Goal: Task Accomplishment & Management: Manage account settings

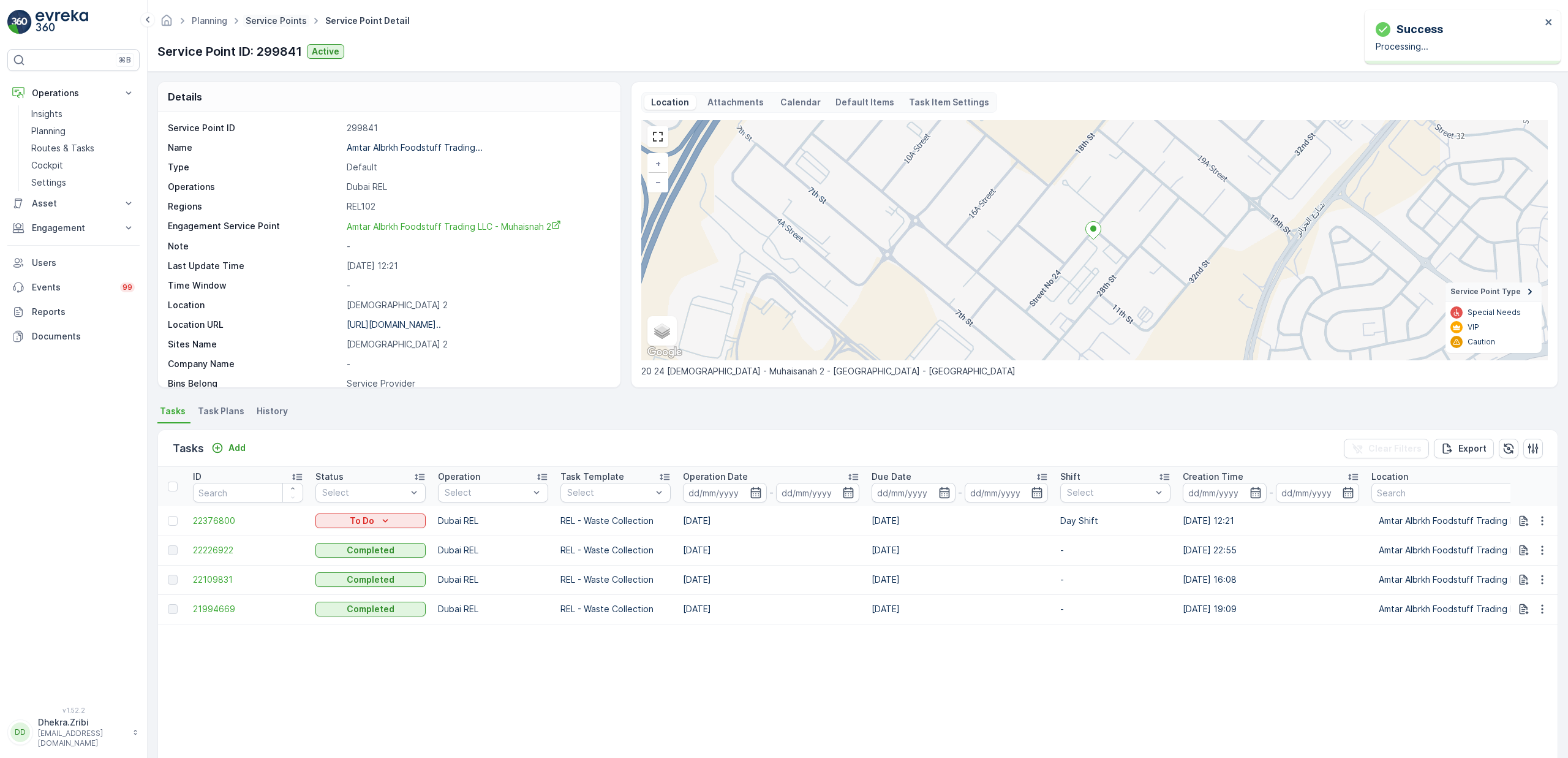
click at [293, 24] on link "Service Points" at bounding box center [276, 20] width 61 height 11
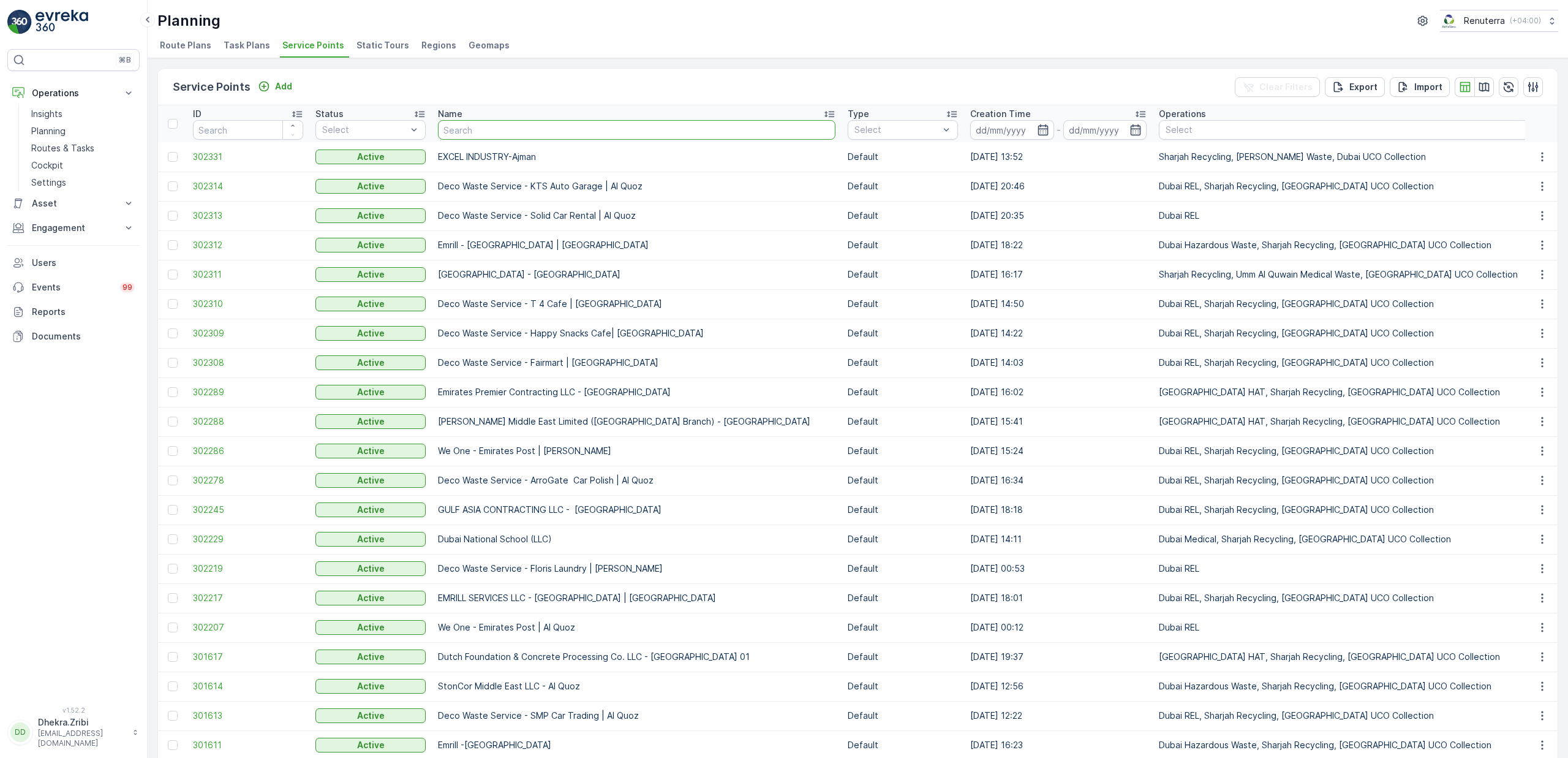
click at [515, 132] on input "text" at bounding box center [636, 130] width 397 height 20
type input "berkel"
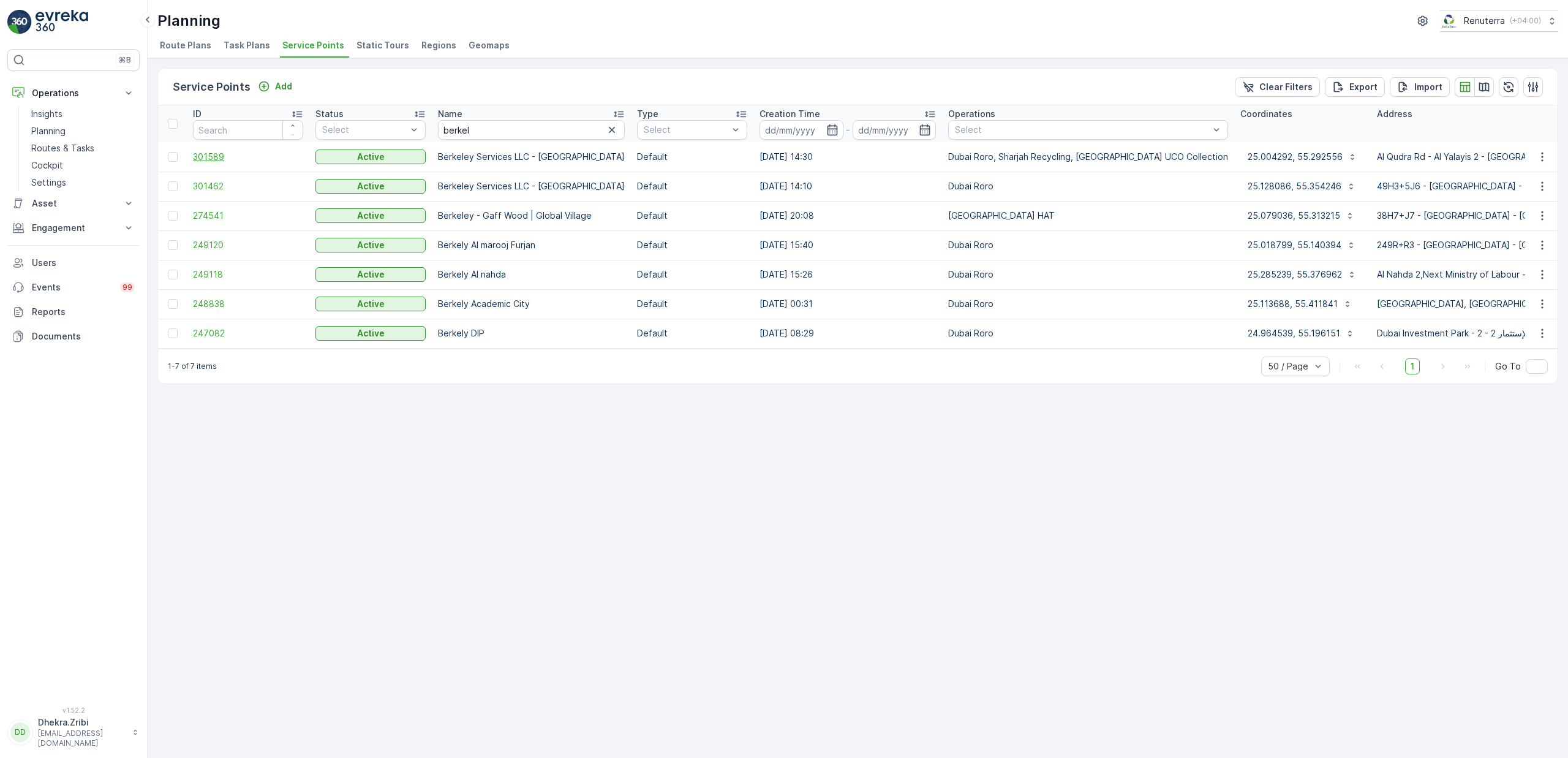
click at [216, 162] on span "301589" at bounding box center [248, 157] width 110 height 12
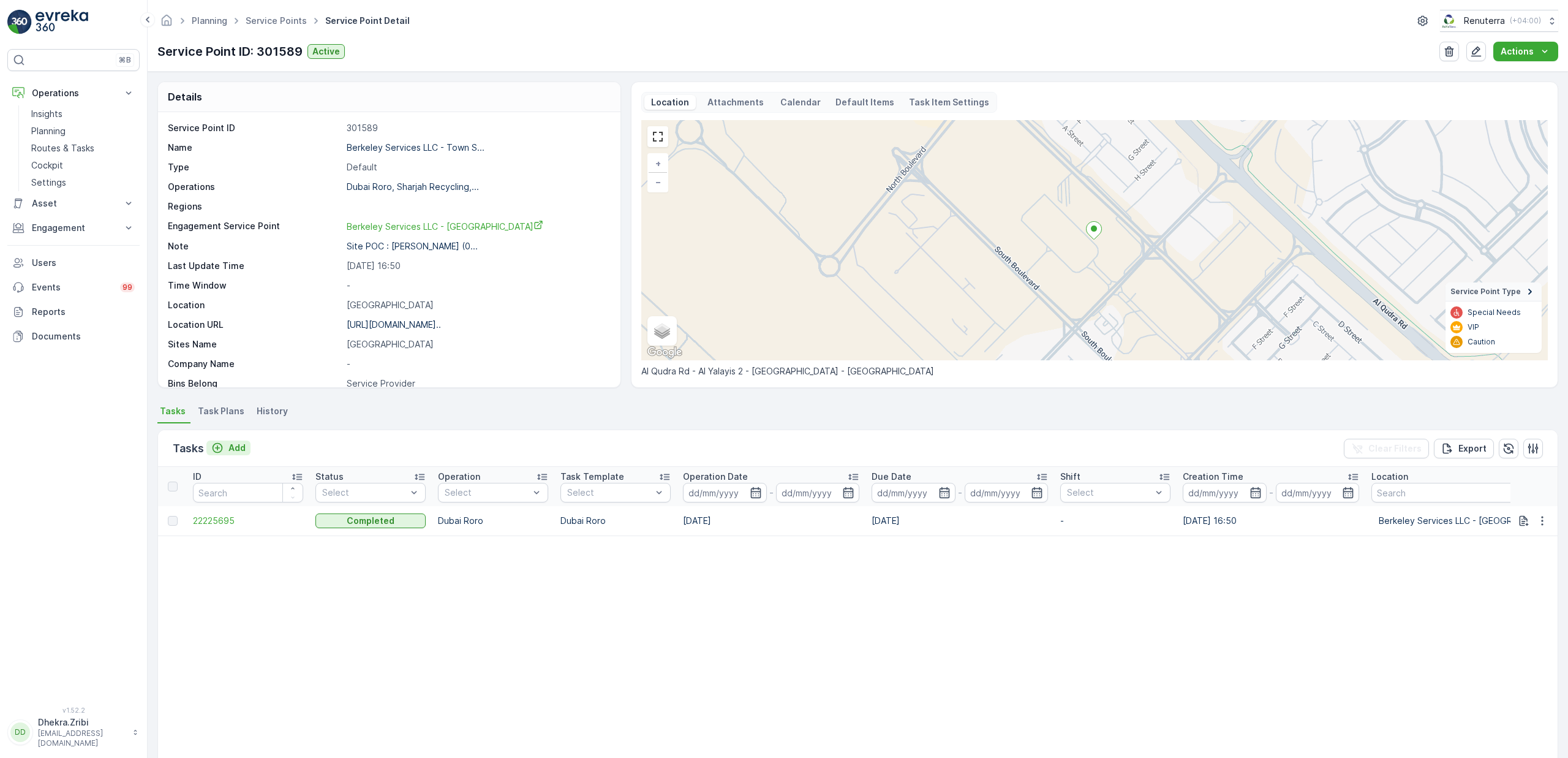
click at [233, 444] on p "Add" at bounding box center [237, 448] width 17 height 12
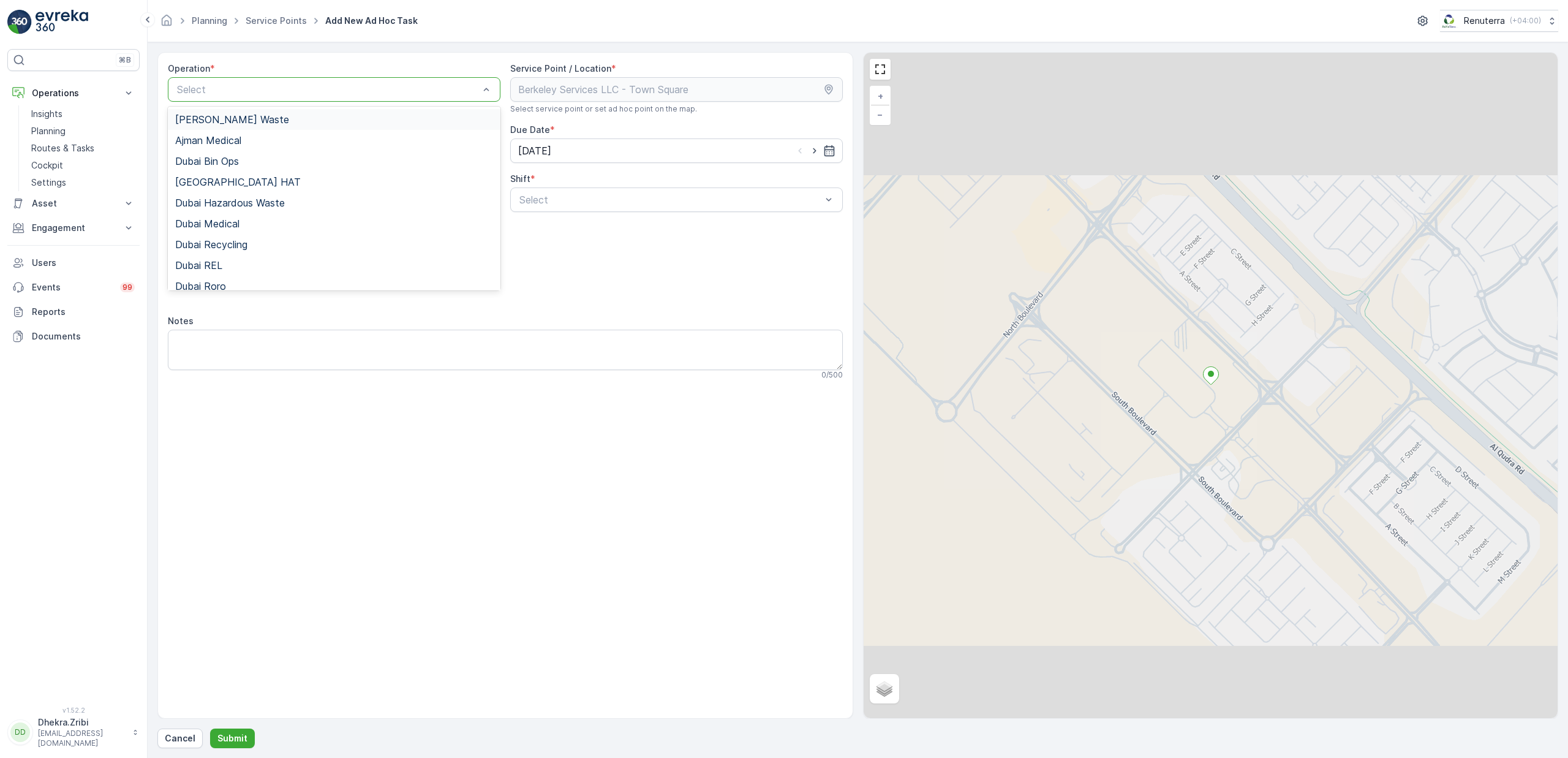
click at [284, 97] on div "Select" at bounding box center [334, 89] width 332 height 25
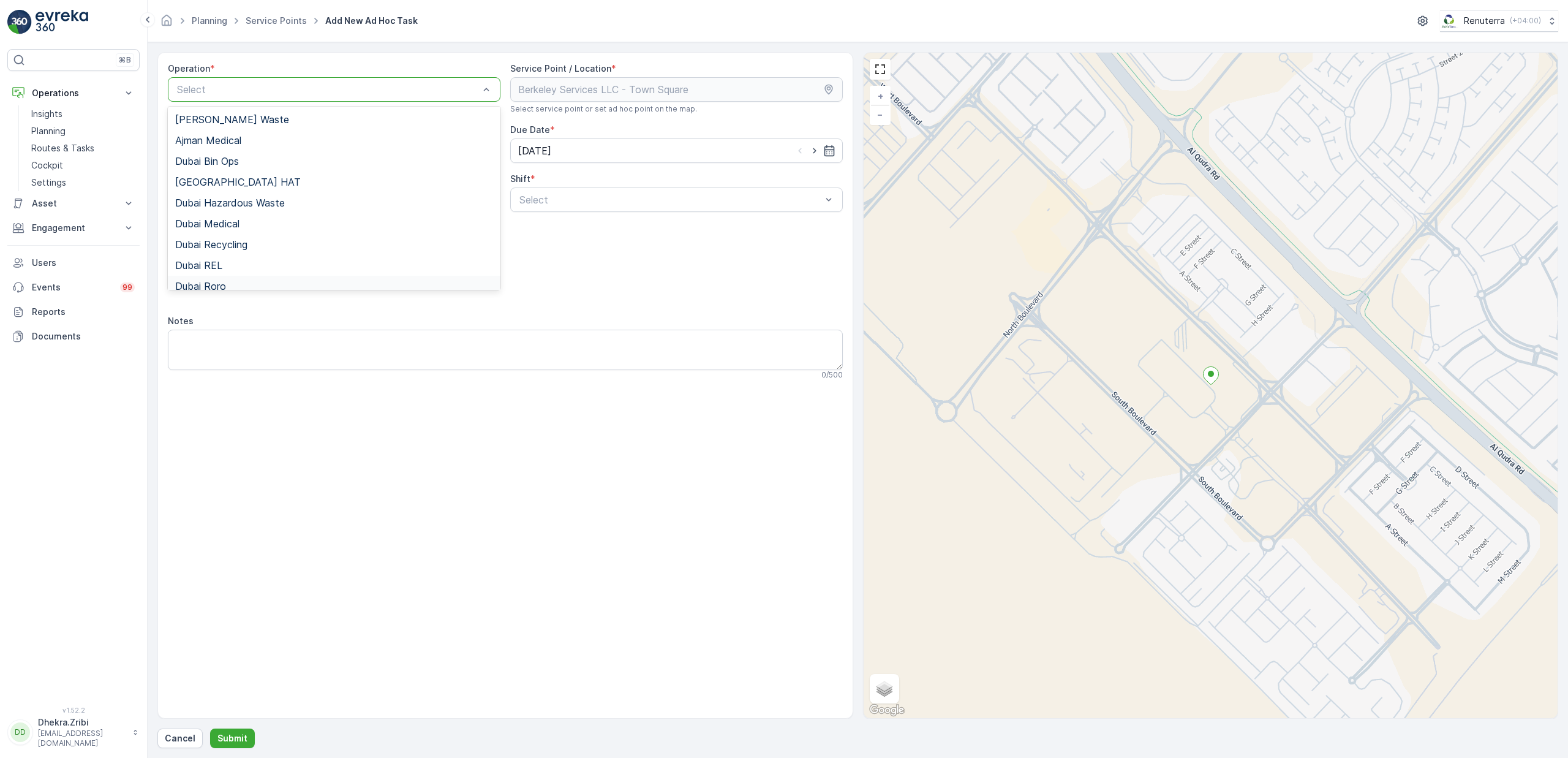
click at [218, 283] on span "Dubai Roro" at bounding box center [201, 286] width 51 height 11
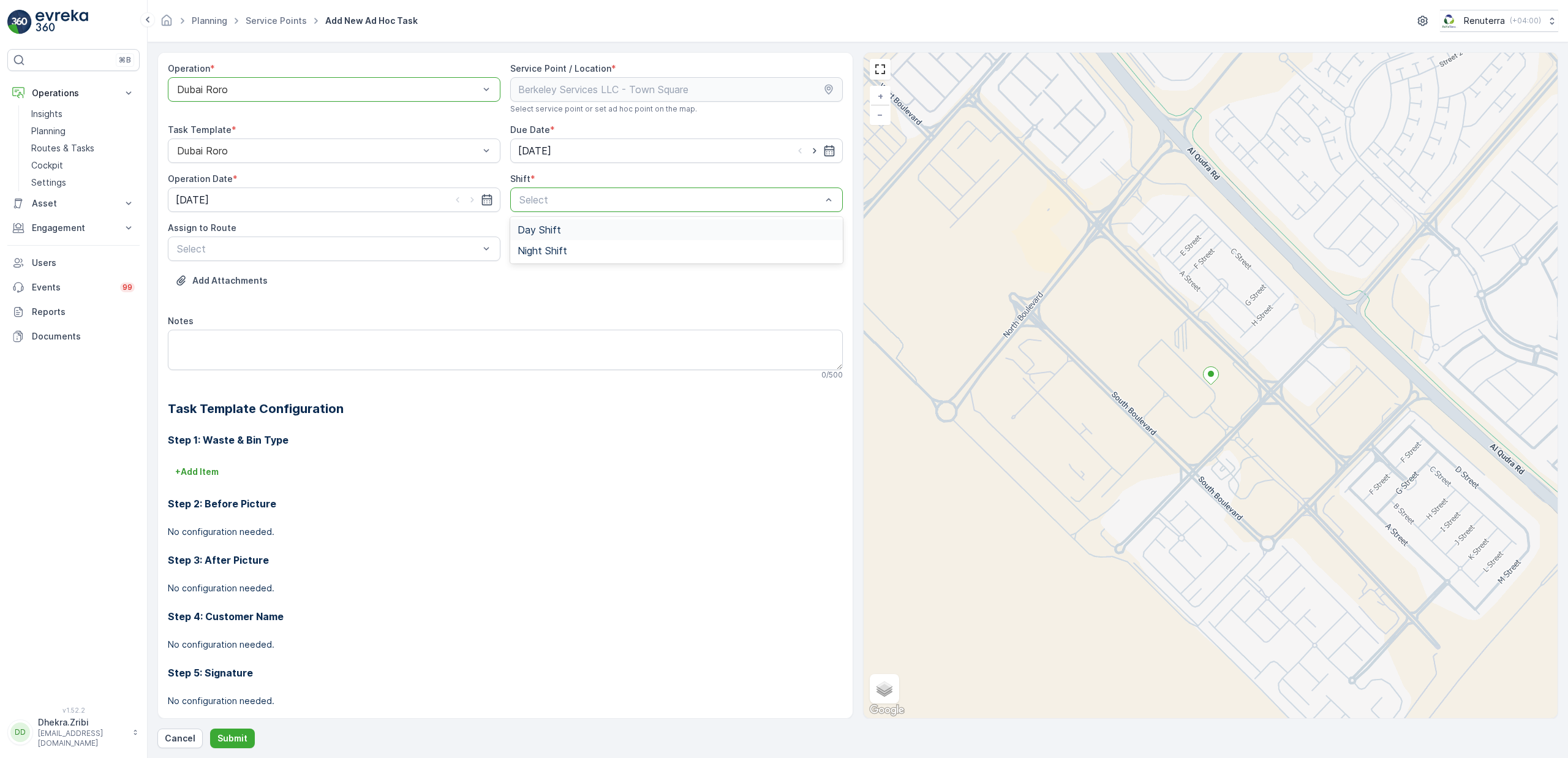
click at [552, 233] on span "Day Shift" at bounding box center [539, 230] width 43 height 11
click at [236, 314] on div "DRORO101 (Dispatched) - DXBCC95212" at bounding box center [334, 321] width 332 height 21
click at [230, 739] on p "Submit" at bounding box center [233, 739] width 30 height 12
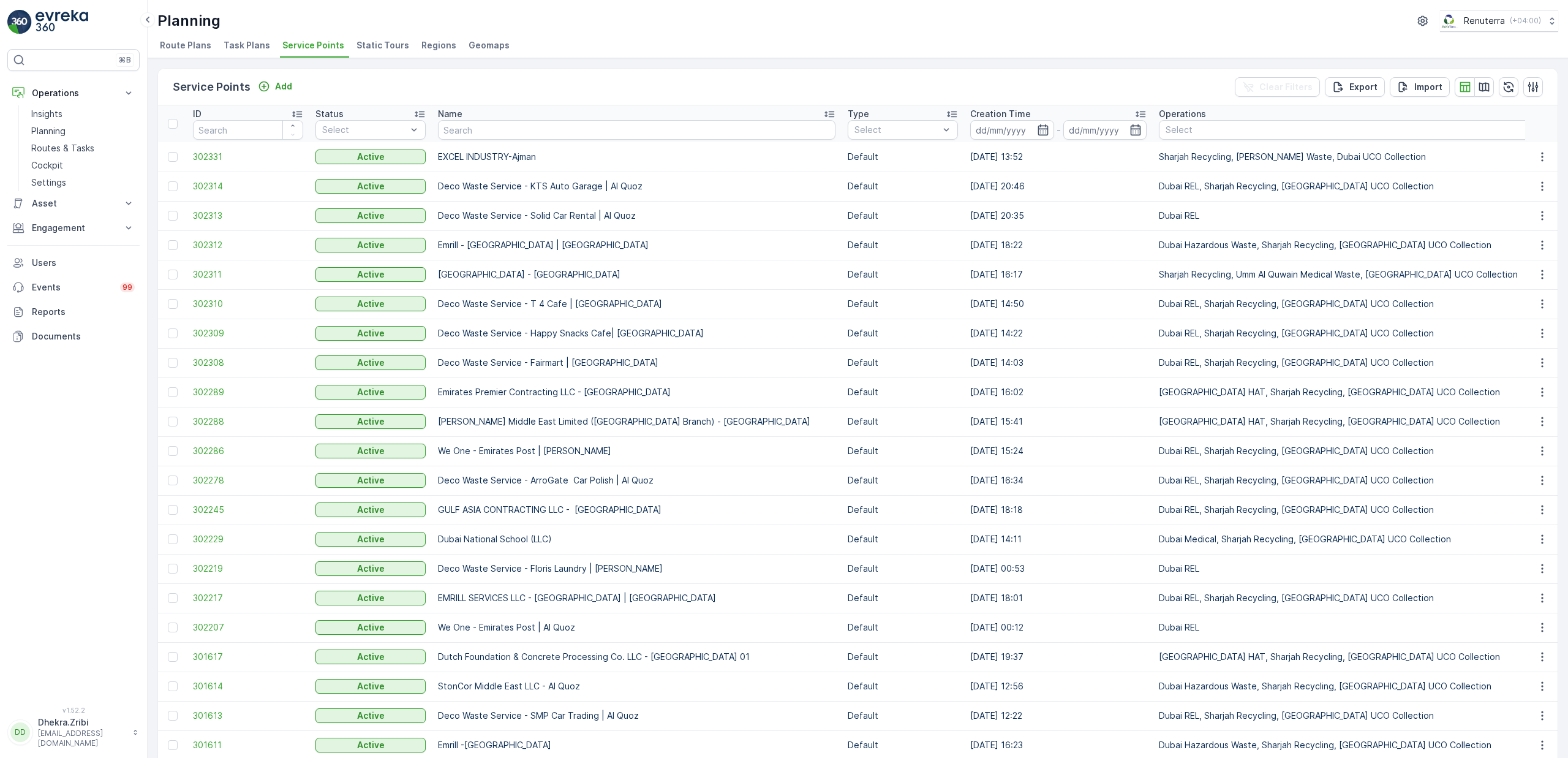
click at [680, 44] on ul "Route Plans Task Plans Service Points Static Tours Regions Geomaps" at bounding box center [853, 47] width 1391 height 21
click at [547, 128] on input "text" at bounding box center [636, 130] width 397 height 20
type input "bhoj"
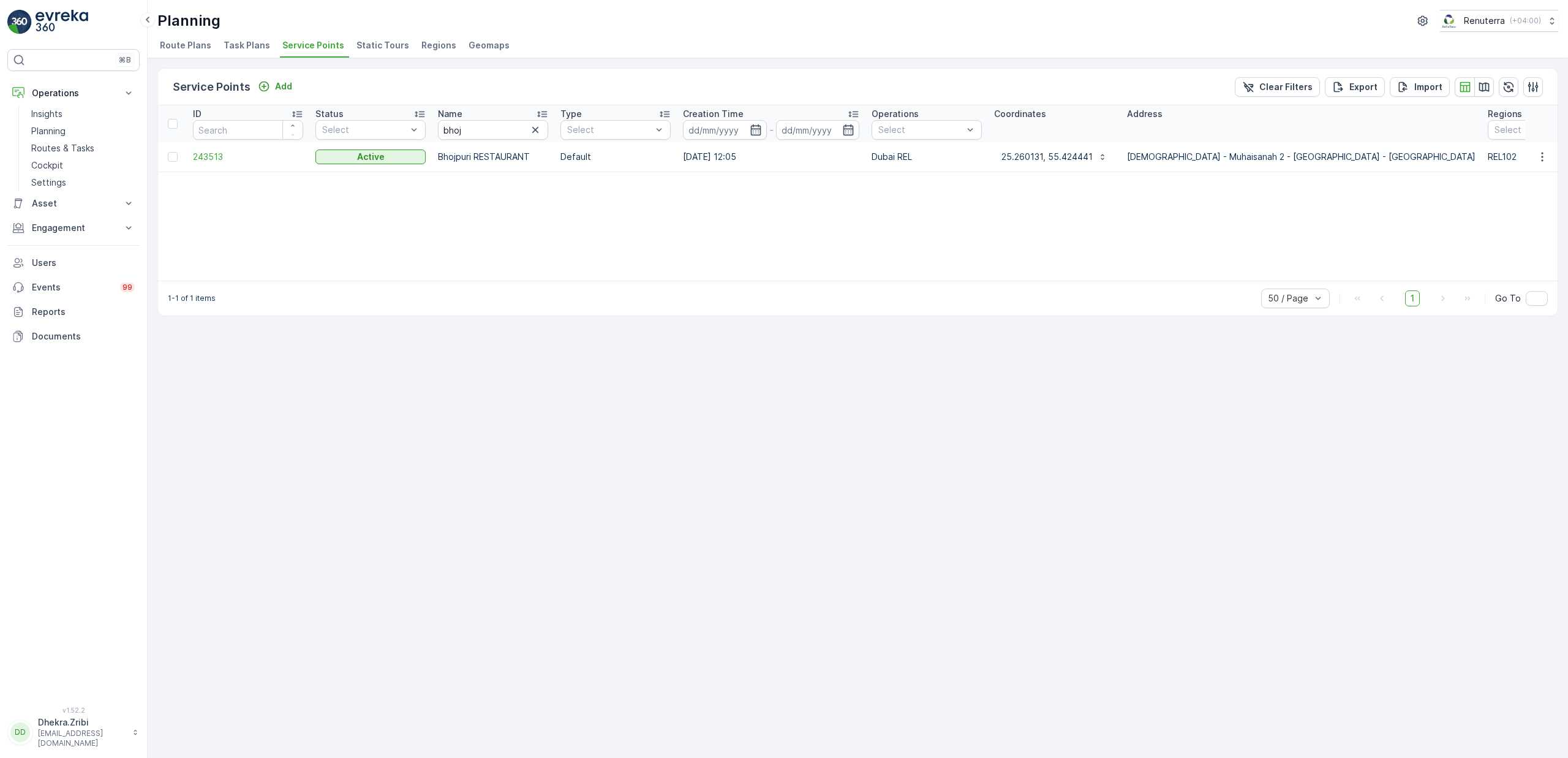
click at [859, 480] on div "Service Points Add Clear Filters Export Import ID Status Select Name bhoj Type …" at bounding box center [857, 408] width 1420 height 700
click at [205, 151] on span "243513" at bounding box center [248, 157] width 110 height 12
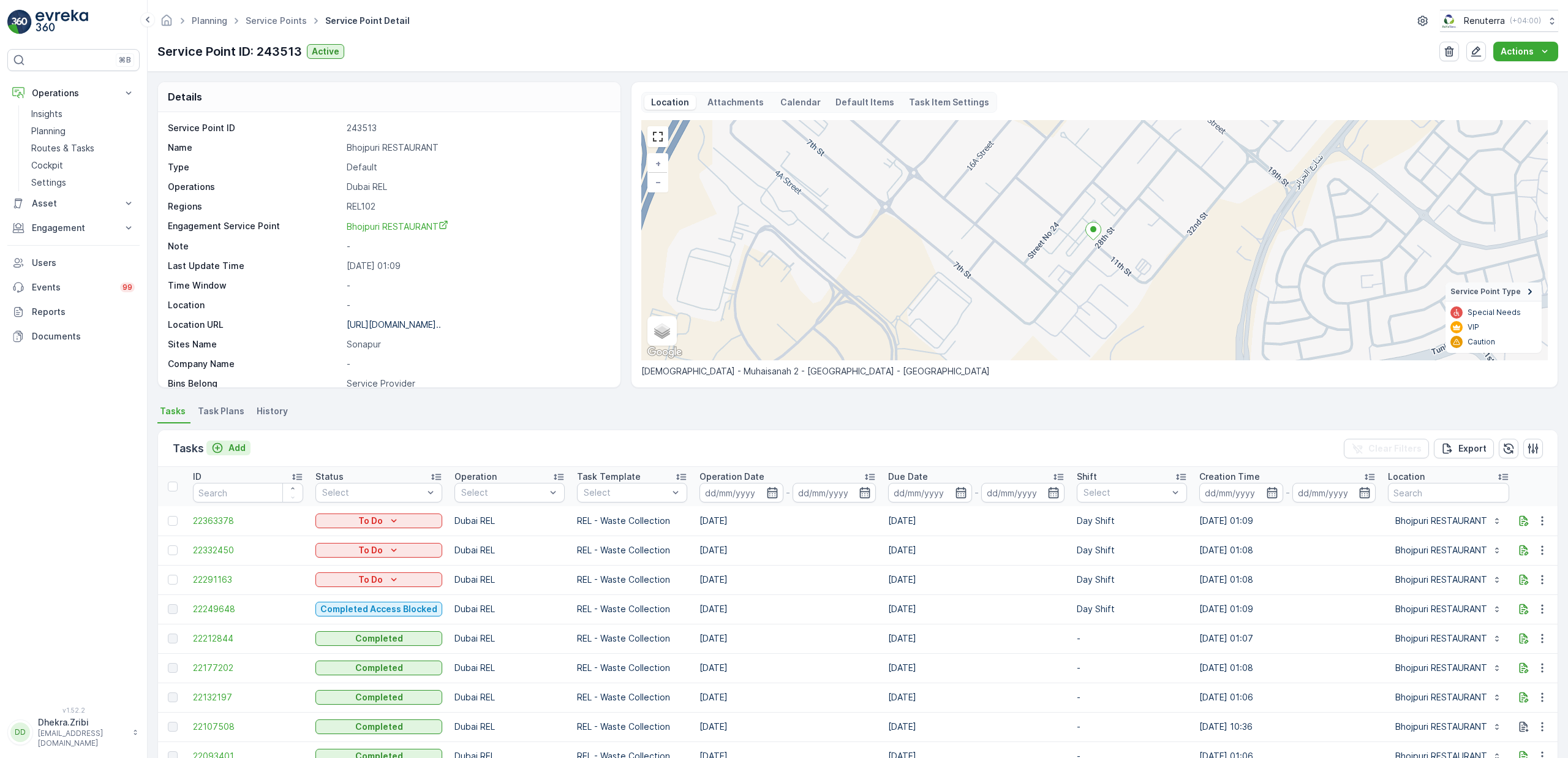
click at [236, 450] on p "Add" at bounding box center [237, 448] width 17 height 12
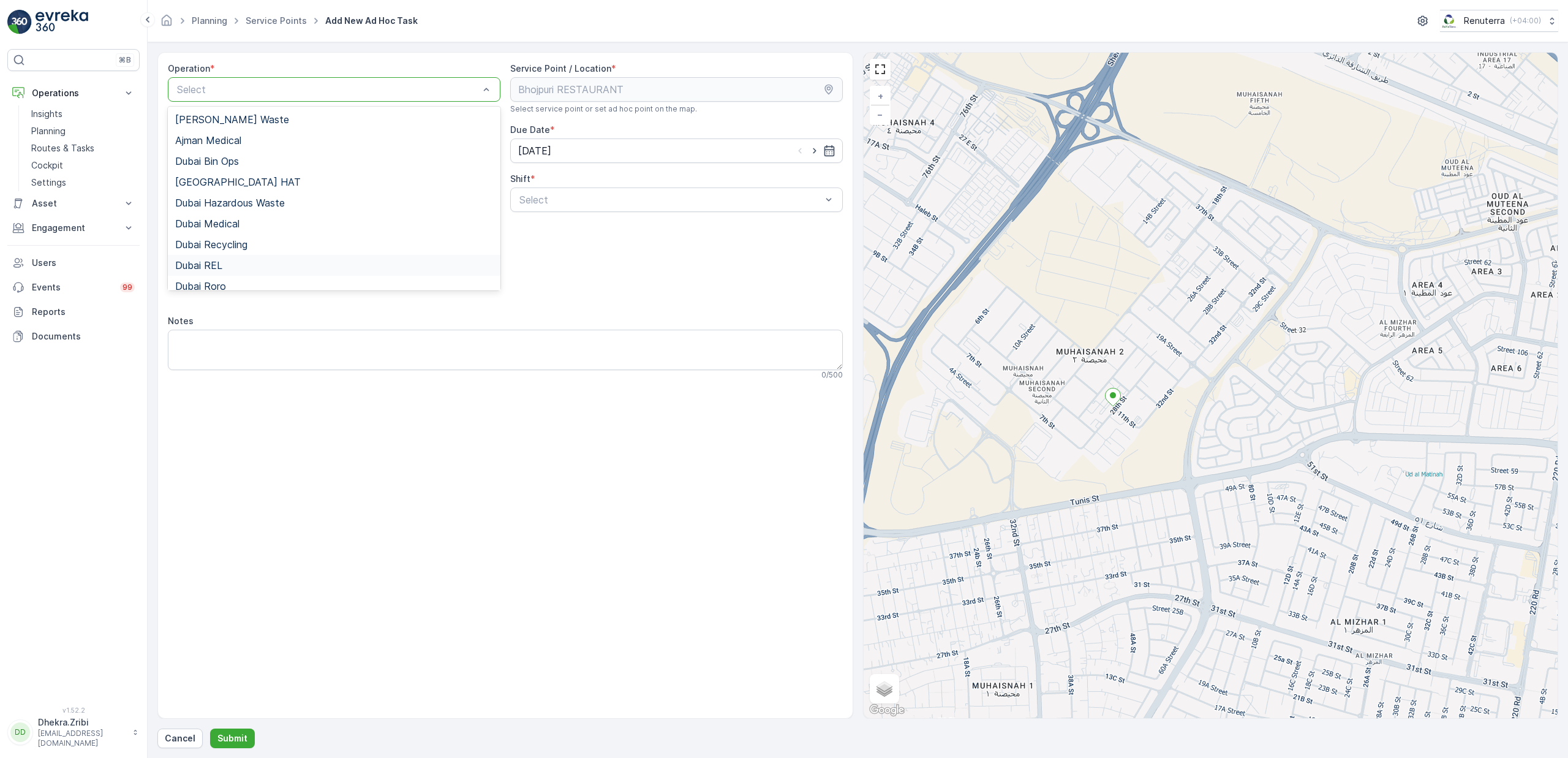
click at [229, 264] on div "Dubai REL" at bounding box center [334, 265] width 318 height 11
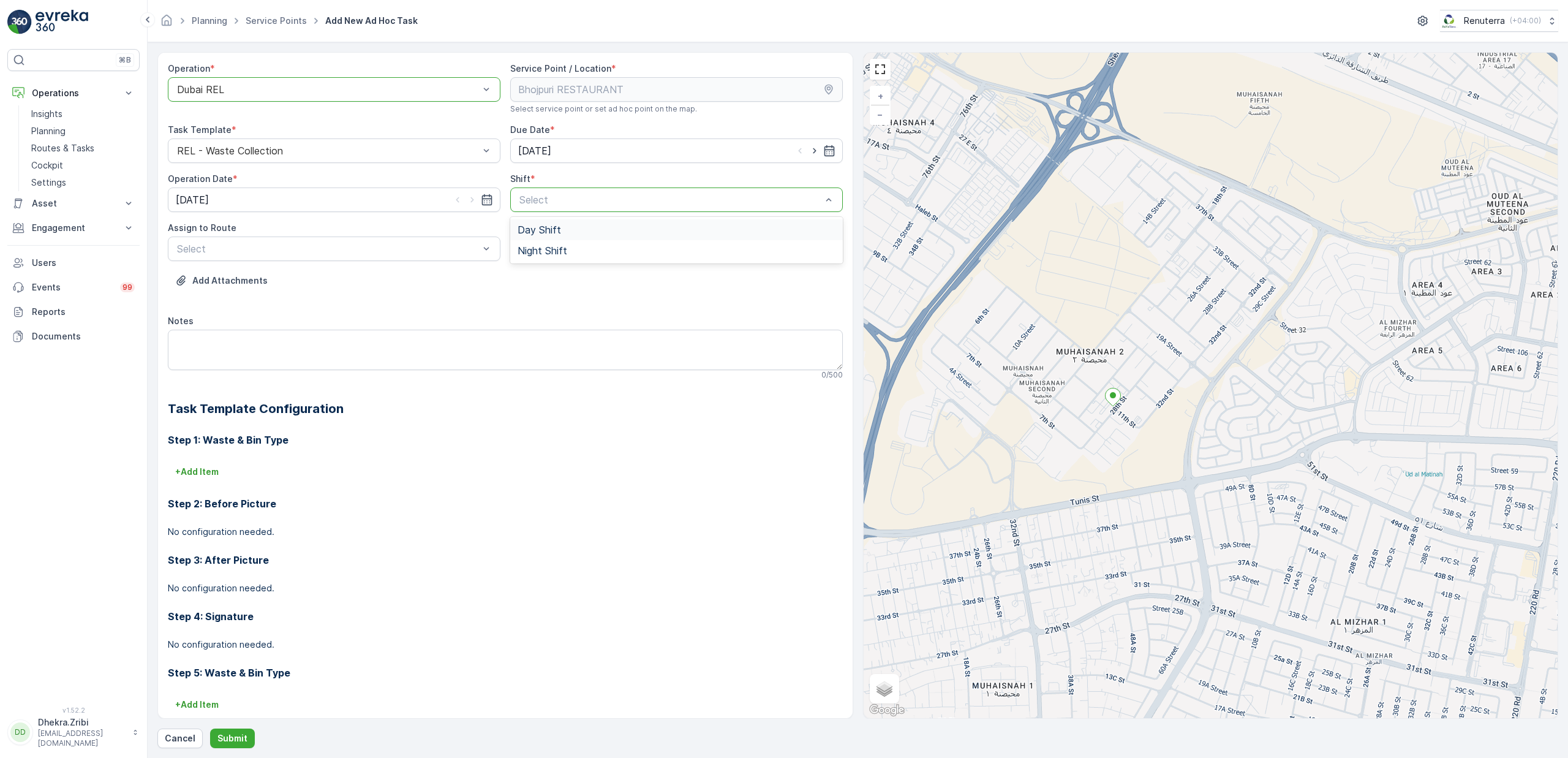
click at [547, 235] on span "Day Shift" at bounding box center [539, 230] width 43 height 11
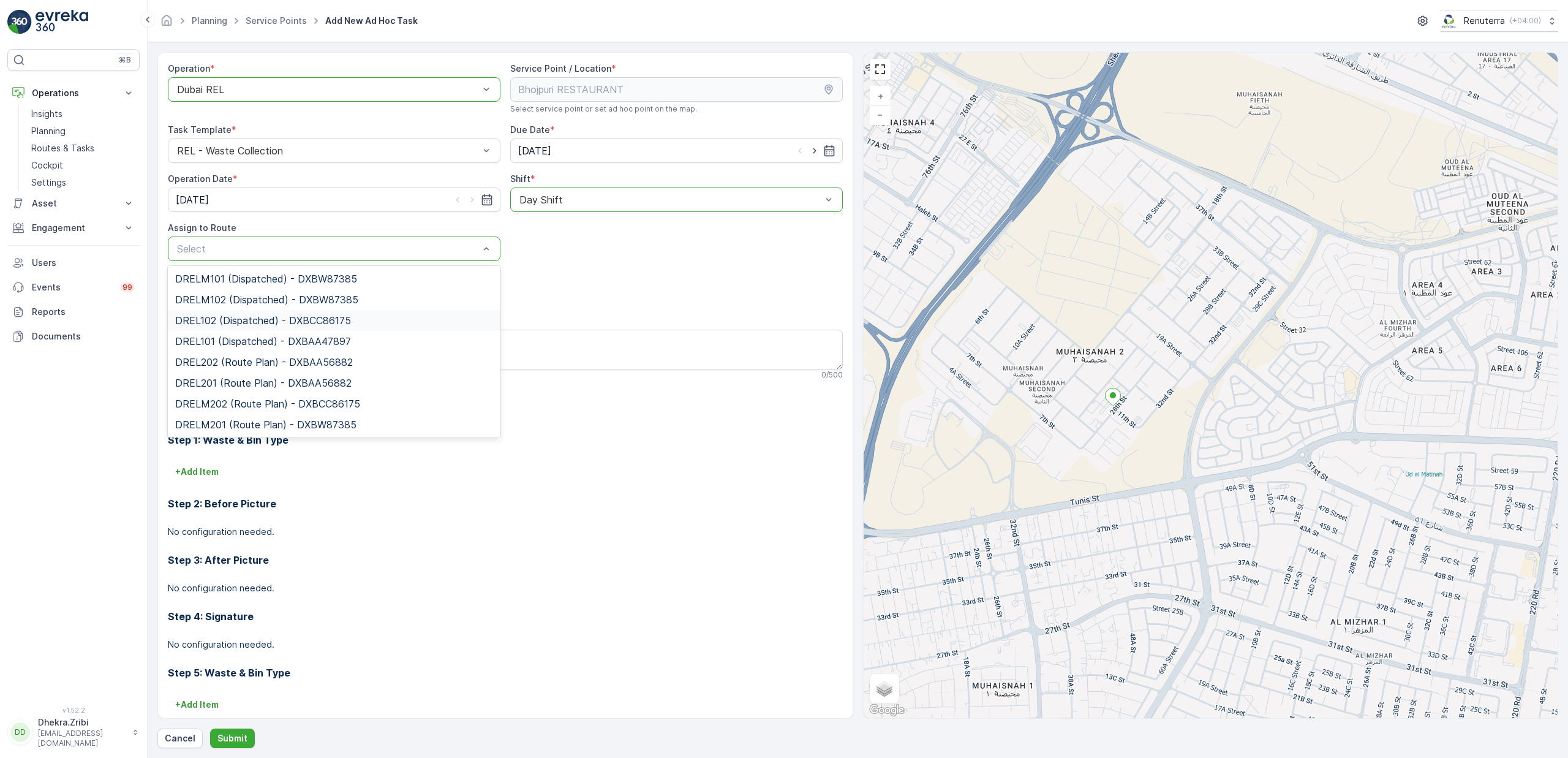
click at [248, 321] on span "DREL102 (Dispatched) - DXBCC86175" at bounding box center [264, 321] width 176 height 11
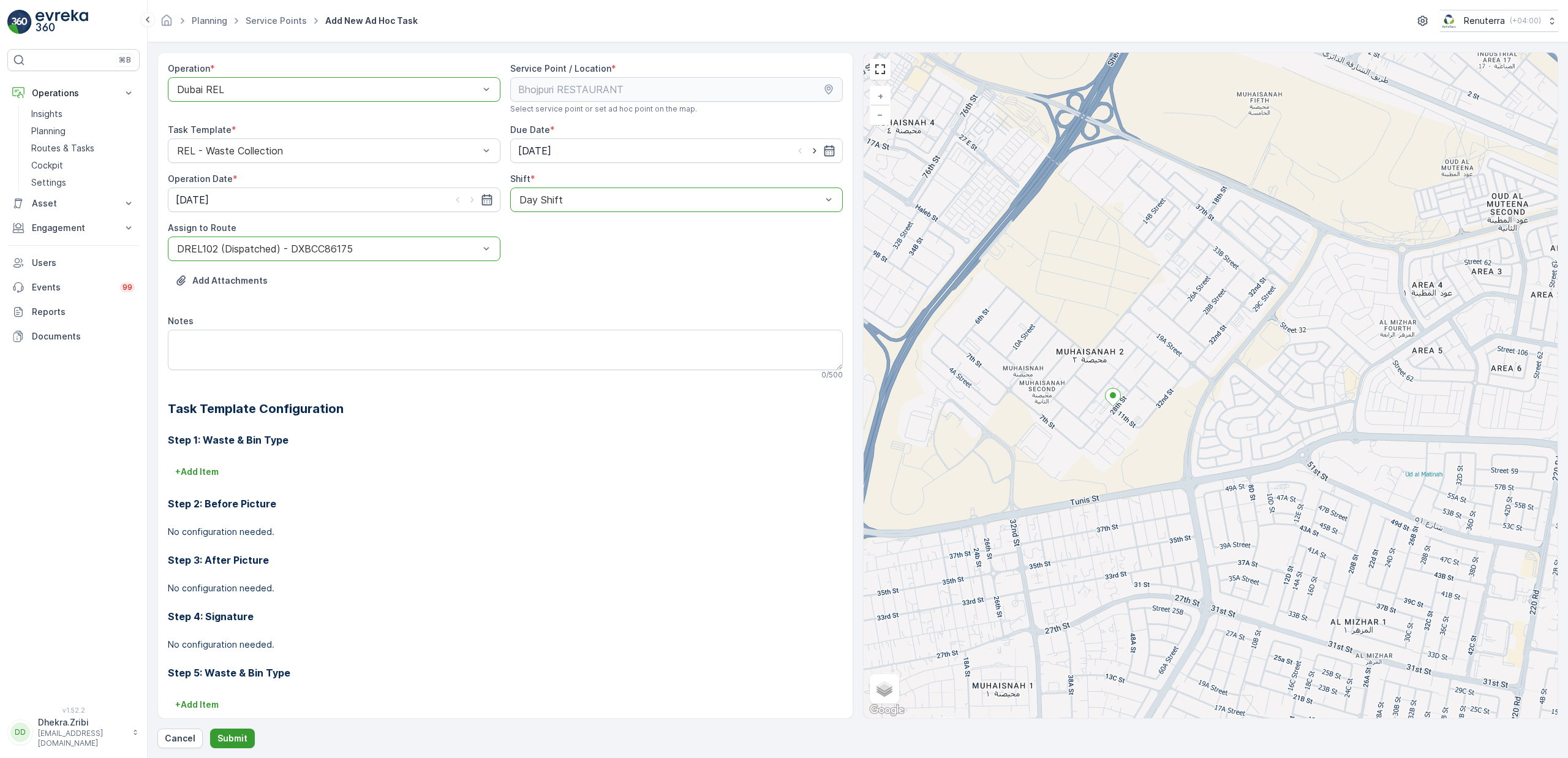
click at [229, 738] on p "Submit" at bounding box center [233, 739] width 30 height 12
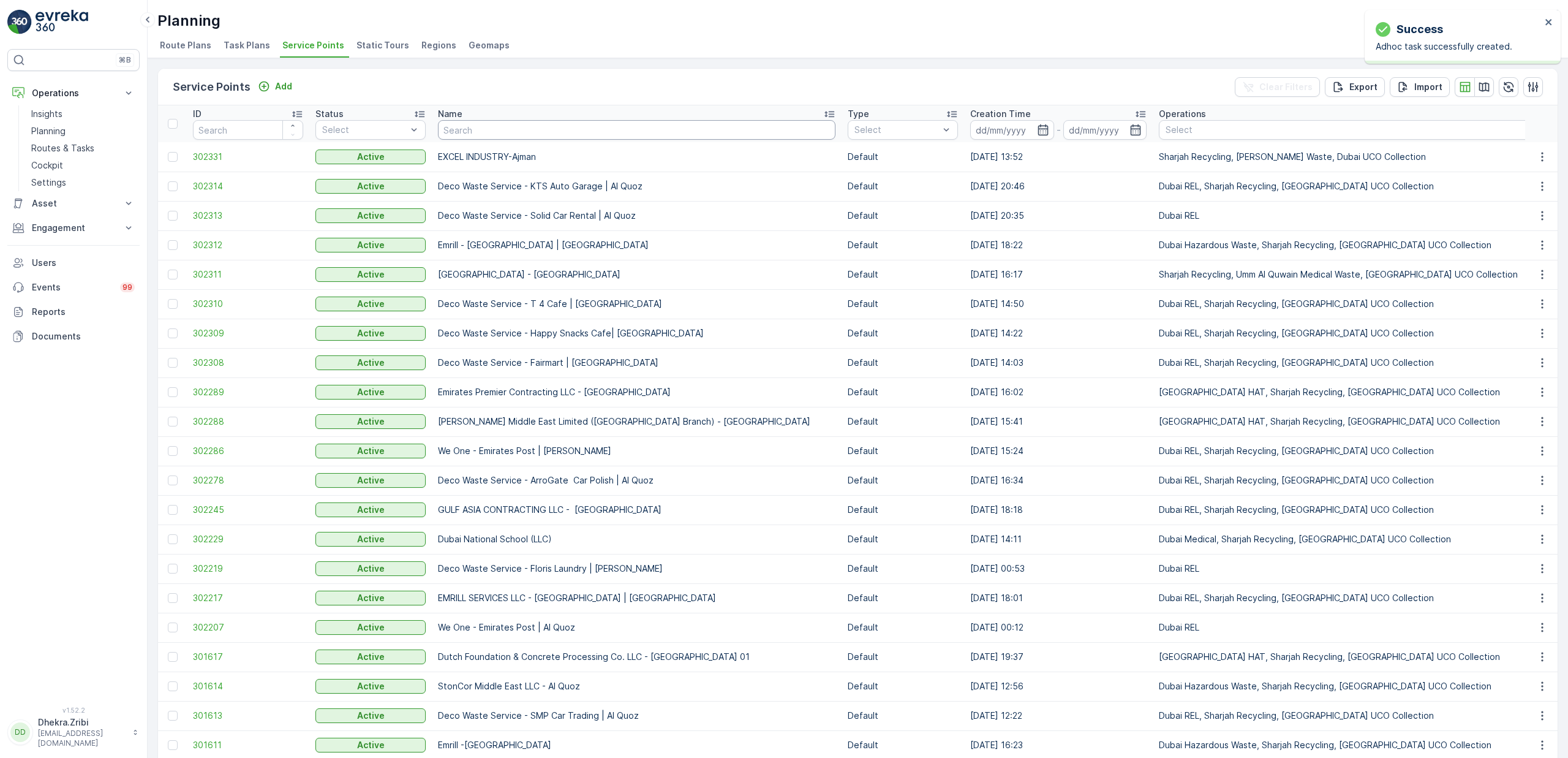
click at [539, 131] on input "text" at bounding box center [636, 130] width 397 height 20
type input "white"
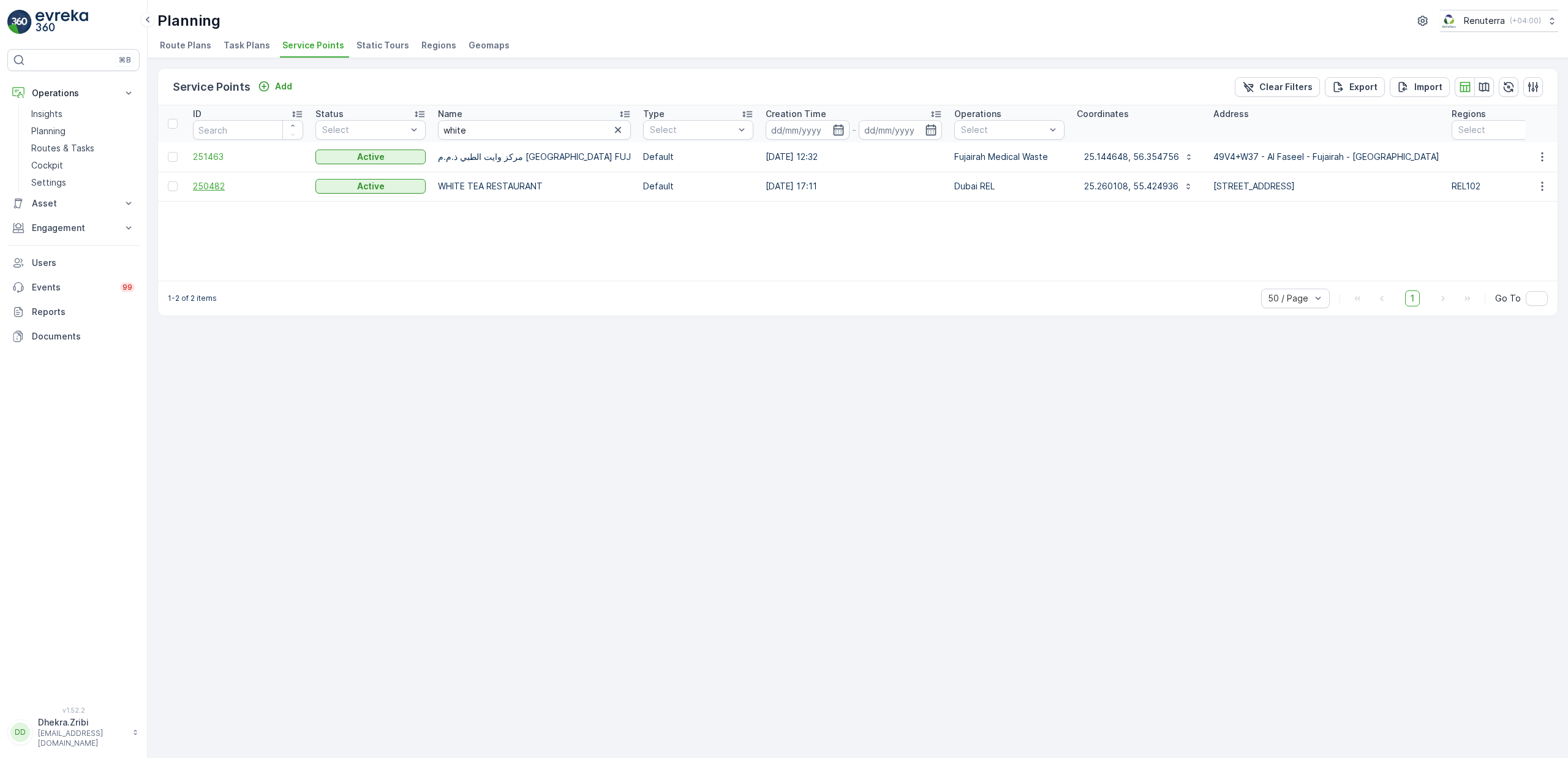
click at [215, 188] on span "250482" at bounding box center [248, 186] width 110 height 12
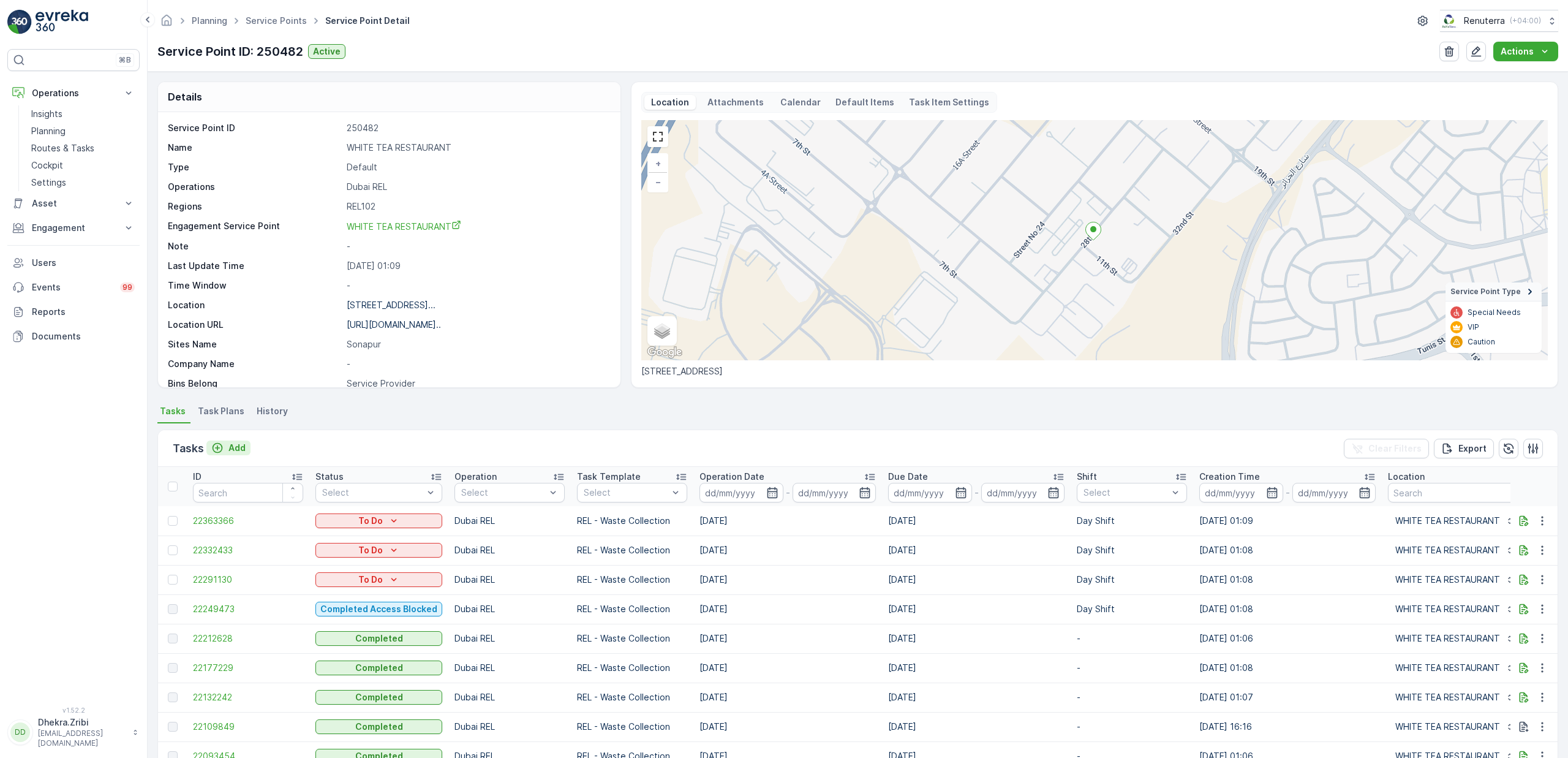
click at [241, 445] on p "Add" at bounding box center [237, 448] width 17 height 12
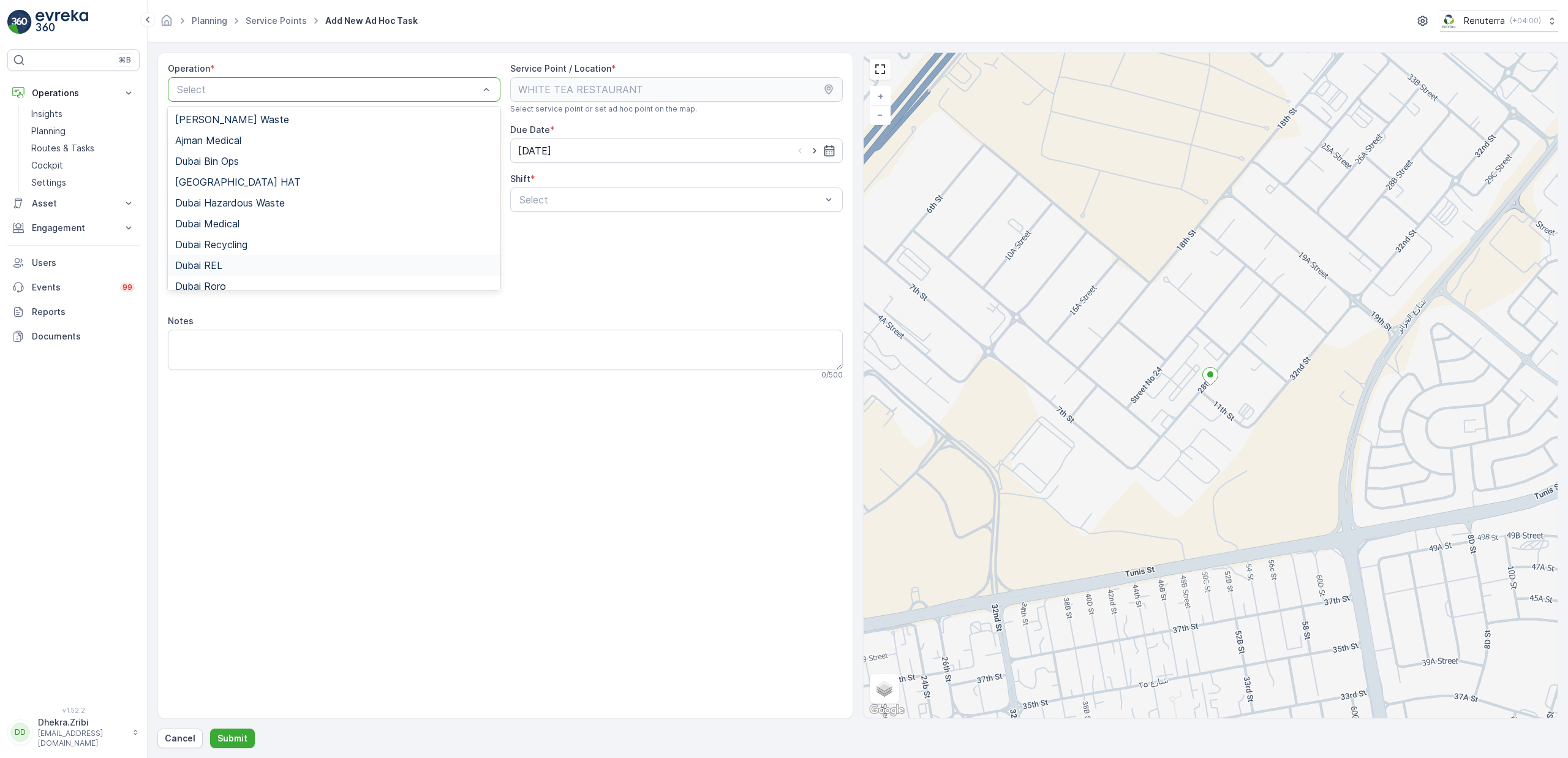
click at [245, 264] on div "Dubai REL" at bounding box center [334, 265] width 318 height 11
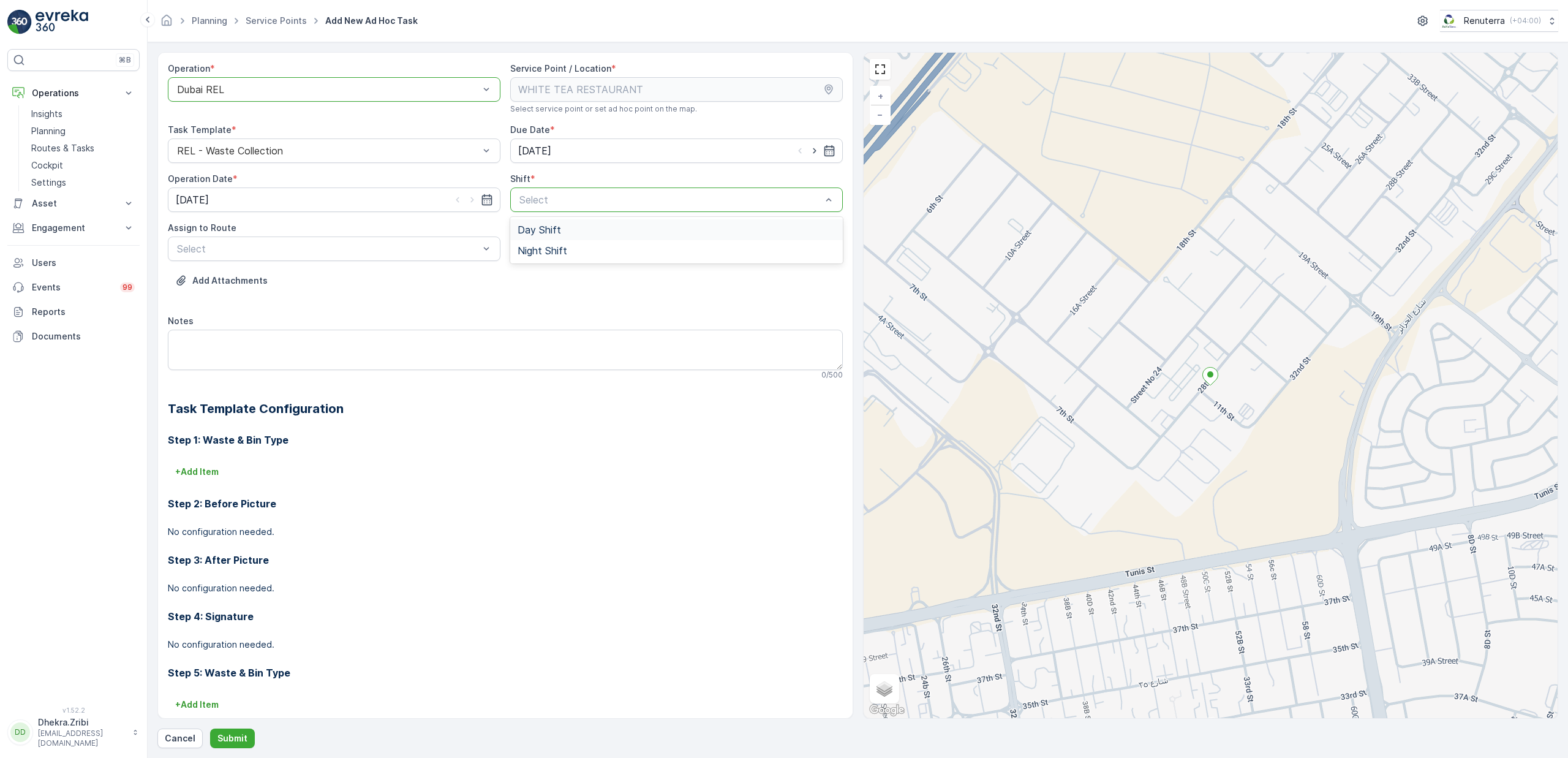
click at [604, 209] on div "Select" at bounding box center [676, 200] width 332 height 25
click at [551, 228] on span "Day Shift" at bounding box center [539, 230] width 43 height 11
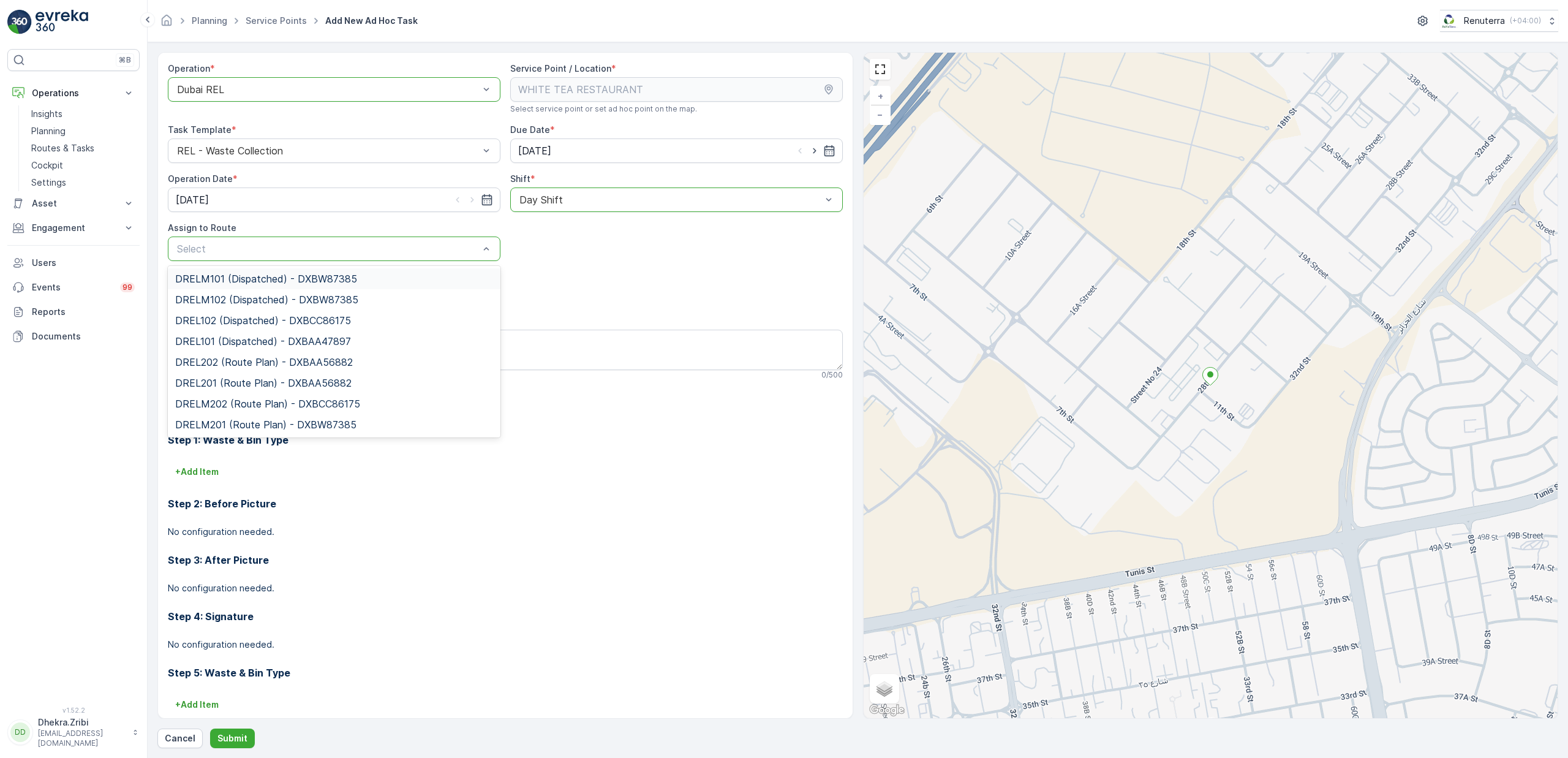
click at [311, 258] on div "Select" at bounding box center [334, 249] width 332 height 25
click at [241, 323] on span "DREL102 (Dispatched) - DXBCC86175" at bounding box center [264, 321] width 176 height 11
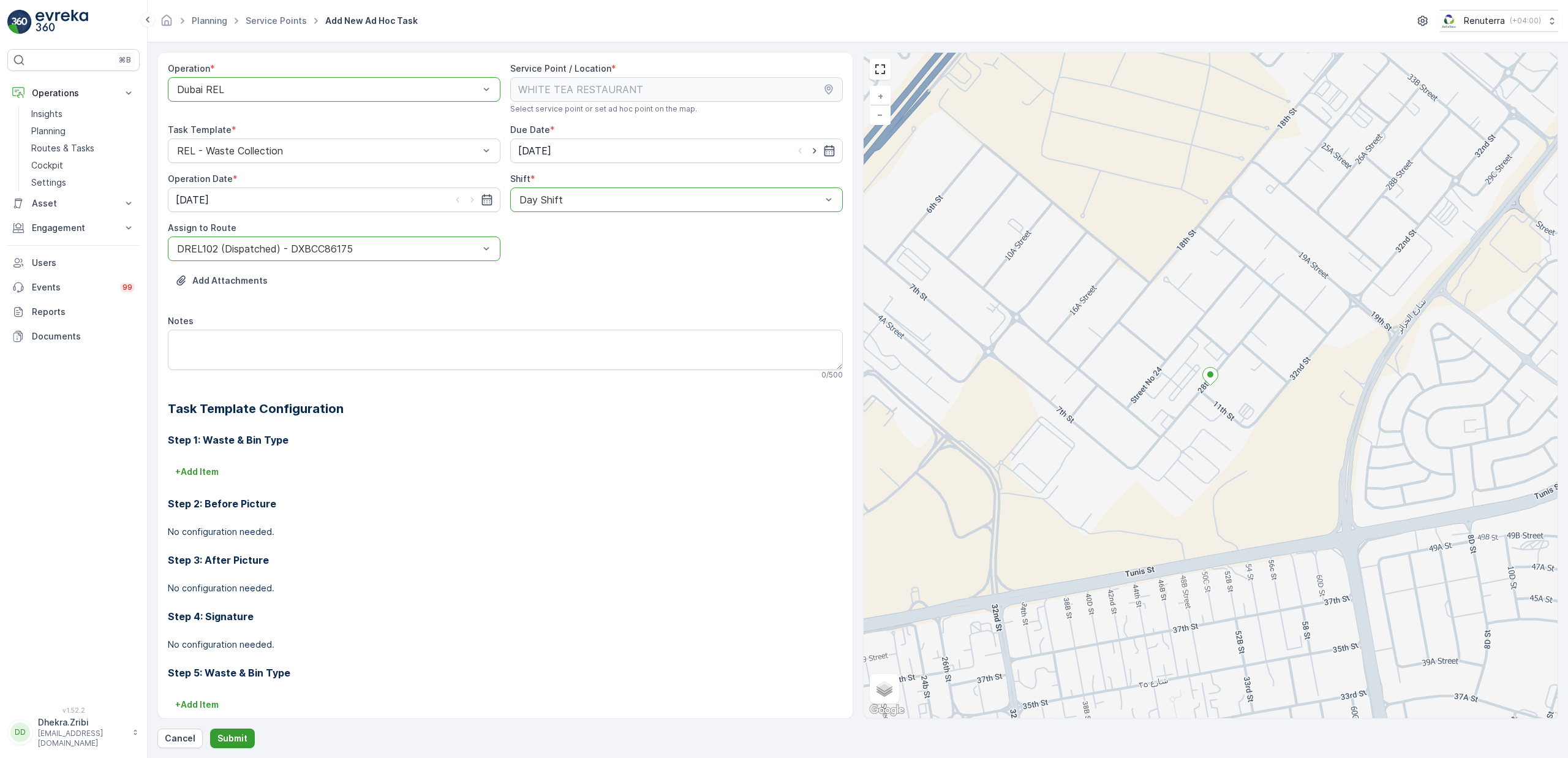
click at [218, 738] on p "Submit" at bounding box center [233, 739] width 30 height 12
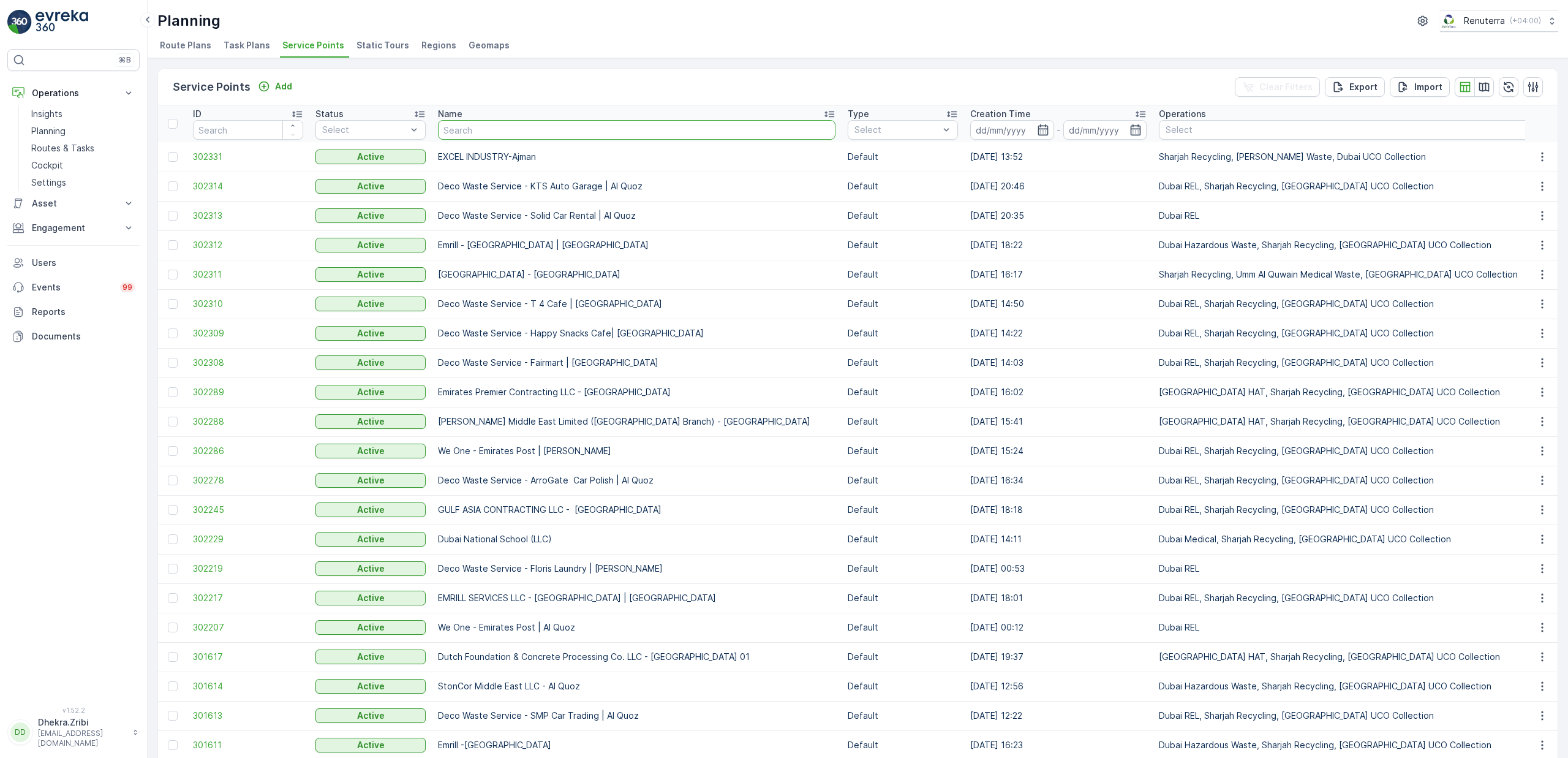
click at [606, 127] on input "text" at bounding box center [636, 130] width 397 height 20
type input "hm"
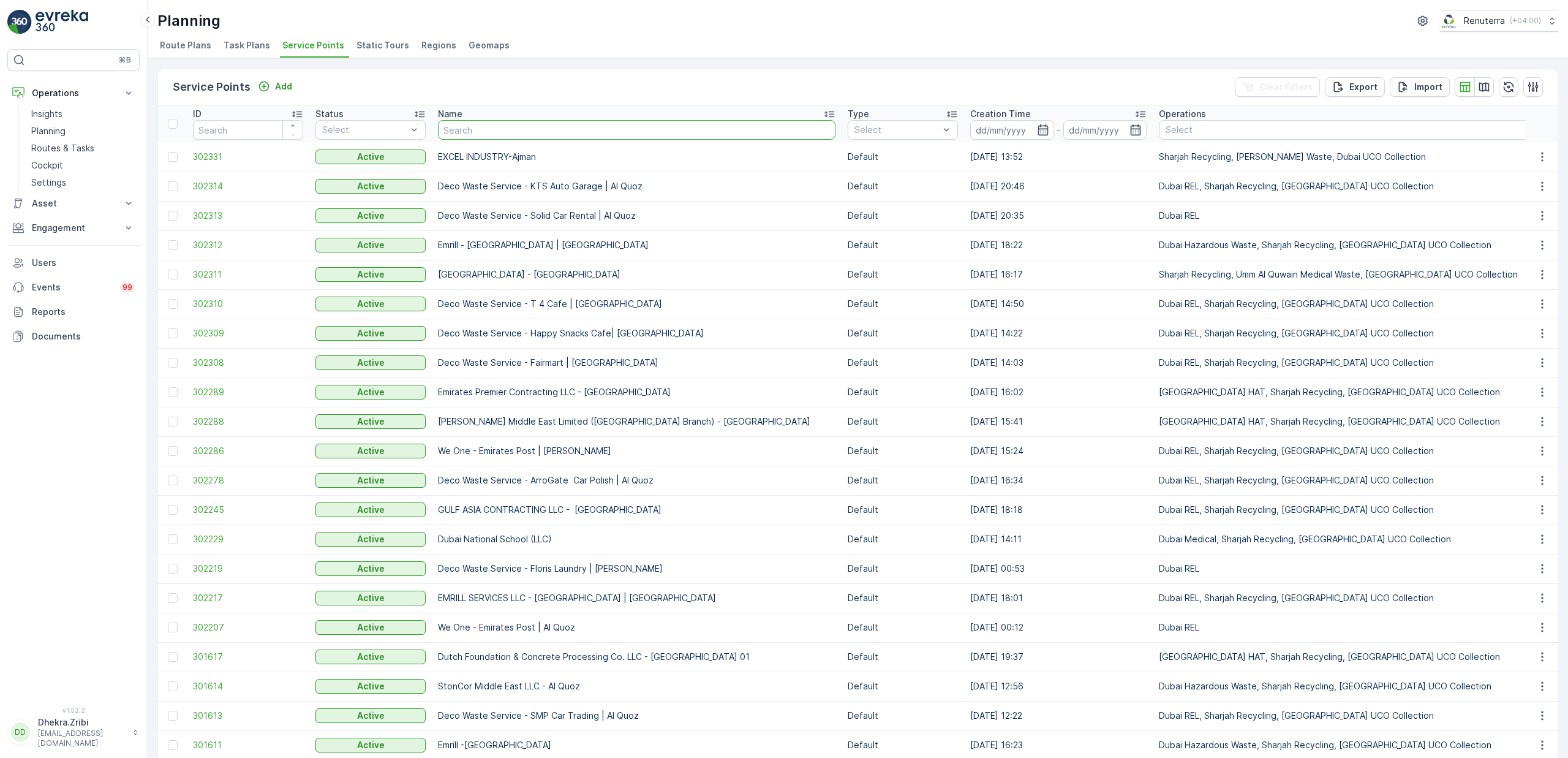
click at [473, 129] on input "text" at bounding box center [636, 130] width 397 height 20
type input "unila"
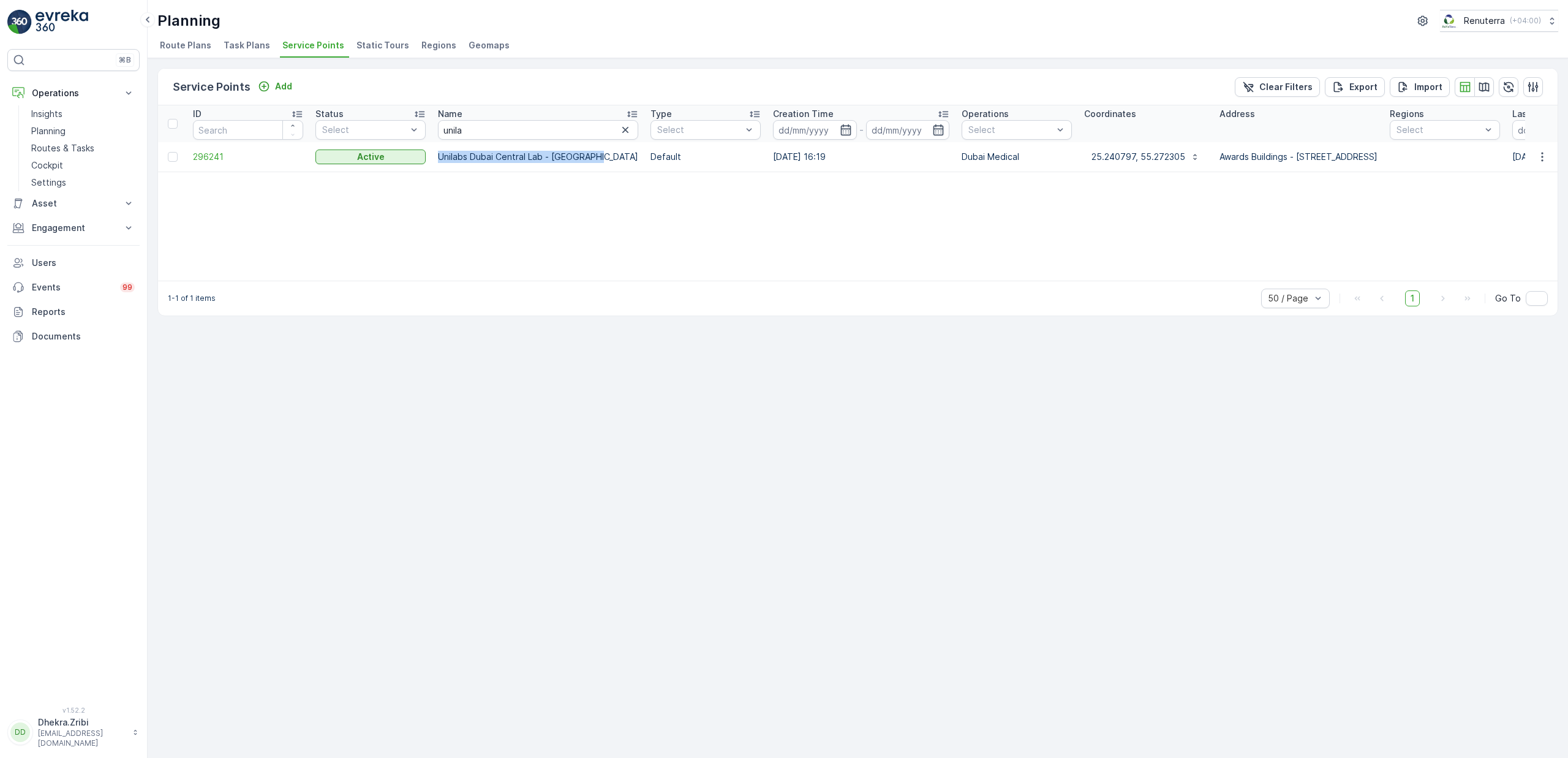
drag, startPoint x: 438, startPoint y: 161, endPoint x: 598, endPoint y: 154, distance: 160.2
click at [598, 154] on td "Unilabs Dubai Central Lab - [GEOGRAPHIC_DATA]" at bounding box center [538, 156] width 213 height 29
copy p "Unilabs Dubai Central Lab - [GEOGRAPHIC_DATA]"
drag, startPoint x: 531, startPoint y: 132, endPoint x: 418, endPoint y: 99, distance: 117.7
click at [418, 99] on div "Service Points Add Clear Filters Export Import ID Status Select Name unila Type…" at bounding box center [858, 192] width 1401 height 248
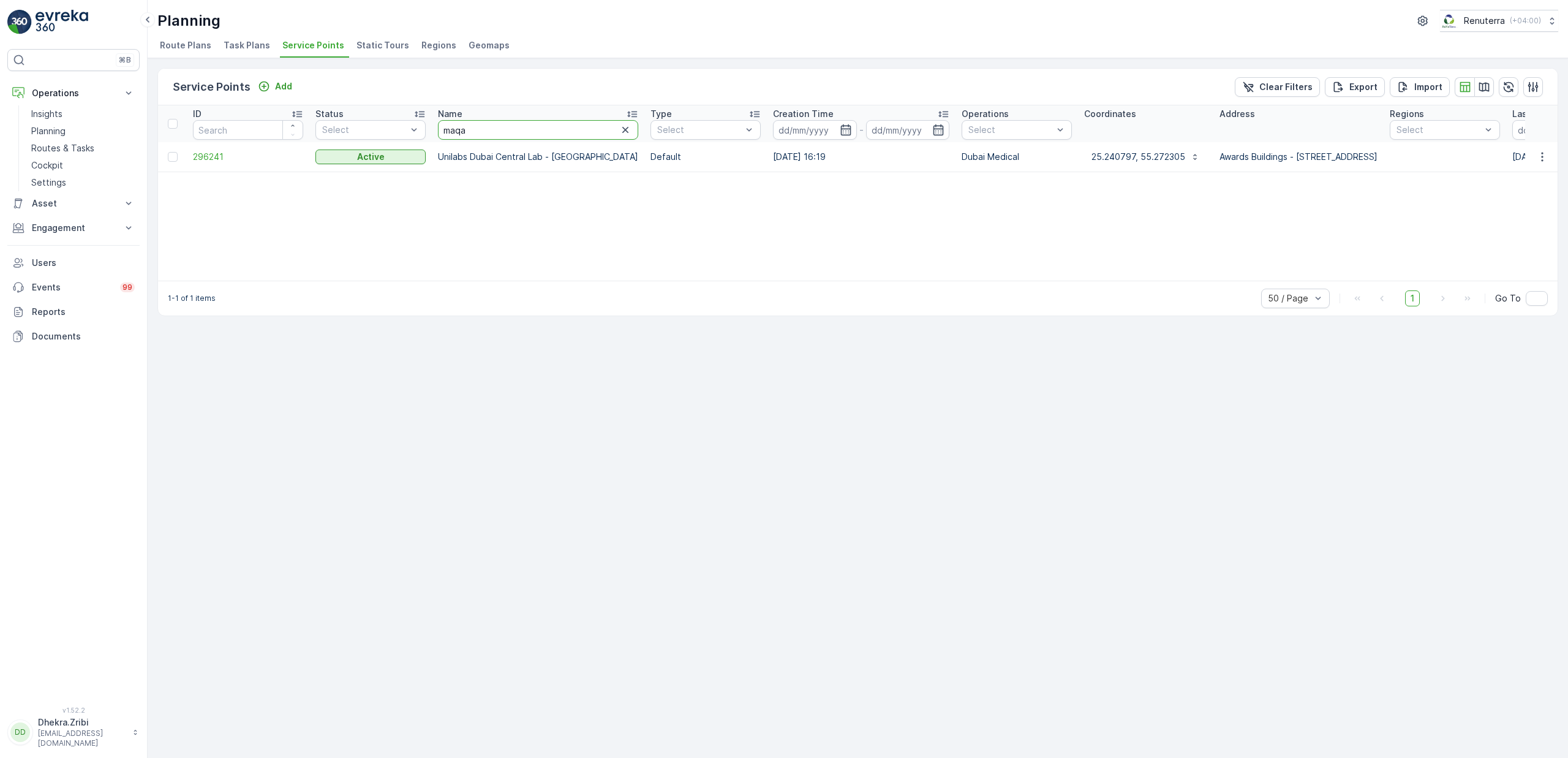
type input "maqad"
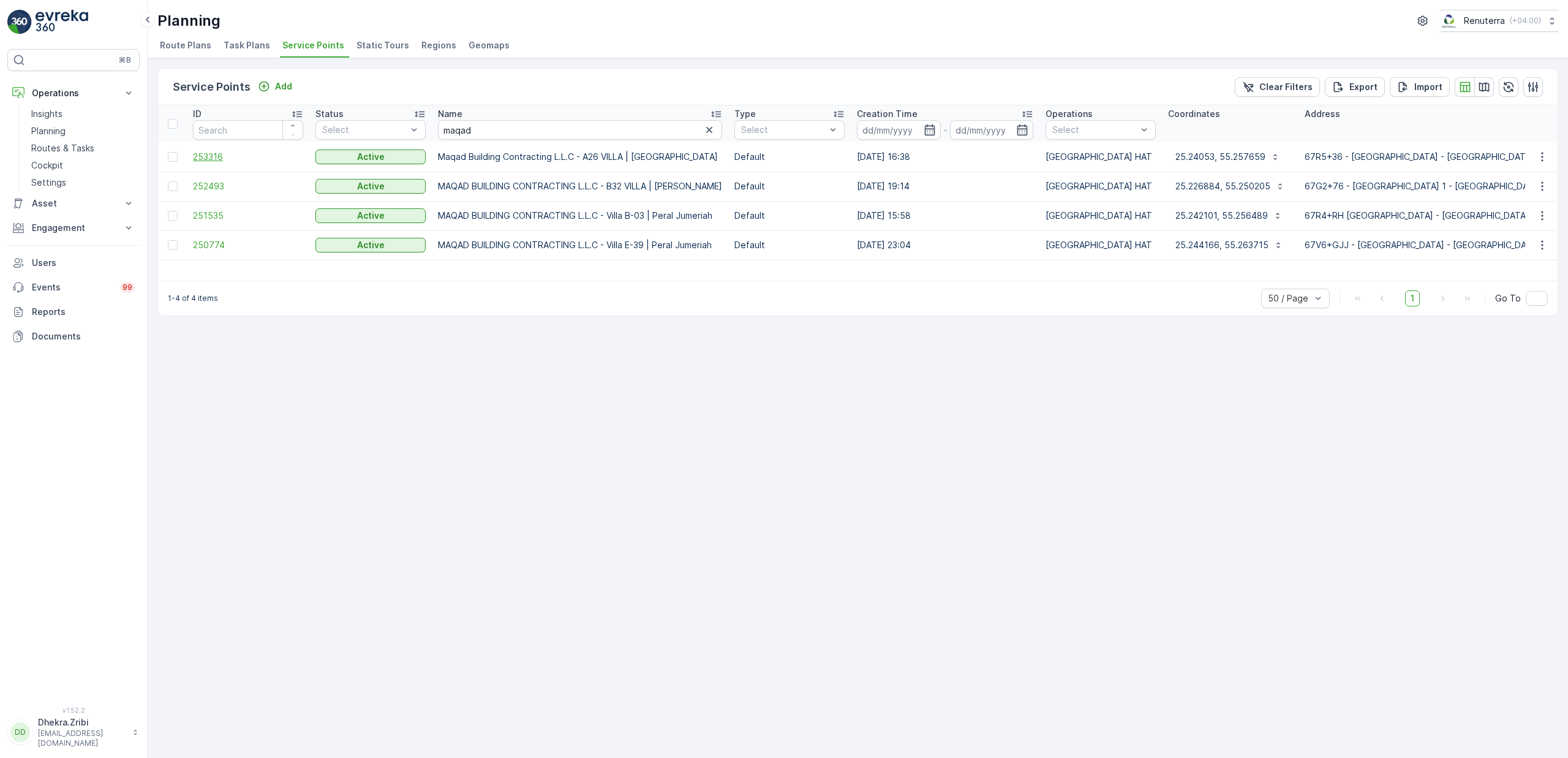
click at [216, 158] on span "253316" at bounding box center [248, 157] width 110 height 12
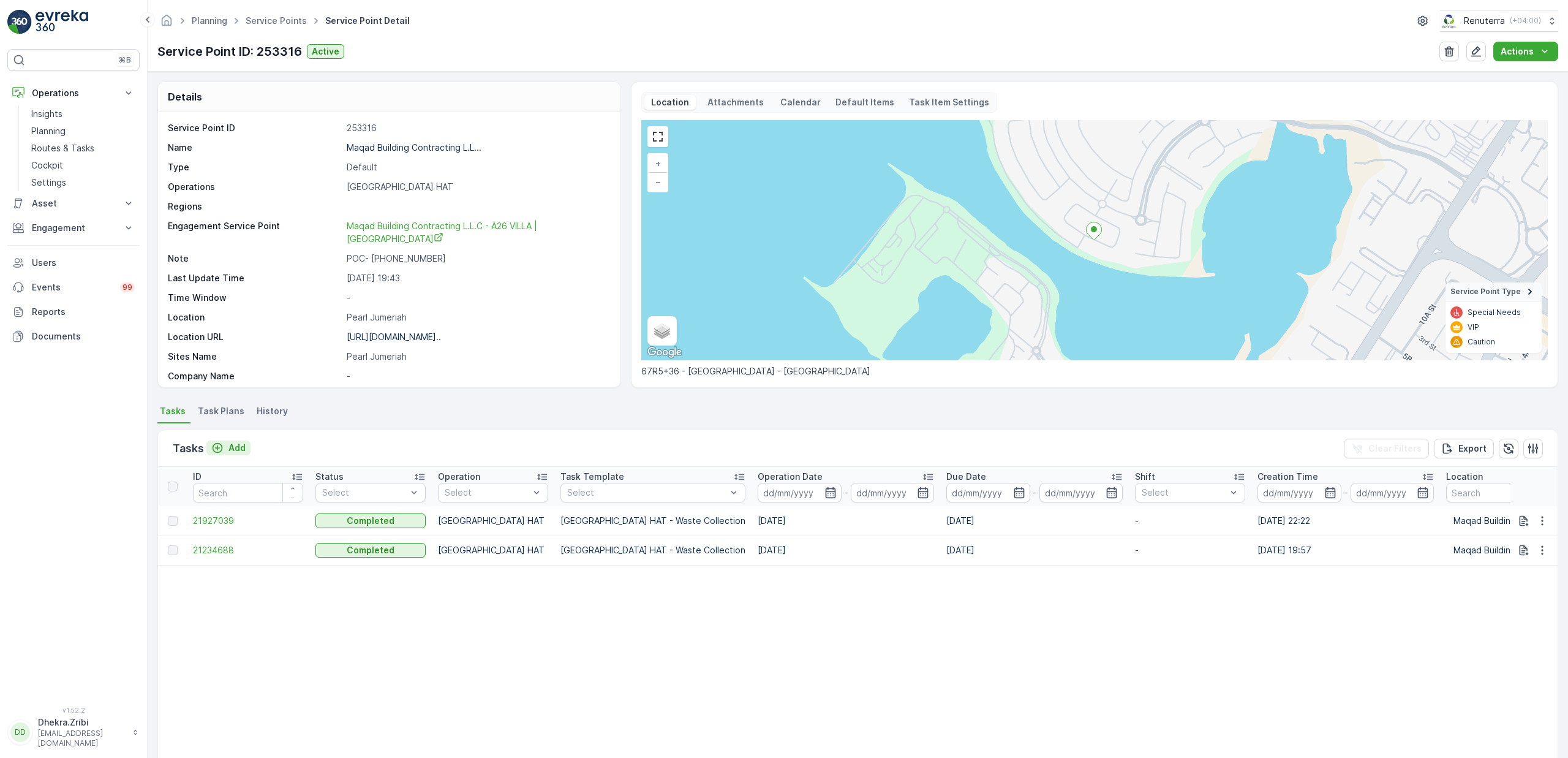
click at [239, 448] on p "Add" at bounding box center [237, 448] width 17 height 12
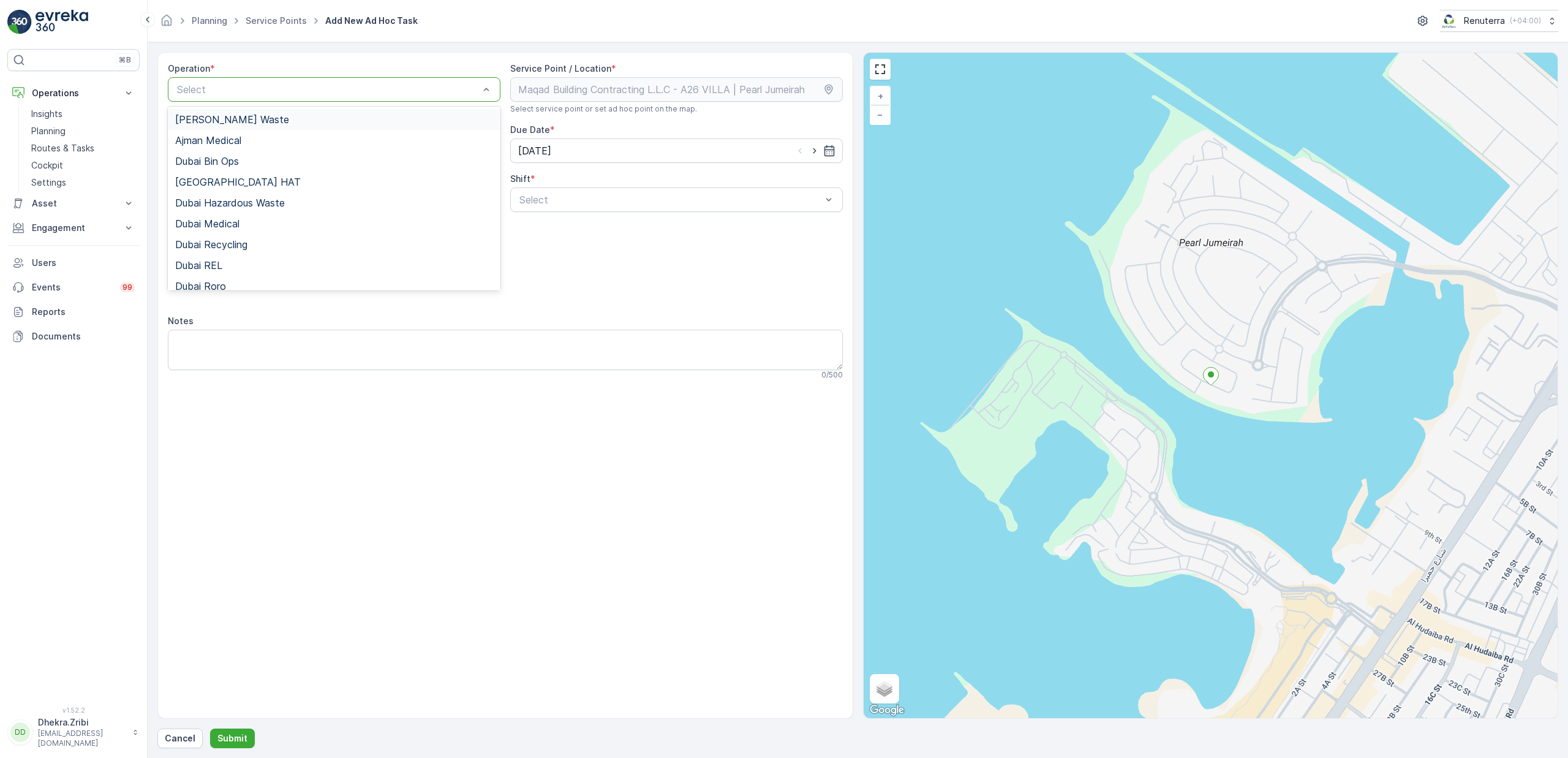
click at [268, 79] on div "Select" at bounding box center [334, 89] width 332 height 25
click at [228, 183] on div "[GEOGRAPHIC_DATA] HAT" at bounding box center [334, 182] width 318 height 11
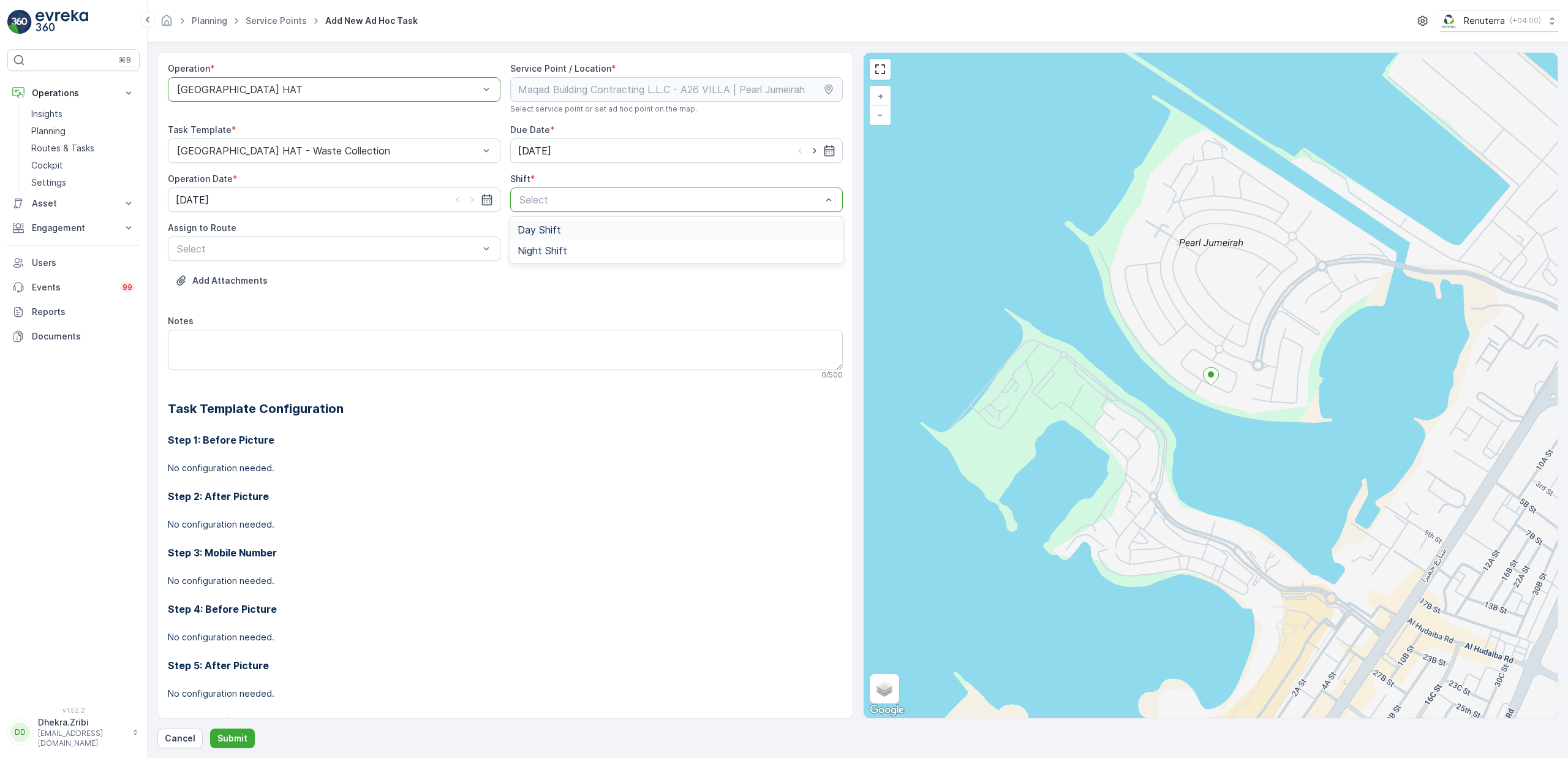
click at [564, 235] on div "Day Shift" at bounding box center [676, 230] width 318 height 11
click at [242, 342] on span "DHAT102 (Offline) - DXBX24174" at bounding box center [249, 341] width 148 height 11
click at [228, 746] on button "Submit" at bounding box center [233, 739] width 45 height 20
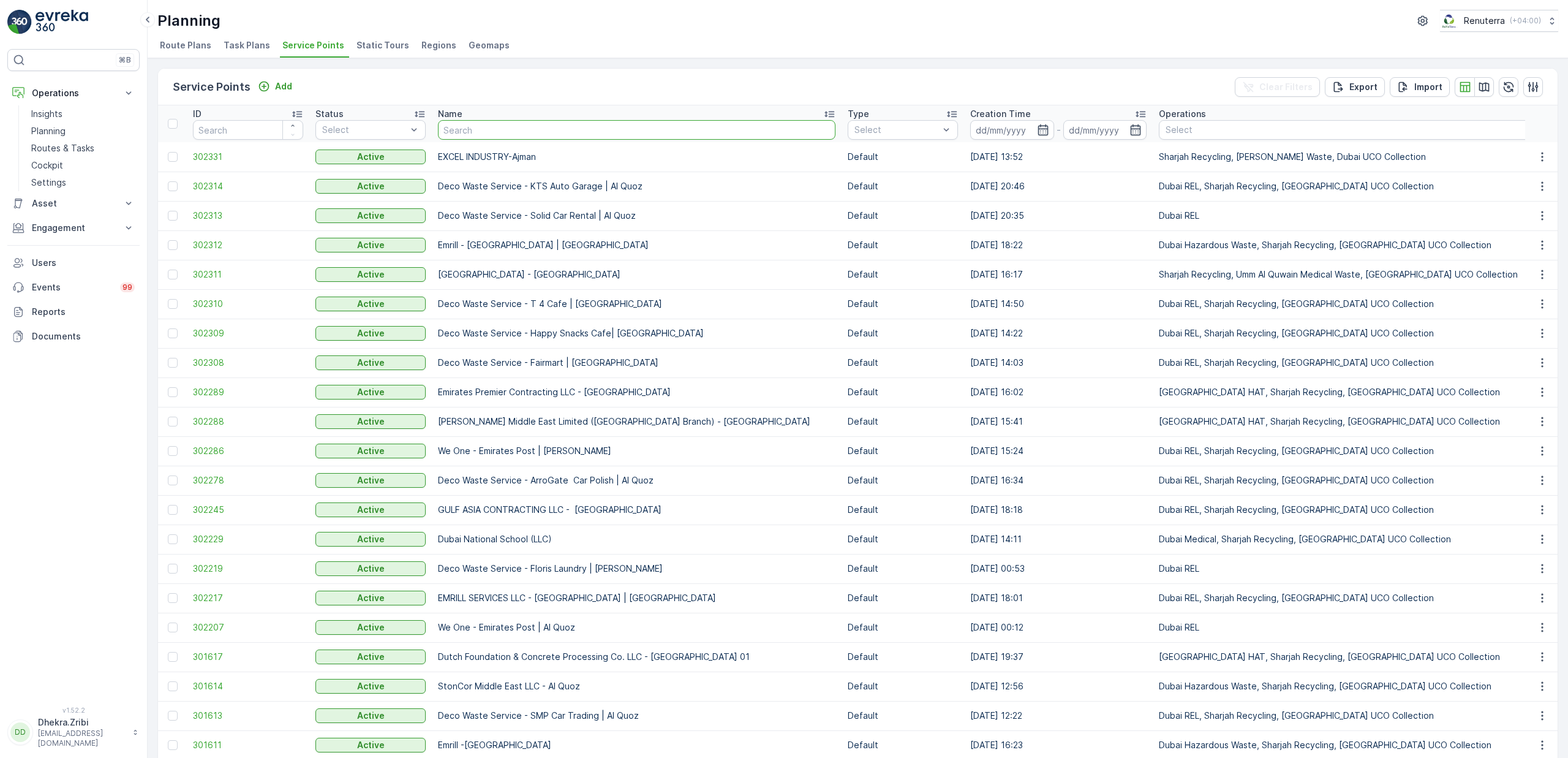
click at [495, 124] on input "text" at bounding box center [636, 130] width 397 height 20
type input "Dr"
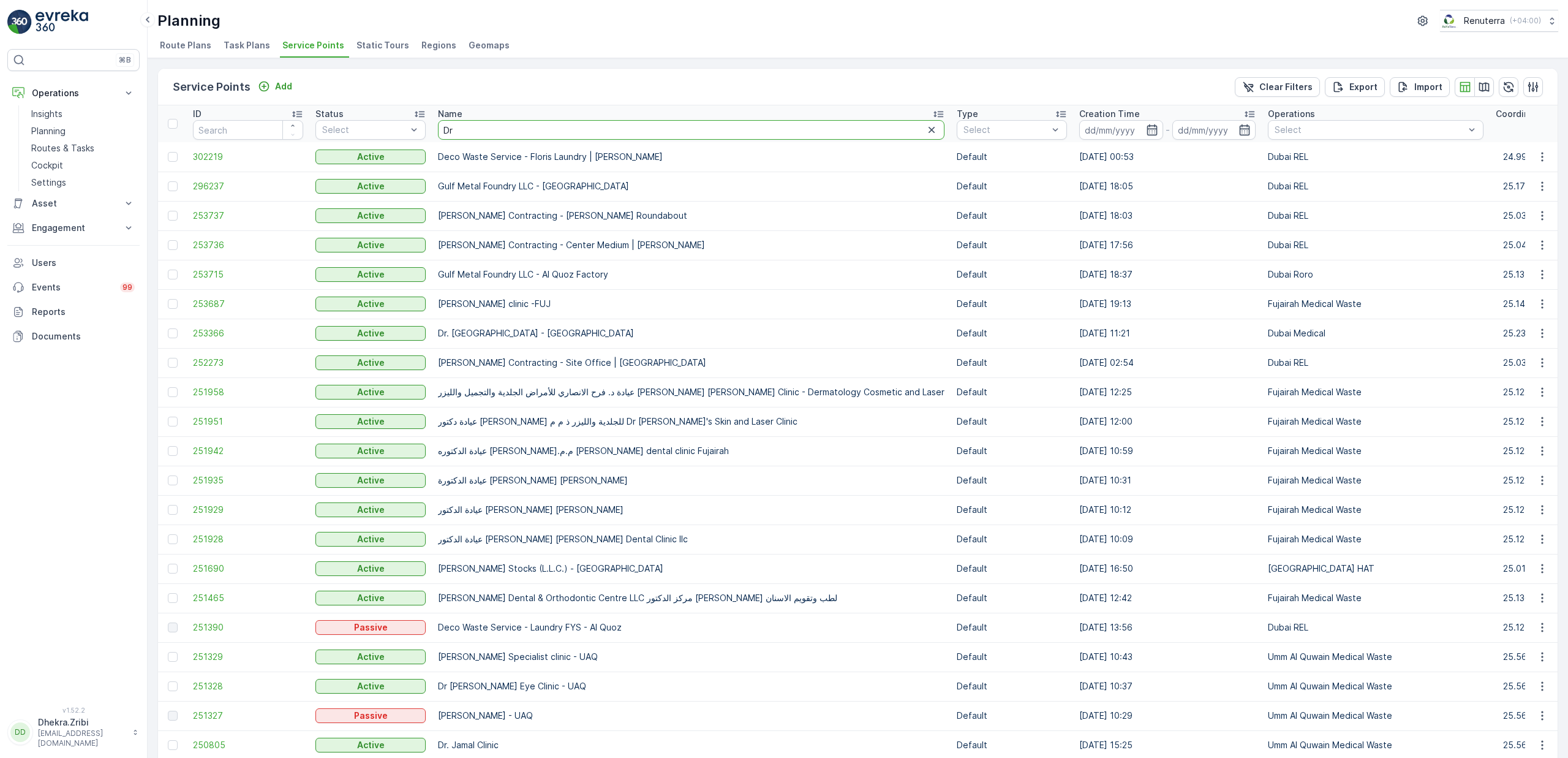
drag, startPoint x: 471, startPoint y: 135, endPoint x: 352, endPoint y: 171, distance: 124.3
type input "D"
type input "lulu"
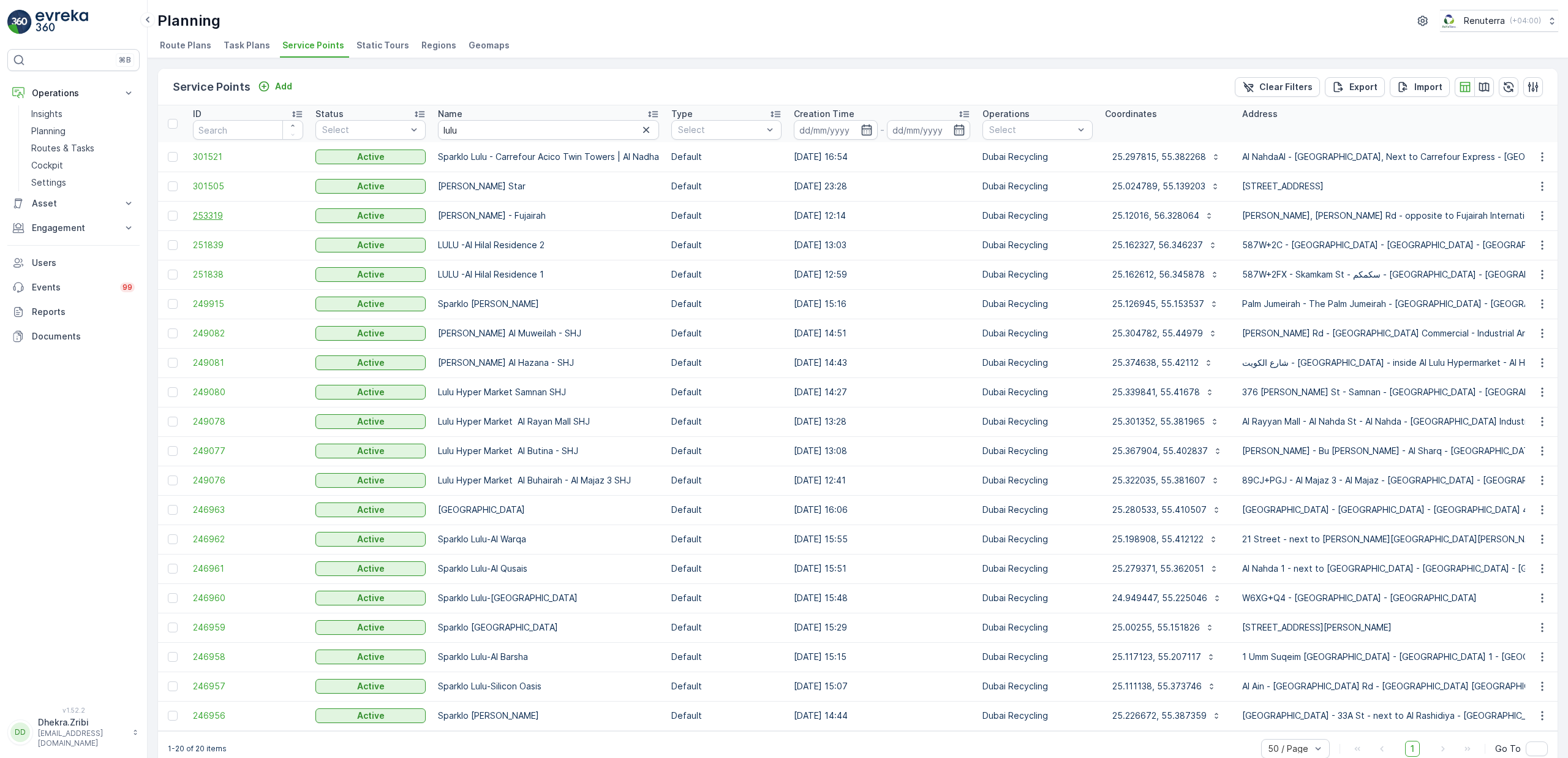
click at [224, 219] on span "253319" at bounding box center [248, 216] width 110 height 12
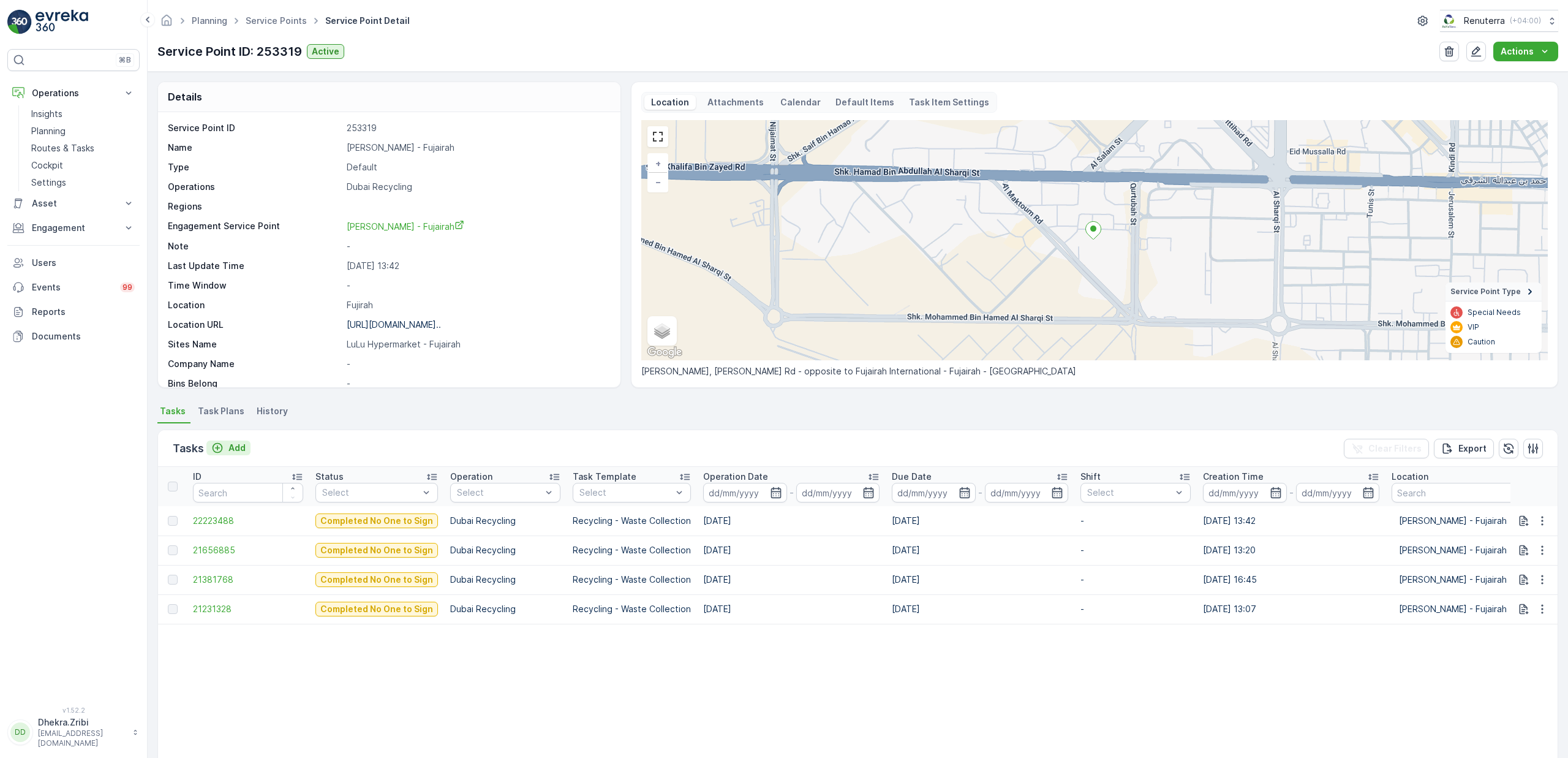
click at [236, 445] on p "Add" at bounding box center [237, 448] width 17 height 12
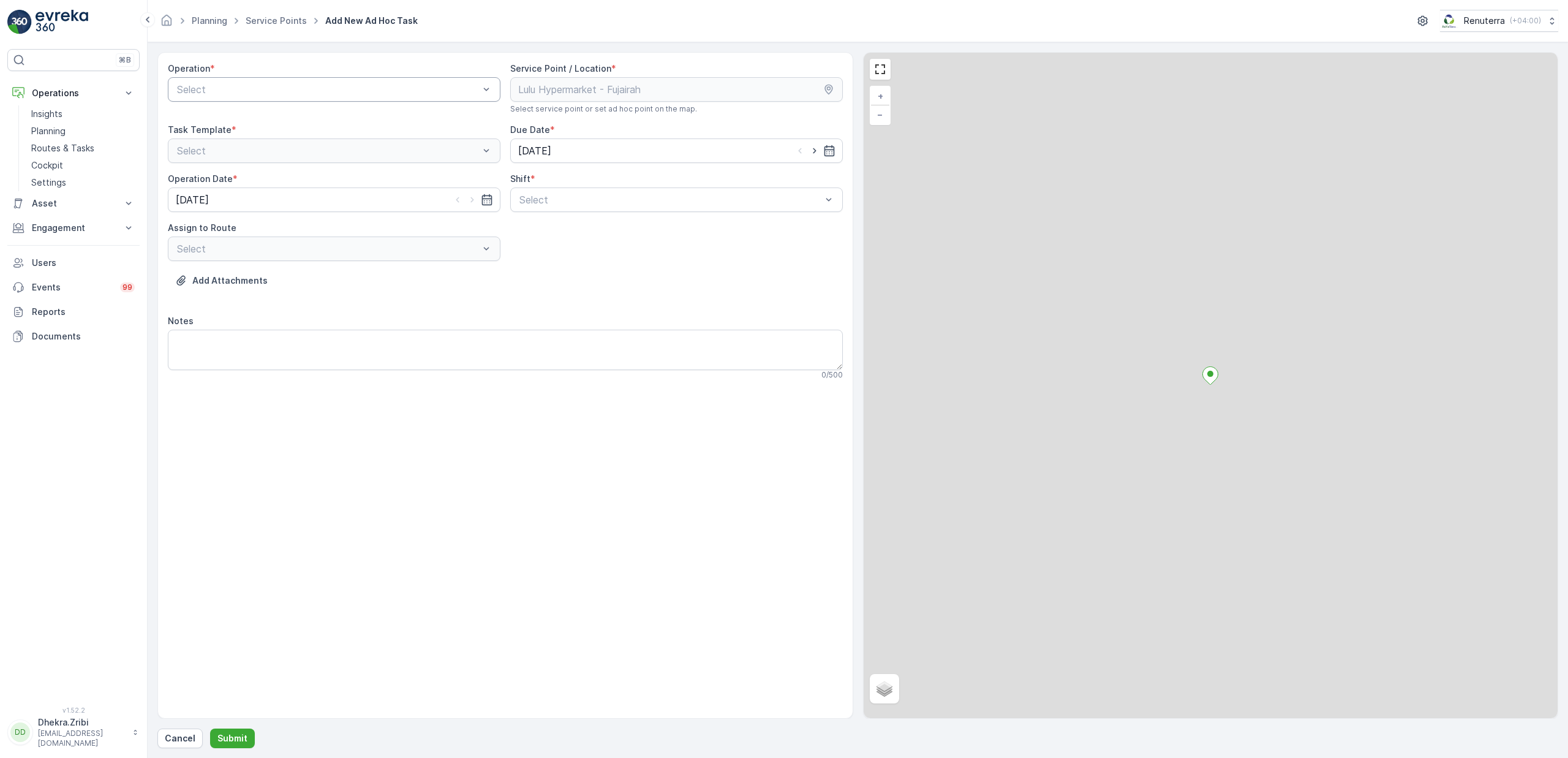
click at [293, 98] on div "Select" at bounding box center [334, 89] width 332 height 25
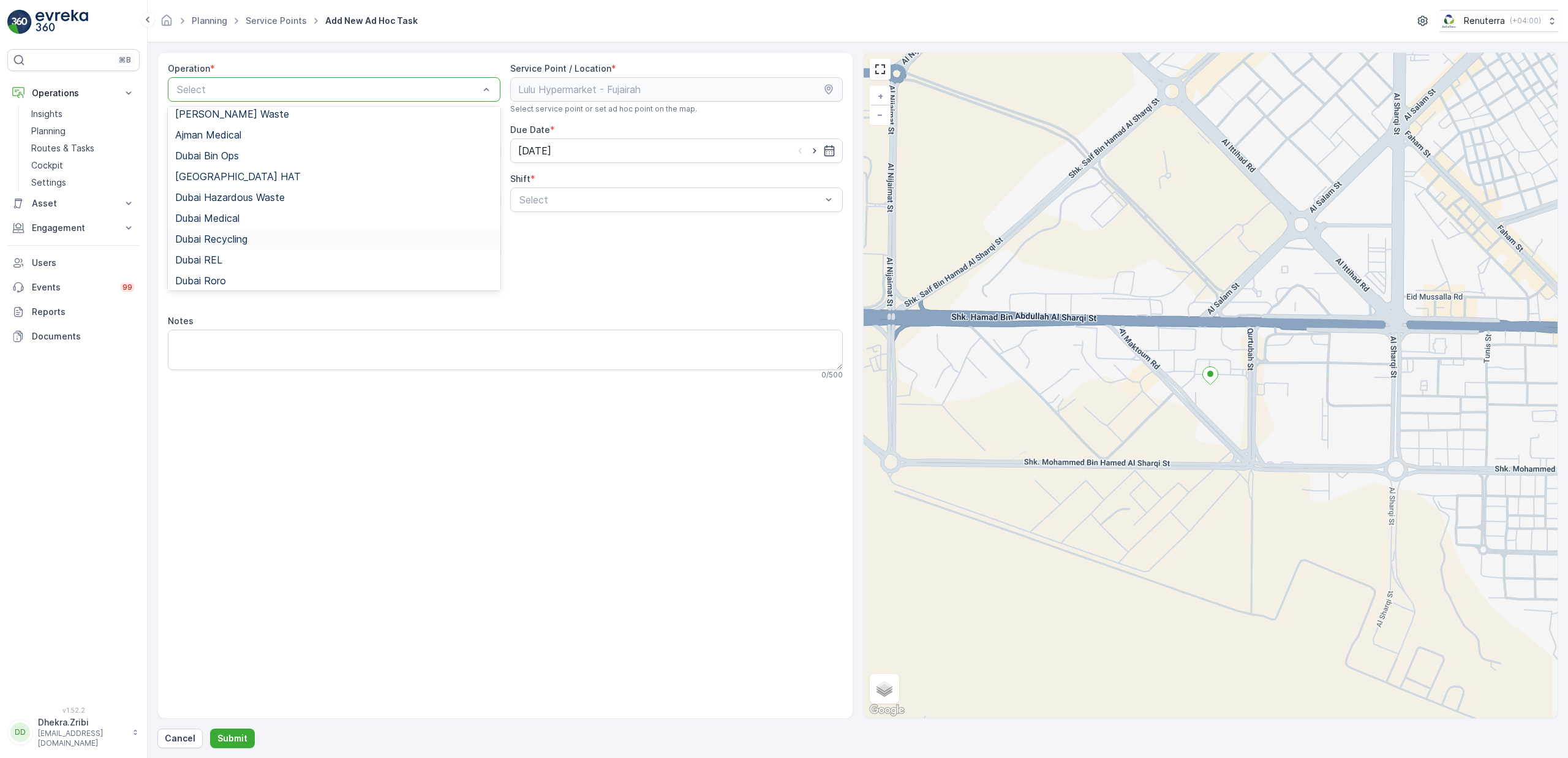
scroll to position [6, 0]
click at [228, 237] on span "Dubai Recycling" at bounding box center [211, 238] width 73 height 11
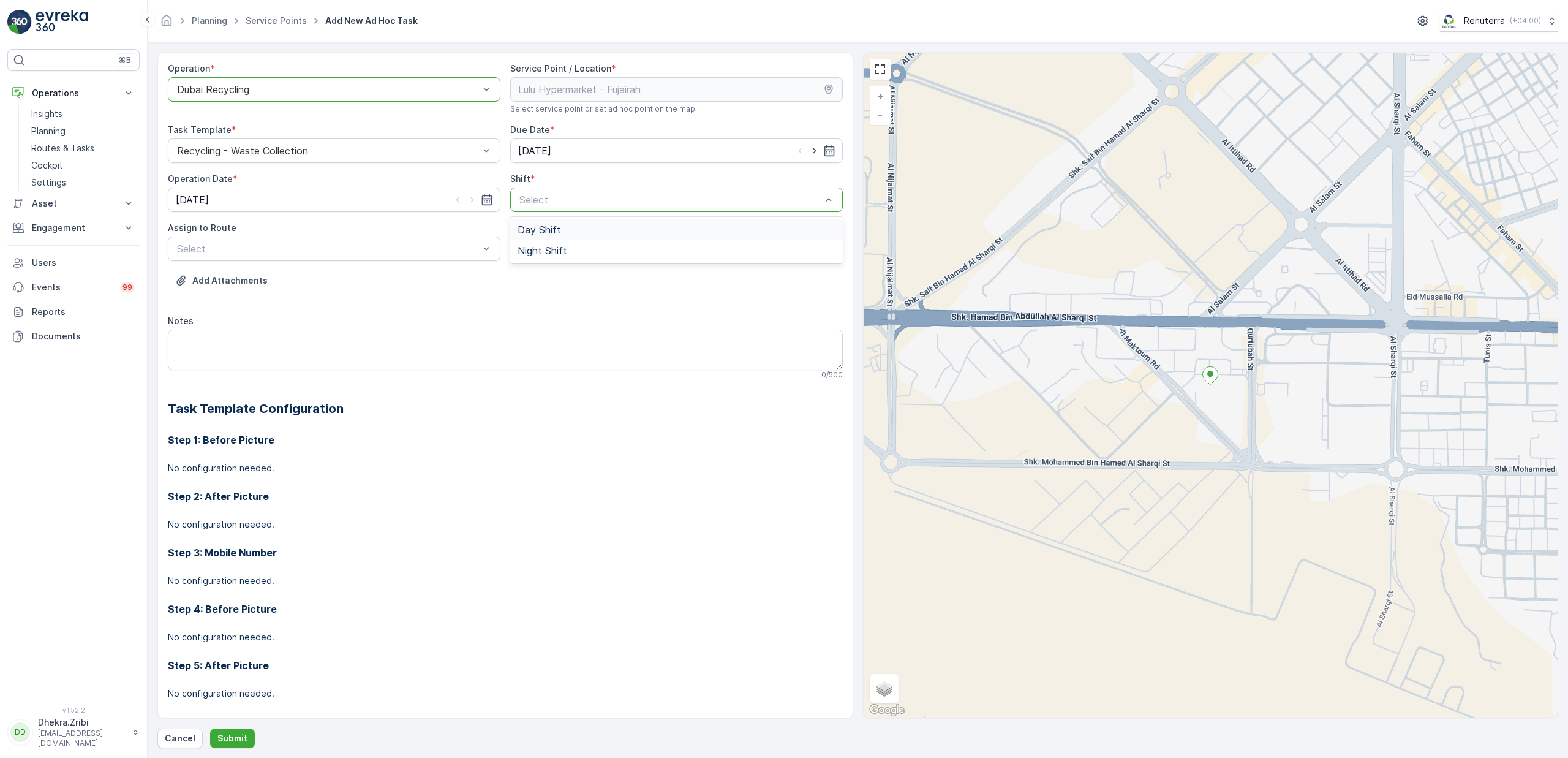
click at [542, 233] on span "Day Shift" at bounding box center [539, 230] width 43 height 11
click at [241, 286] on div "DRCW101 (Offline) - DXBBB58926" at bounding box center [334, 279] width 332 height 21
click at [242, 734] on p "Submit" at bounding box center [233, 739] width 30 height 12
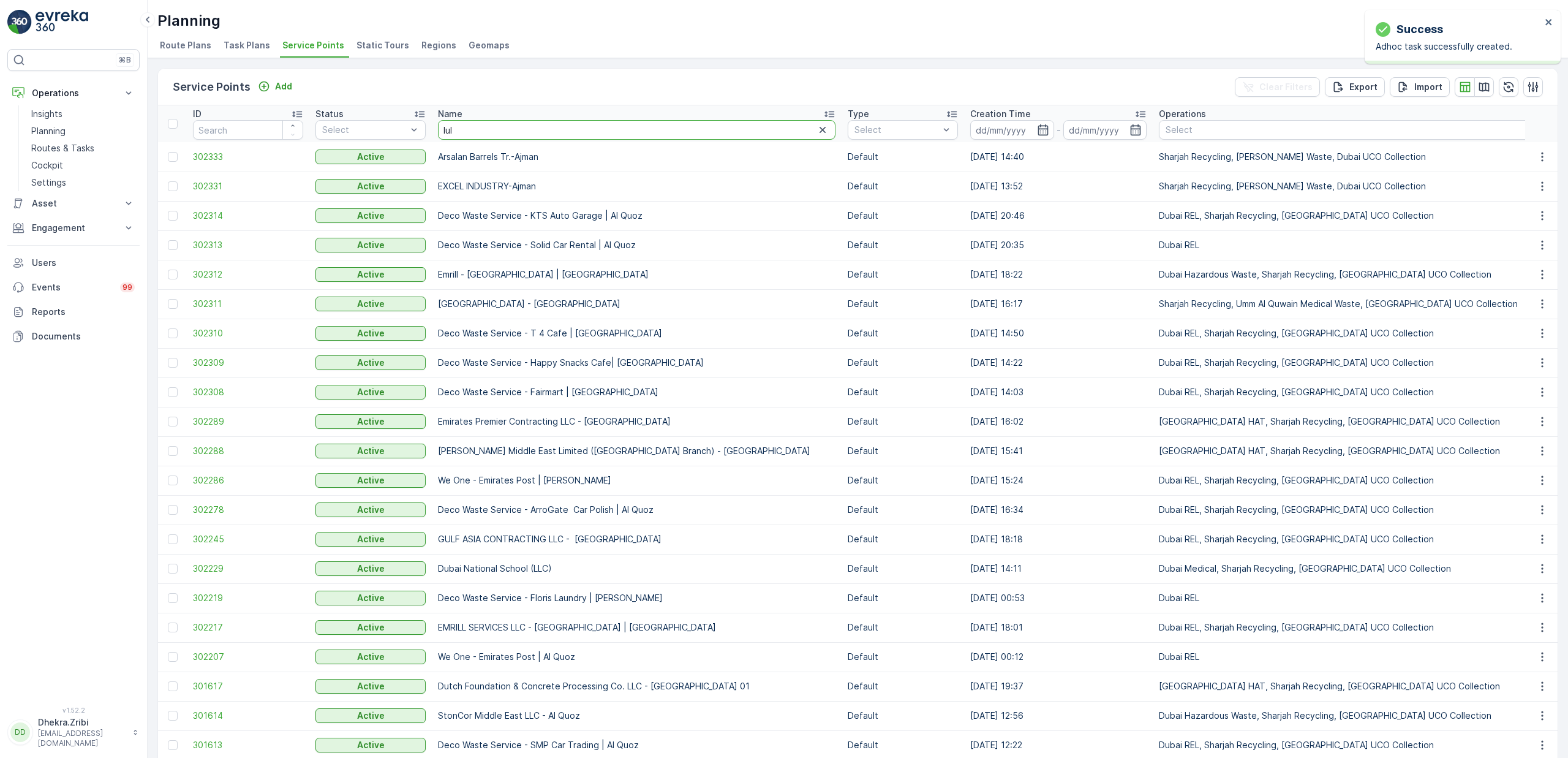
type input "lulu"
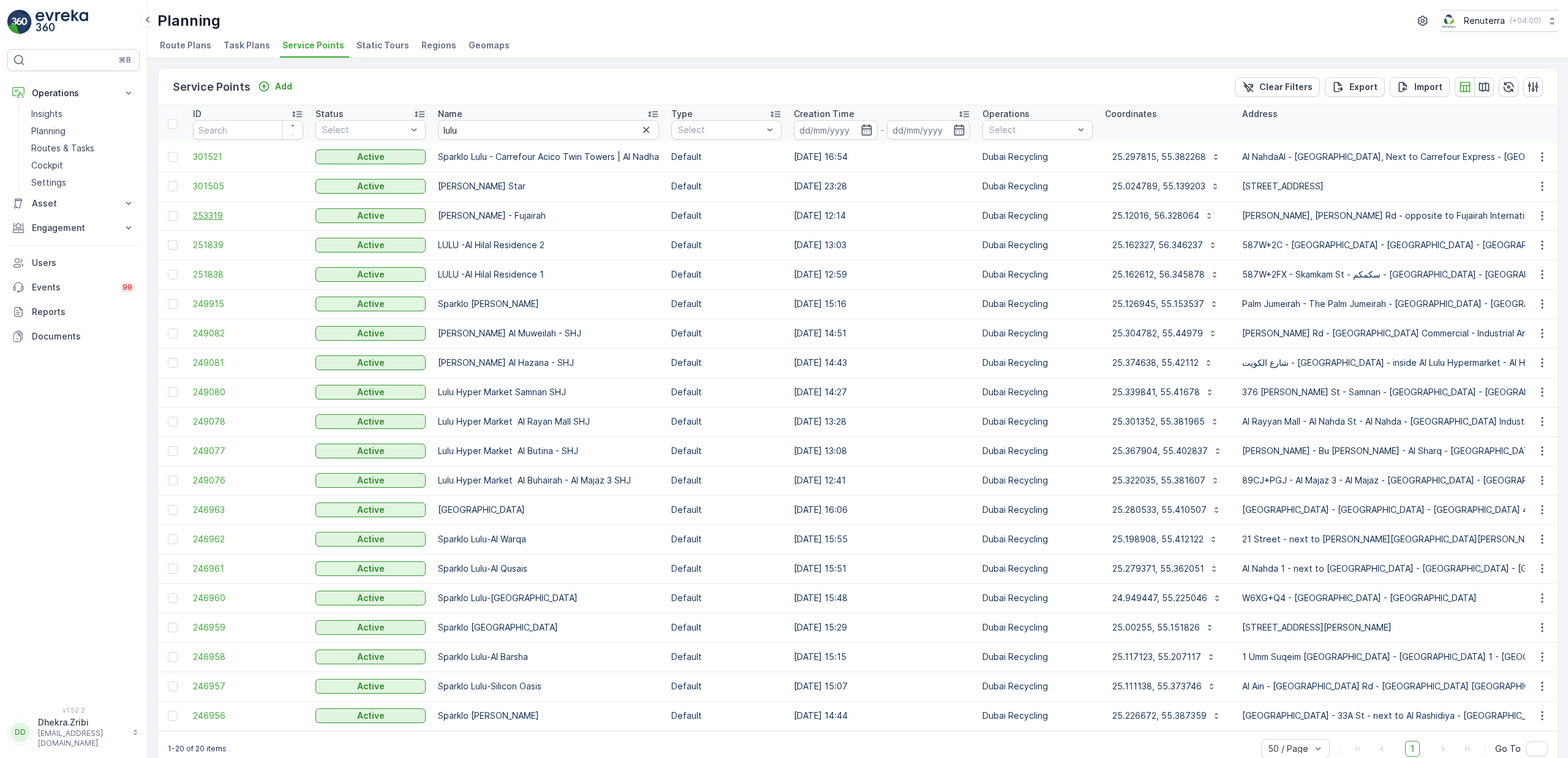
click at [221, 221] on span "253319" at bounding box center [248, 216] width 110 height 12
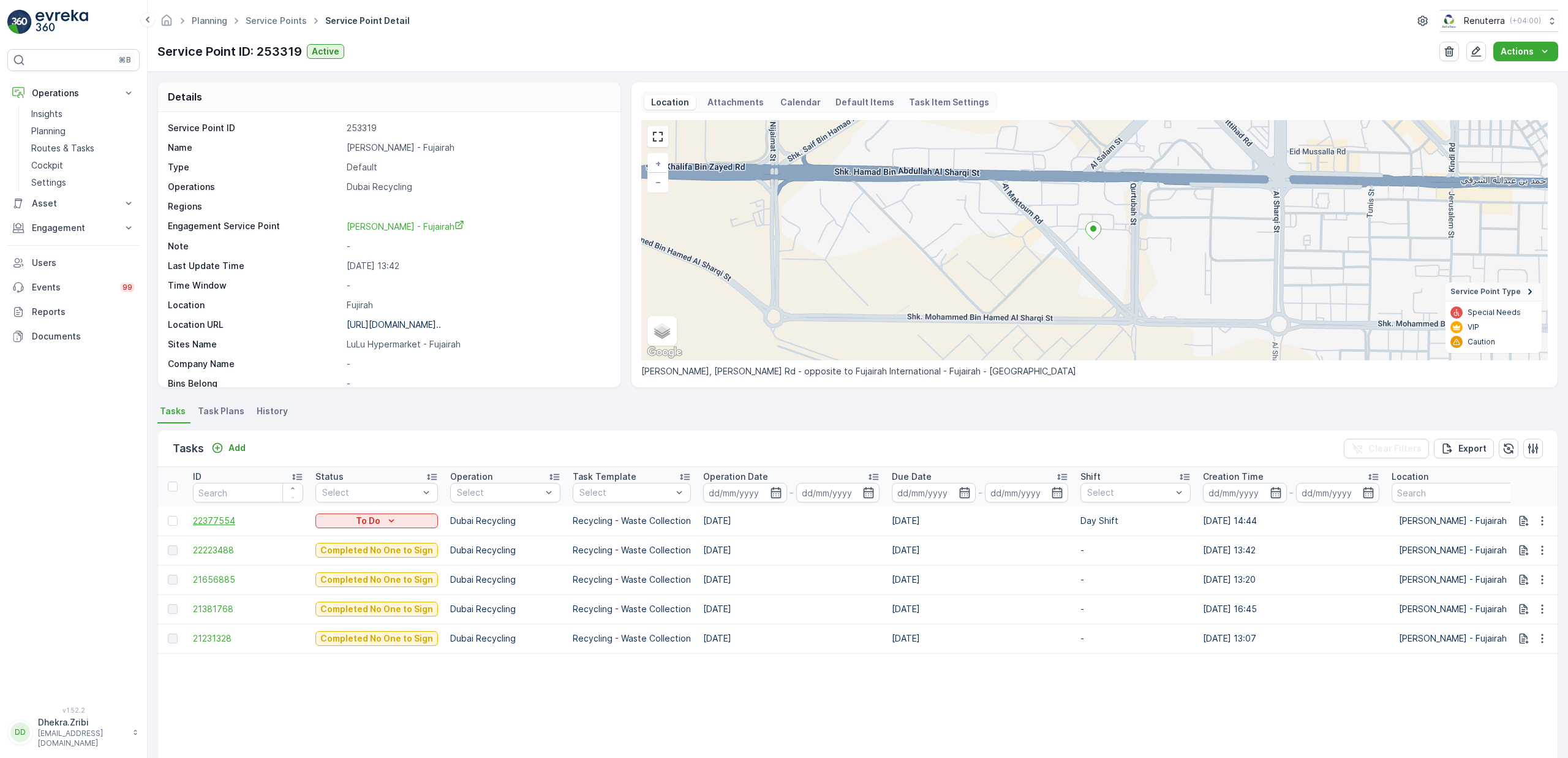
click at [215, 520] on span "22377554" at bounding box center [248, 521] width 110 height 12
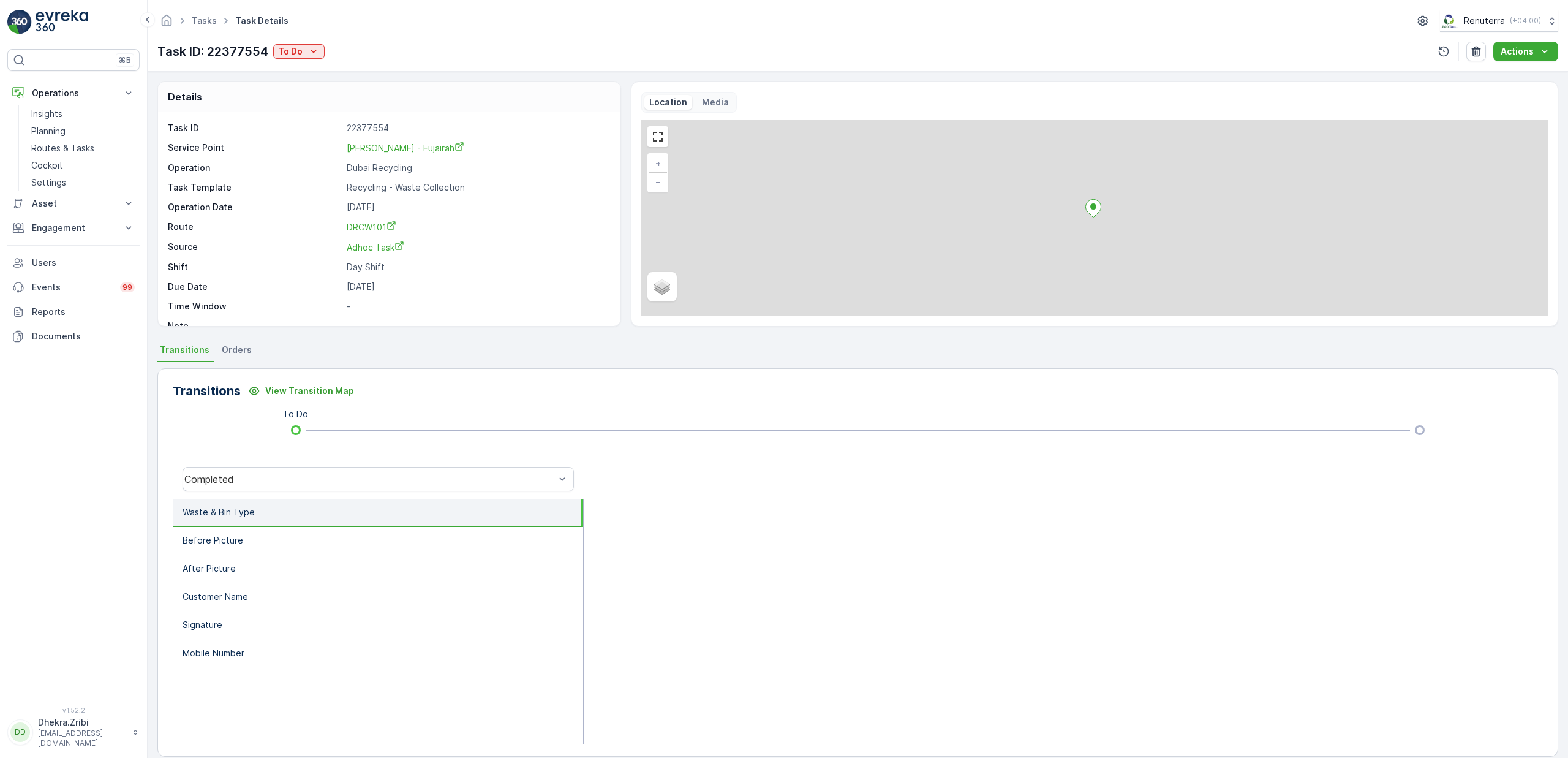
click at [289, 60] on div "Task ID: 22377554 To Do" at bounding box center [241, 51] width 167 height 19
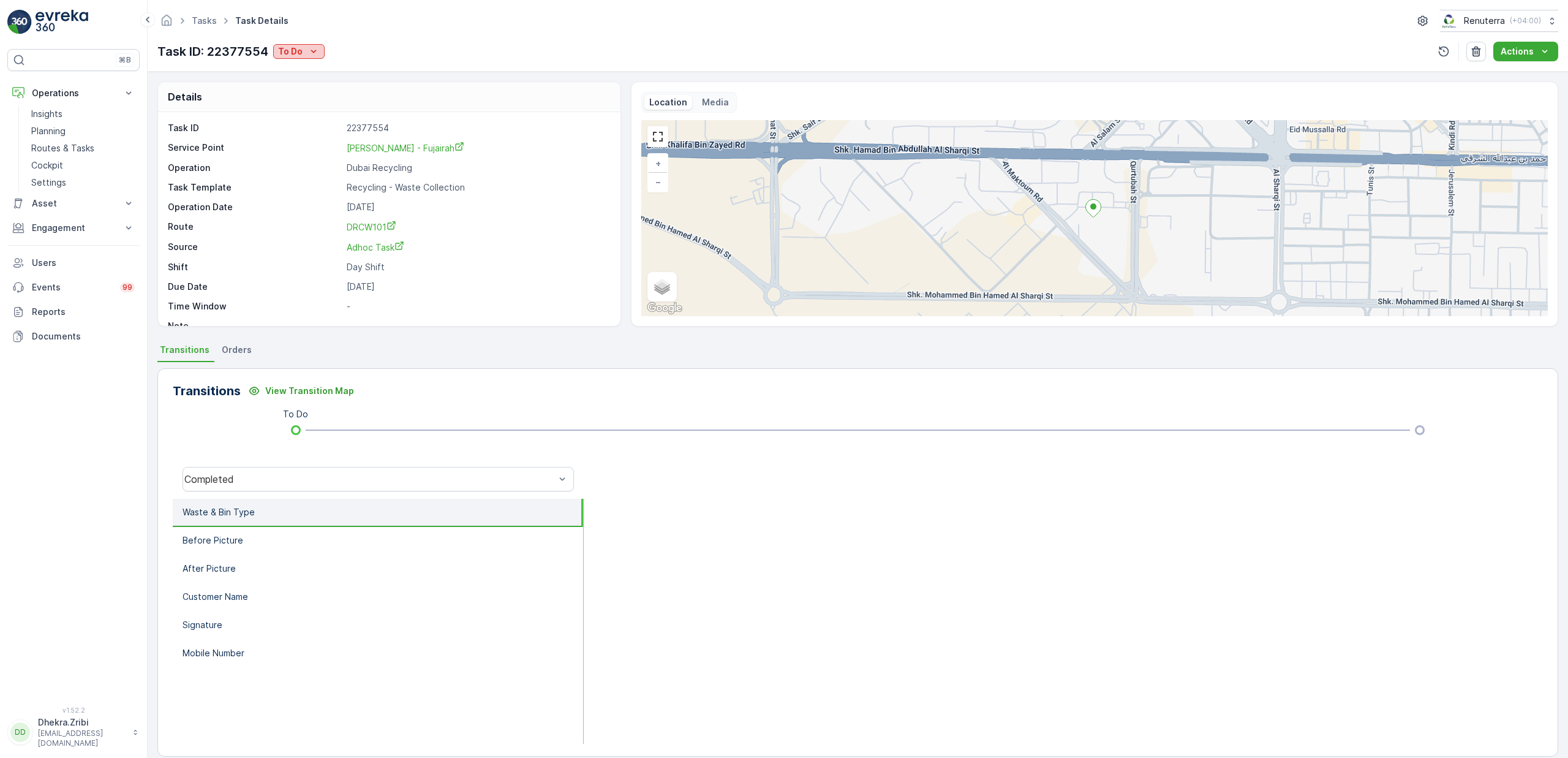
click at [294, 52] on p "To Do" at bounding box center [291, 51] width 25 height 12
click at [346, 103] on span "Completed No One to Sign" at bounding box center [336, 104] width 112 height 12
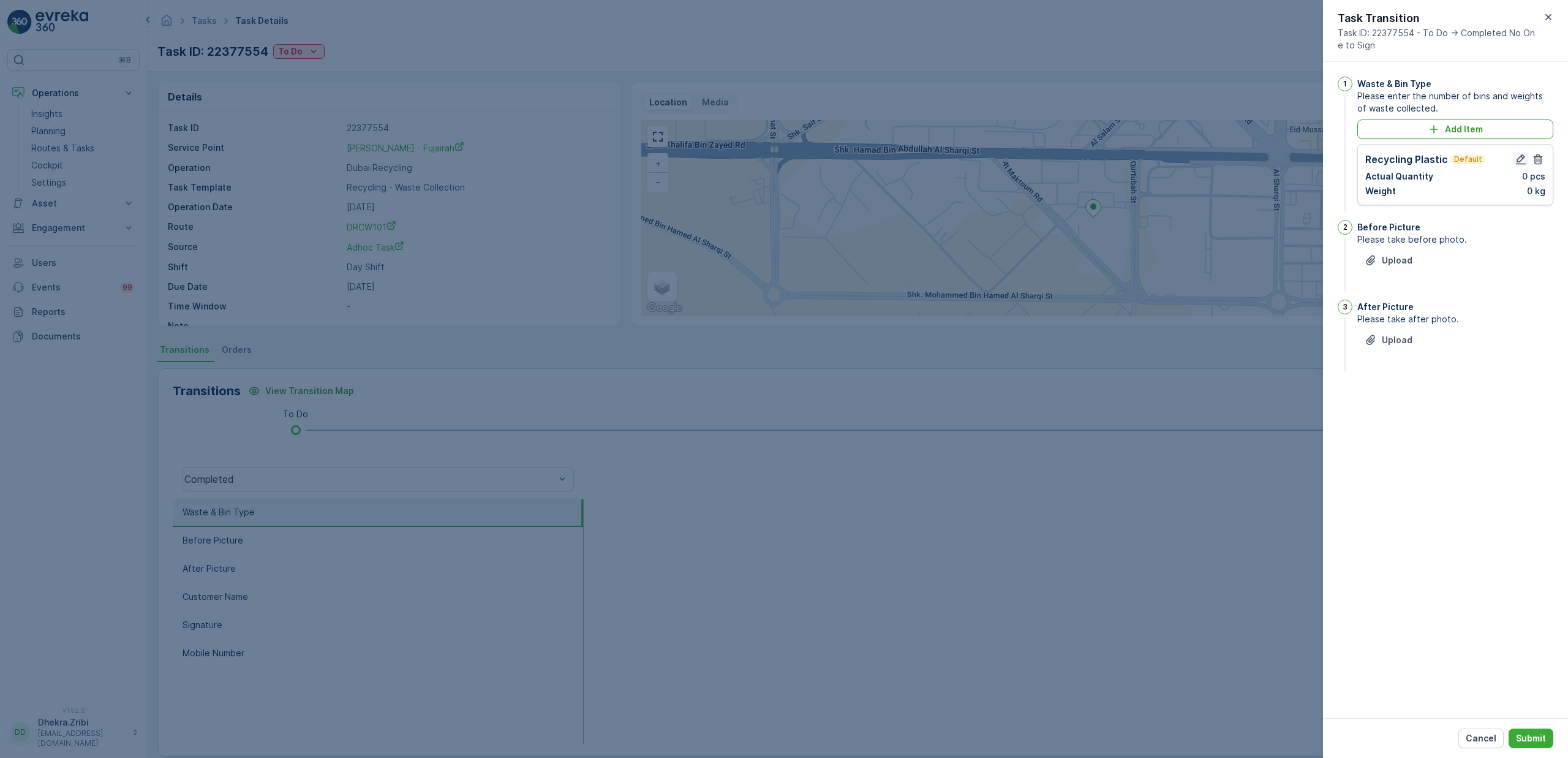
click at [1521, 164] on icon "button" at bounding box center [1521, 159] width 11 height 11
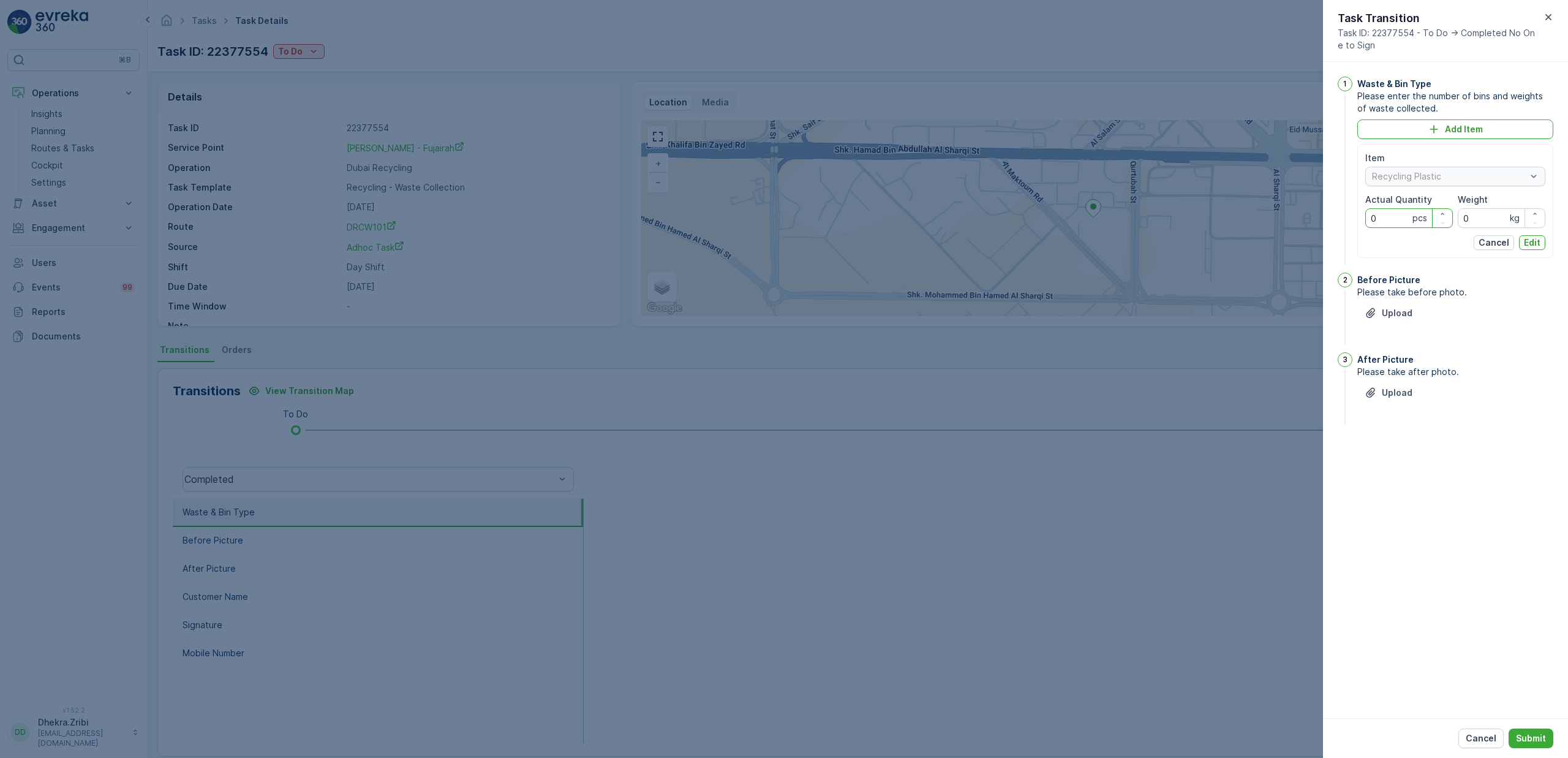
drag, startPoint x: 1374, startPoint y: 230, endPoint x: 1329, endPoint y: 233, distance: 45.1
click at [1329, 233] on div "1 Waste & Bin Type Please enter the number of bins and weights of waste collect…" at bounding box center [1445, 390] width 245 height 656
type Quantity "12"
drag, startPoint x: 1468, startPoint y: 219, endPoint x: 1449, endPoint y: 230, distance: 22.0
click at [1449, 230] on div "Item Recycling Plastic Actual Quantity 12 pcs Weight 0 kg Cancel Edit" at bounding box center [1455, 201] width 180 height 98
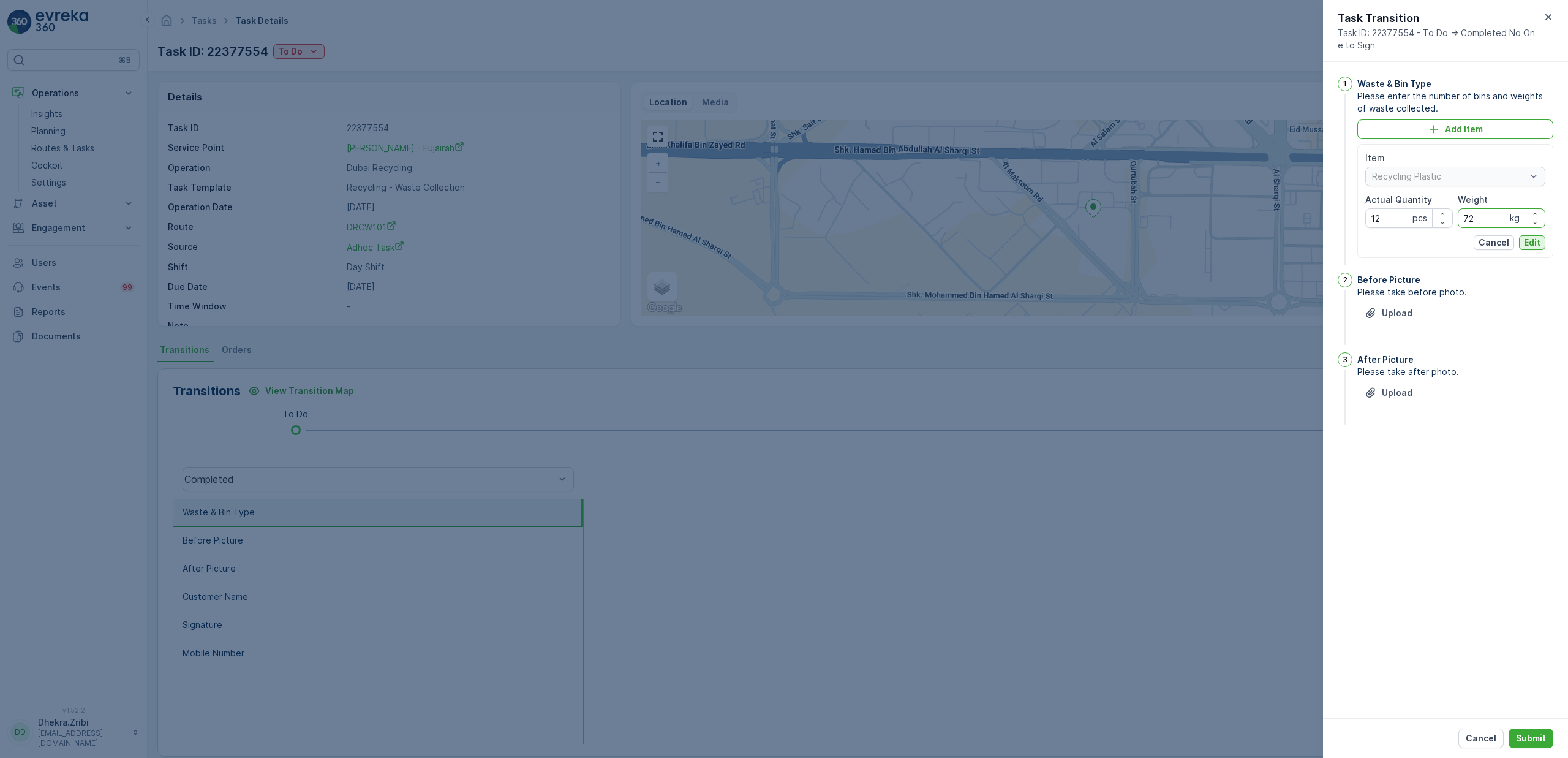
type input "72"
click at [1526, 246] on p "Edit" at bounding box center [1532, 243] width 17 height 12
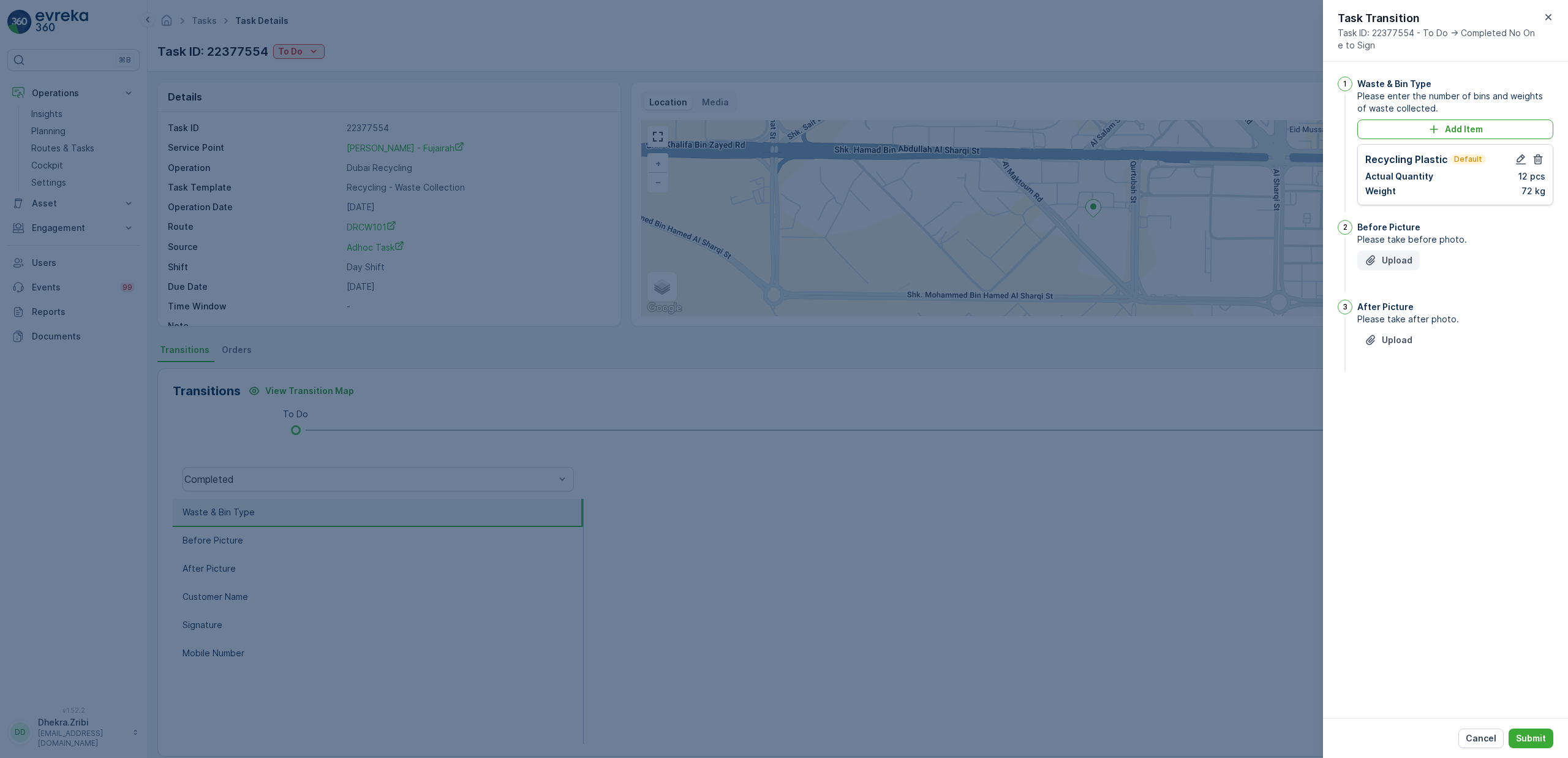
click at [1399, 259] on p "Upload" at bounding box center [1397, 261] width 30 height 12
click at [1406, 408] on p "Upload" at bounding box center [1397, 401] width 30 height 12
click at [1532, 739] on p "Submit" at bounding box center [1531, 739] width 30 height 12
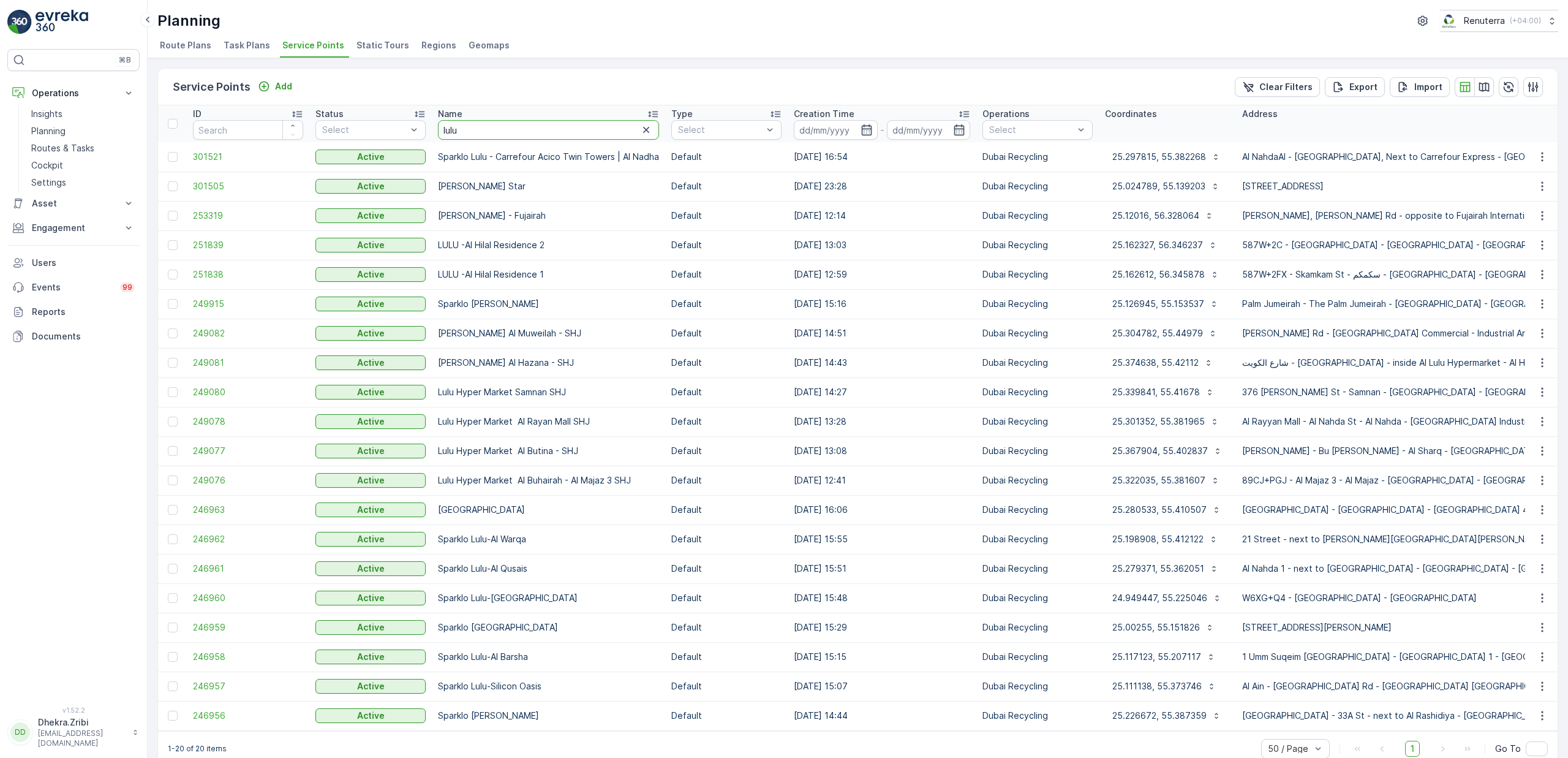
drag, startPoint x: 541, startPoint y: 133, endPoint x: 405, endPoint y: 100, distance: 139.9
click at [405, 100] on div "Service Points Add Clear Filters Export Import ID Status Select Name lulu Type …" at bounding box center [858, 417] width 1401 height 698
type input "system"
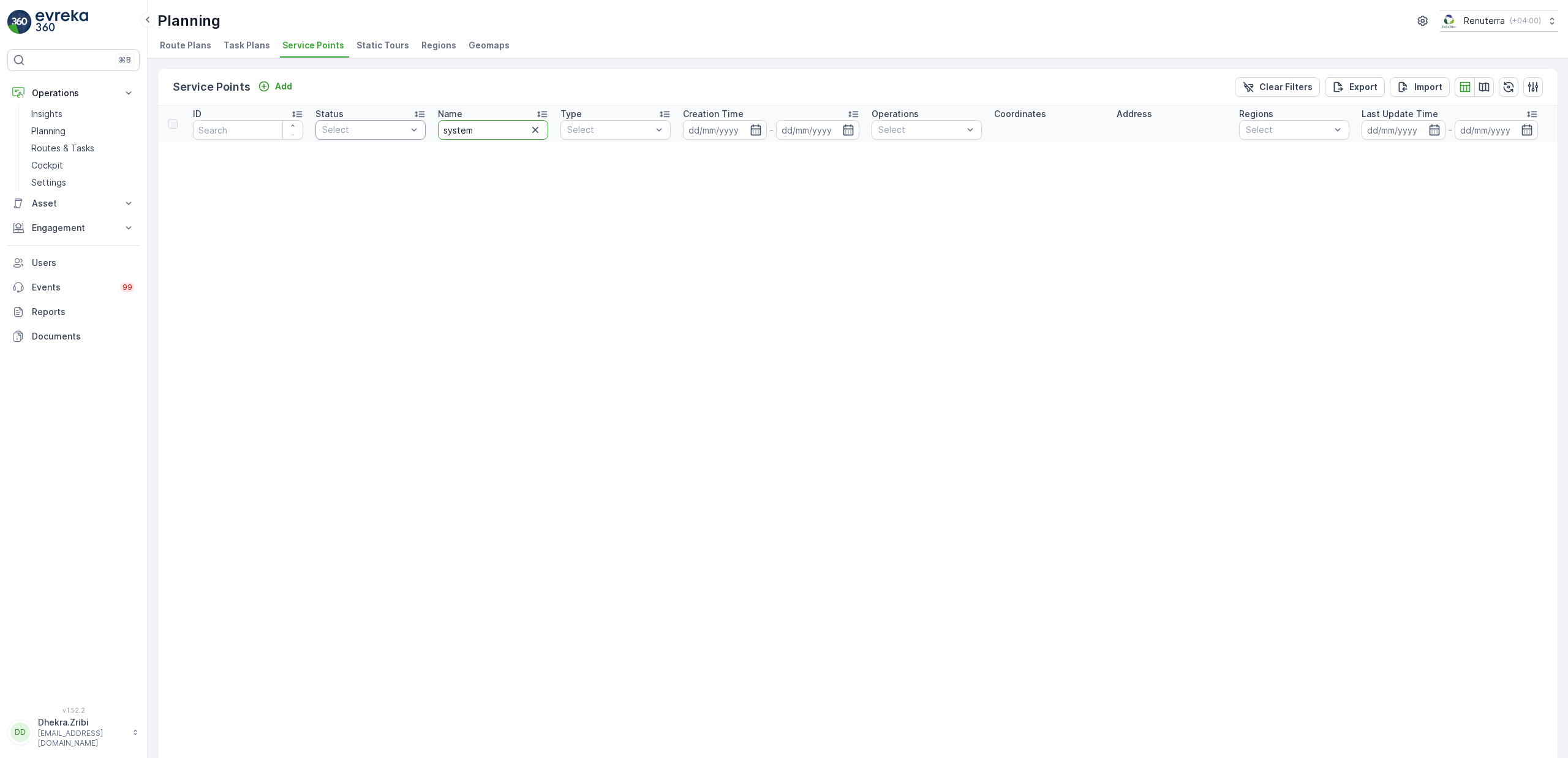
drag, startPoint x: 481, startPoint y: 136, endPoint x: 425, endPoint y: 135, distance: 56.0
click at [538, 134] on icon "button" at bounding box center [536, 130] width 12 height 12
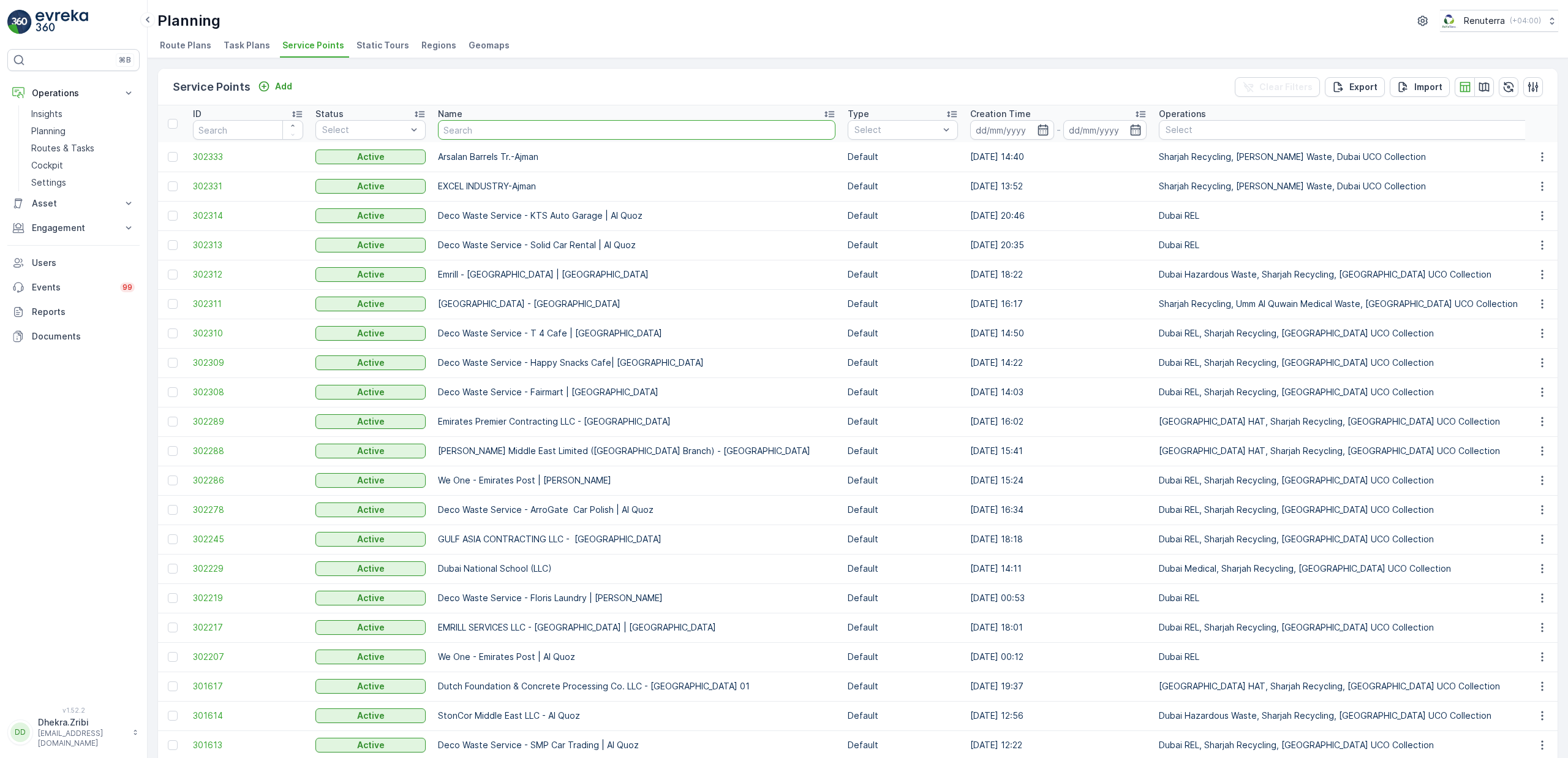
click at [504, 127] on input "text" at bounding box center [636, 130] width 397 height 20
type input "system"
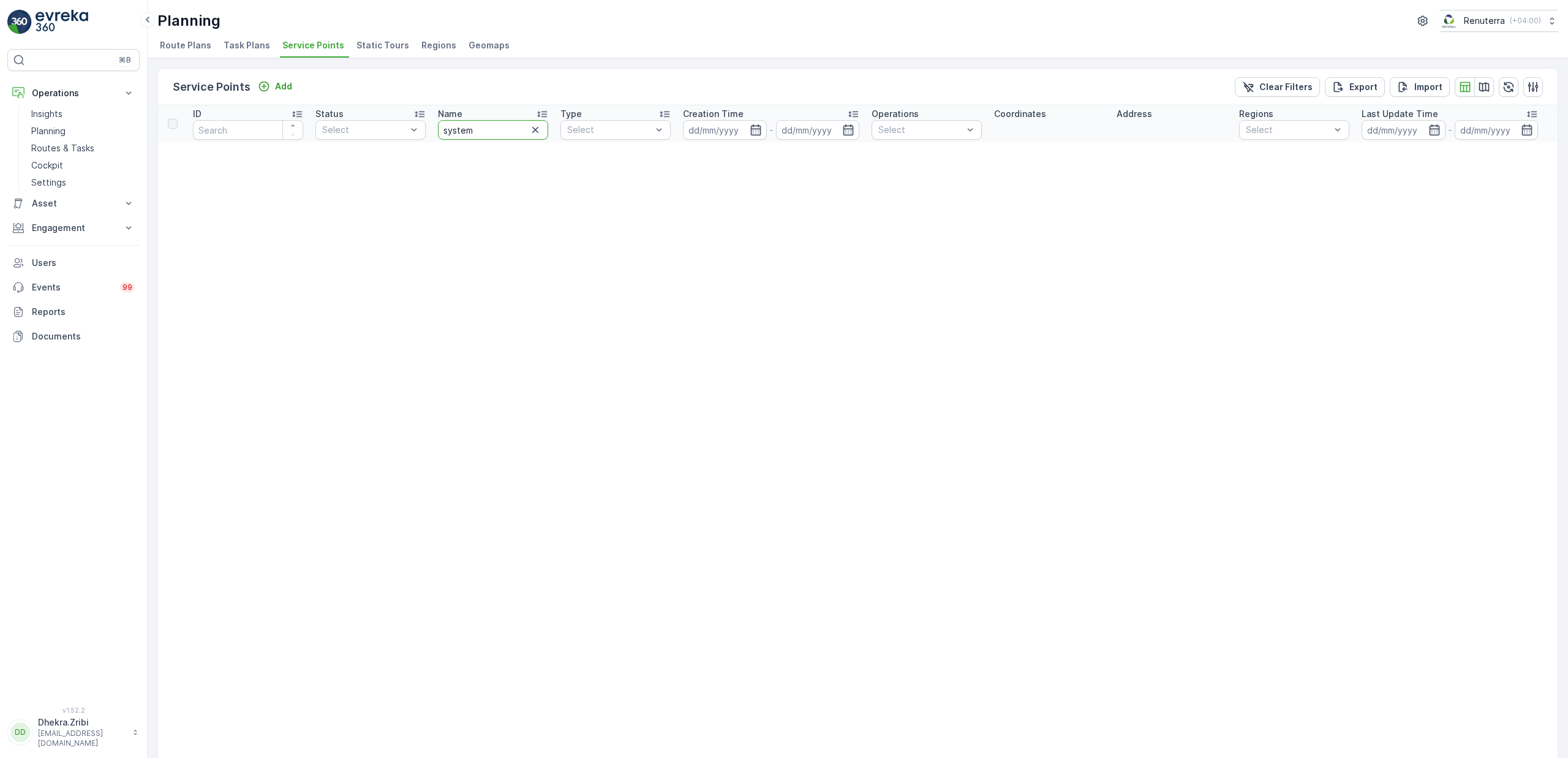
click at [497, 125] on input "system" at bounding box center [493, 130] width 110 height 20
type input "s"
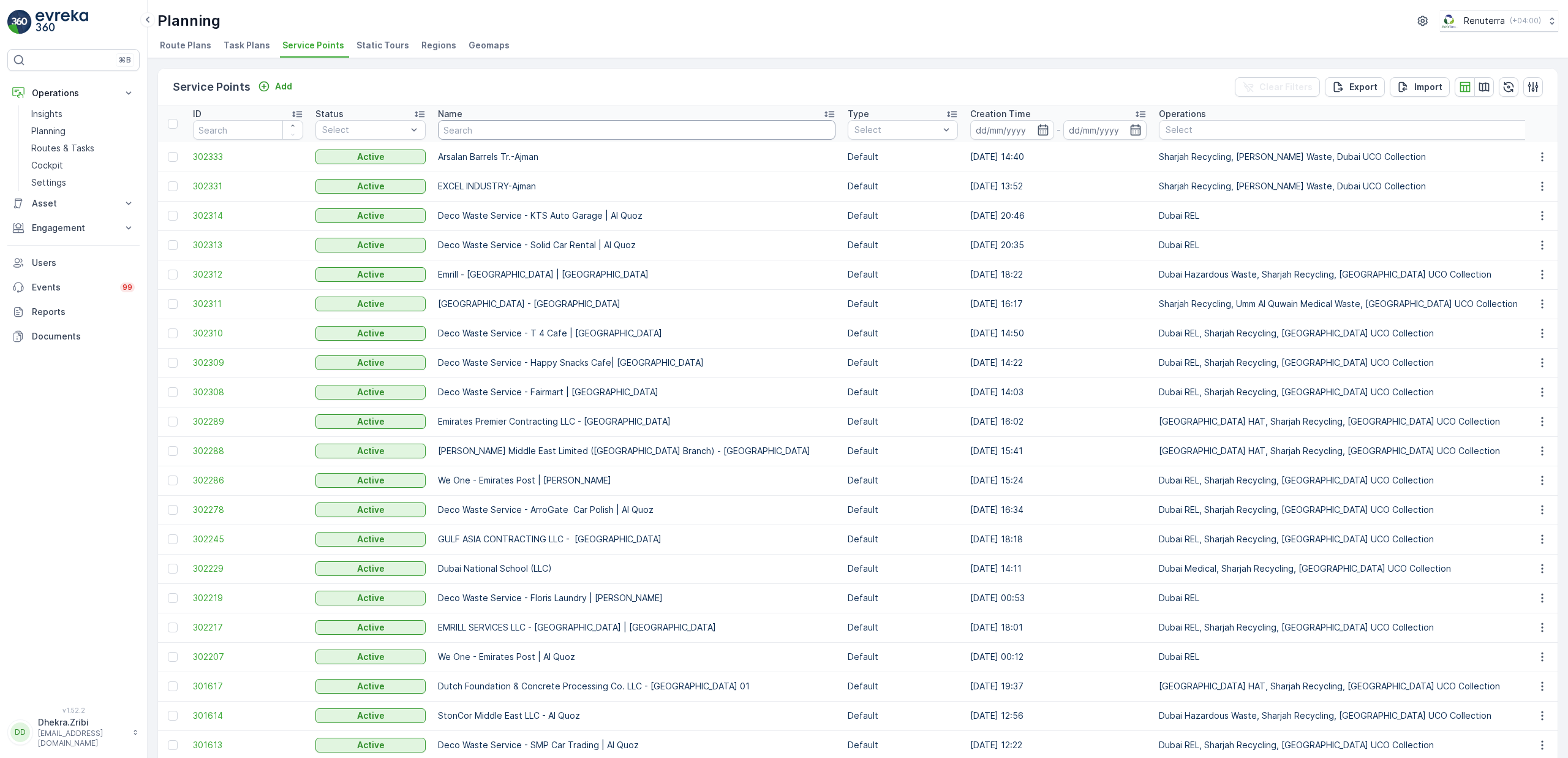
click at [468, 135] on input "text" at bounding box center [636, 130] width 397 height 20
type input "al quoz"
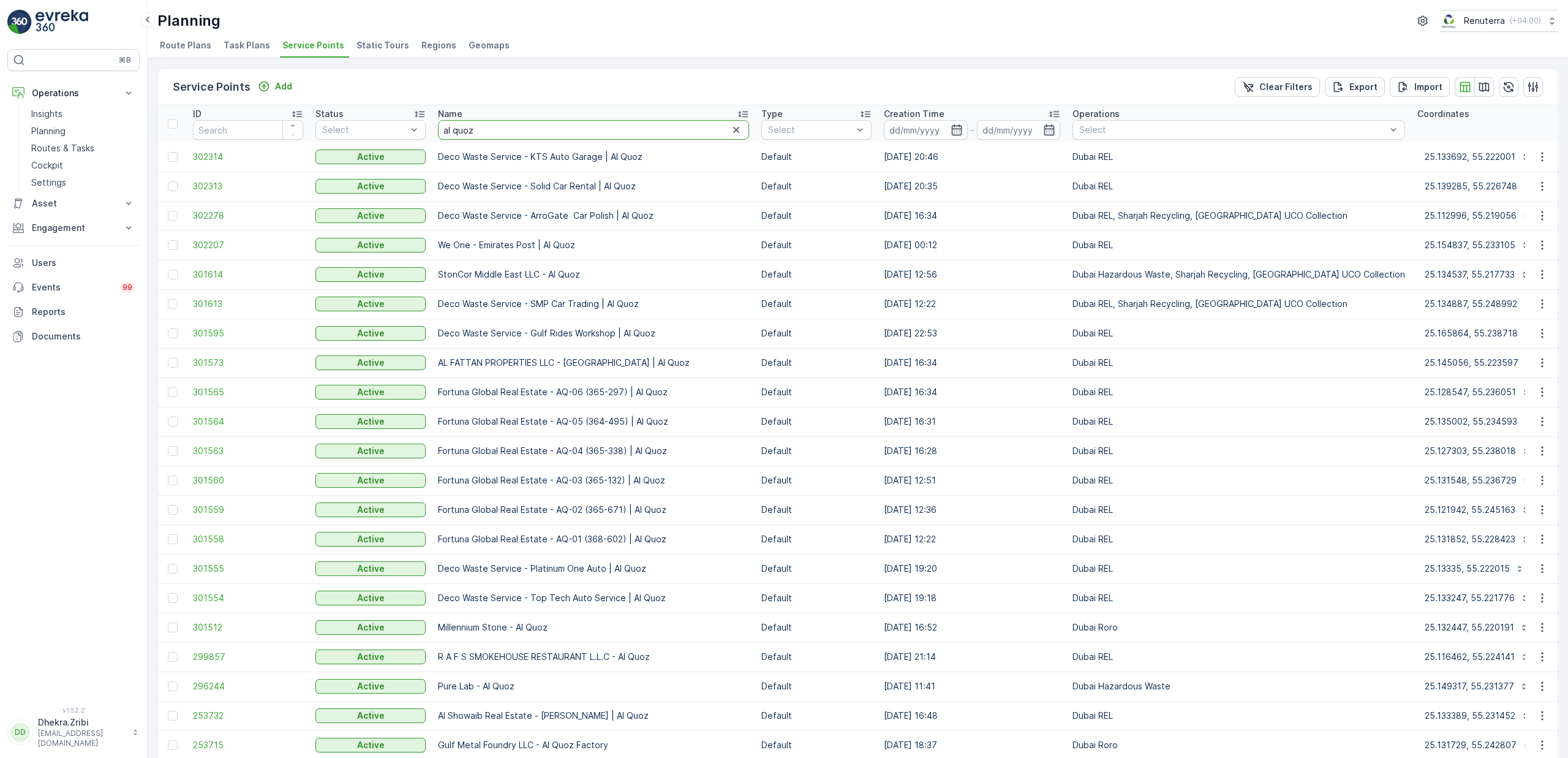
click at [492, 135] on input "al quoz" at bounding box center [593, 130] width 311 height 20
drag, startPoint x: 497, startPoint y: 134, endPoint x: 363, endPoint y: 145, distance: 134.5
drag, startPoint x: 488, startPoint y: 128, endPoint x: 370, endPoint y: 145, distance: 119.2
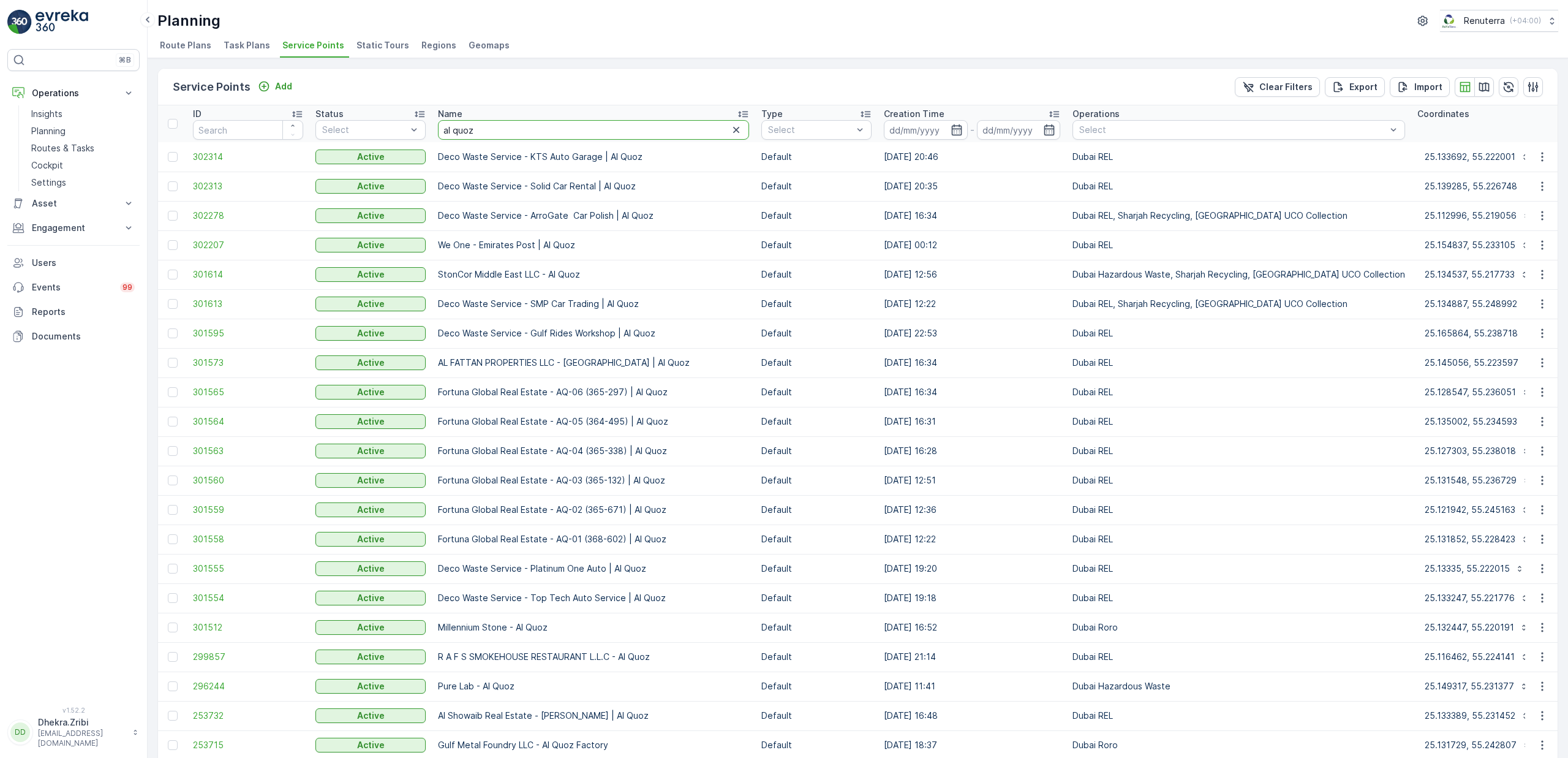
drag, startPoint x: 482, startPoint y: 128, endPoint x: 435, endPoint y: 127, distance: 47.0
click at [435, 127] on th "Name al quoz" at bounding box center [594, 123] width 324 height 37
type input "sbk"
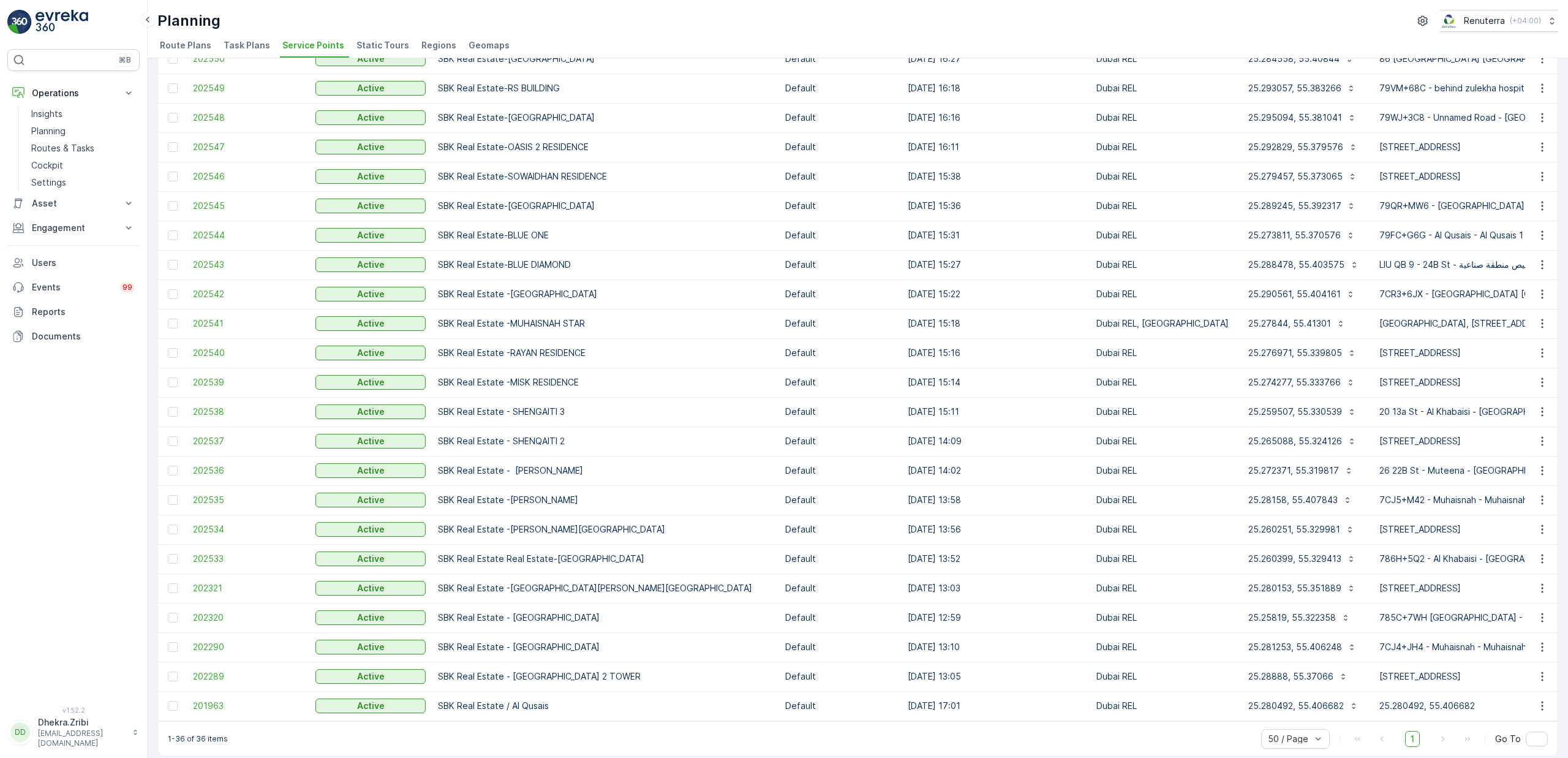
scroll to position [495, 0]
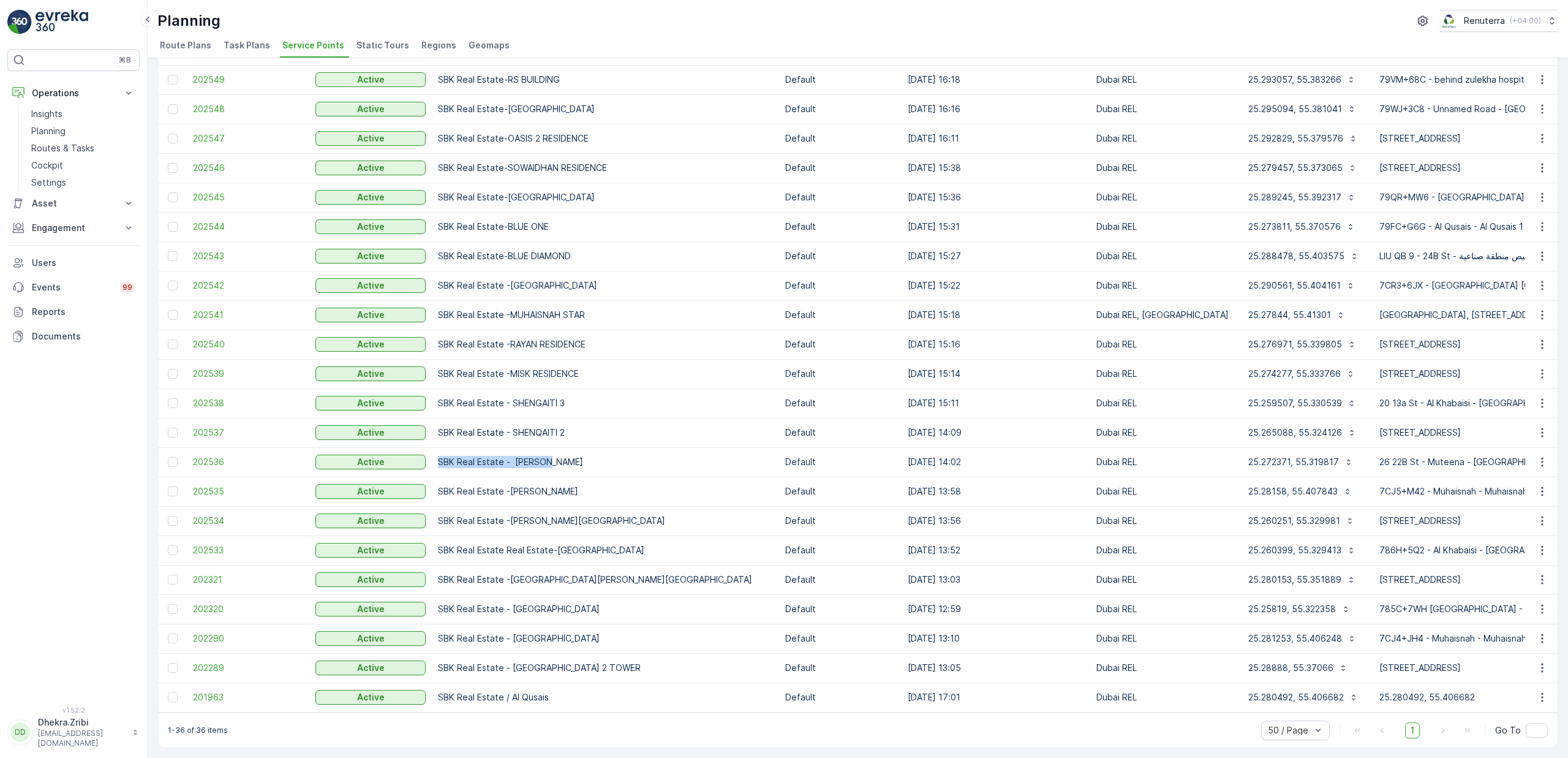
drag, startPoint x: 539, startPoint y: 453, endPoint x: 547, endPoint y: 448, distance: 9.4
click at [547, 448] on td "SBK Real Estate - [PERSON_NAME]" at bounding box center [606, 461] width 347 height 29
drag, startPoint x: 538, startPoint y: 472, endPoint x: 546, endPoint y: 474, distance: 8.2
click at [543, 477] on td "SBK Real Estate -[PERSON_NAME]" at bounding box center [606, 491] width 347 height 29
drag, startPoint x: 538, startPoint y: 510, endPoint x: 554, endPoint y: 511, distance: 16.0
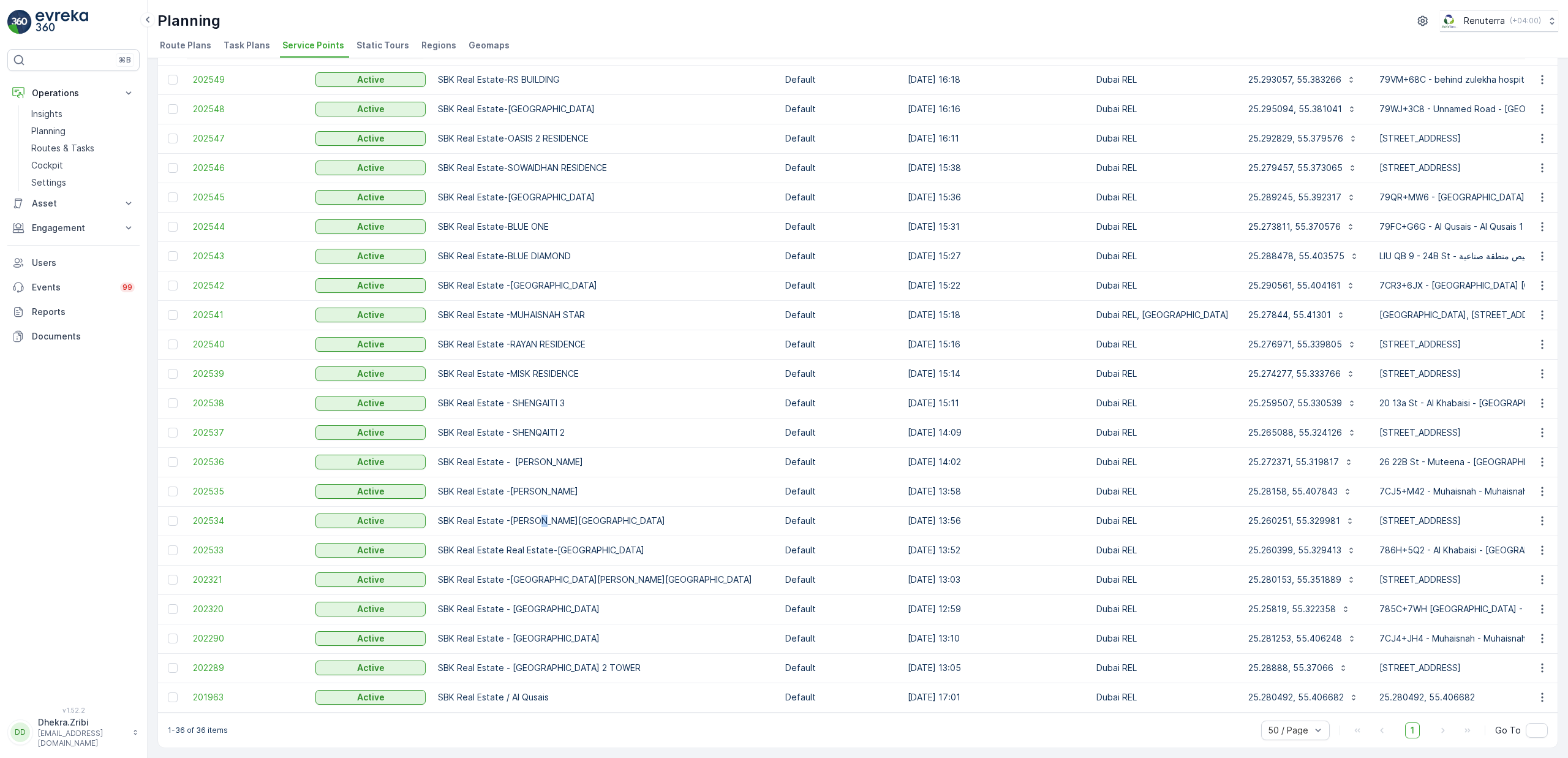
click at [552, 515] on p "SBK Real Estate -[PERSON_NAME][GEOGRAPHIC_DATA]" at bounding box center [605, 521] width 335 height 12
drag, startPoint x: 568, startPoint y: 540, endPoint x: 599, endPoint y: 536, distance: 31.3
click at [584, 537] on td "SBK Real Estate Real Estate-[GEOGRAPHIC_DATA]" at bounding box center [606, 550] width 347 height 29
drag, startPoint x: 543, startPoint y: 582, endPoint x: 560, endPoint y: 578, distance: 17.5
click at [560, 578] on td "SBK Real Estate -[GEOGRAPHIC_DATA][PERSON_NAME][GEOGRAPHIC_DATA]" at bounding box center [606, 579] width 347 height 29
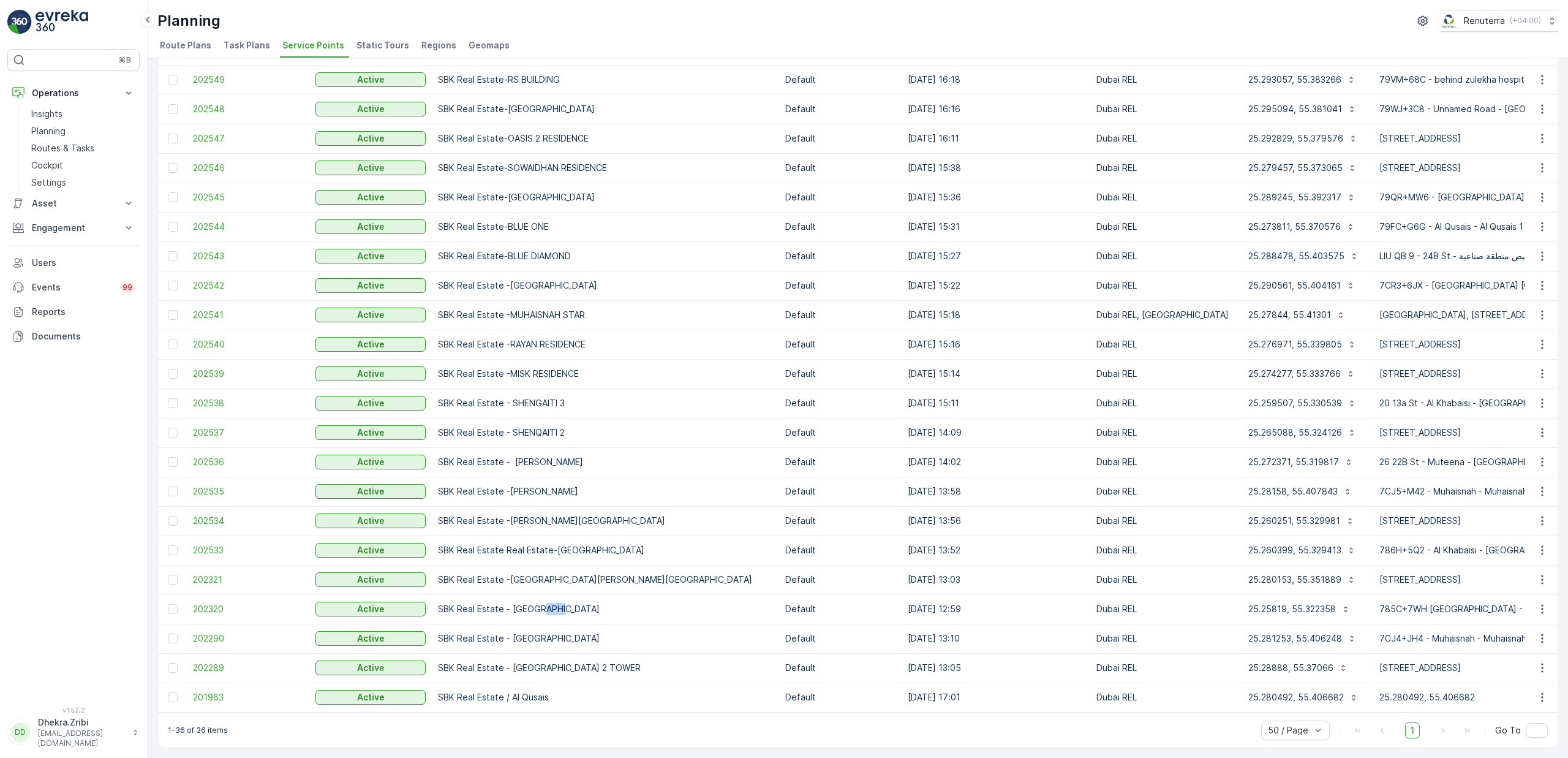
drag, startPoint x: 541, startPoint y: 600, endPoint x: 560, endPoint y: 602, distance: 19.1
click at [560, 603] on p "SBK Real Estate - [GEOGRAPHIC_DATA]" at bounding box center [605, 609] width 335 height 12
click at [551, 633] on p "SBK Real Estate - [GEOGRAPHIC_DATA]" at bounding box center [605, 639] width 335 height 12
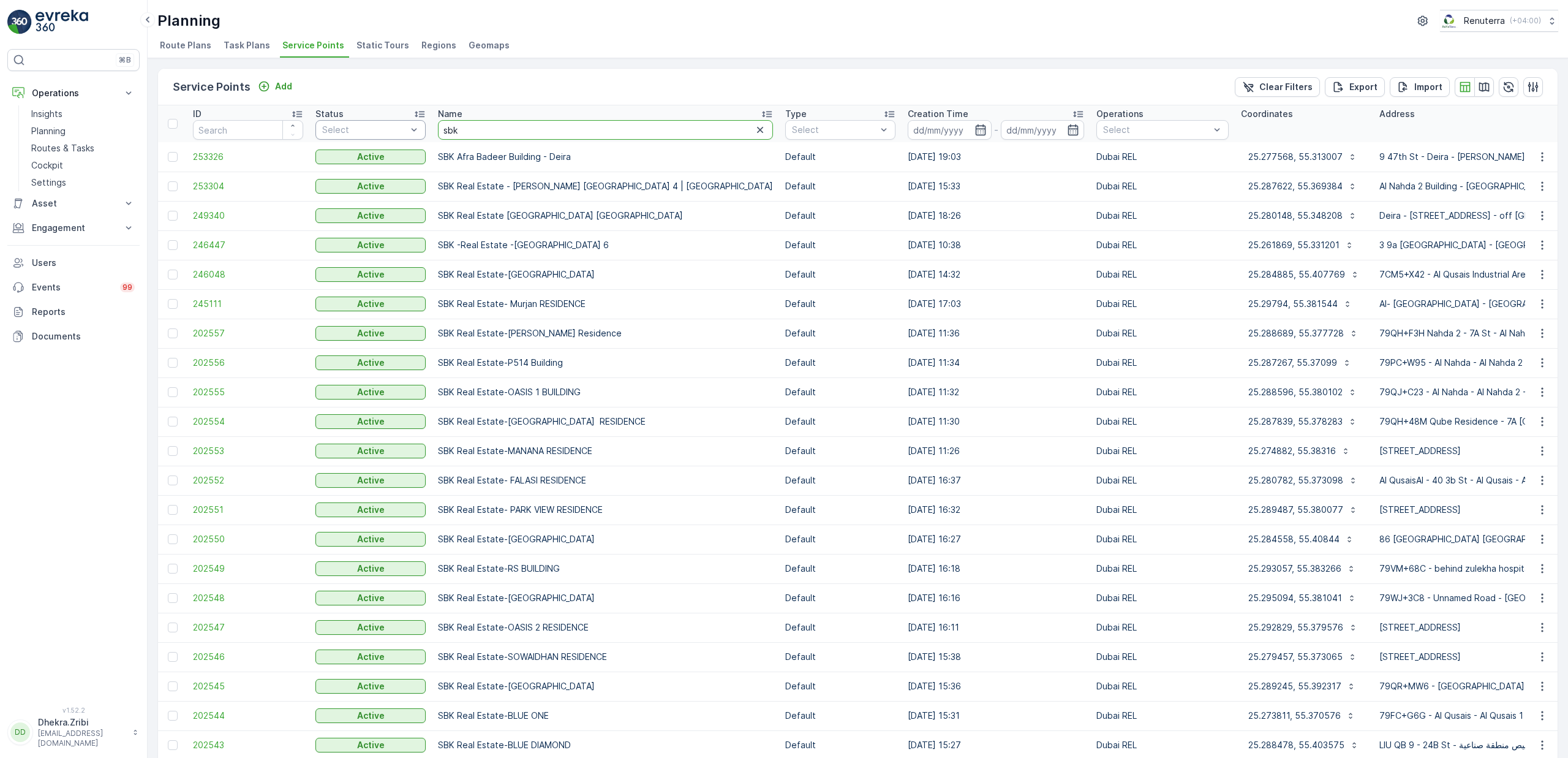
drag, startPoint x: 469, startPoint y: 136, endPoint x: 403, endPoint y: 130, distance: 66.3
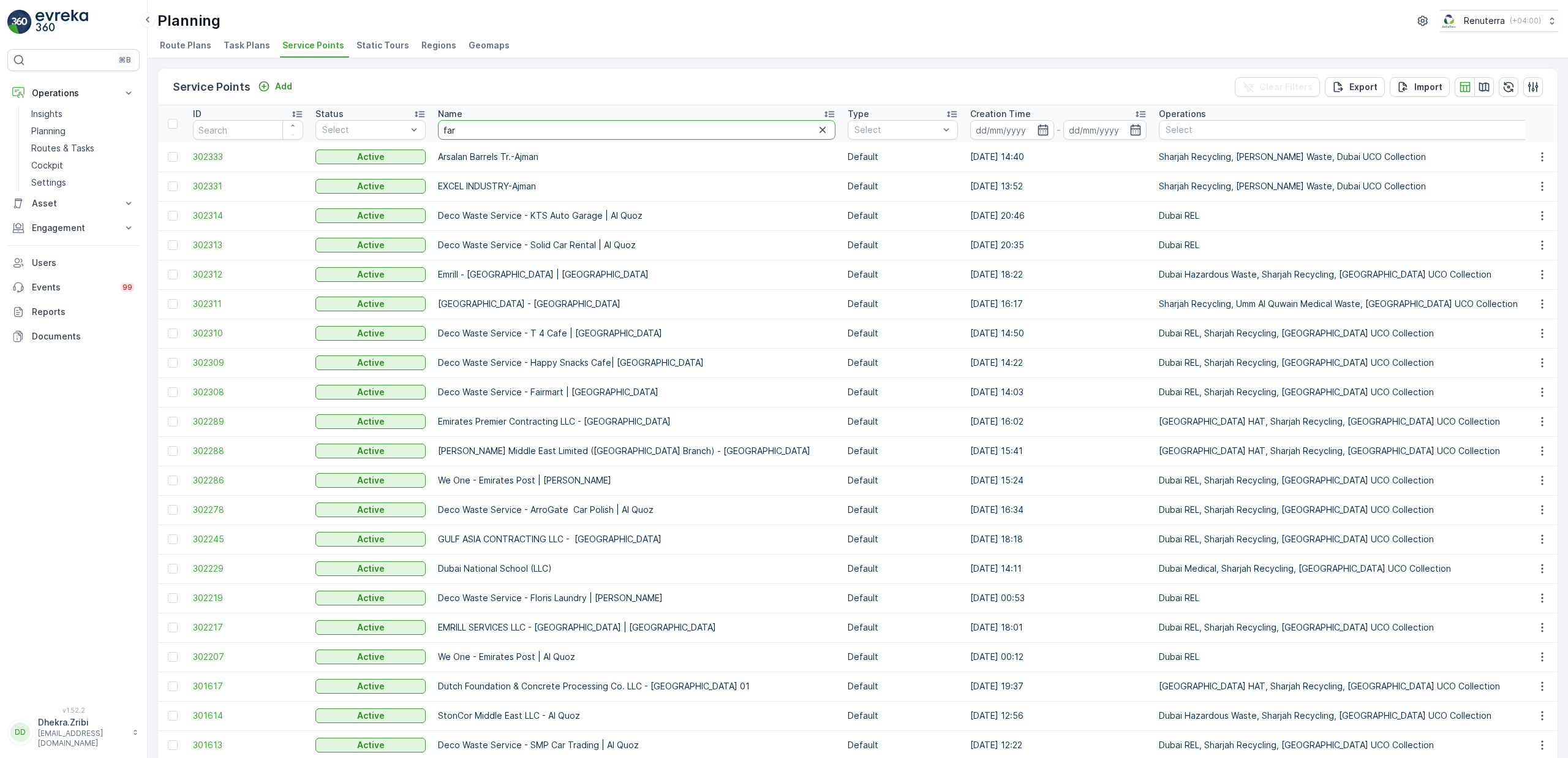
type input "farh"
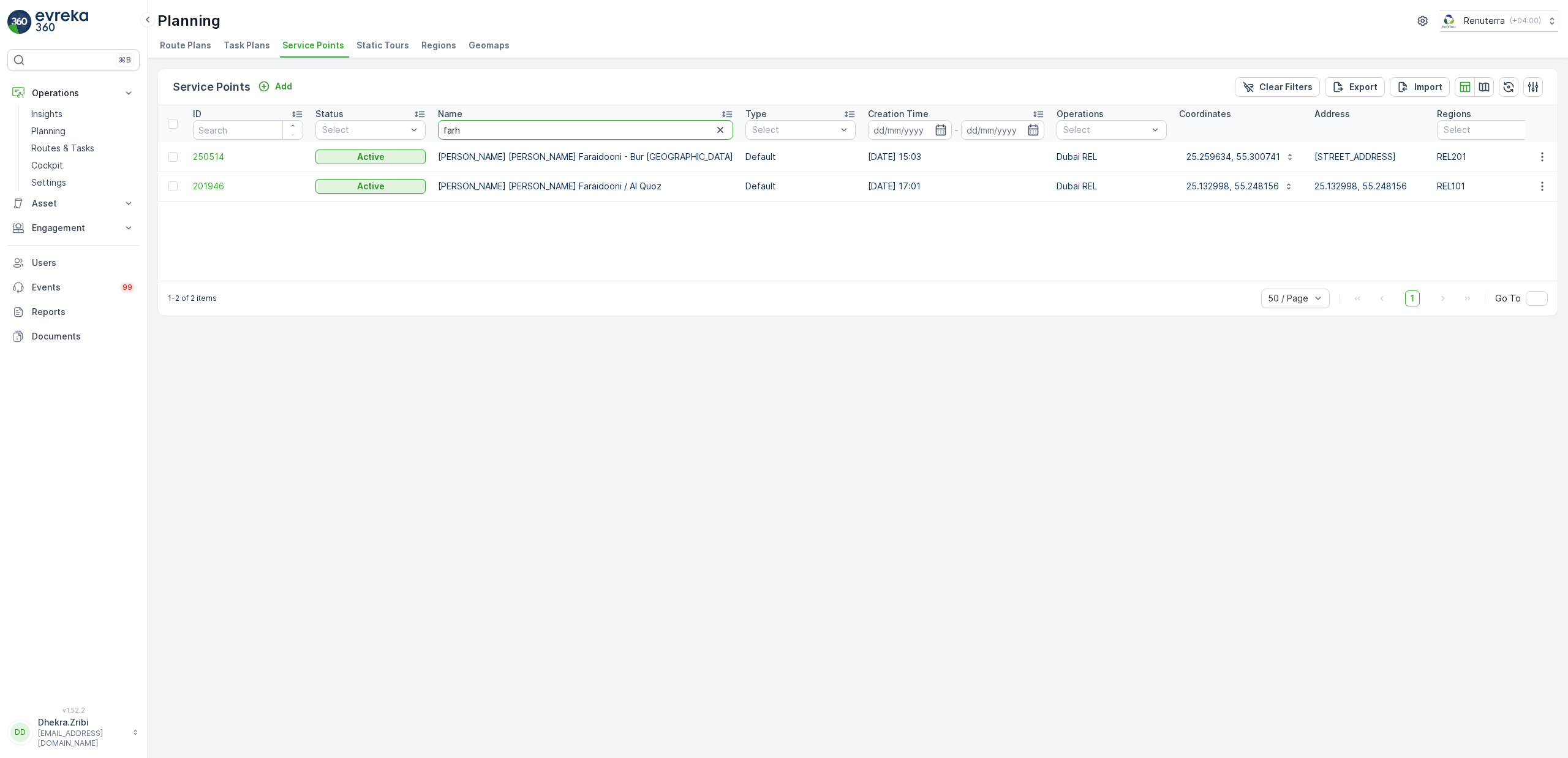
drag, startPoint x: 466, startPoint y: 133, endPoint x: 427, endPoint y: 129, distance: 39.2
type input "awsa"
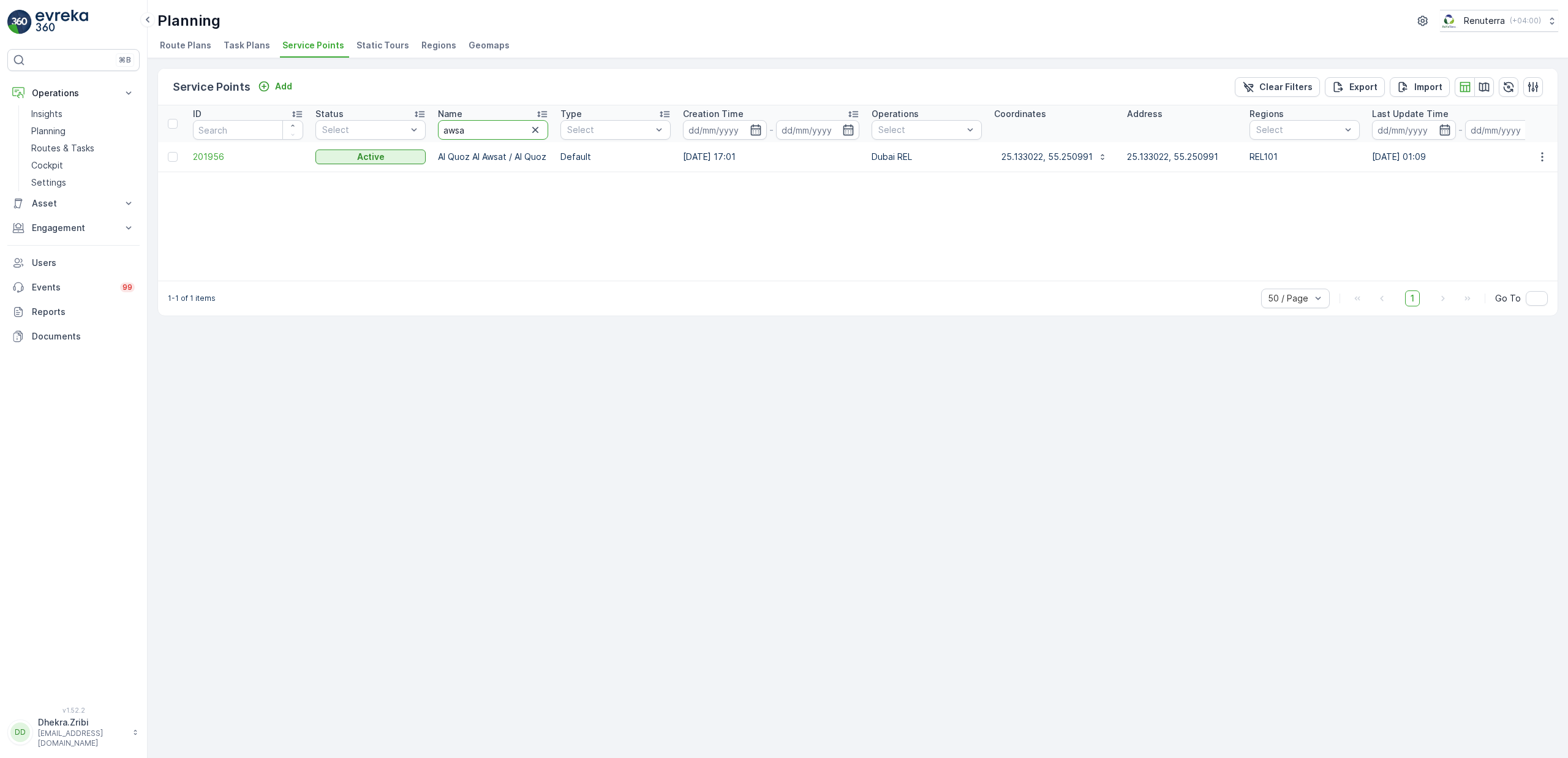
drag, startPoint x: 480, startPoint y: 135, endPoint x: 443, endPoint y: 132, distance: 37.1
click at [443, 132] on input "awsa" at bounding box center [493, 130] width 110 height 20
type input "sham"
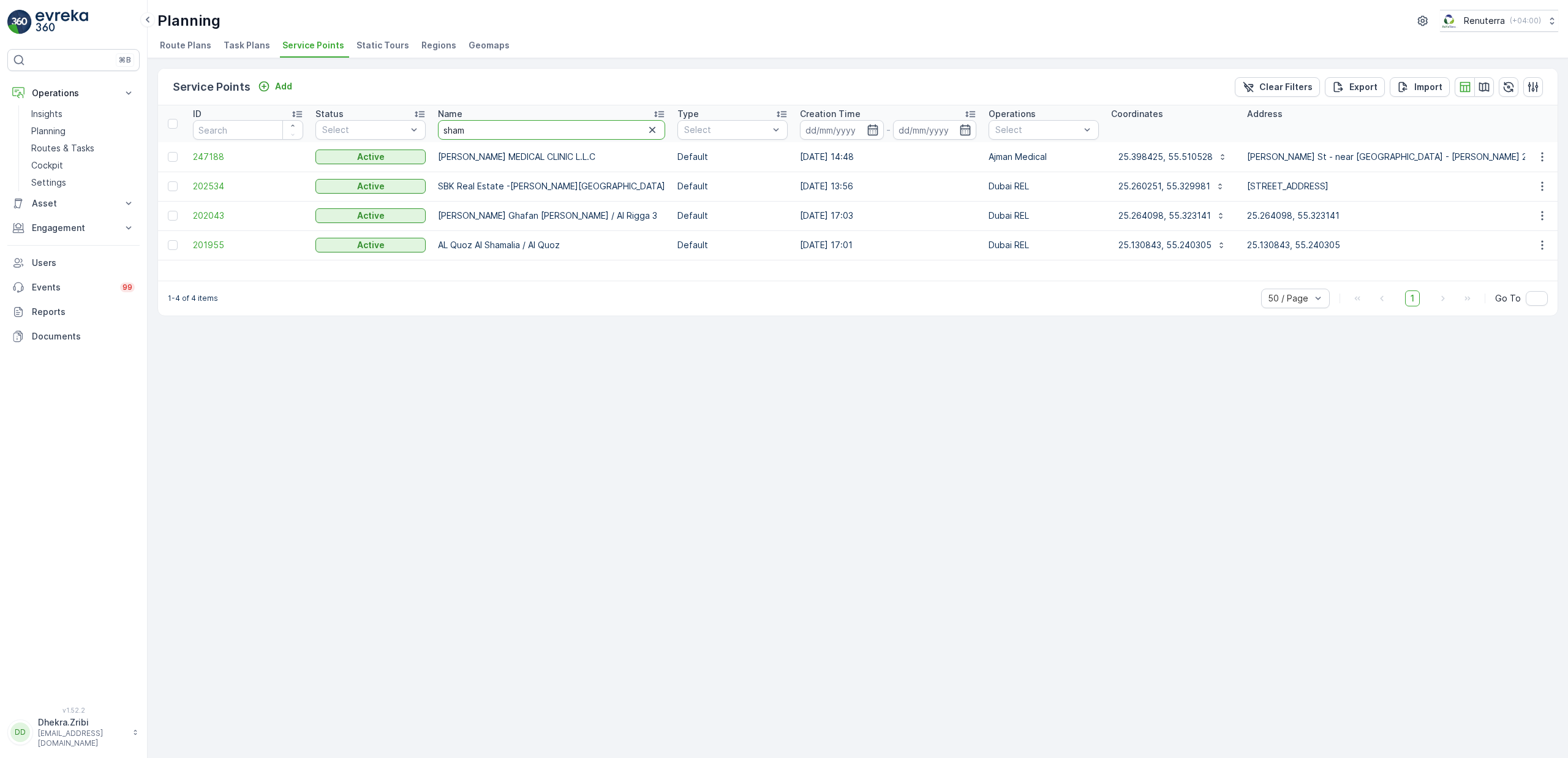
drag, startPoint x: 479, startPoint y: 133, endPoint x: 388, endPoint y: 141, distance: 91.4
drag, startPoint x: 477, startPoint y: 125, endPoint x: 419, endPoint y: 128, distance: 58.1
type input "gyenco"
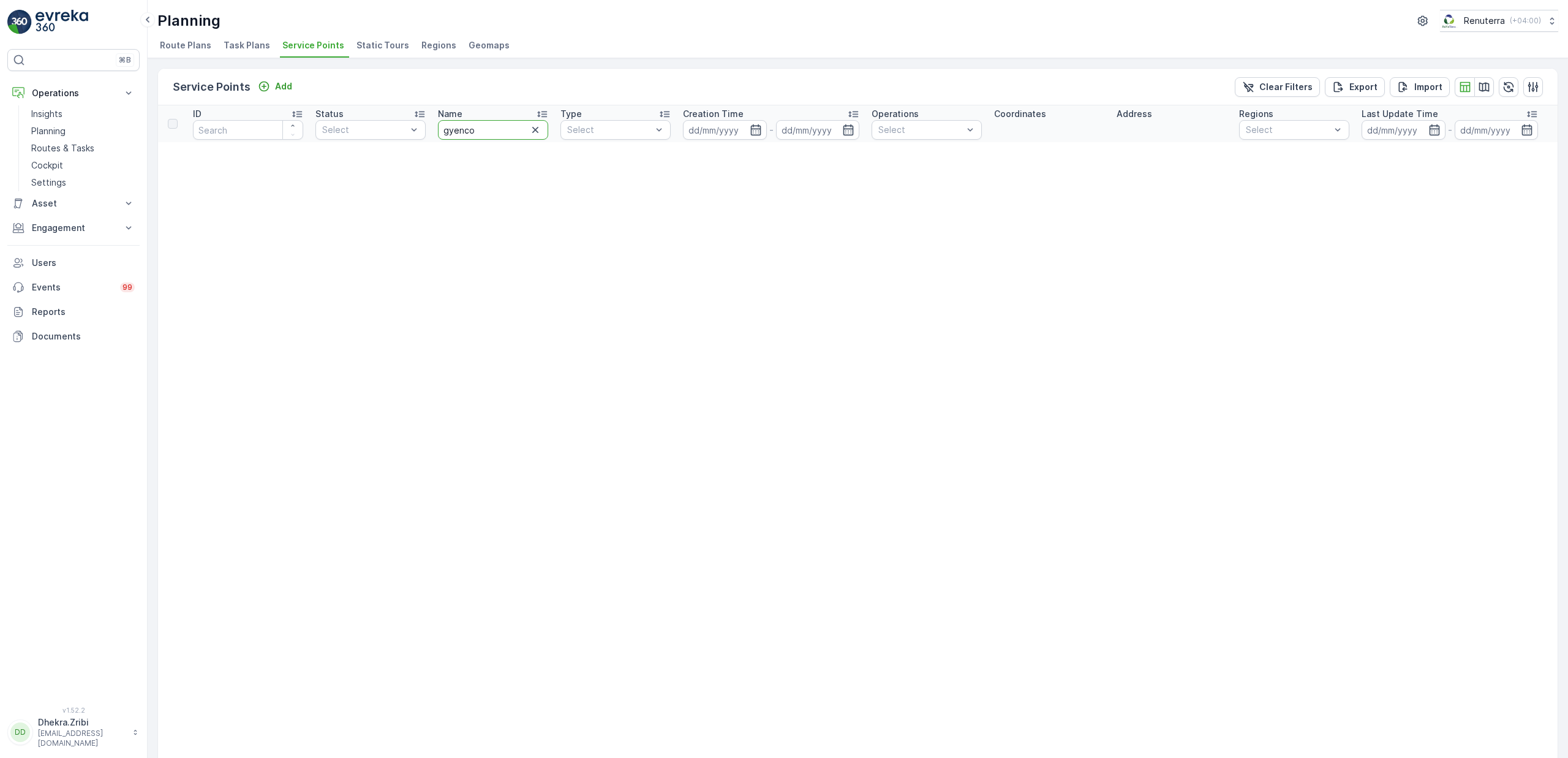
click at [496, 137] on input "gyenco" at bounding box center [493, 130] width 110 height 20
type input "gyneco"
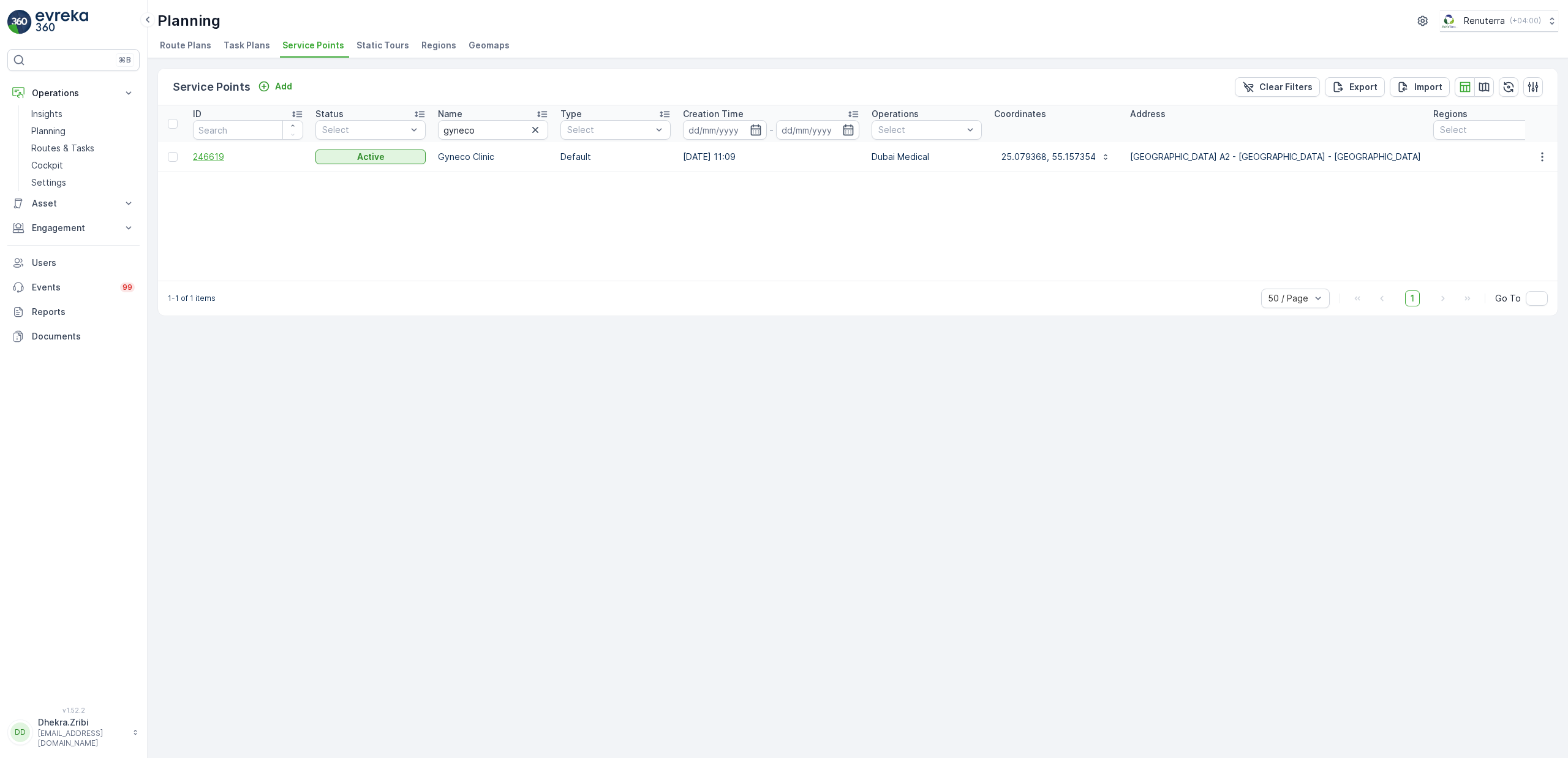
click at [210, 159] on span "246619" at bounding box center [248, 157] width 110 height 12
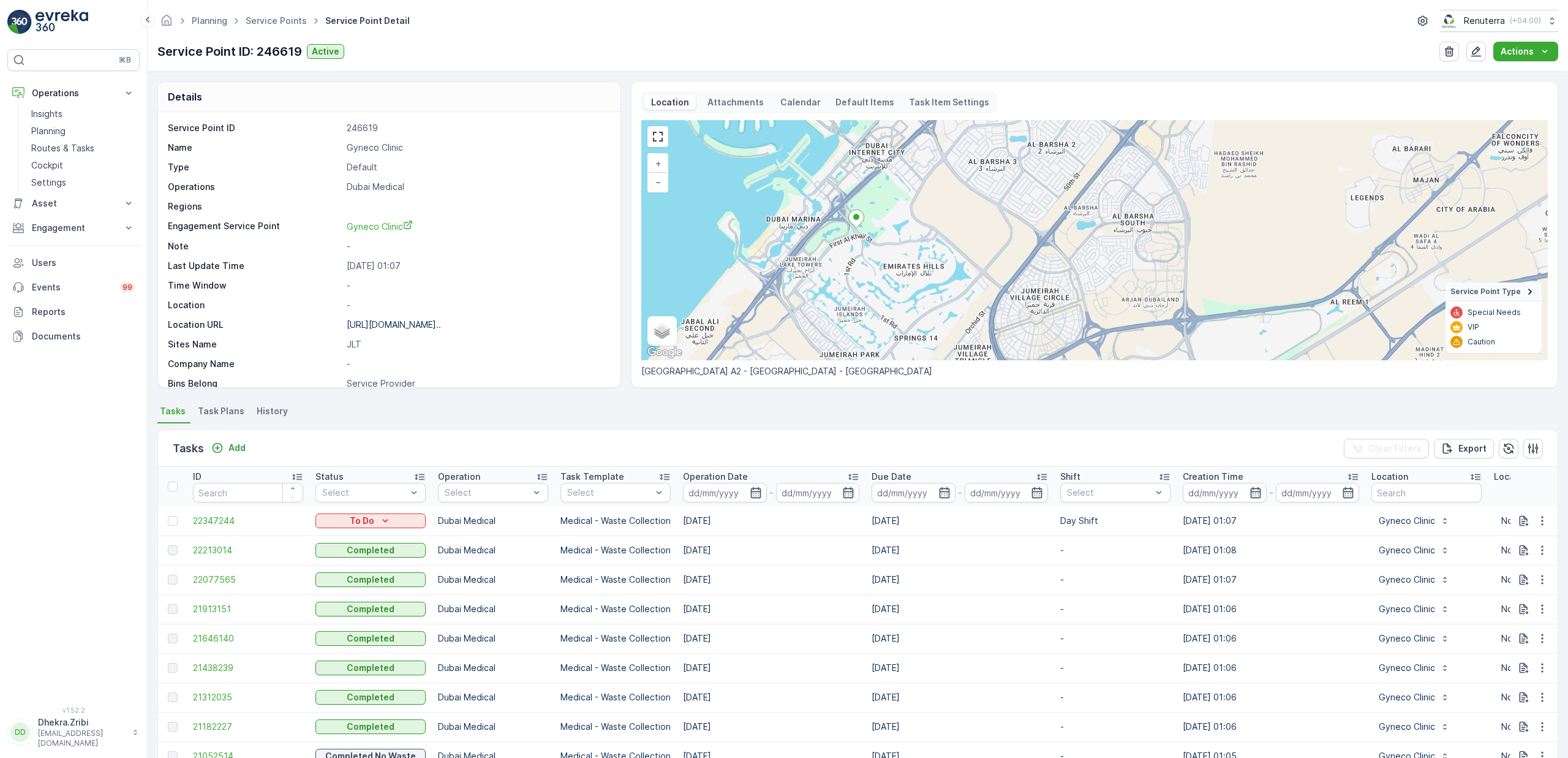
drag, startPoint x: 824, startPoint y: 316, endPoint x: 823, endPoint y: 244, distance: 72.0
click at [823, 244] on div "+ − Satellite Roadmap Terrain Hybrid Leaflet Keyboard shortcuts Map Data Map da…" at bounding box center [1094, 240] width 906 height 240
click at [374, 149] on p "Gyneco Clinic" at bounding box center [477, 148] width 261 height 12
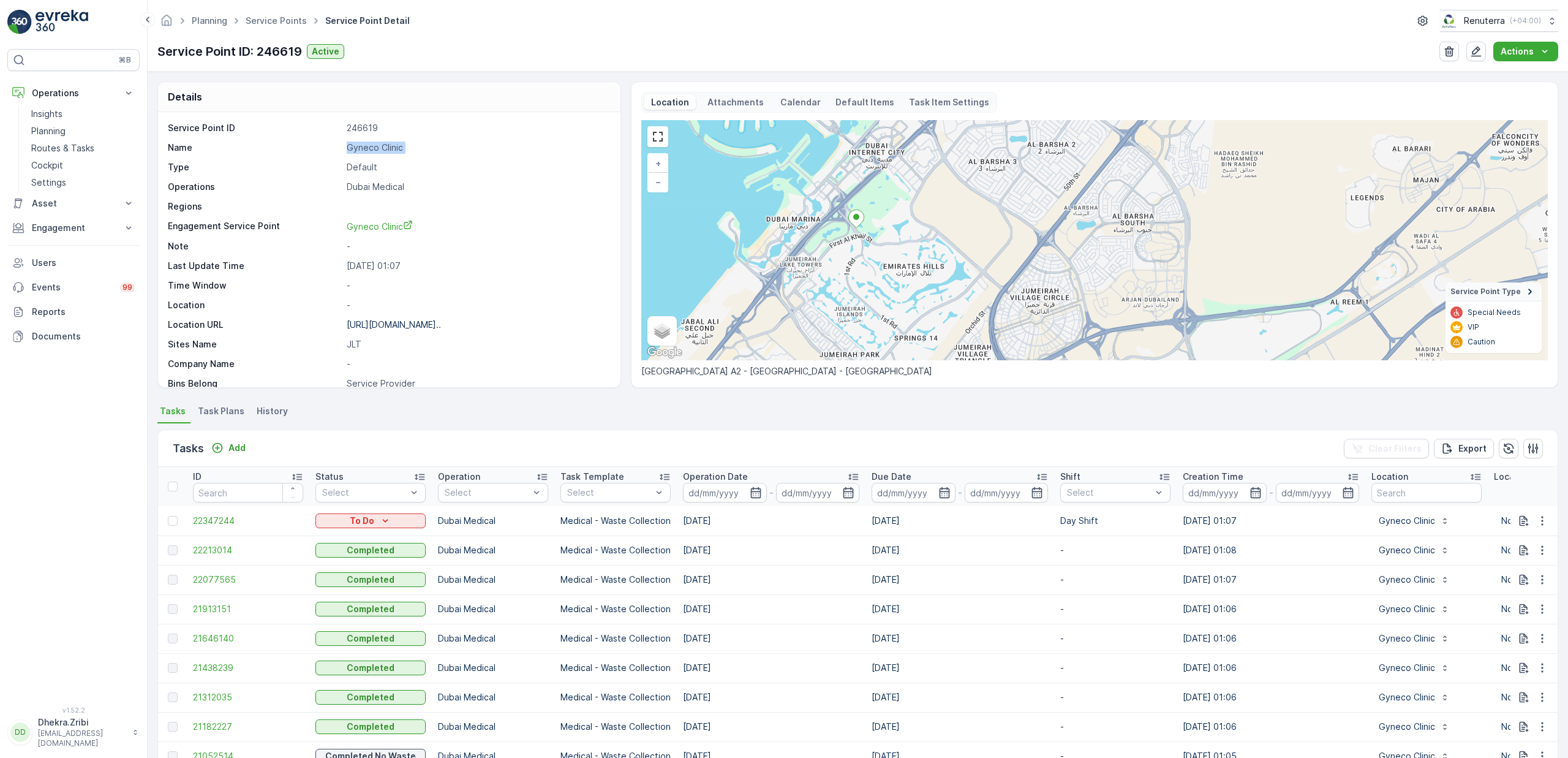
copy p "Gyneco Clinic"
click at [399, 329] on p "[URL][DOMAIN_NAME].." at bounding box center [394, 324] width 94 height 11
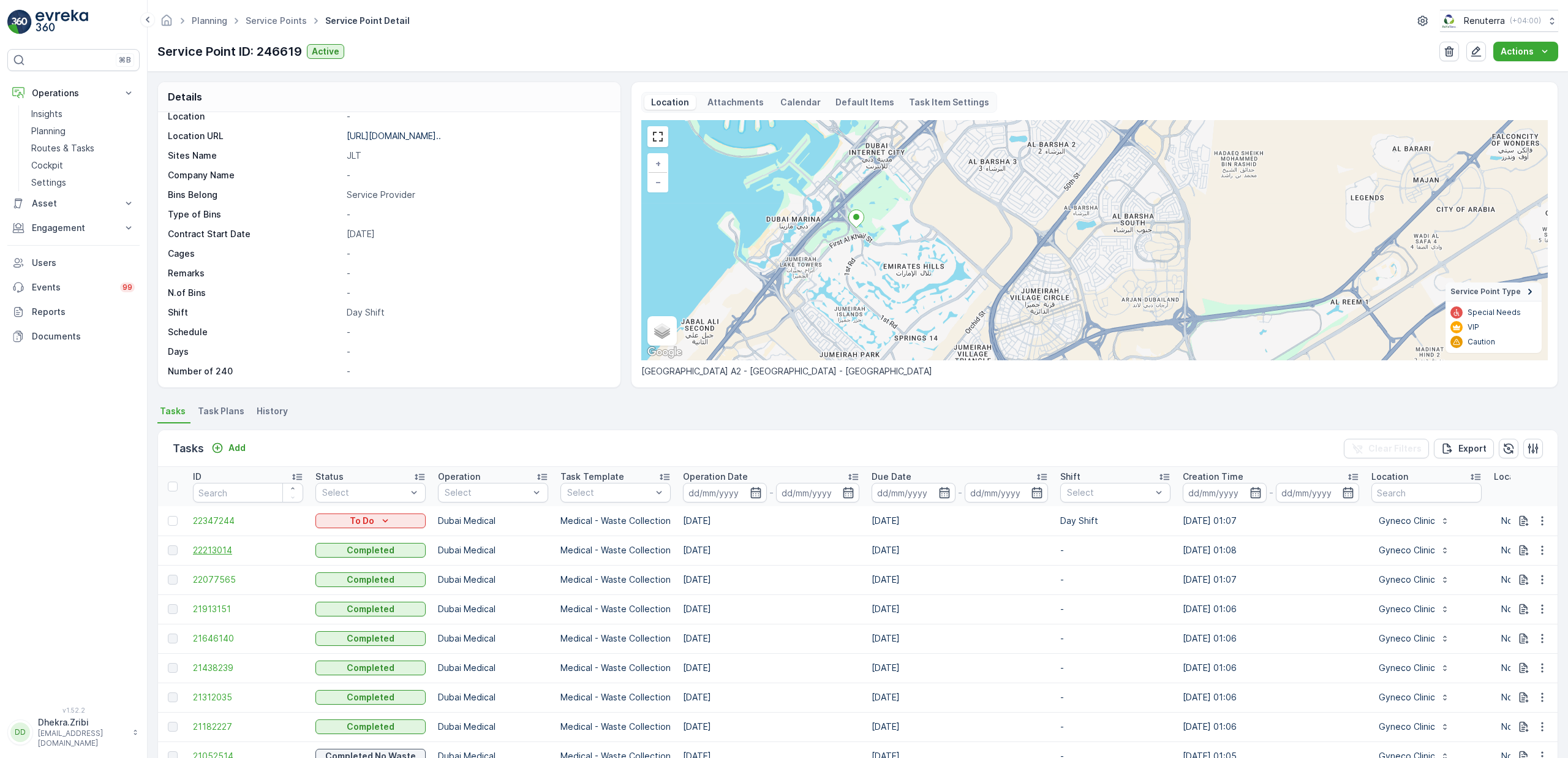
click at [224, 550] on span "22213014" at bounding box center [248, 550] width 110 height 12
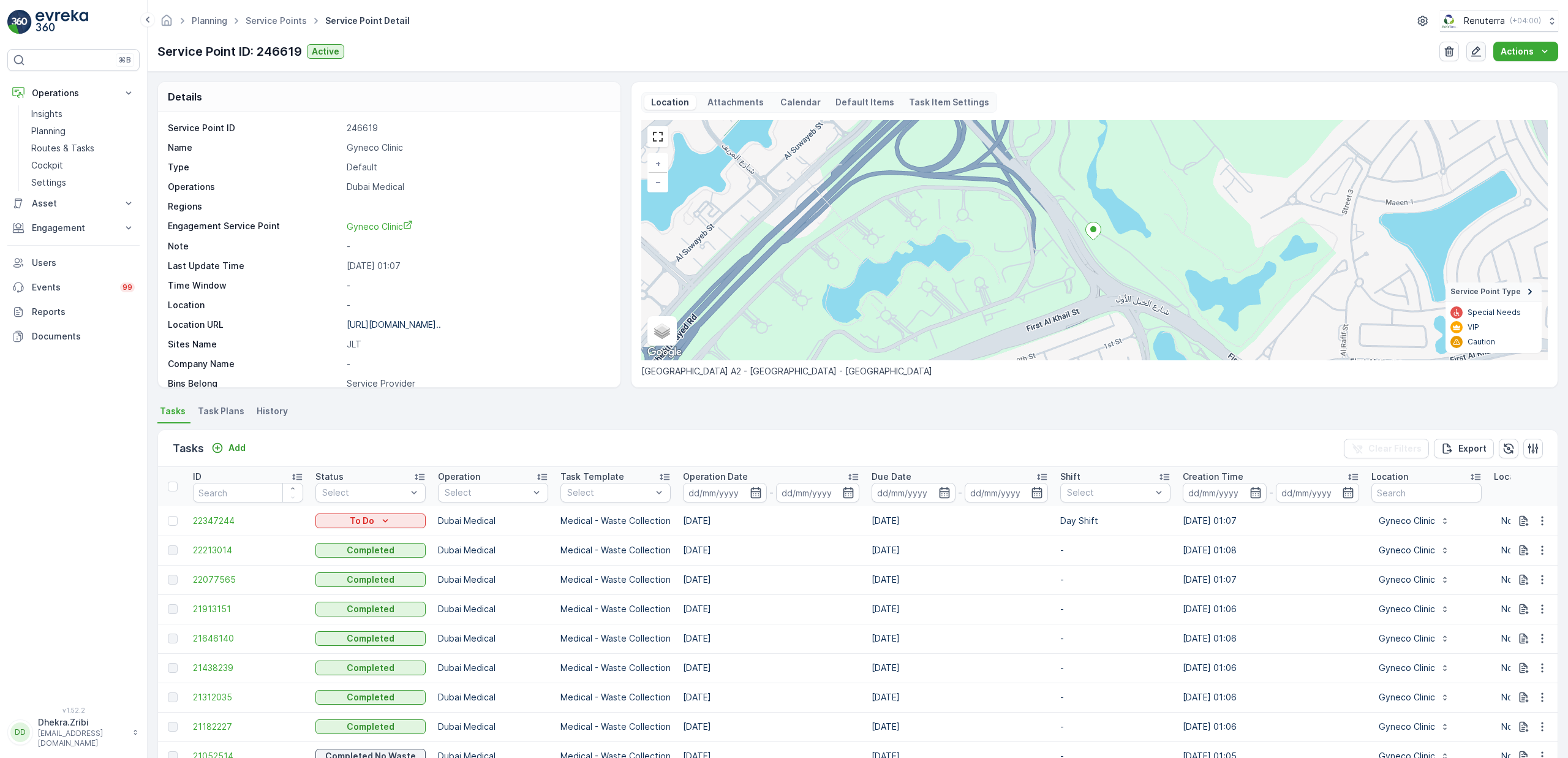
click at [1479, 48] on icon "button" at bounding box center [1476, 51] width 12 height 12
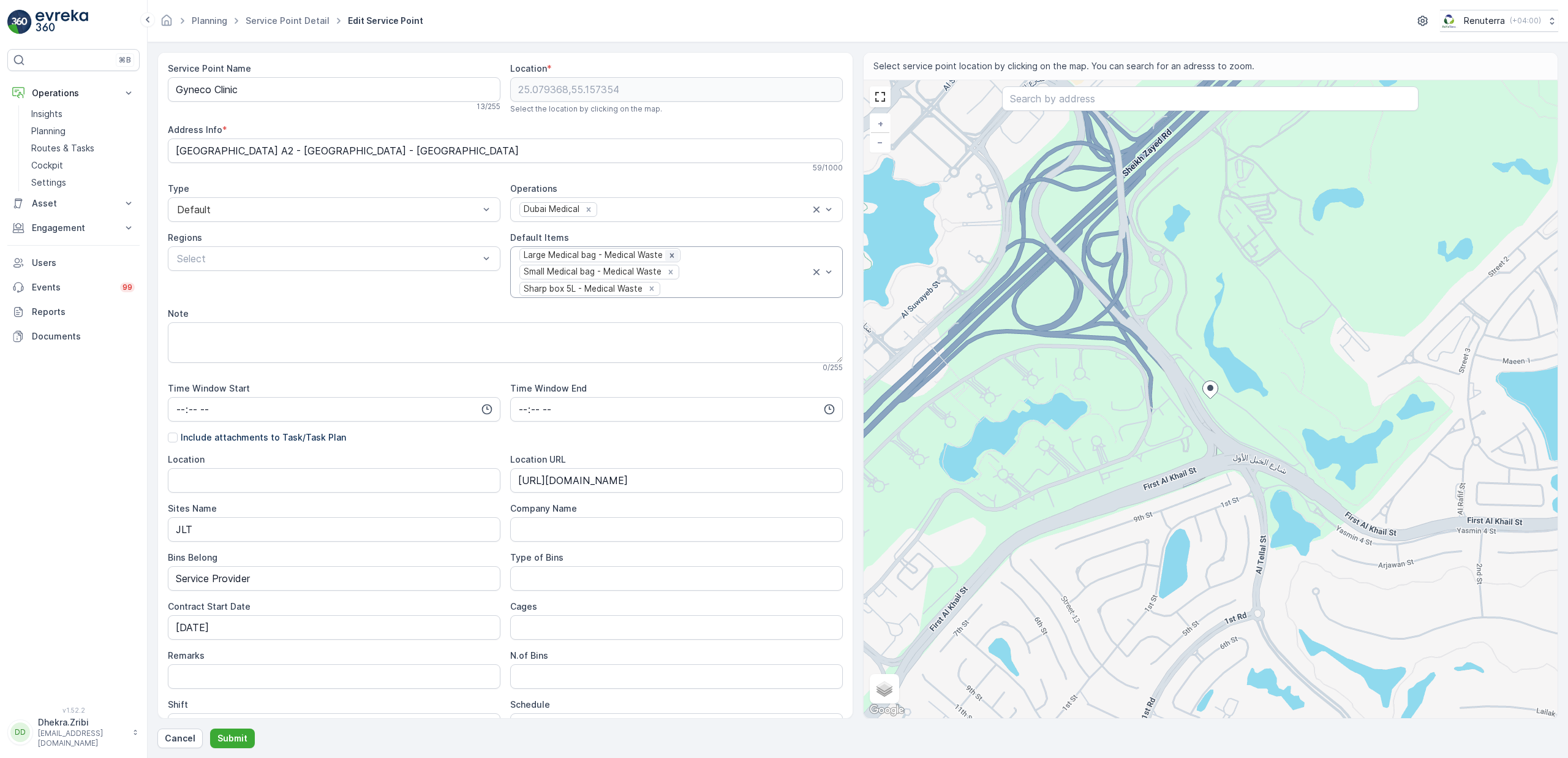
click at [671, 255] on icon "Remove Large Medical bag - Medical Waste" at bounding box center [672, 255] width 4 height 4
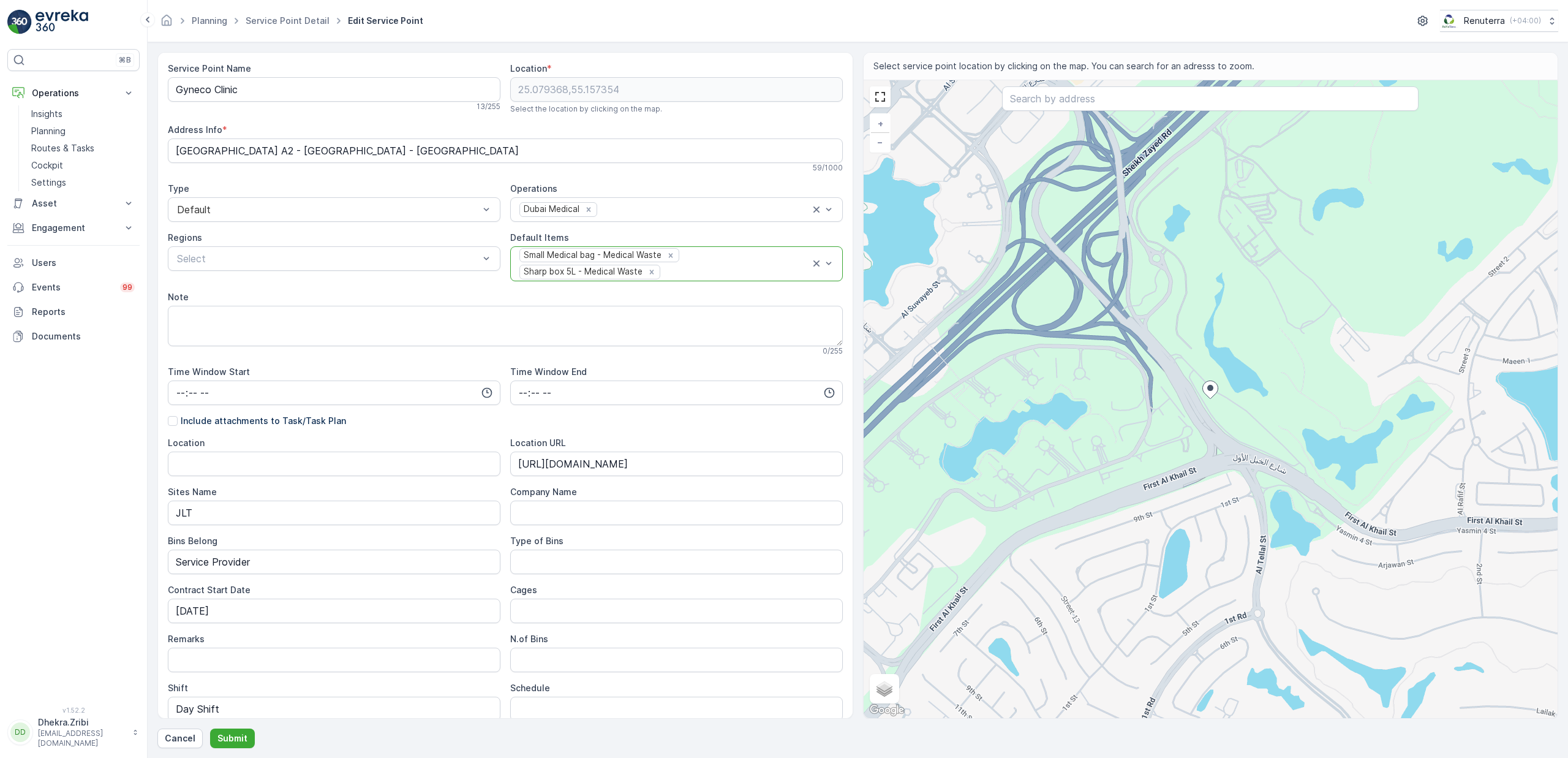
click at [671, 255] on icon "Remove Small Medical bag - Medical Waste" at bounding box center [671, 255] width 4 height 4
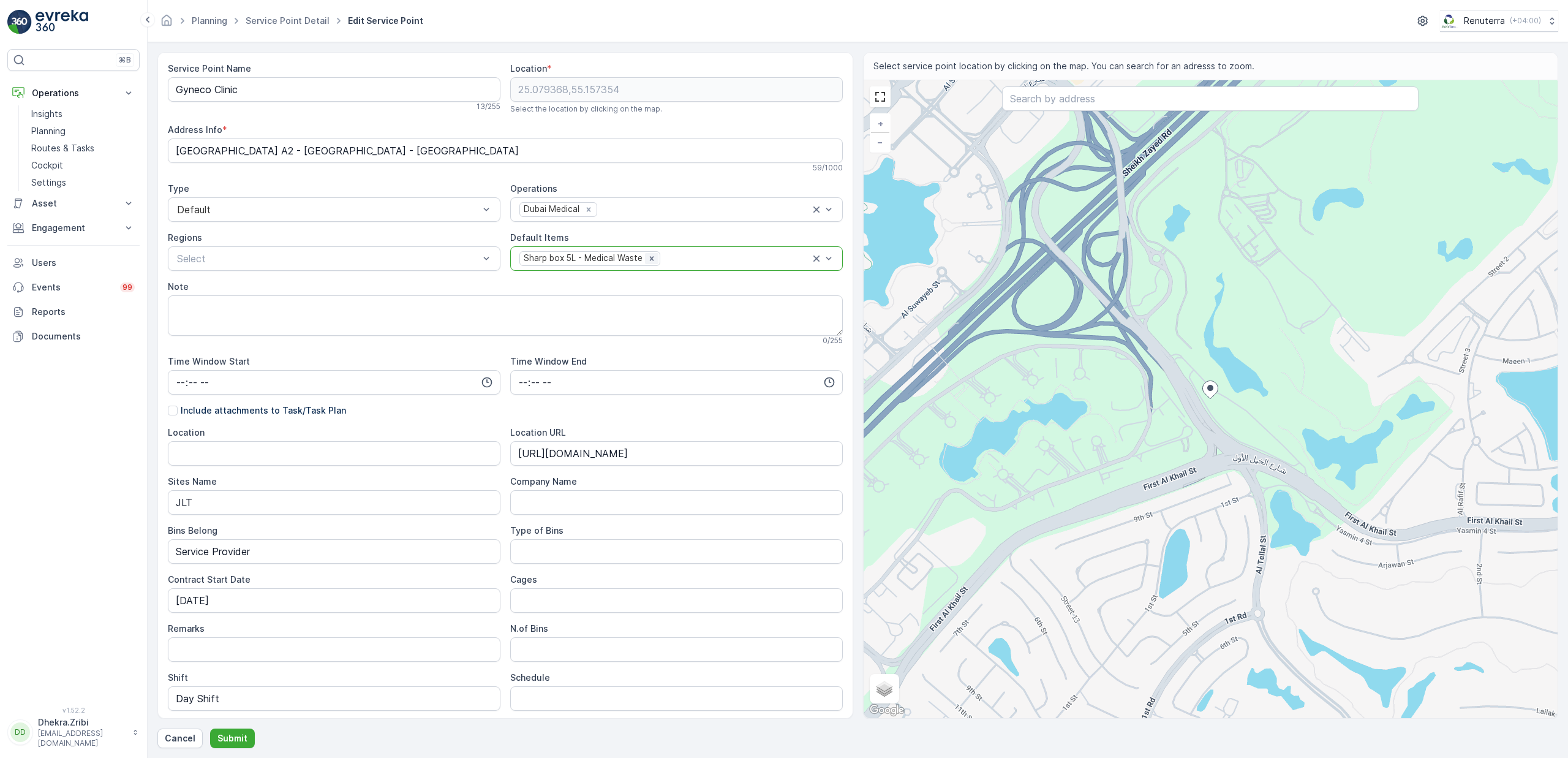
click at [654, 261] on icon "Remove Sharp box 5L - Medical Waste" at bounding box center [652, 259] width 9 height 9
click at [654, 259] on div at bounding box center [670, 259] width 304 height 11
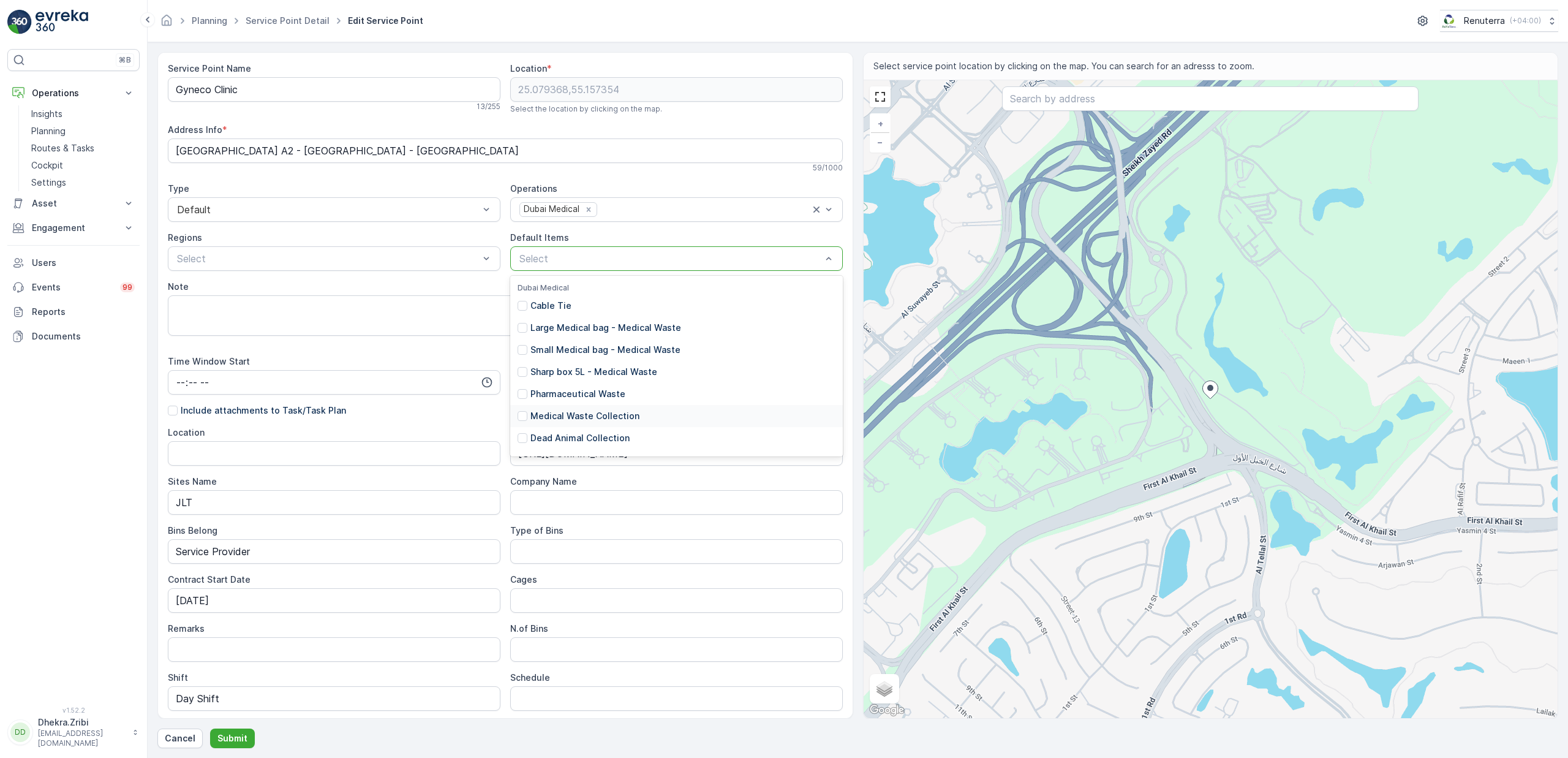
click at [601, 419] on p "Medical Waste Collection" at bounding box center [585, 416] width 109 height 12
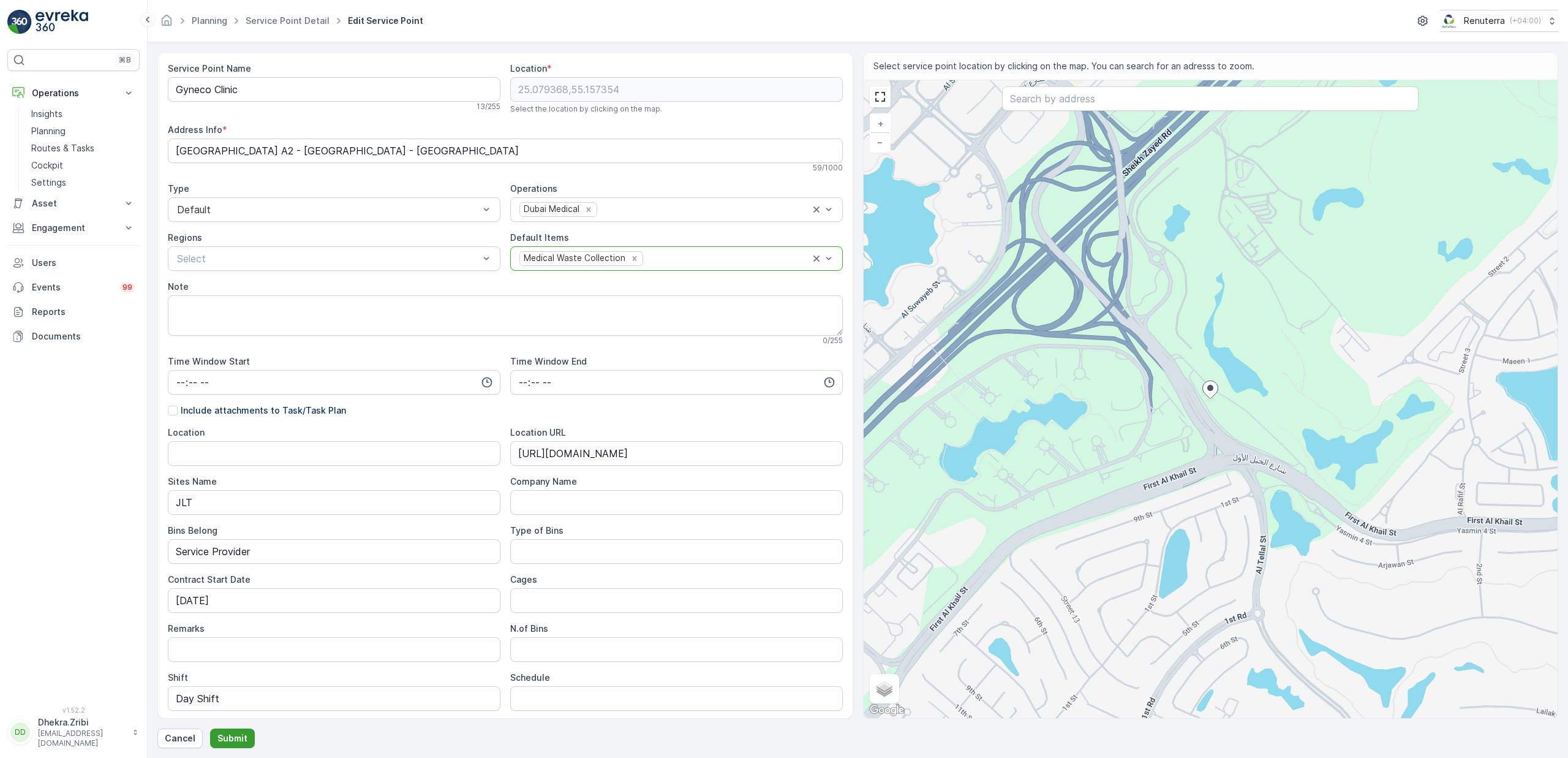
click at [242, 736] on p "Submit" at bounding box center [233, 739] width 30 height 12
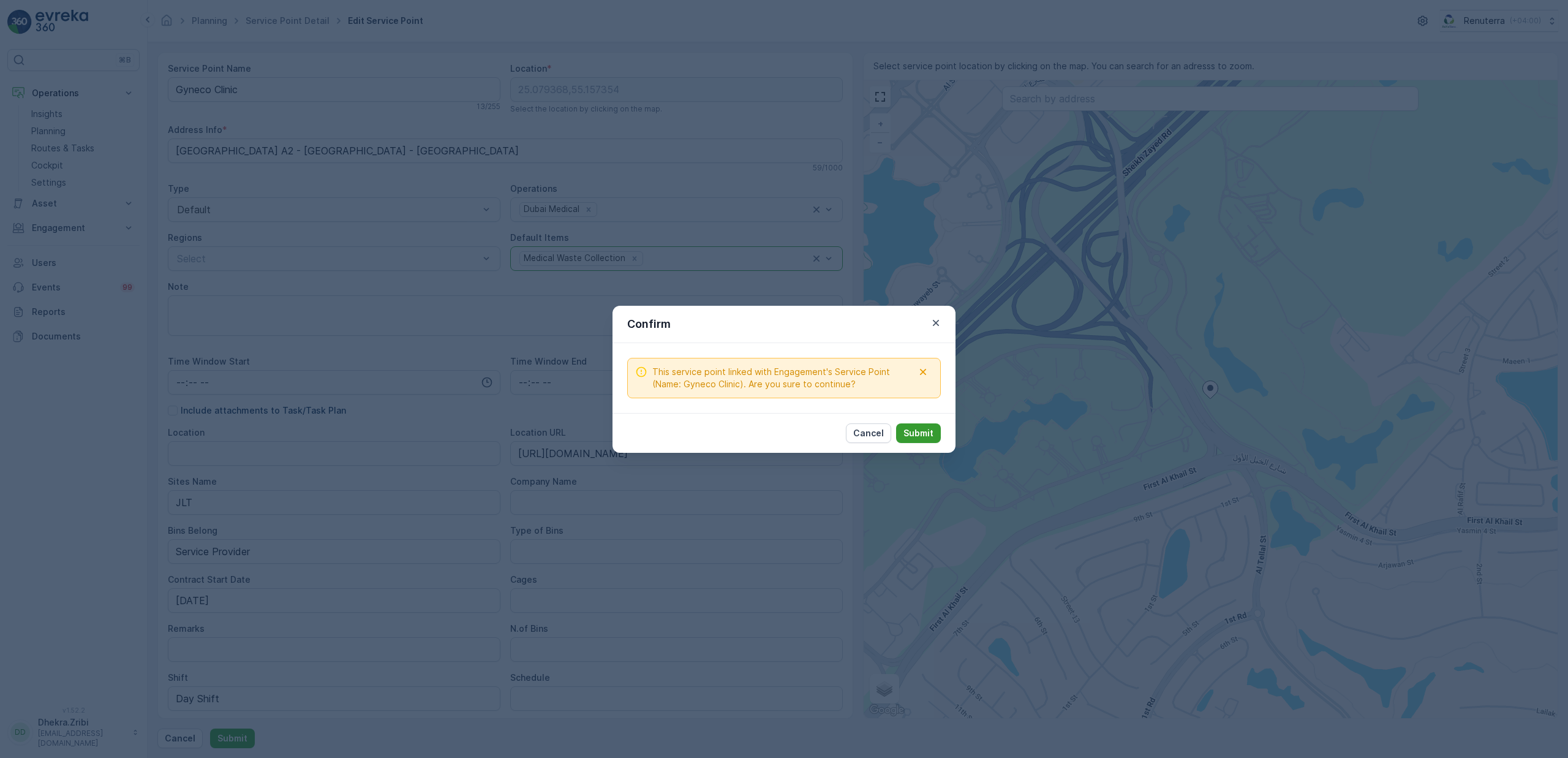
click at [920, 432] on p "Submit" at bounding box center [918, 434] width 30 height 12
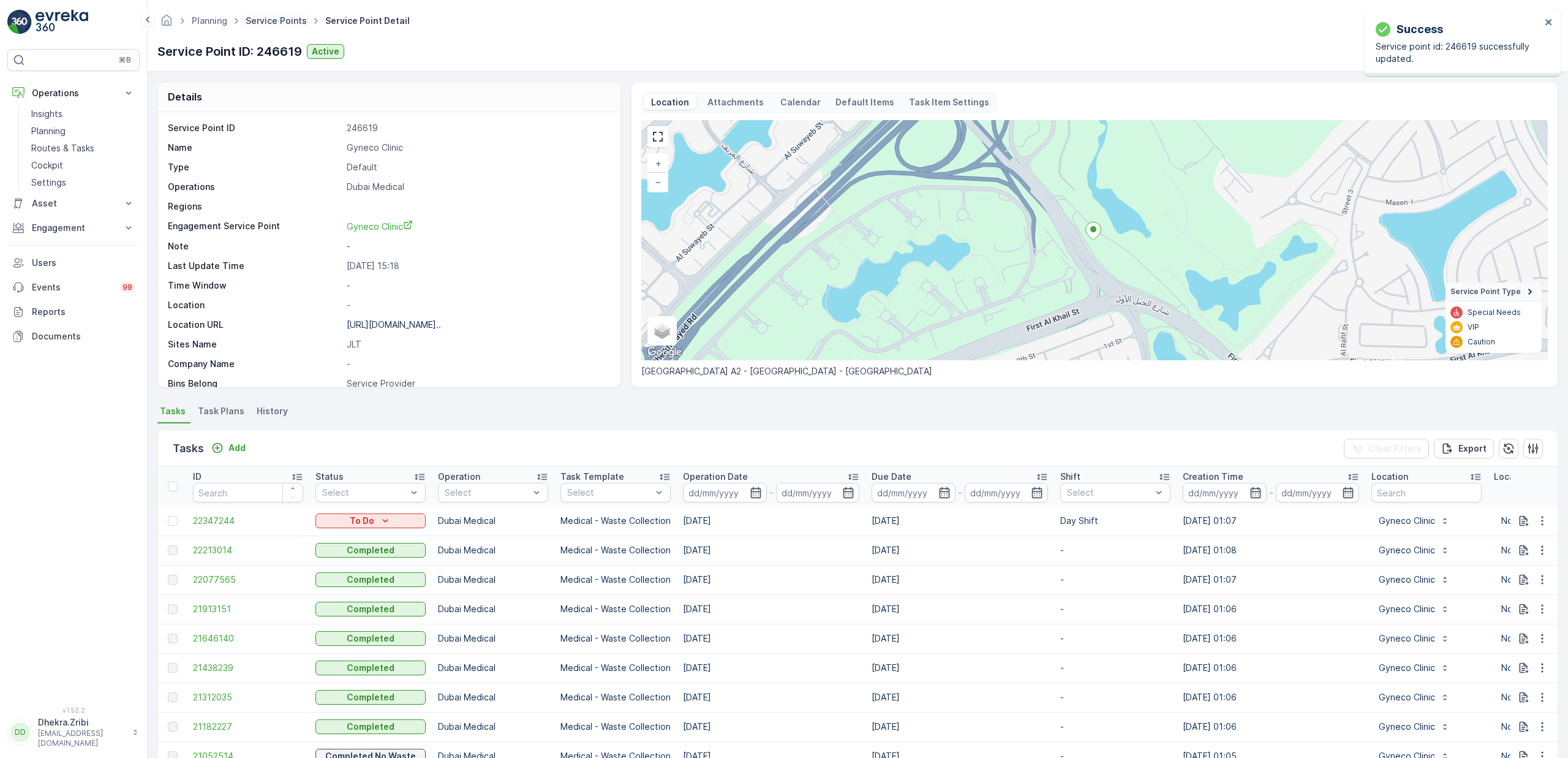
click at [271, 24] on link "Service Points" at bounding box center [276, 20] width 61 height 11
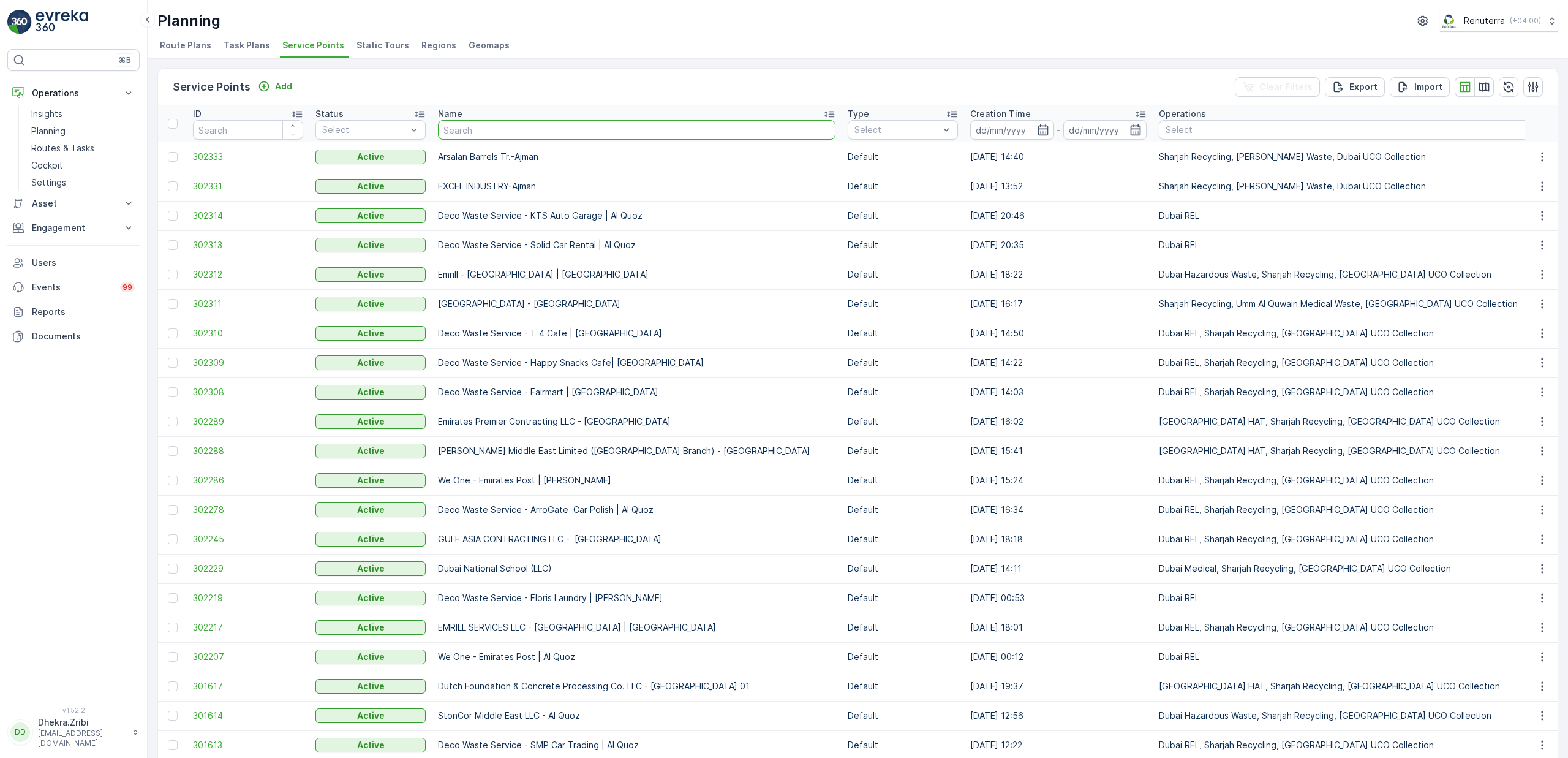
click at [499, 128] on input "text" at bounding box center [636, 130] width 397 height 20
paste input "[URL][DOMAIN_NAME]"
type input "[URL][DOMAIN_NAME]"
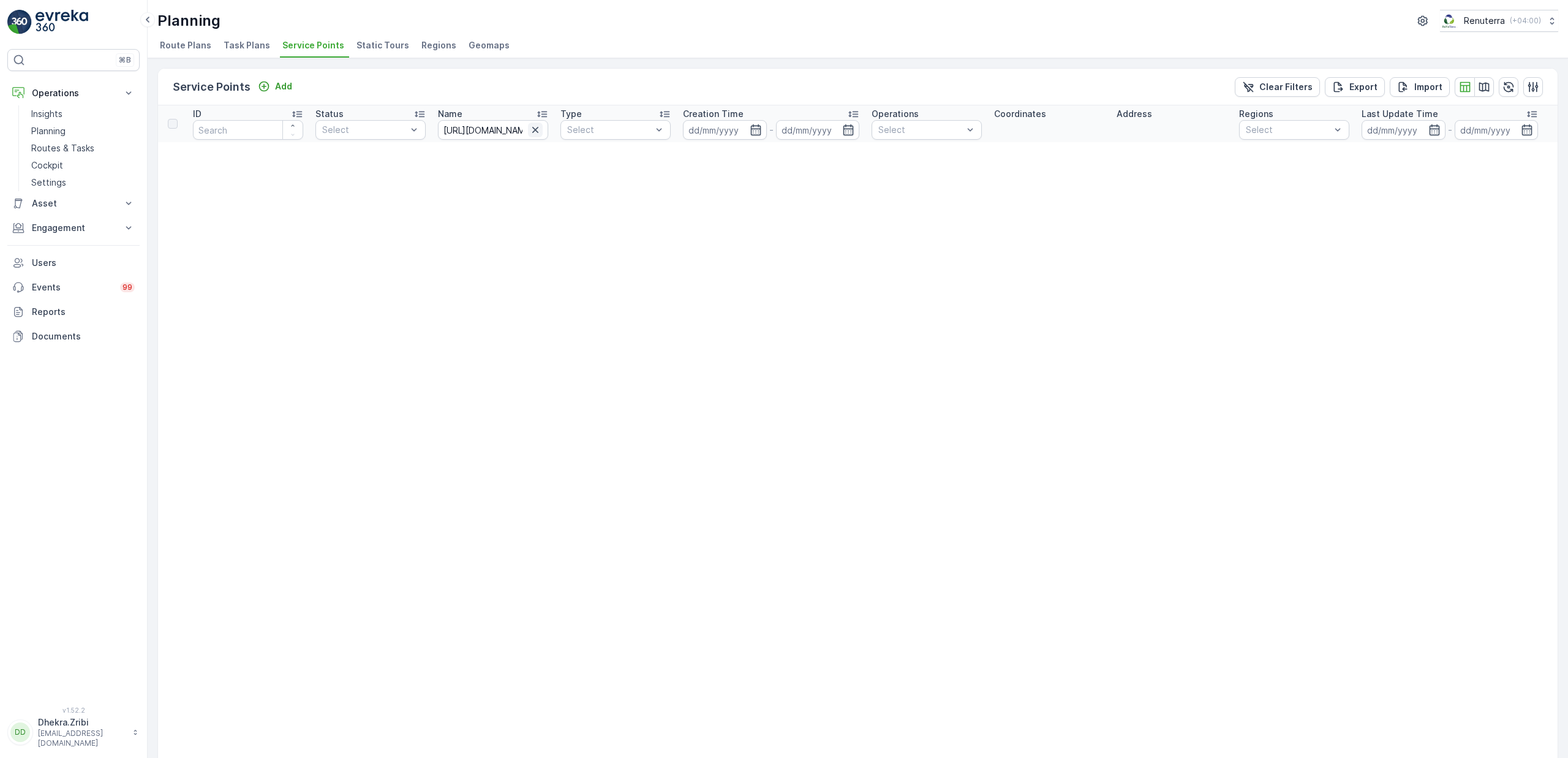
click at [535, 135] on icon "button" at bounding box center [536, 130] width 12 height 12
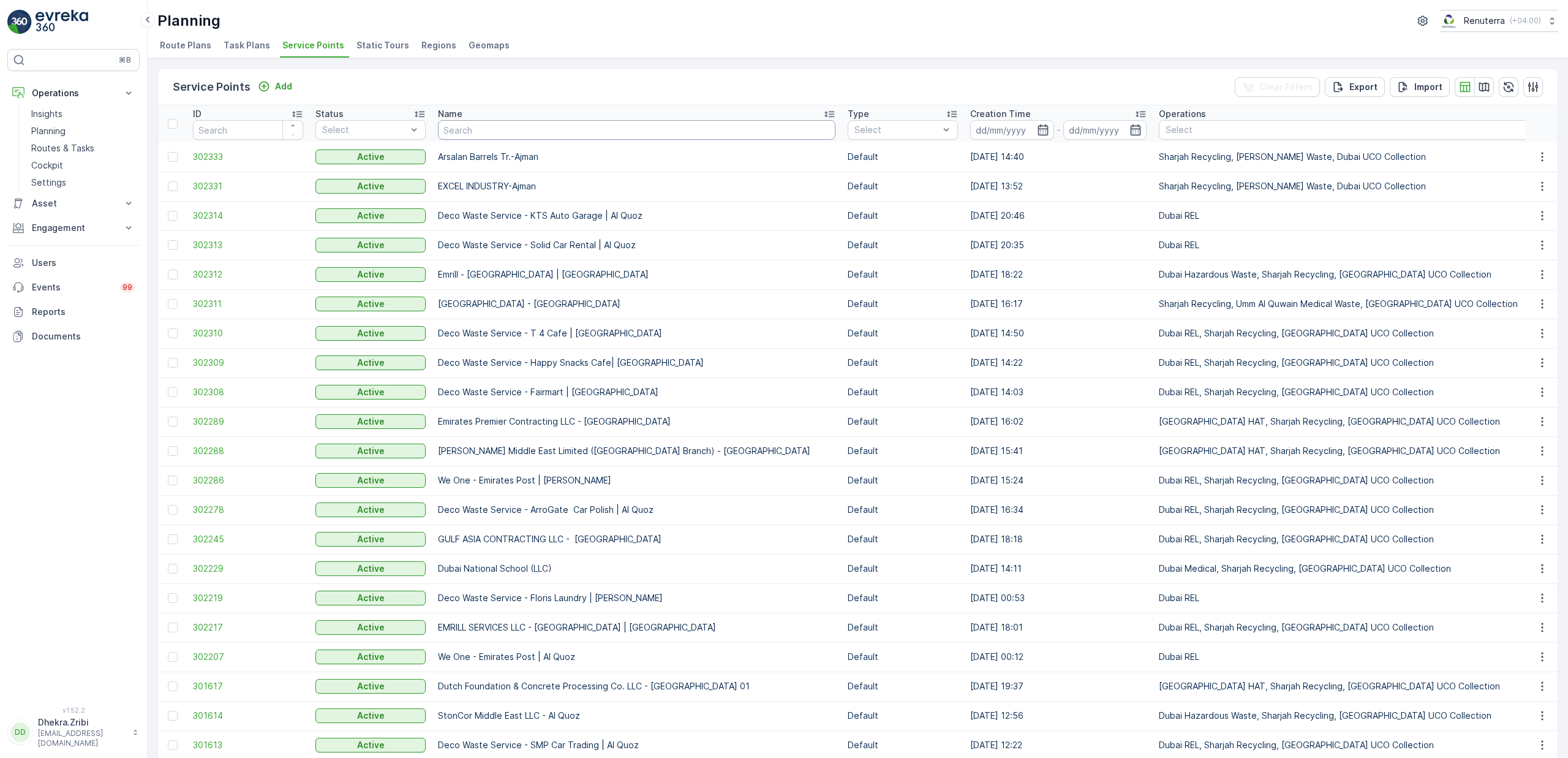
click at [497, 134] on input "text" at bounding box center [636, 130] width 397 height 20
type input "vic"
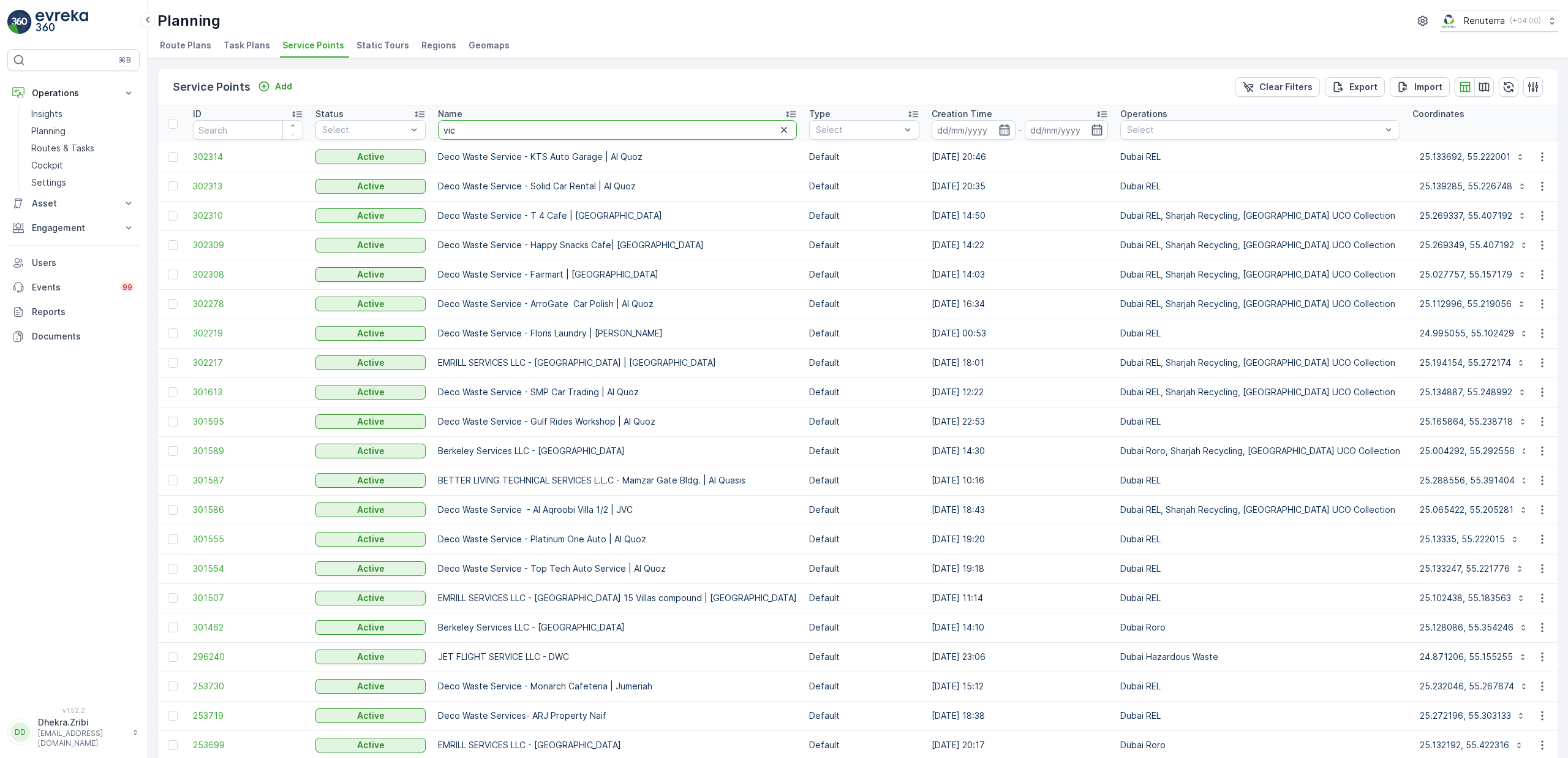
click at [477, 128] on input "vic" at bounding box center [617, 130] width 359 height 20
type input "victory"
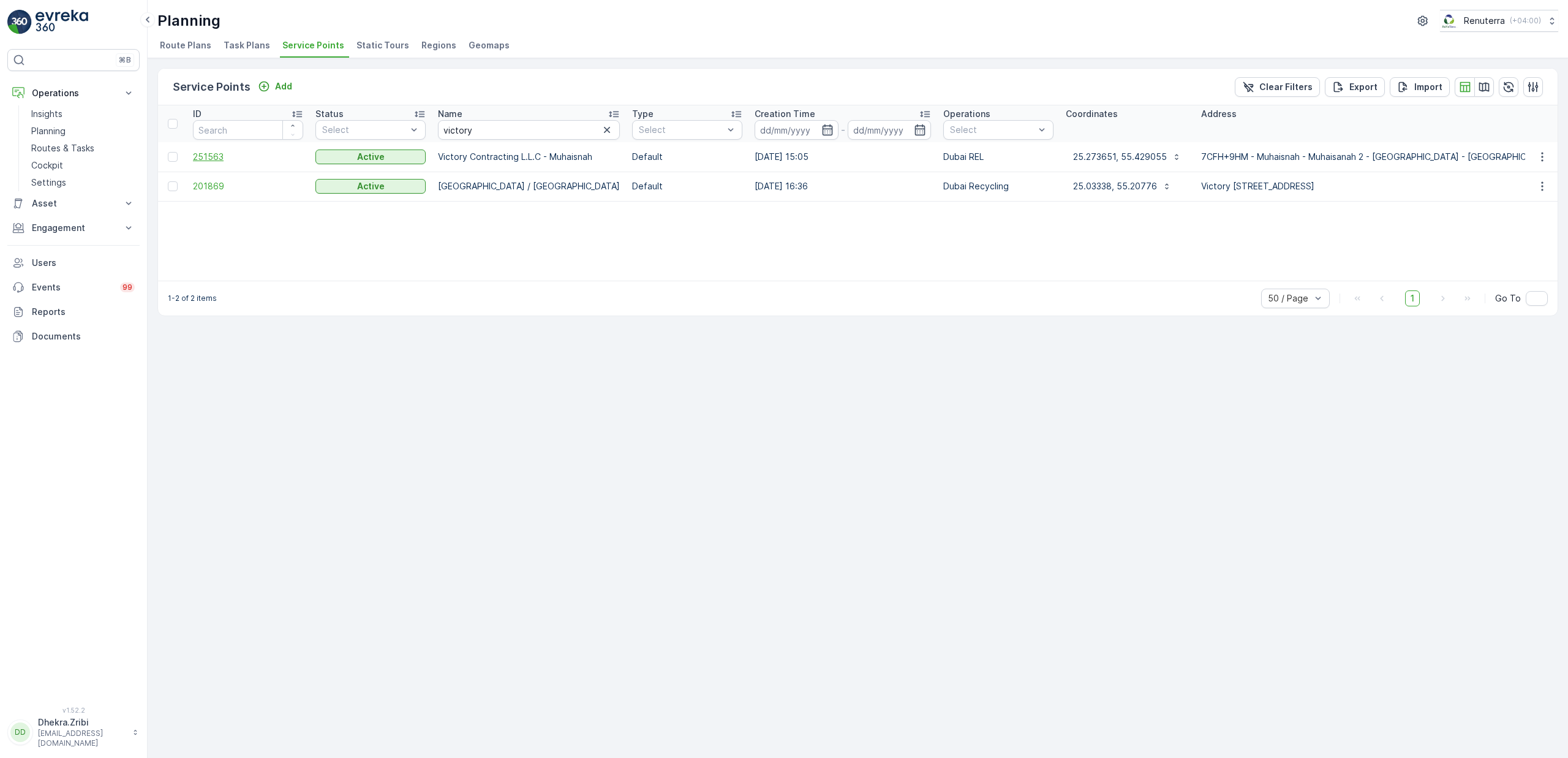
click at [223, 160] on span "251563" at bounding box center [248, 157] width 110 height 12
drag, startPoint x: 507, startPoint y: 132, endPoint x: 392, endPoint y: 136, distance: 115.1
drag, startPoint x: 485, startPoint y: 123, endPoint x: 462, endPoint y: 136, distance: 26.4
click at [462, 136] on input "victory" at bounding box center [528, 130] width 182 height 20
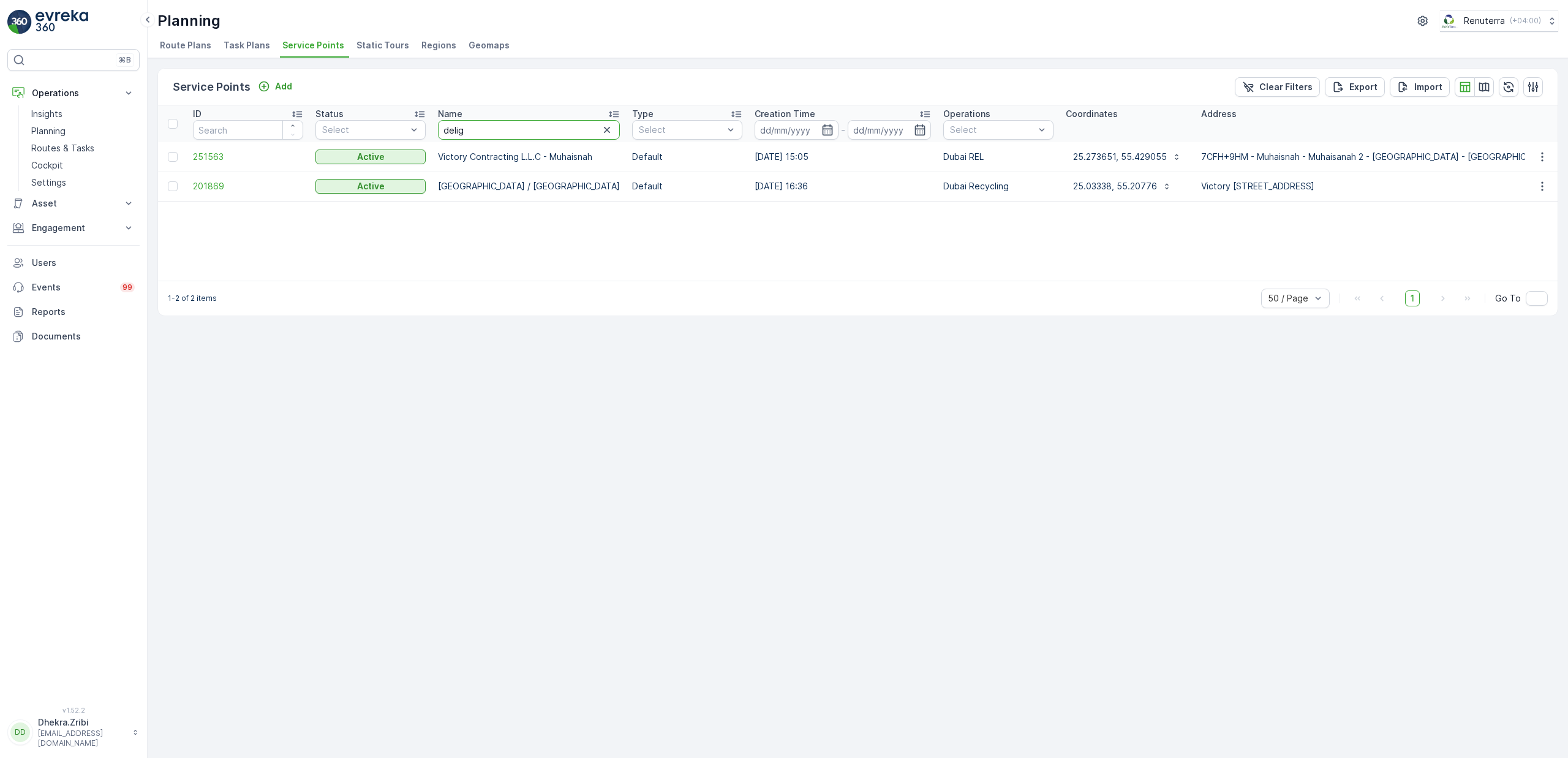
type input "deligh"
click at [202, 155] on span "249174" at bounding box center [248, 157] width 110 height 12
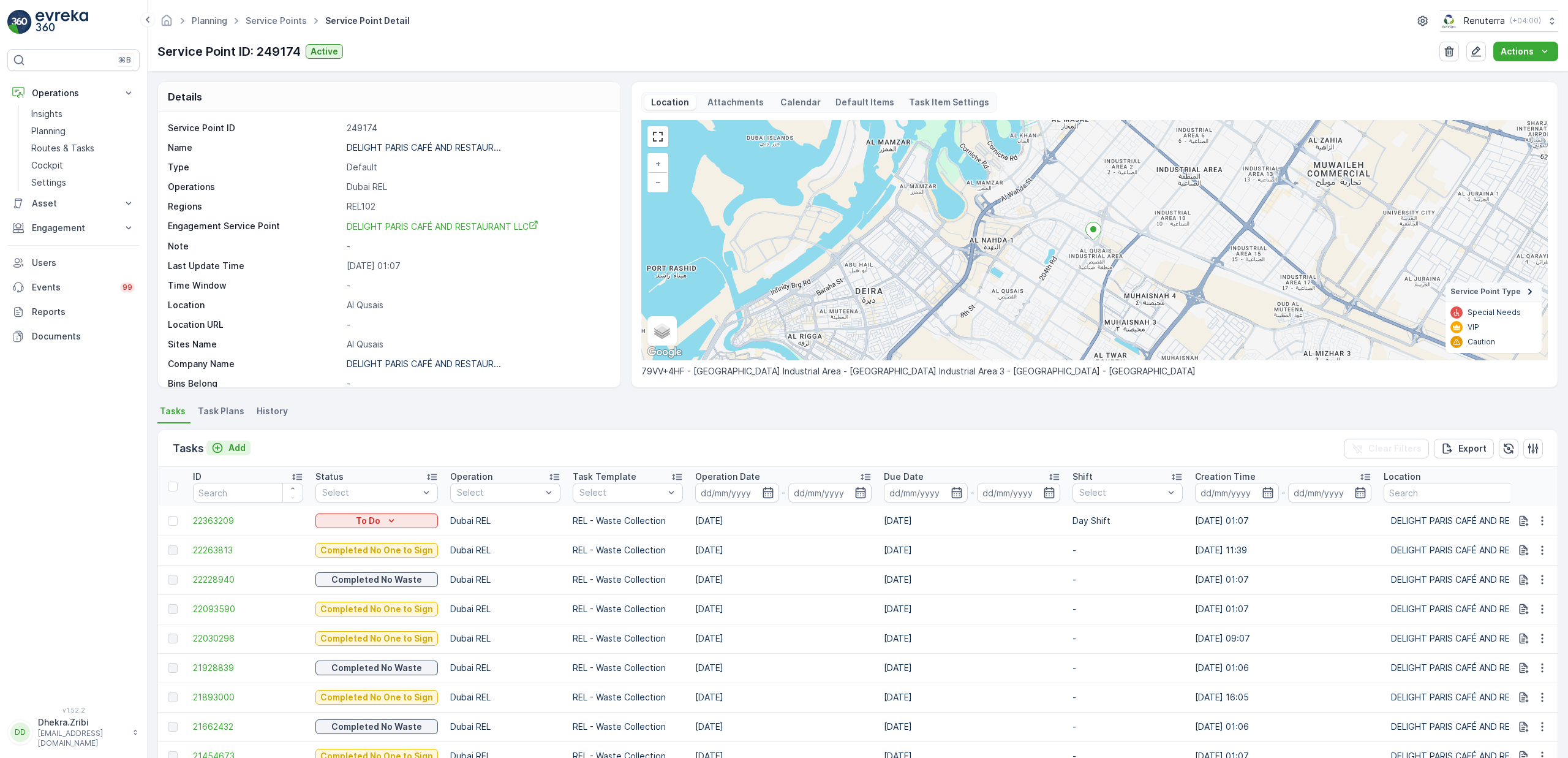
click at [218, 446] on icon "Add" at bounding box center [218, 448] width 12 height 12
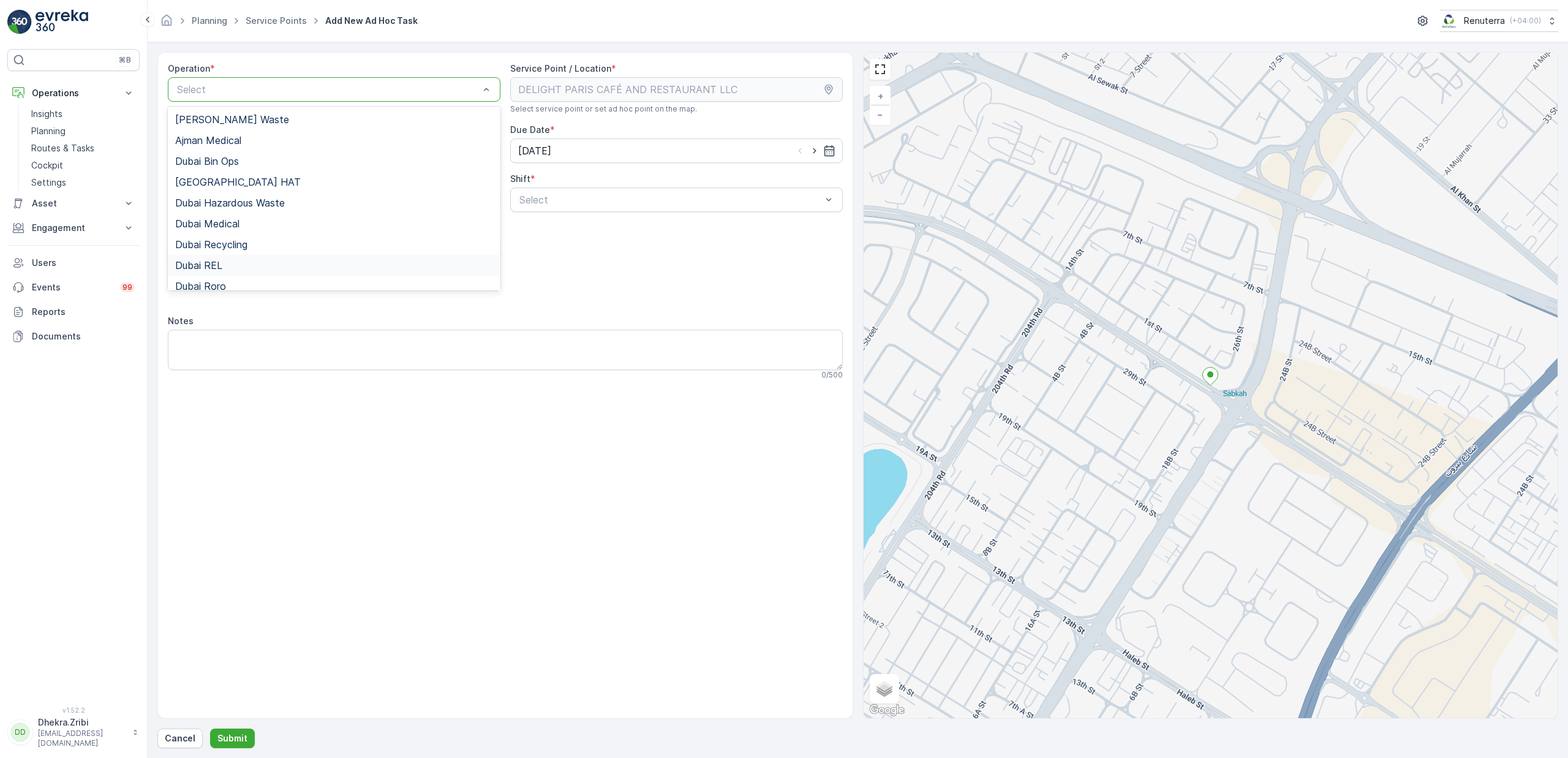
click at [228, 265] on div "Dubai REL" at bounding box center [334, 265] width 318 height 11
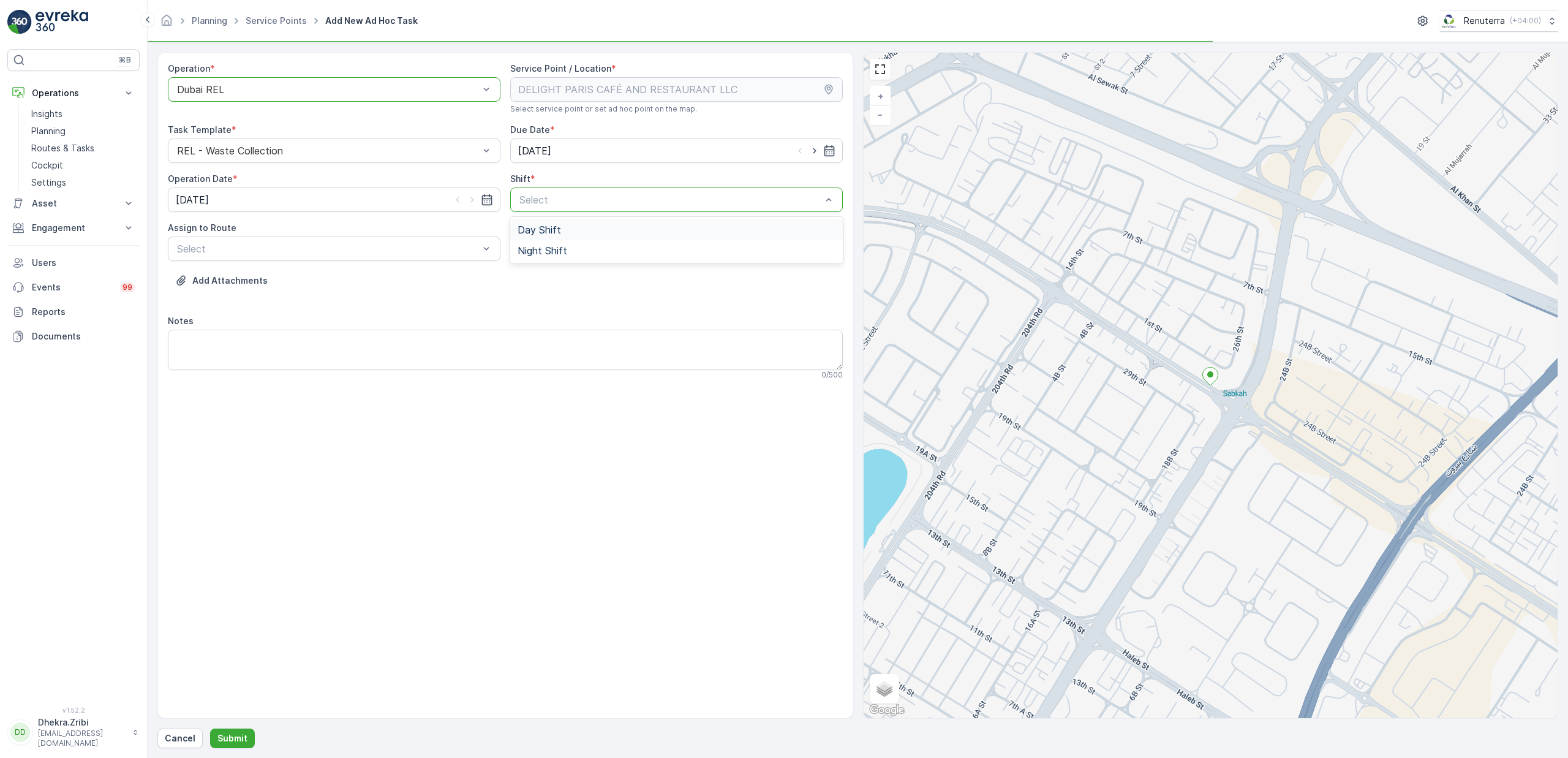
click at [531, 234] on span "Day Shift" at bounding box center [539, 230] width 43 height 11
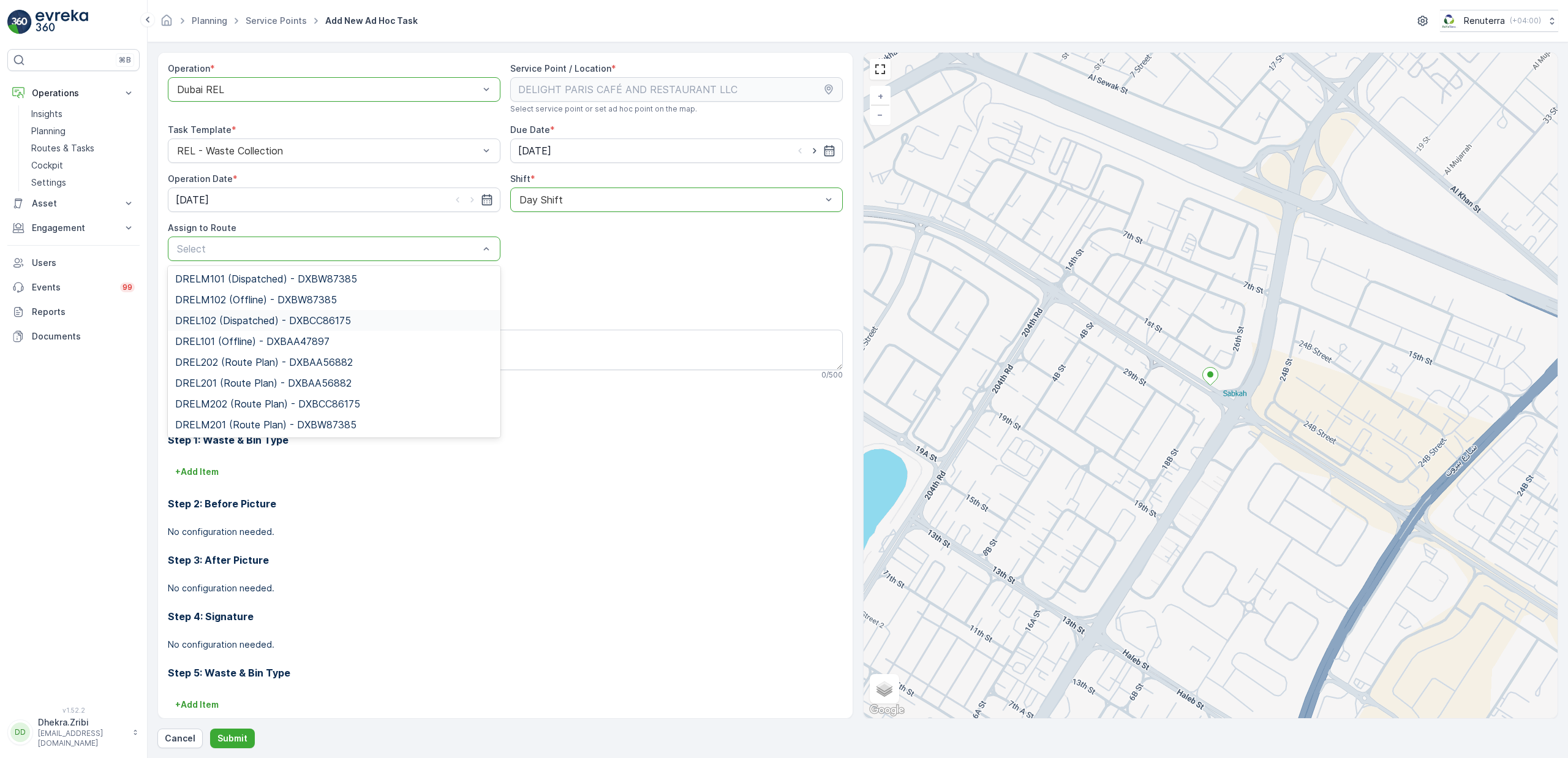
click at [236, 322] on span "DREL102 (Dispatched) - DXBCC86175" at bounding box center [264, 321] width 176 height 11
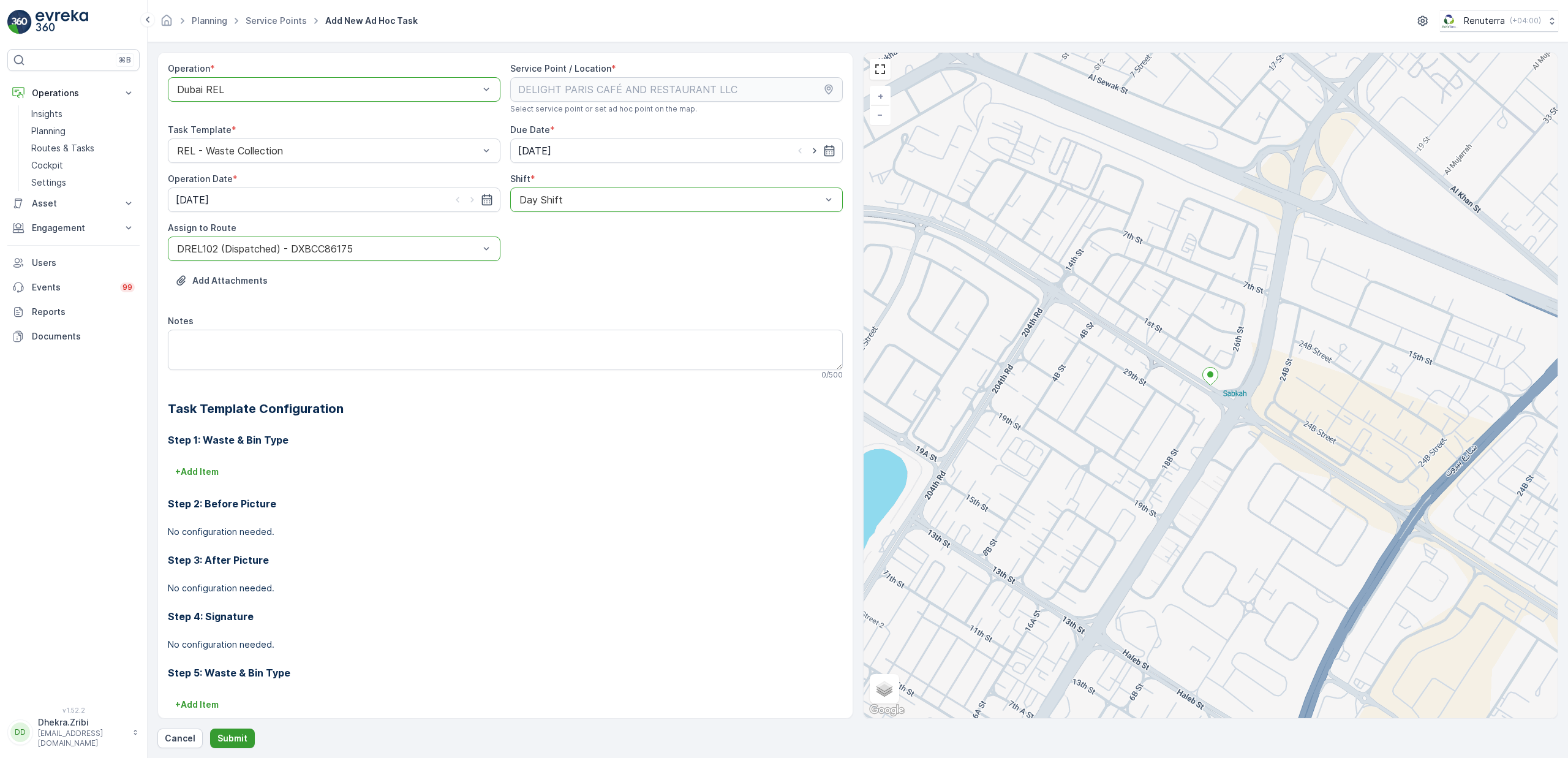
click at [244, 739] on p "Submit" at bounding box center [233, 739] width 30 height 12
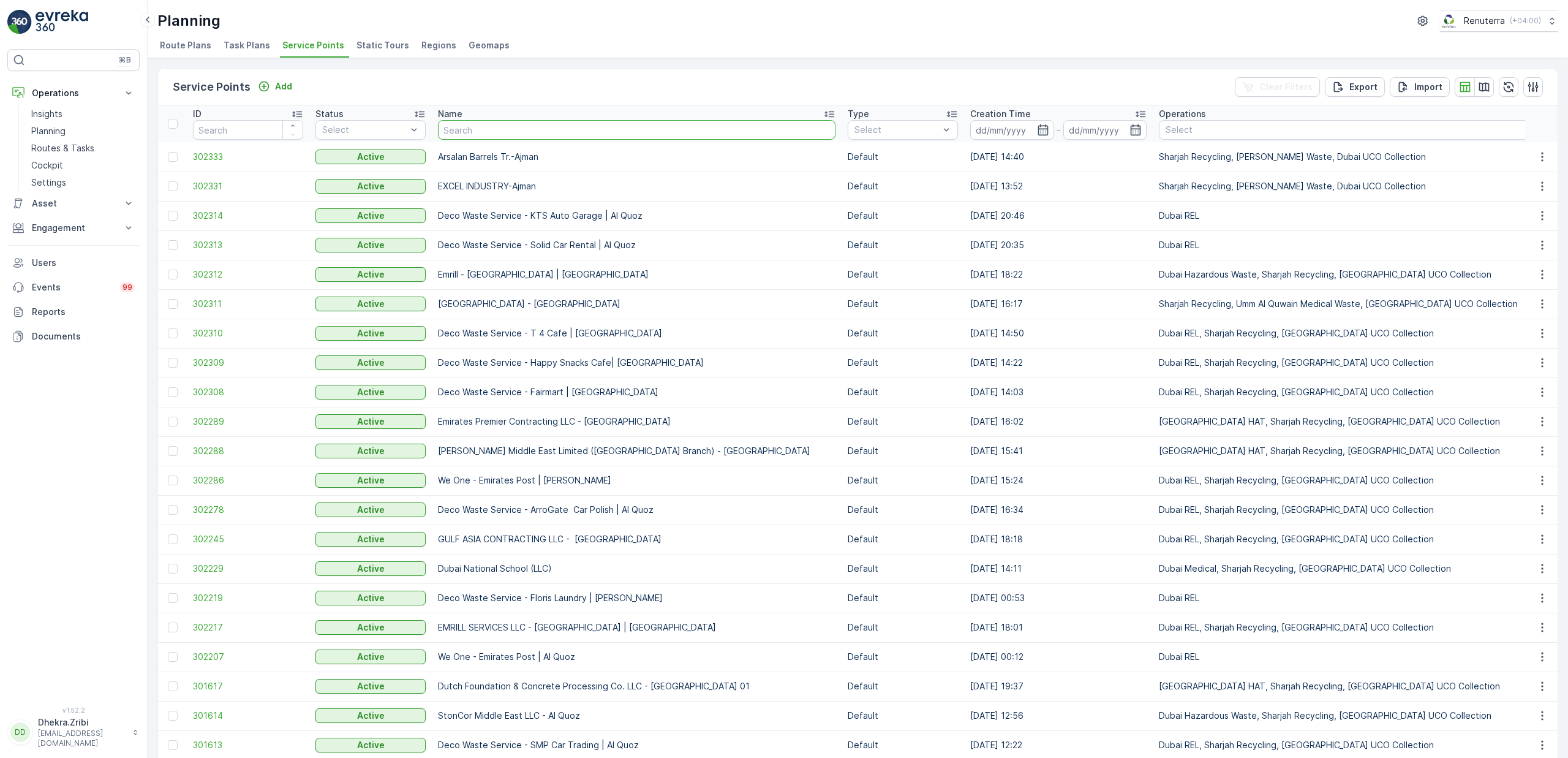
click at [466, 127] on input "text" at bounding box center [636, 130] width 397 height 20
type input "came"
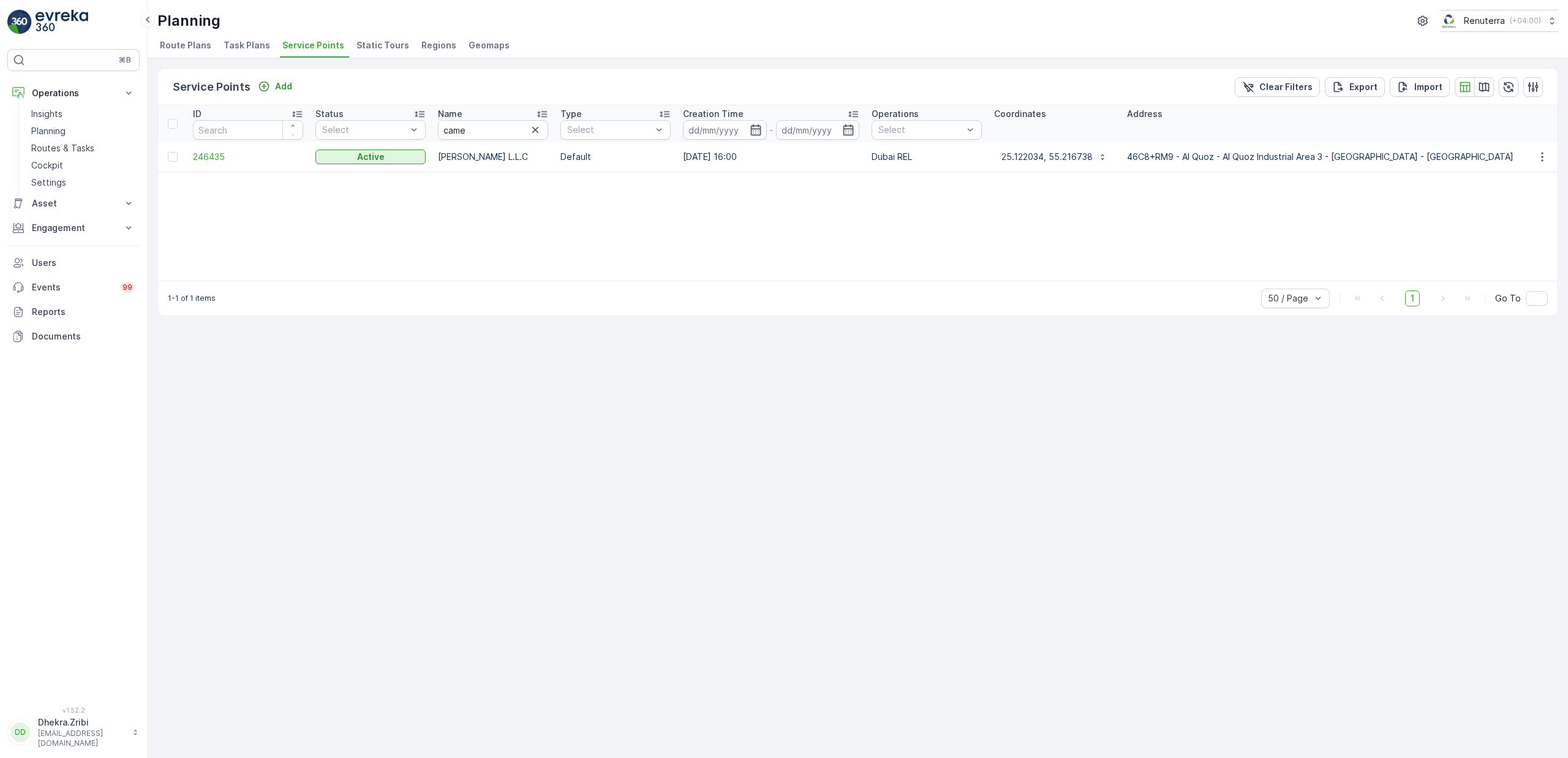
drag, startPoint x: 438, startPoint y: 160, endPoint x: 546, endPoint y: 158, distance: 108.0
click at [546, 158] on p "[PERSON_NAME] L.L.C" at bounding box center [493, 157] width 110 height 12
click at [460, 159] on p "[PERSON_NAME] L.L.C" at bounding box center [493, 157] width 110 height 12
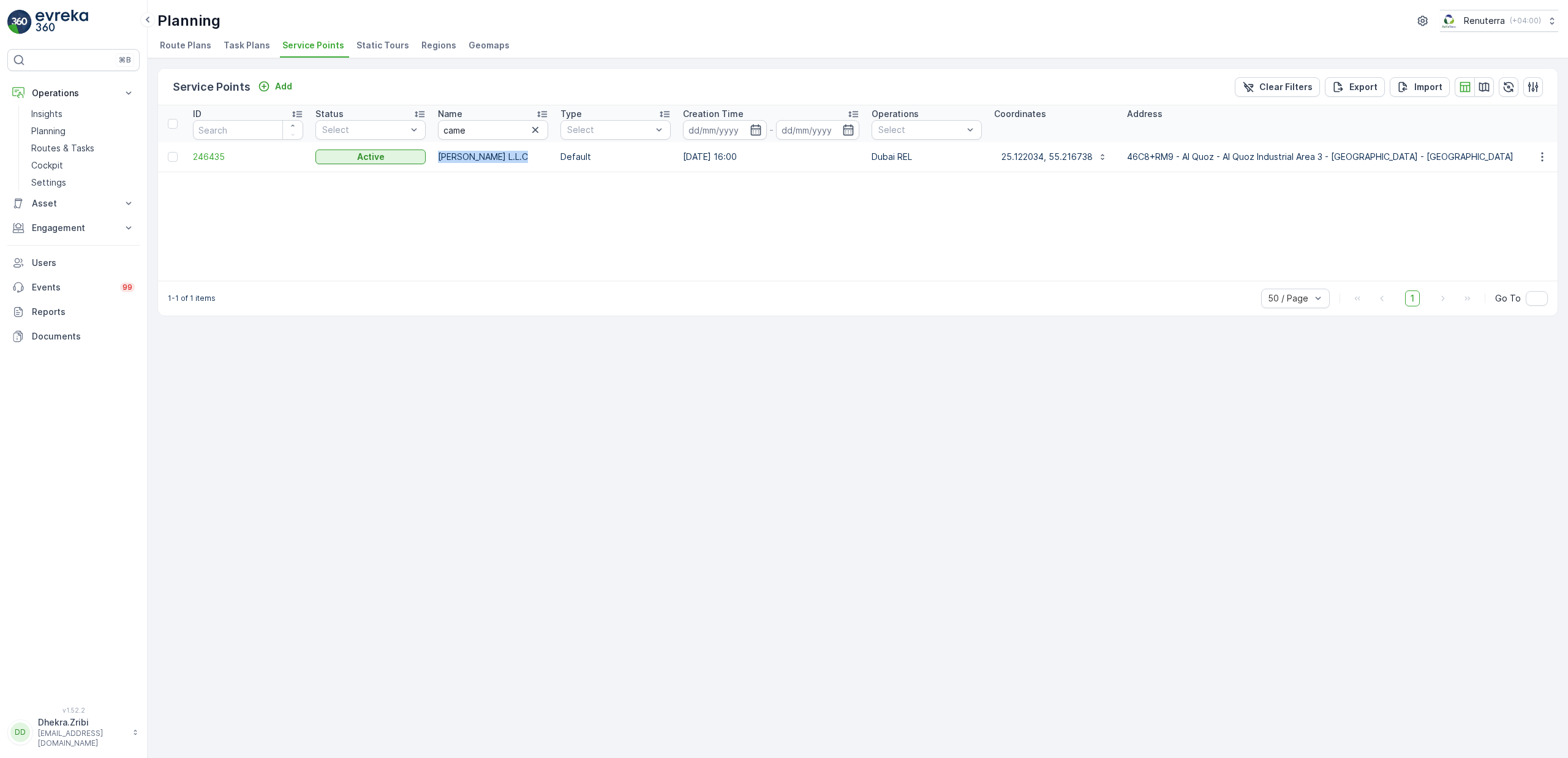
click at [460, 159] on p "[PERSON_NAME] L.L.C" at bounding box center [493, 157] width 110 height 12
copy p "[PERSON_NAME] L.L.C"
click at [213, 154] on span "246435" at bounding box center [248, 157] width 110 height 12
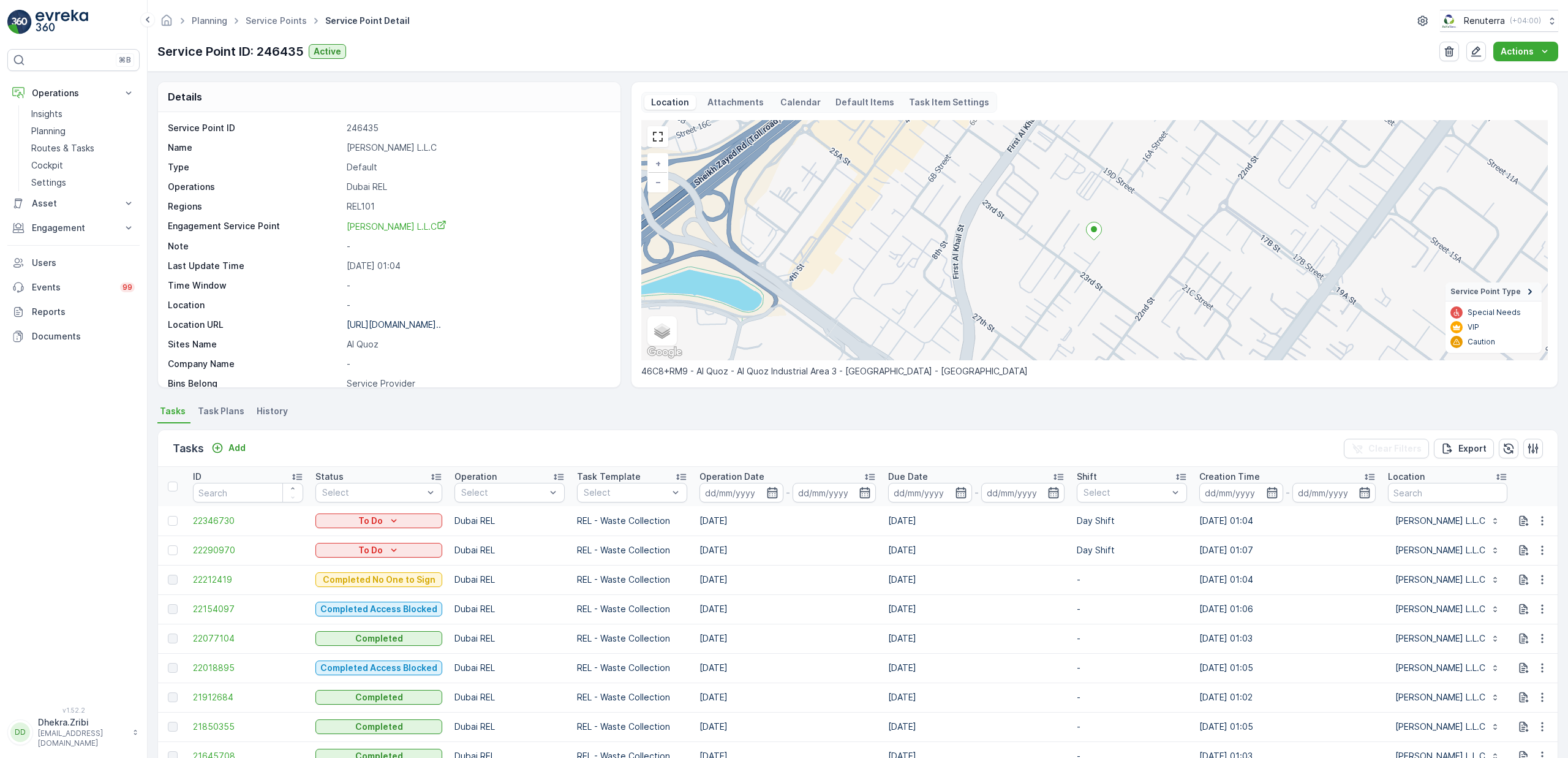
click at [215, 416] on span "Task Plans" at bounding box center [221, 411] width 47 height 12
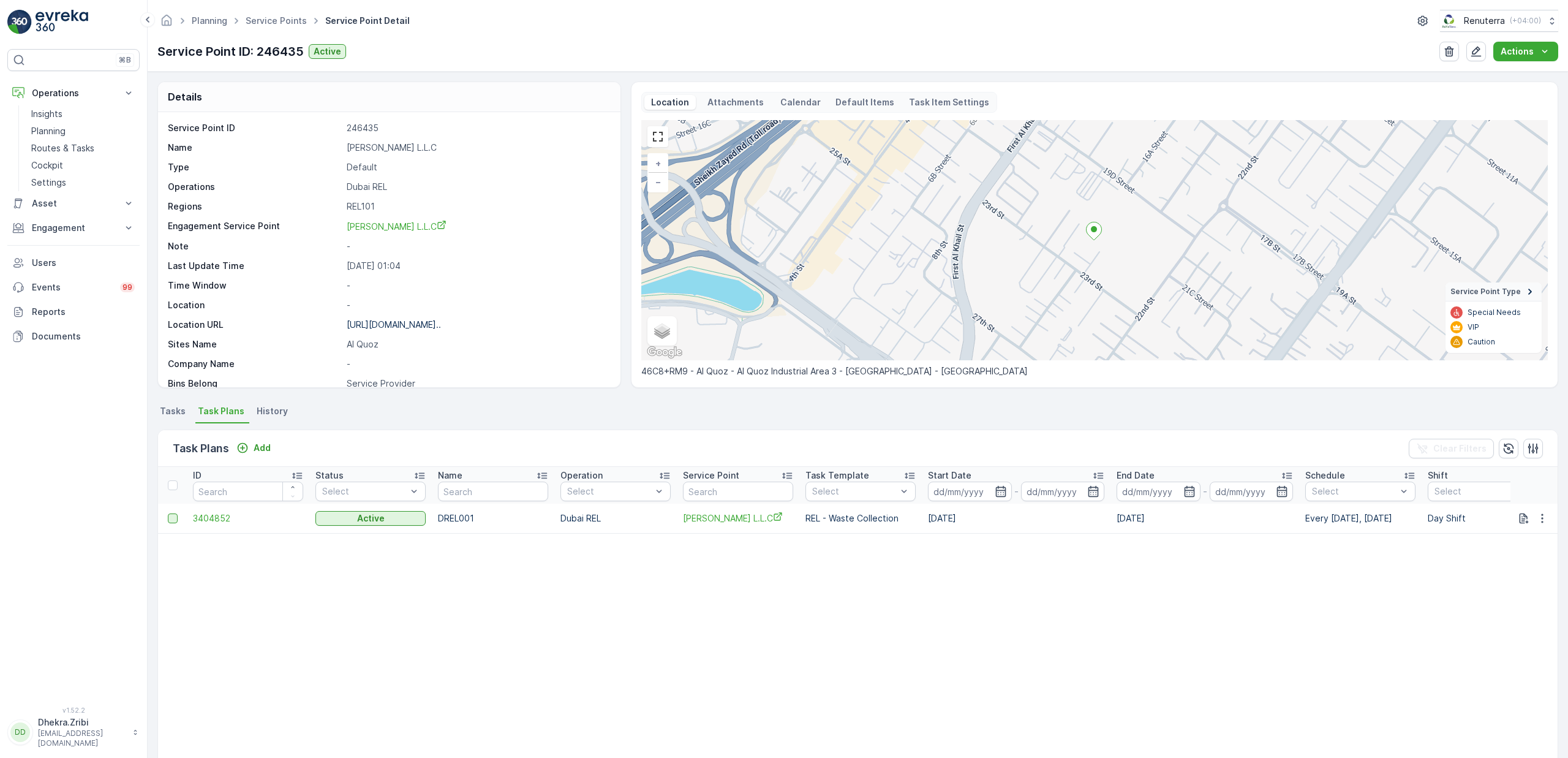
click at [171, 522] on div at bounding box center [173, 519] width 10 height 10
click at [168, 514] on input "checkbox" at bounding box center [168, 514] width 0 height 0
click at [1512, 450] on p "Delete Task Plans" at bounding box center [1488, 448] width 80 height 12
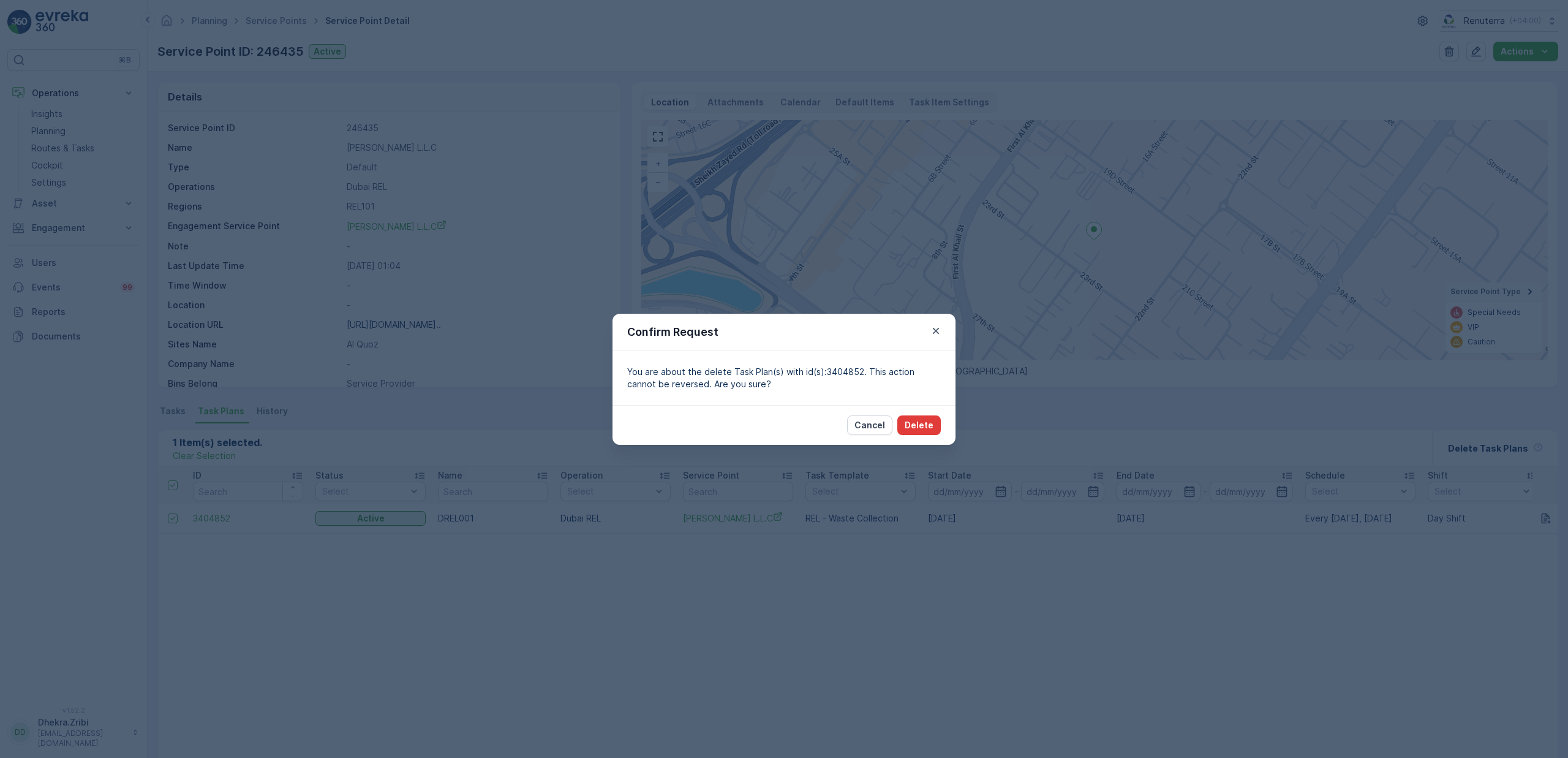
click at [921, 423] on p "Delete" at bounding box center [919, 426] width 29 height 12
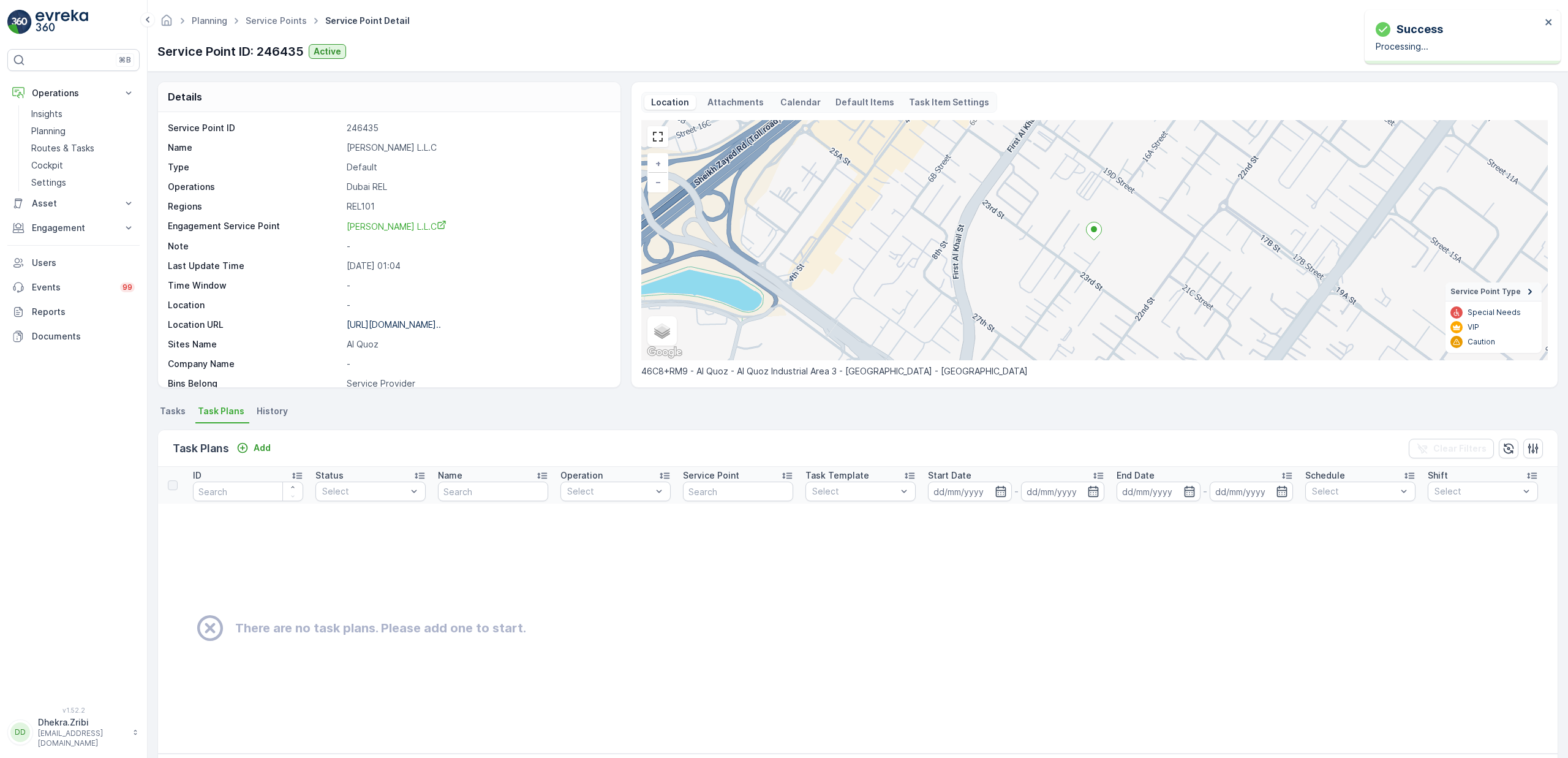
click at [172, 412] on span "Tasks" at bounding box center [172, 411] width 25 height 12
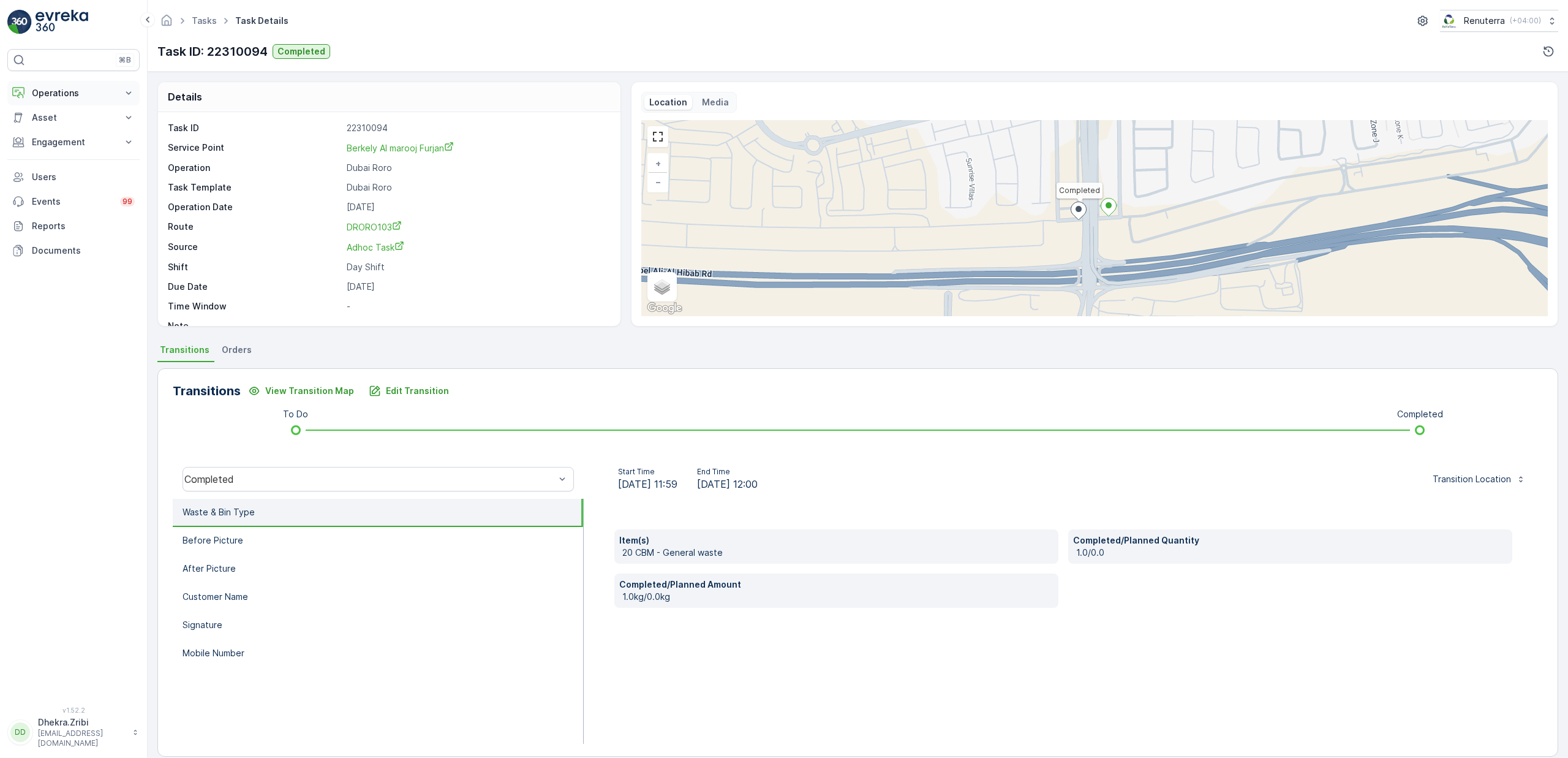
click at [74, 96] on p "Operations" at bounding box center [73, 93] width 83 height 12
click at [63, 130] on p "Planning" at bounding box center [48, 132] width 34 height 12
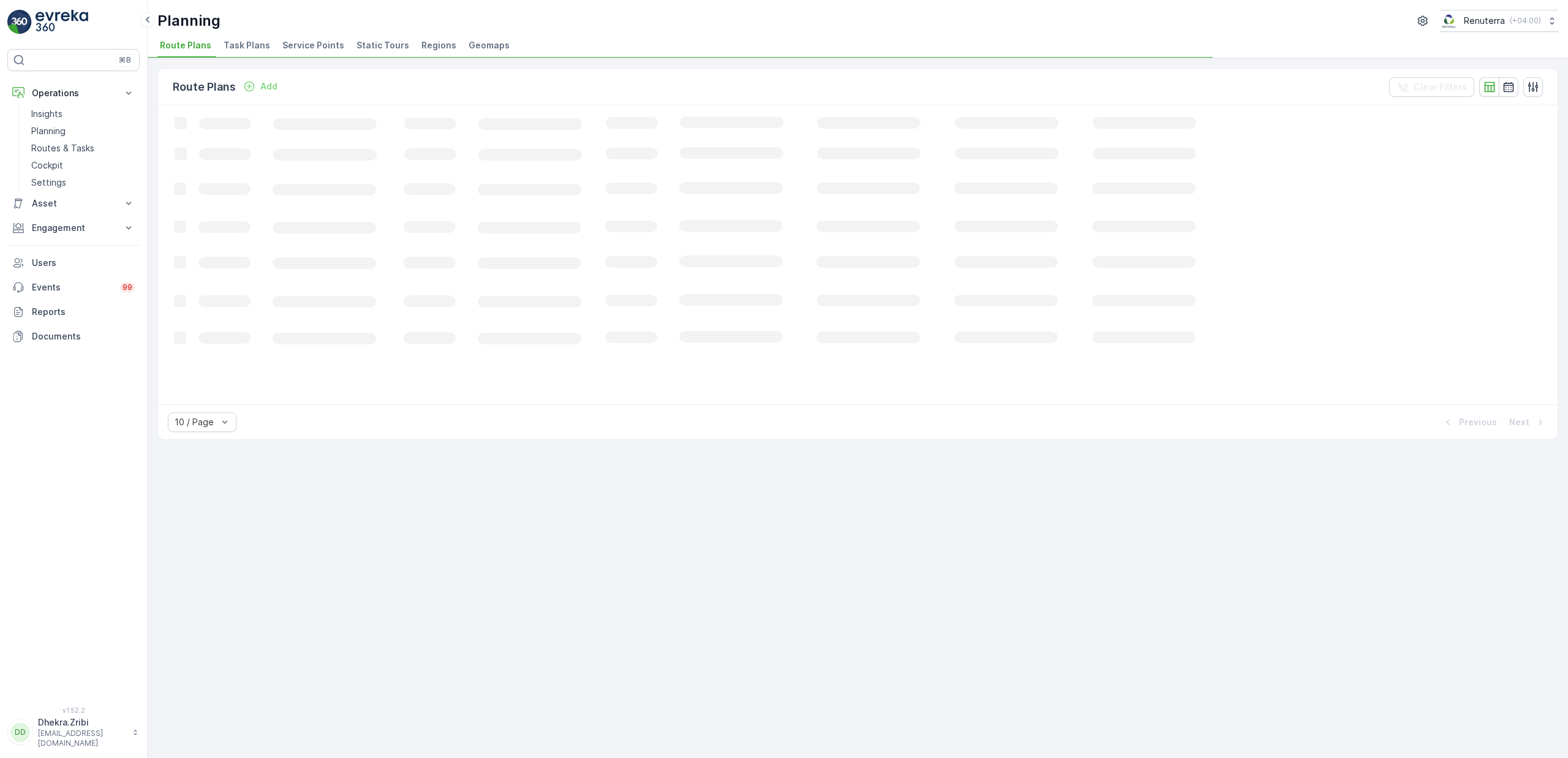
click at [304, 45] on span "Service Points" at bounding box center [313, 45] width 62 height 12
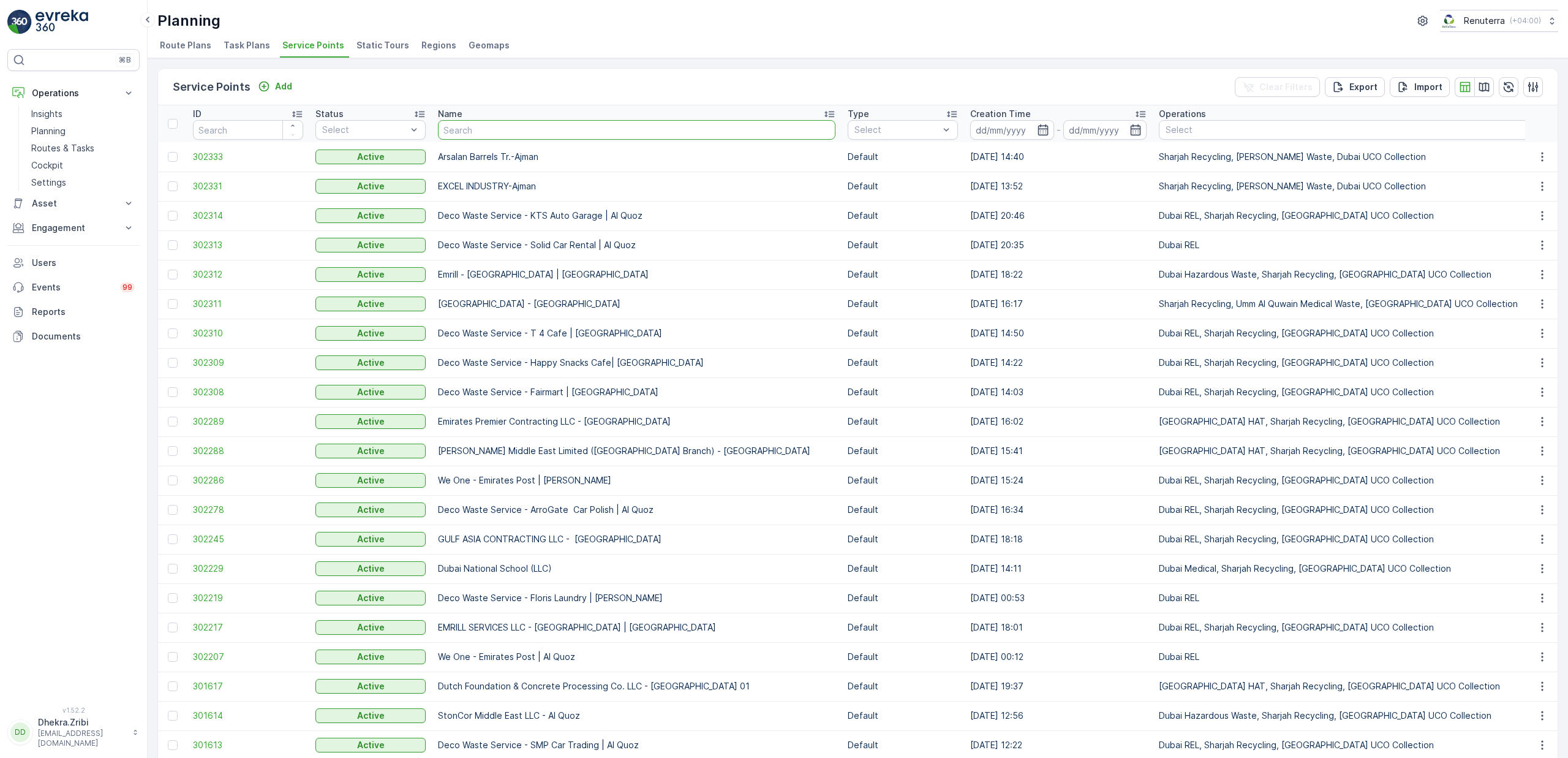
click at [507, 125] on input "text" at bounding box center [636, 130] width 397 height 20
click at [500, 128] on input "text" at bounding box center [636, 130] width 397 height 20
type input "gaino"
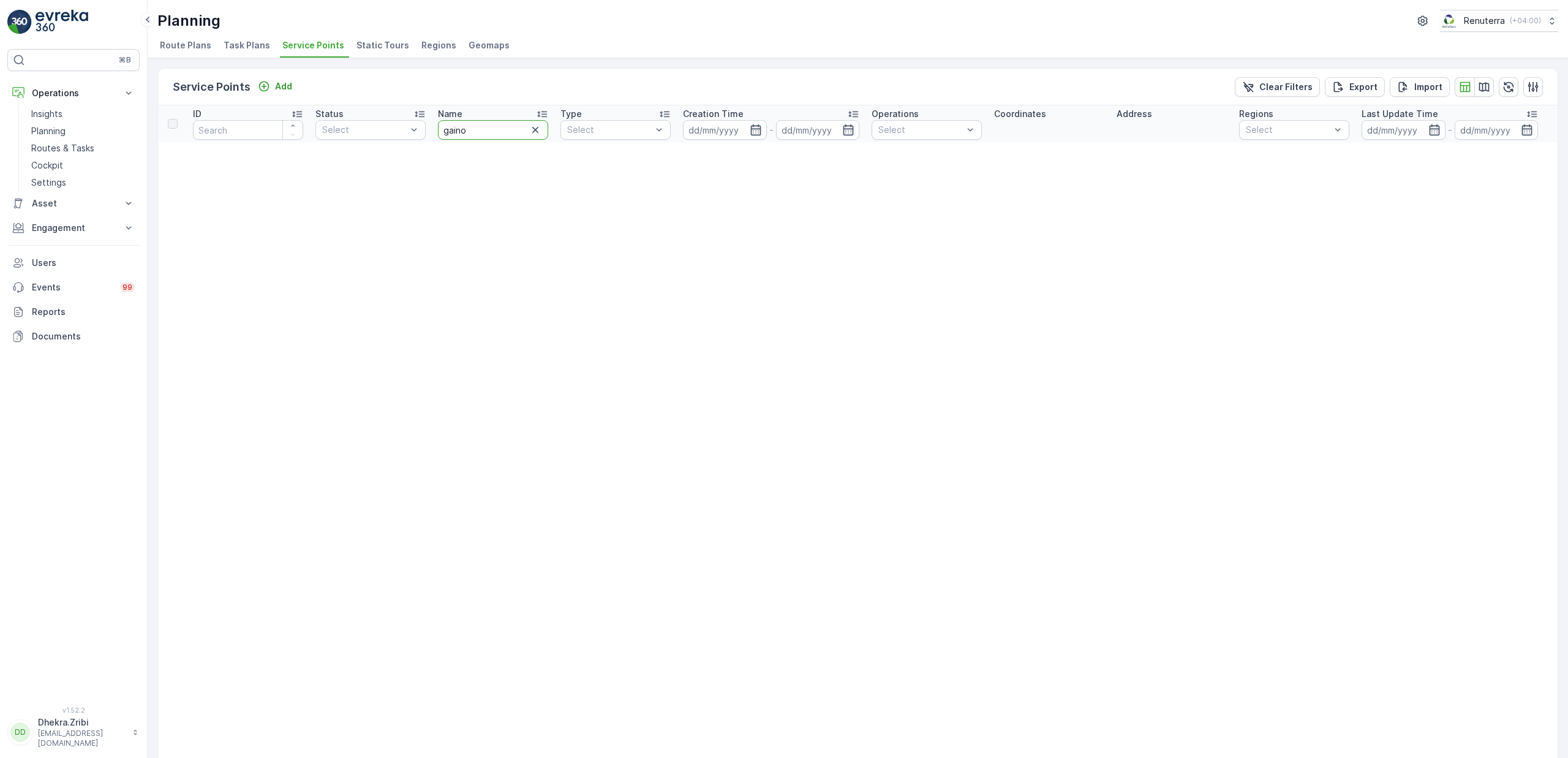
drag, startPoint x: 481, startPoint y: 136, endPoint x: 438, endPoint y: 133, distance: 43.1
click at [438, 133] on input "gaino" at bounding box center [493, 130] width 110 height 20
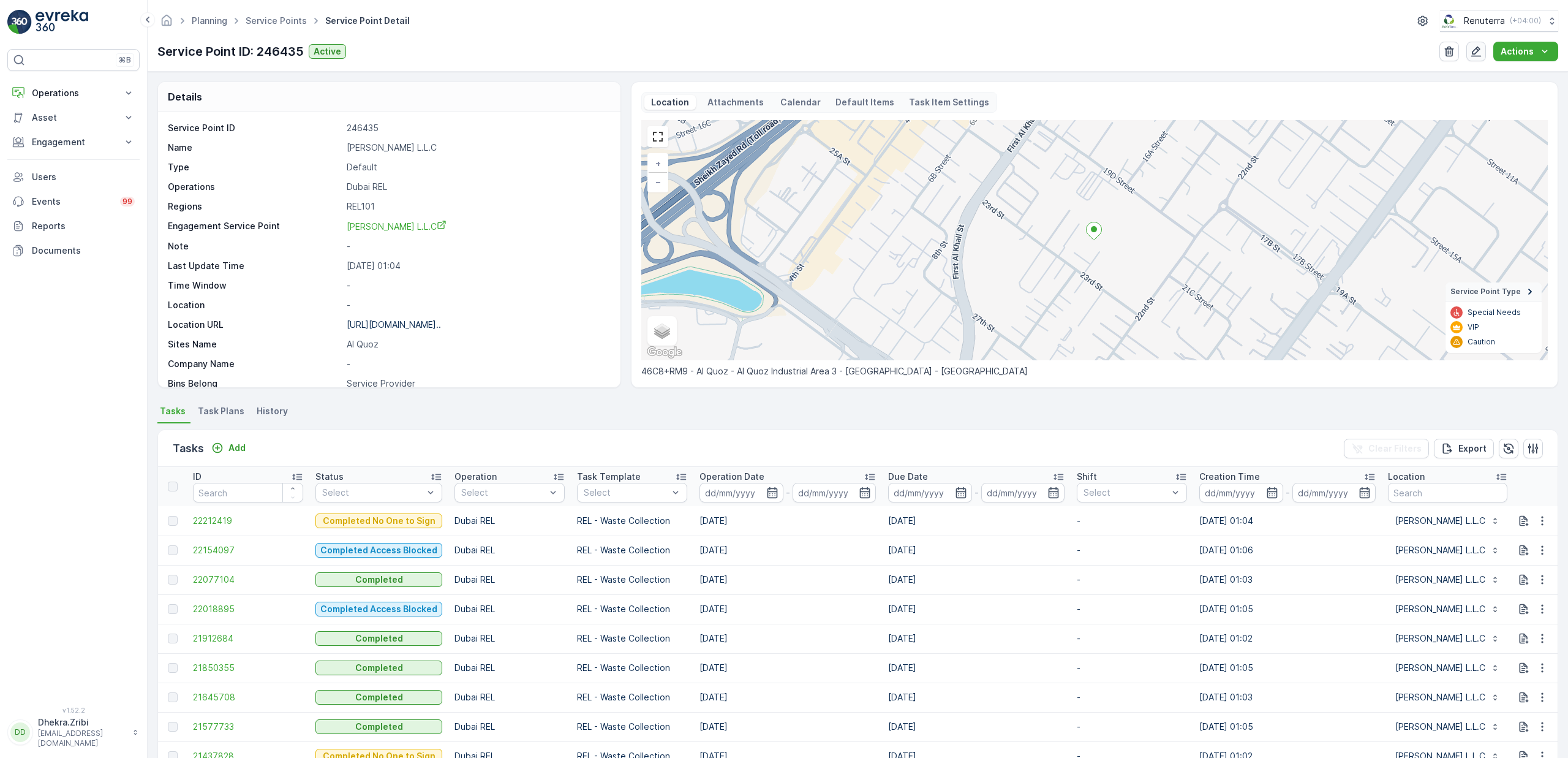
click at [1477, 59] on button "button" at bounding box center [1476, 51] width 20 height 20
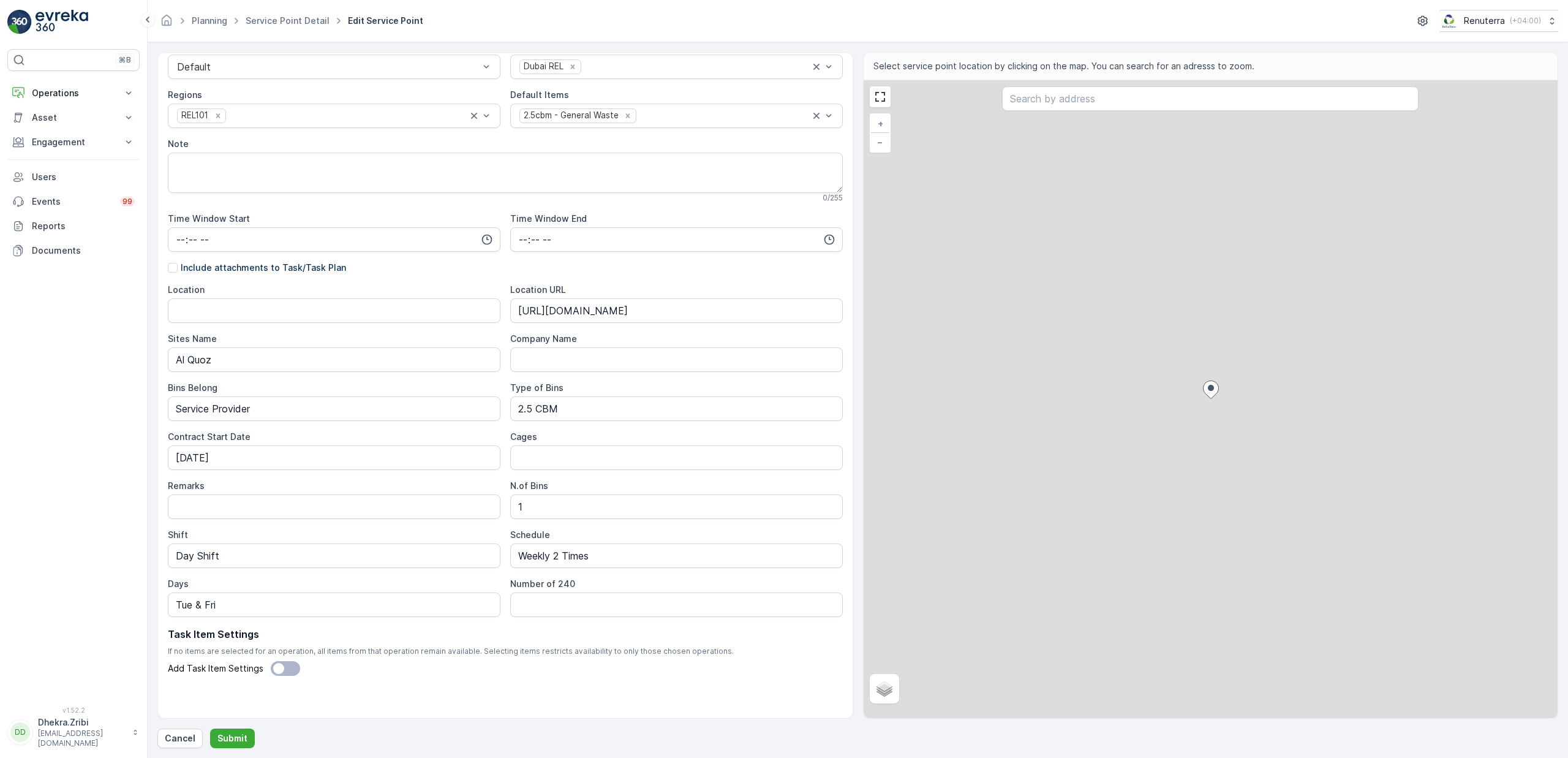
scroll to position [150, 0]
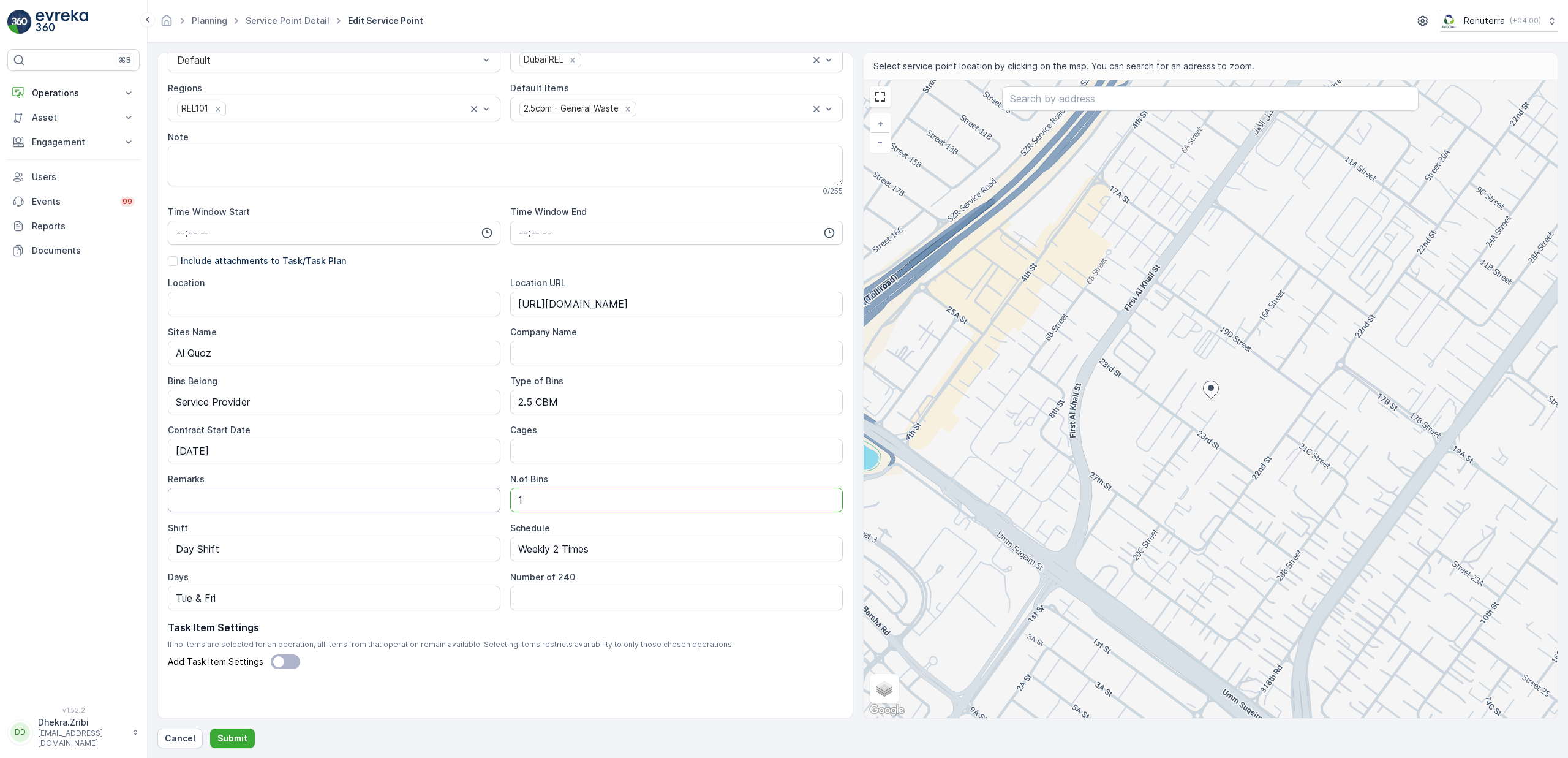
drag, startPoint x: 543, startPoint y: 507, endPoint x: 443, endPoint y: 509, distance: 100.0
click at [443, 509] on div "Location Location URL https://maps.app.goo.gl/mGNgLZ1pLq9FvuqF9 Sites Name Al Q…" at bounding box center [505, 444] width 675 height 333
type Bins "0"
click at [260, 502] on input "Remarks" at bounding box center [334, 500] width 332 height 25
type input "Bin off hire on 13-Oct-2025"
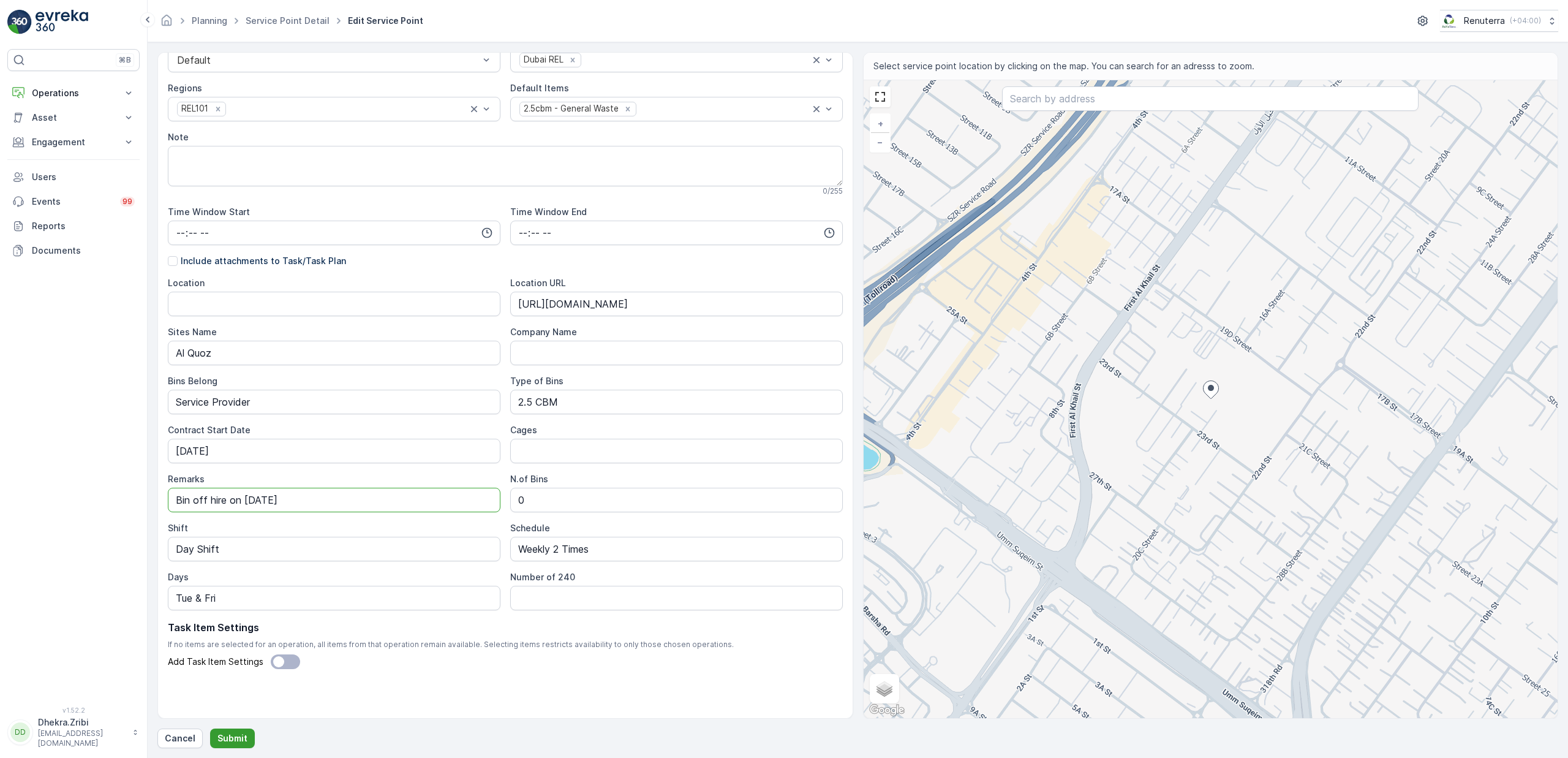
click at [228, 739] on p "Submit" at bounding box center [233, 739] width 30 height 12
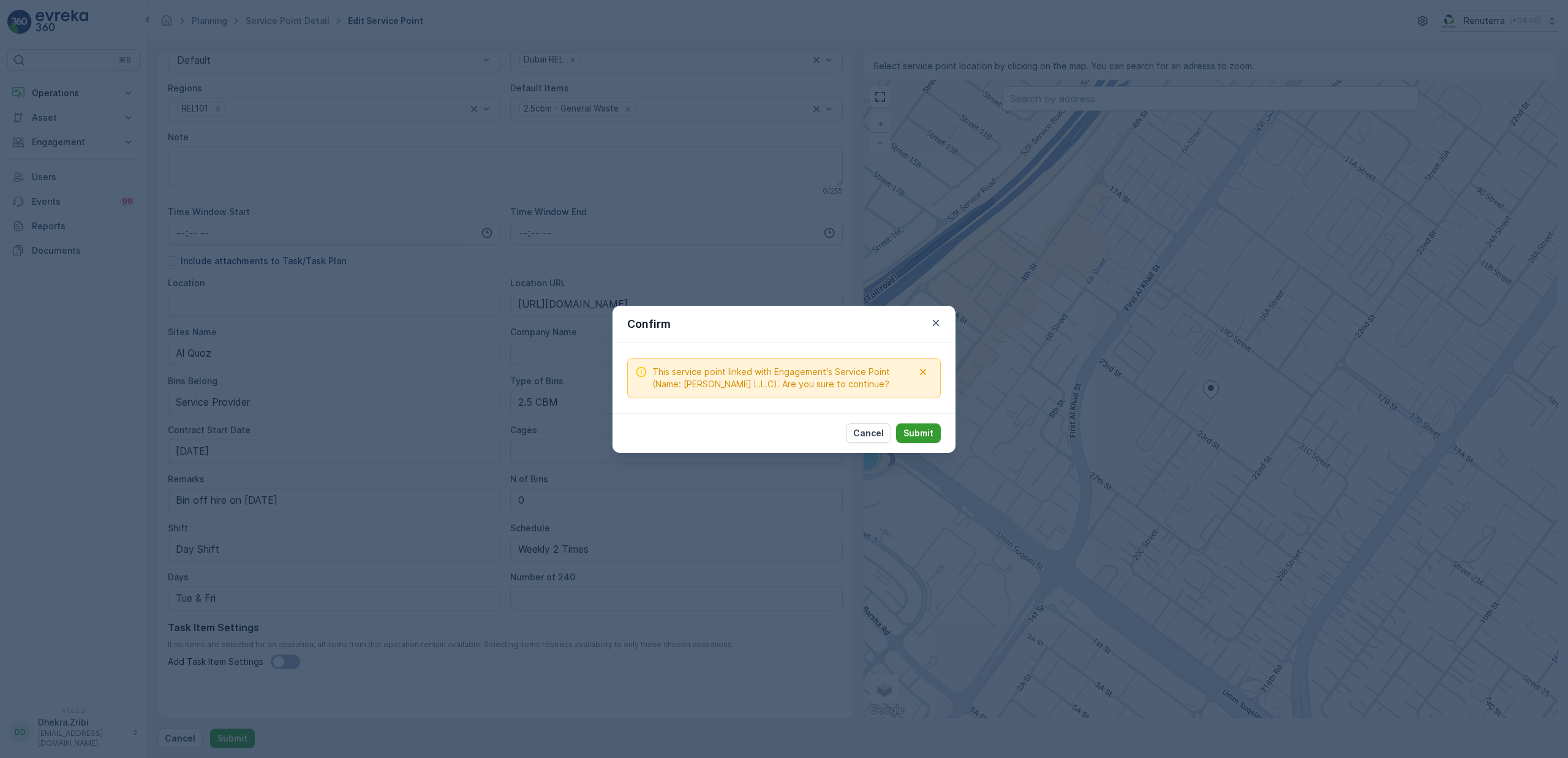
click at [913, 437] on p "Submit" at bounding box center [918, 434] width 30 height 12
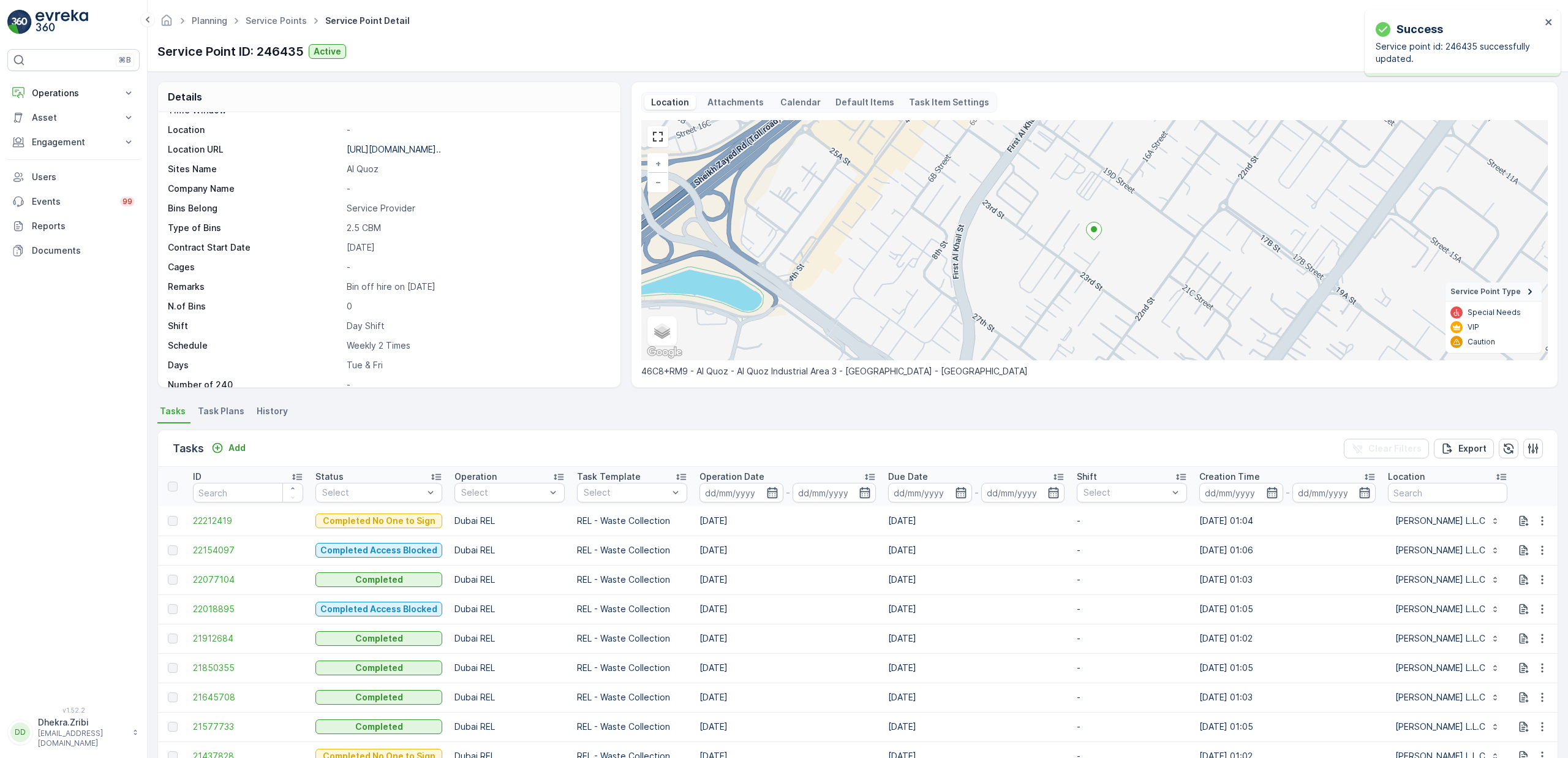
scroll to position [189, 0]
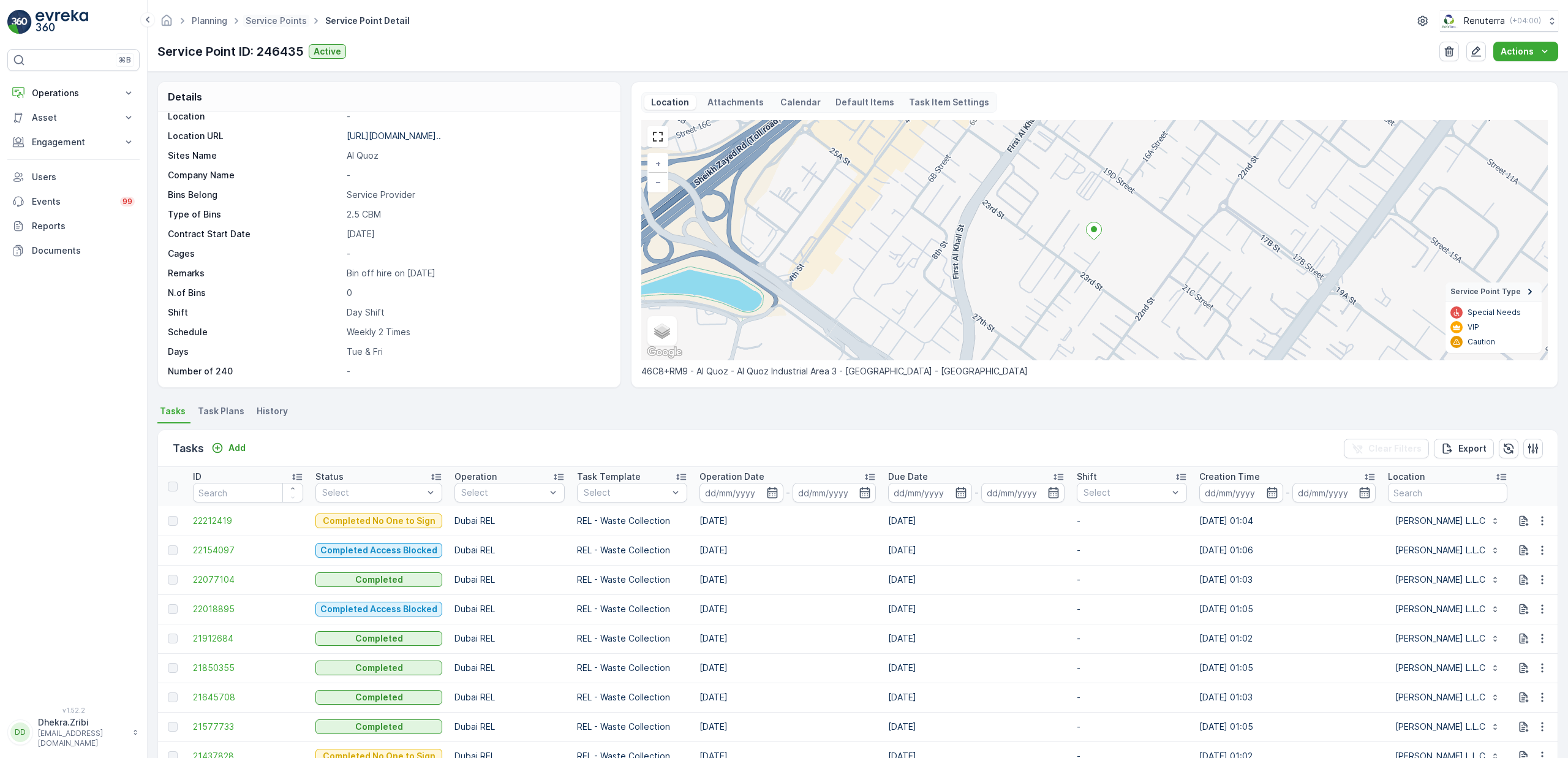
click at [287, 26] on span "Service Points" at bounding box center [276, 21] width 66 height 12
click at [288, 25] on link "Service Points" at bounding box center [276, 20] width 61 height 11
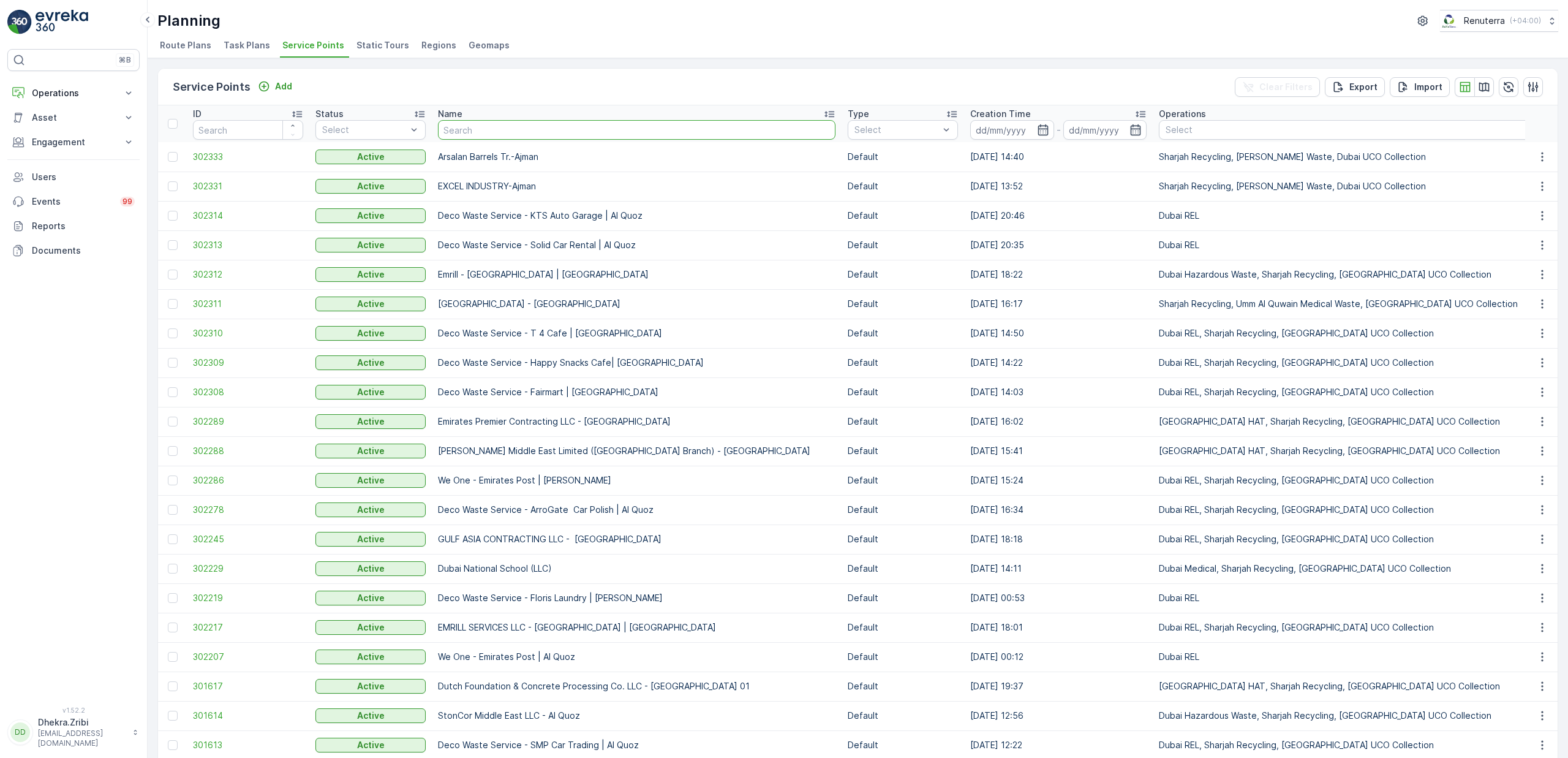
click at [545, 131] on input "text" at bounding box center [636, 130] width 397 height 20
type input "gha"
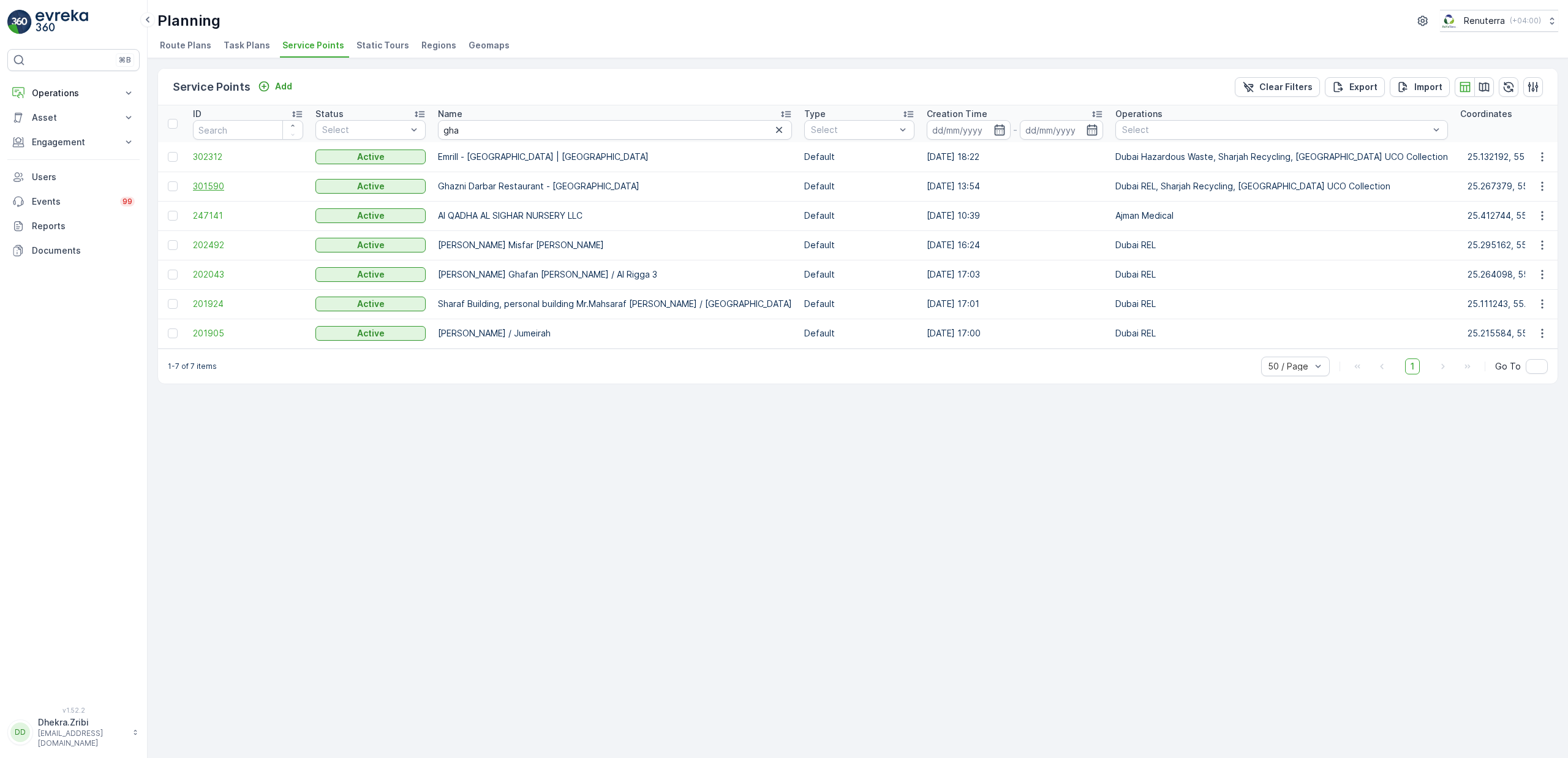
click at [215, 189] on span "301590" at bounding box center [248, 186] width 110 height 12
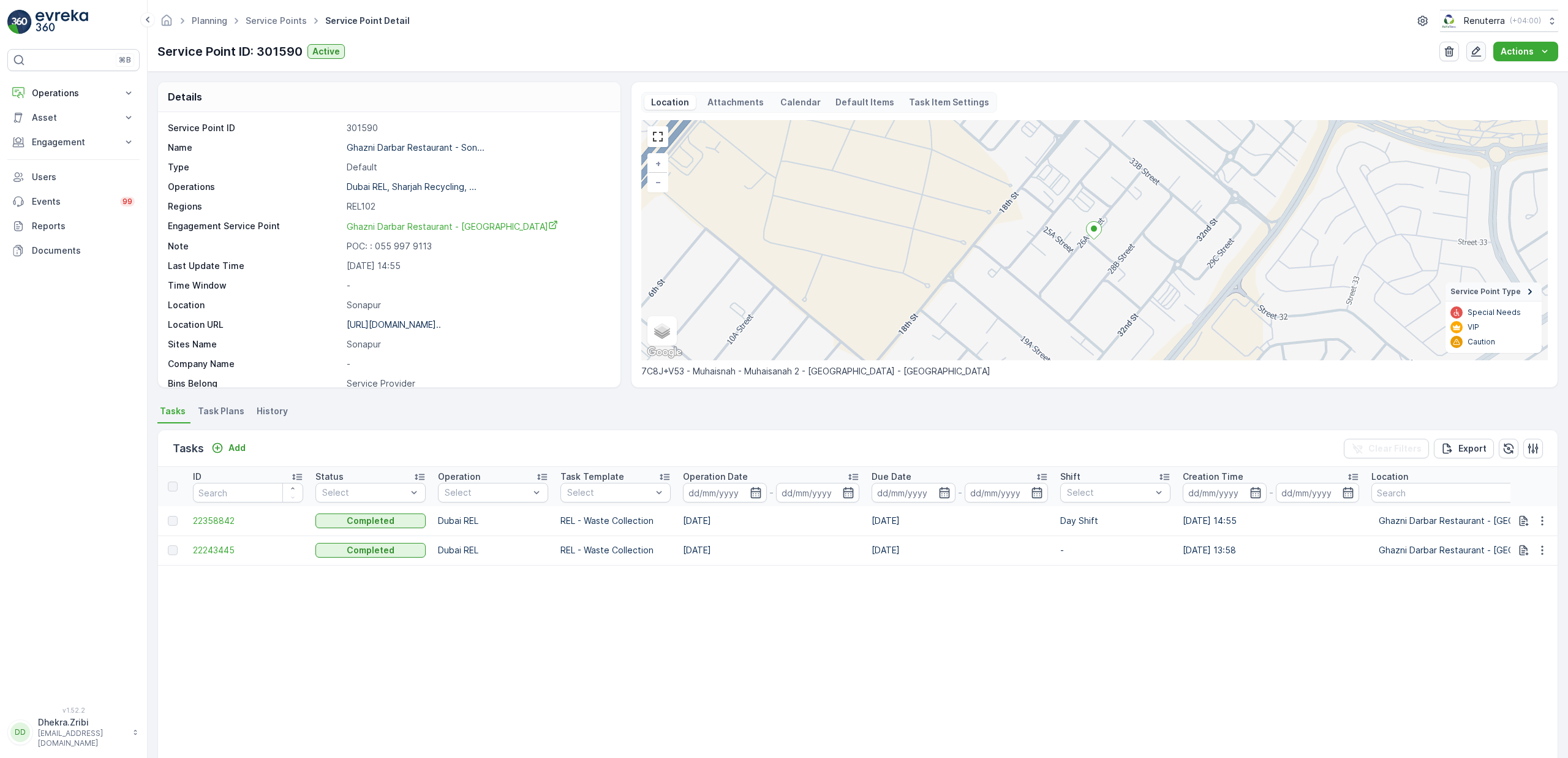
click at [1474, 56] on icon "button" at bounding box center [1476, 51] width 11 height 11
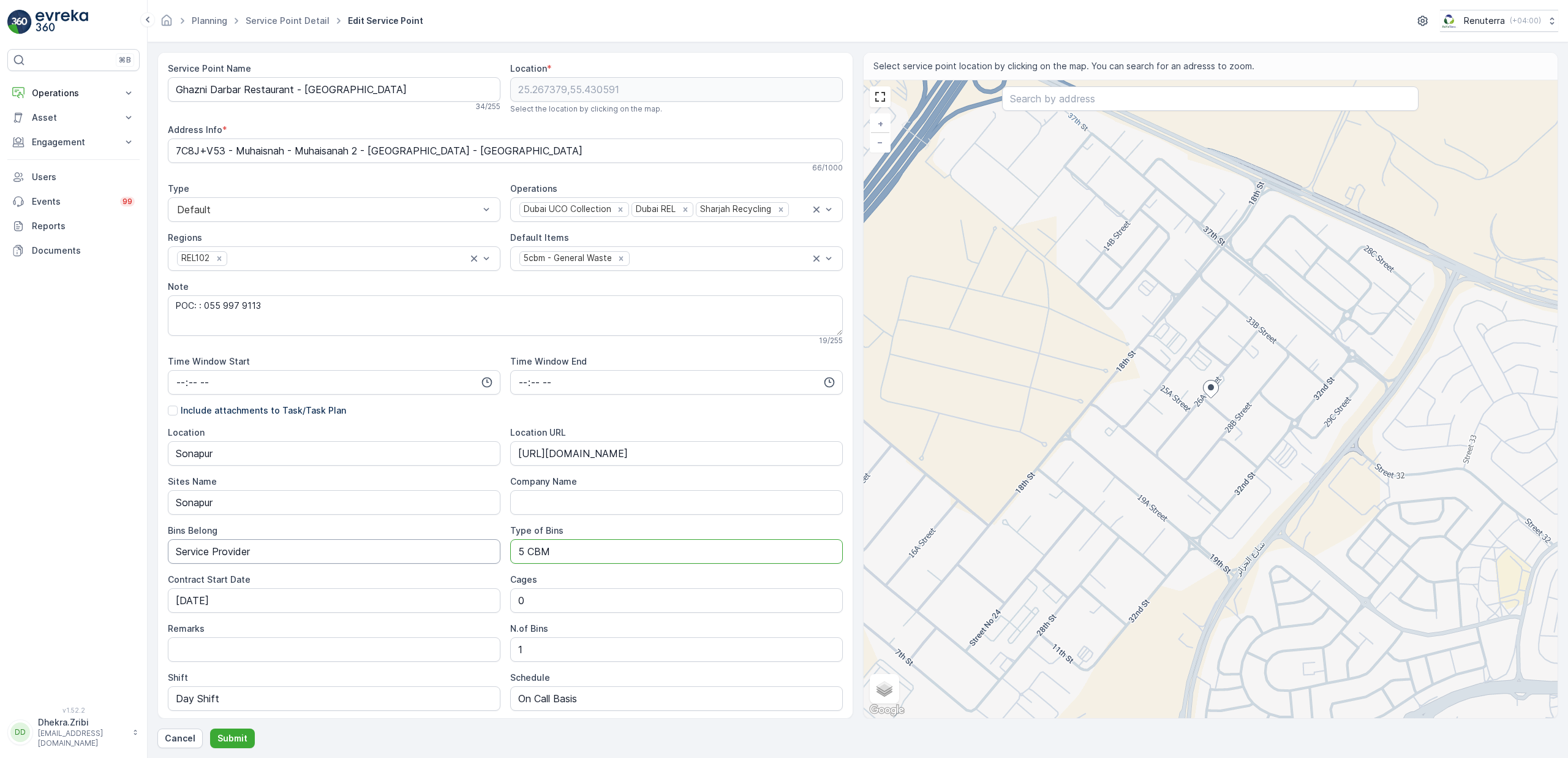
drag, startPoint x: 570, startPoint y: 556, endPoint x: 455, endPoint y: 546, distance: 115.4
click at [455, 546] on div "Location Sonapur Location URL https://maps.app.goo.gl/ugeL8uPVMQGrHCHr6 Sites N…" at bounding box center [505, 593] width 675 height 333
type Bins "2.5 CBM"
drag, startPoint x: 563, startPoint y: 597, endPoint x: 435, endPoint y: 592, distance: 128.1
click at [435, 592] on div "Location Sonapur Location URL https://maps.app.goo.gl/ugeL8uPVMQGrHCHr6 Sites N…" at bounding box center [505, 593] width 675 height 333
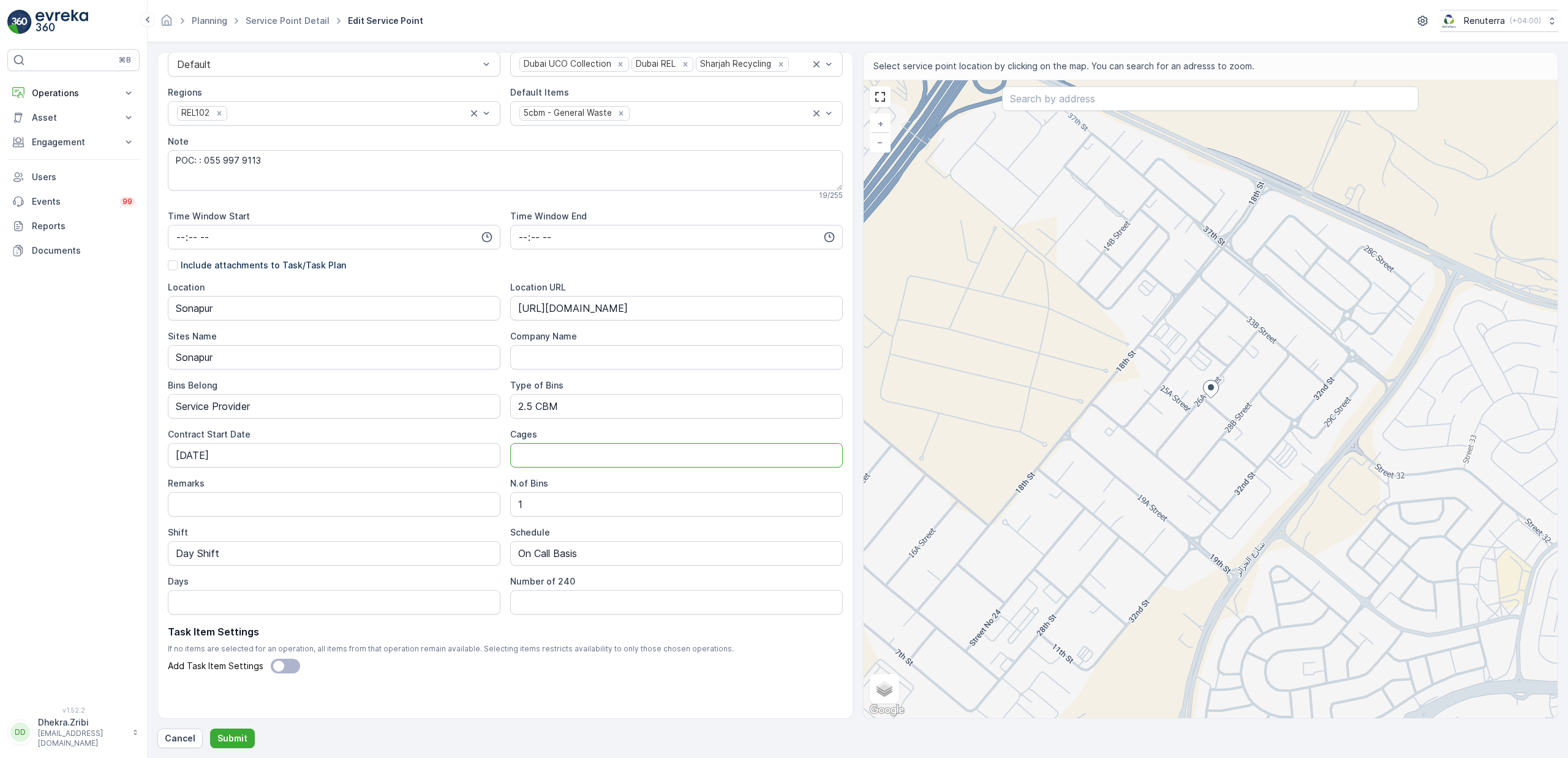
scroll to position [150, 0]
click at [234, 736] on p "Submit" at bounding box center [233, 739] width 30 height 12
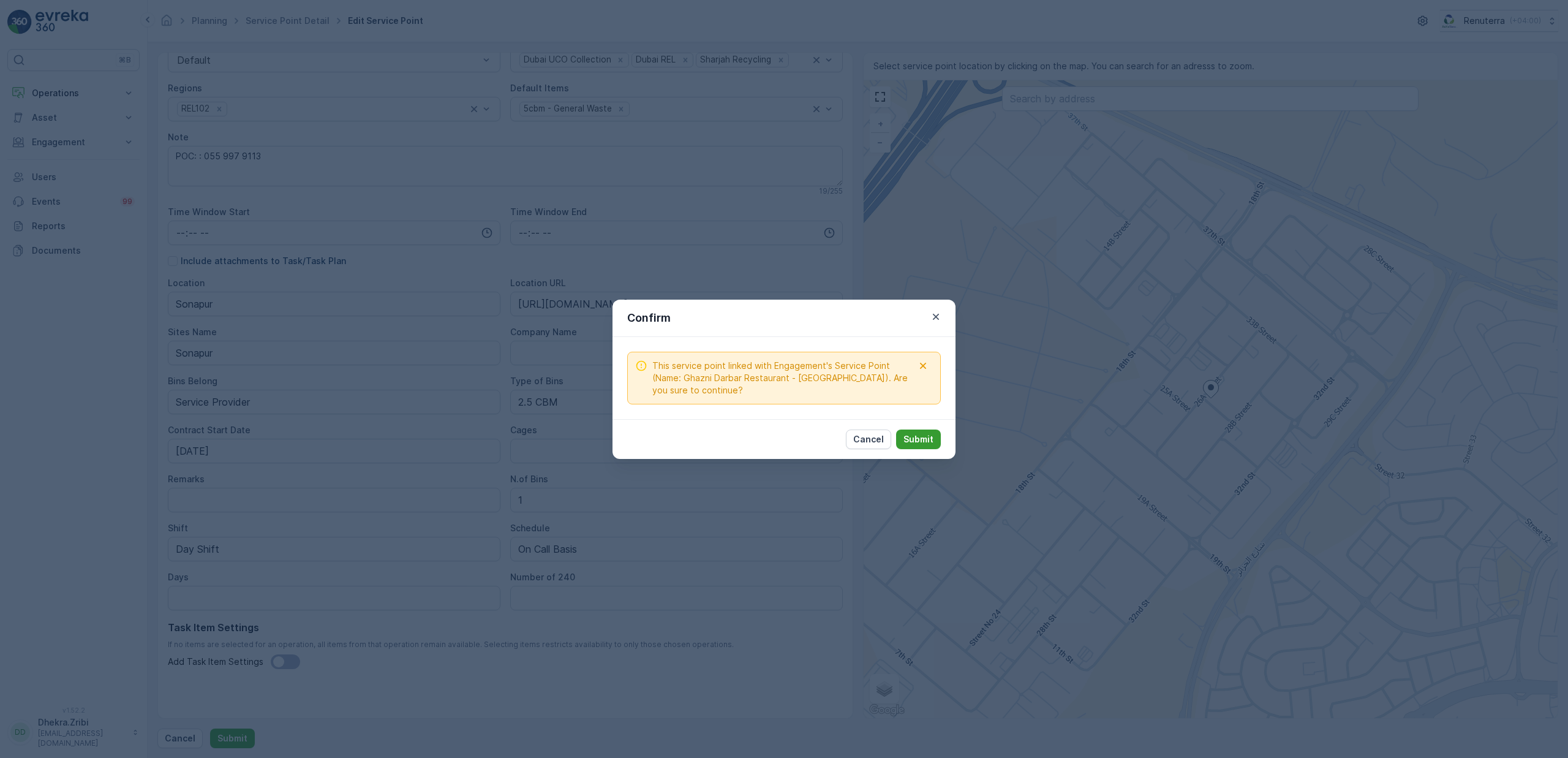
click at [928, 445] on button "Submit" at bounding box center [918, 440] width 45 height 20
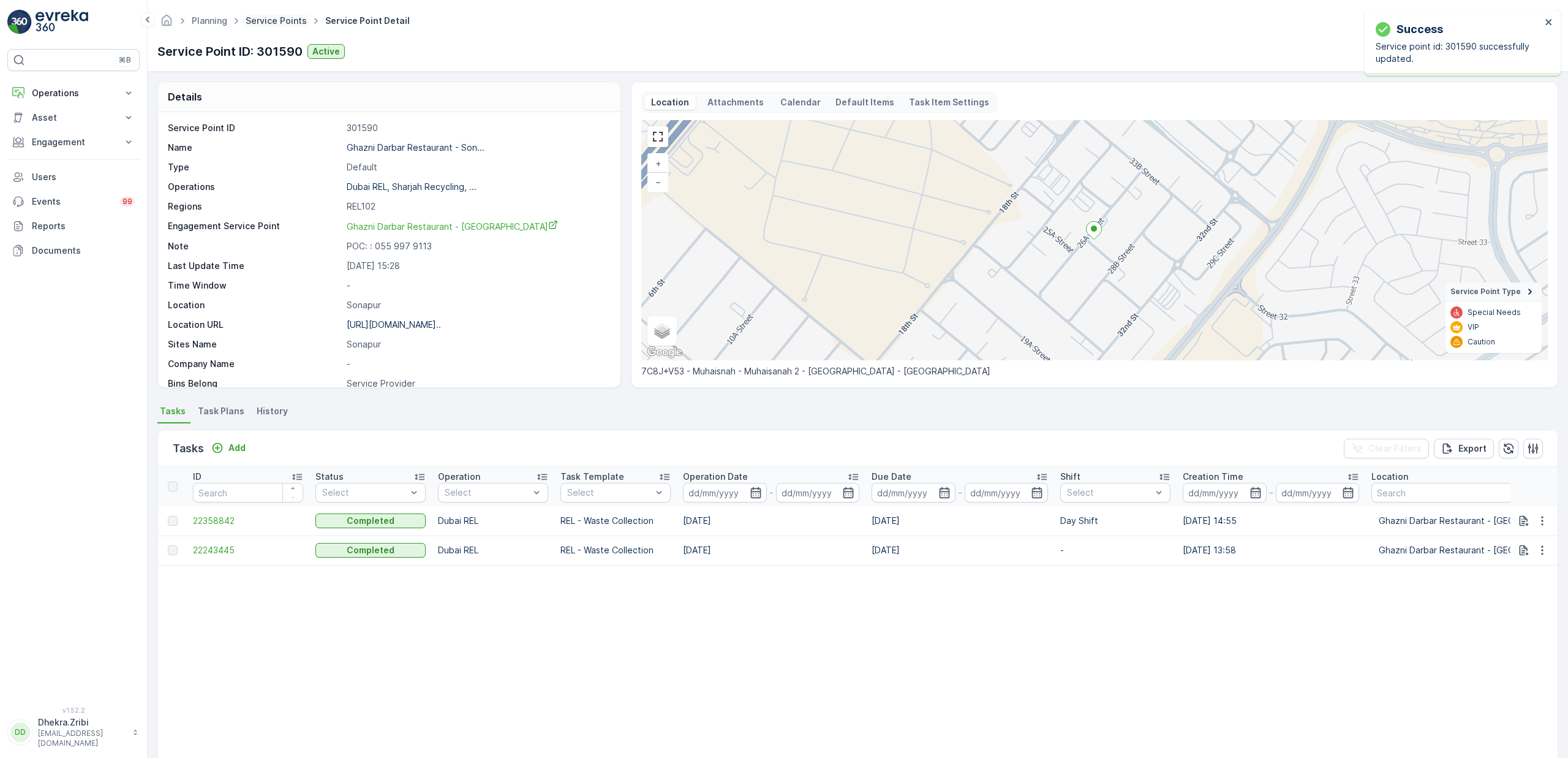
click at [267, 22] on link "Service Points" at bounding box center [276, 20] width 61 height 11
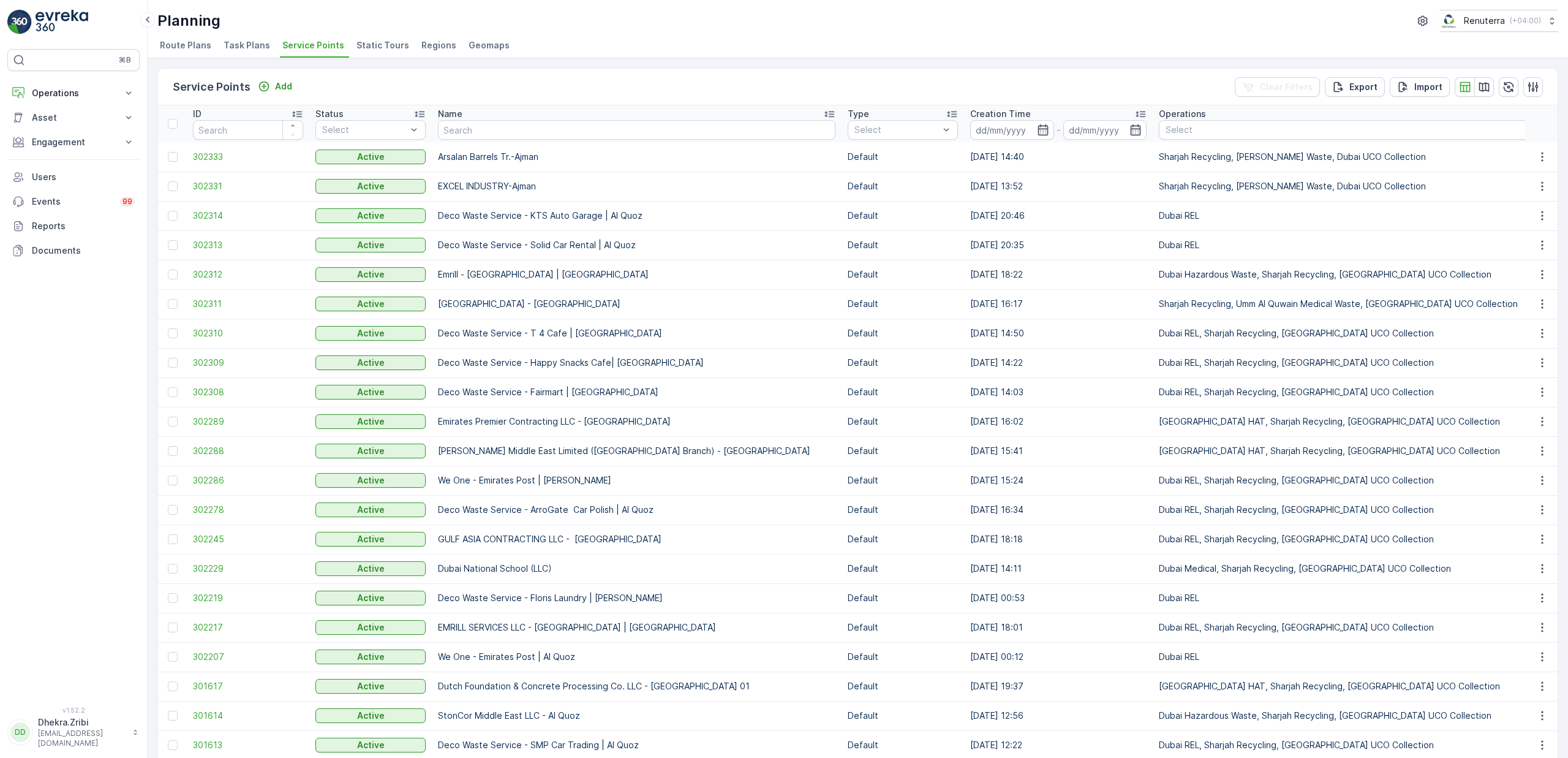
click at [1003, 54] on ul "Route Plans Task Plans Service Points Static Tours Regions Geomaps" at bounding box center [853, 47] width 1391 height 21
click at [211, 219] on span "302314" at bounding box center [248, 216] width 110 height 12
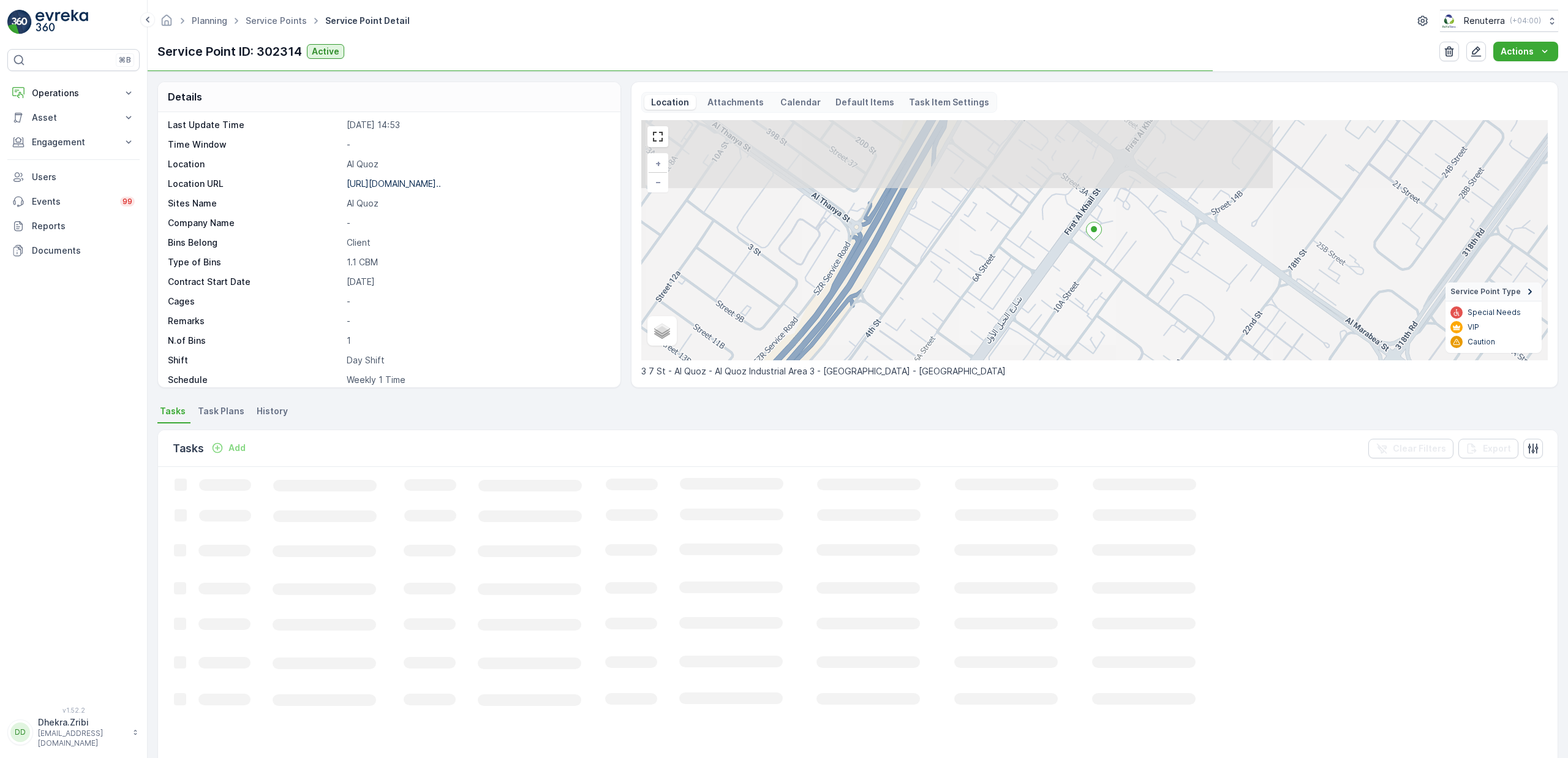
scroll to position [229, 0]
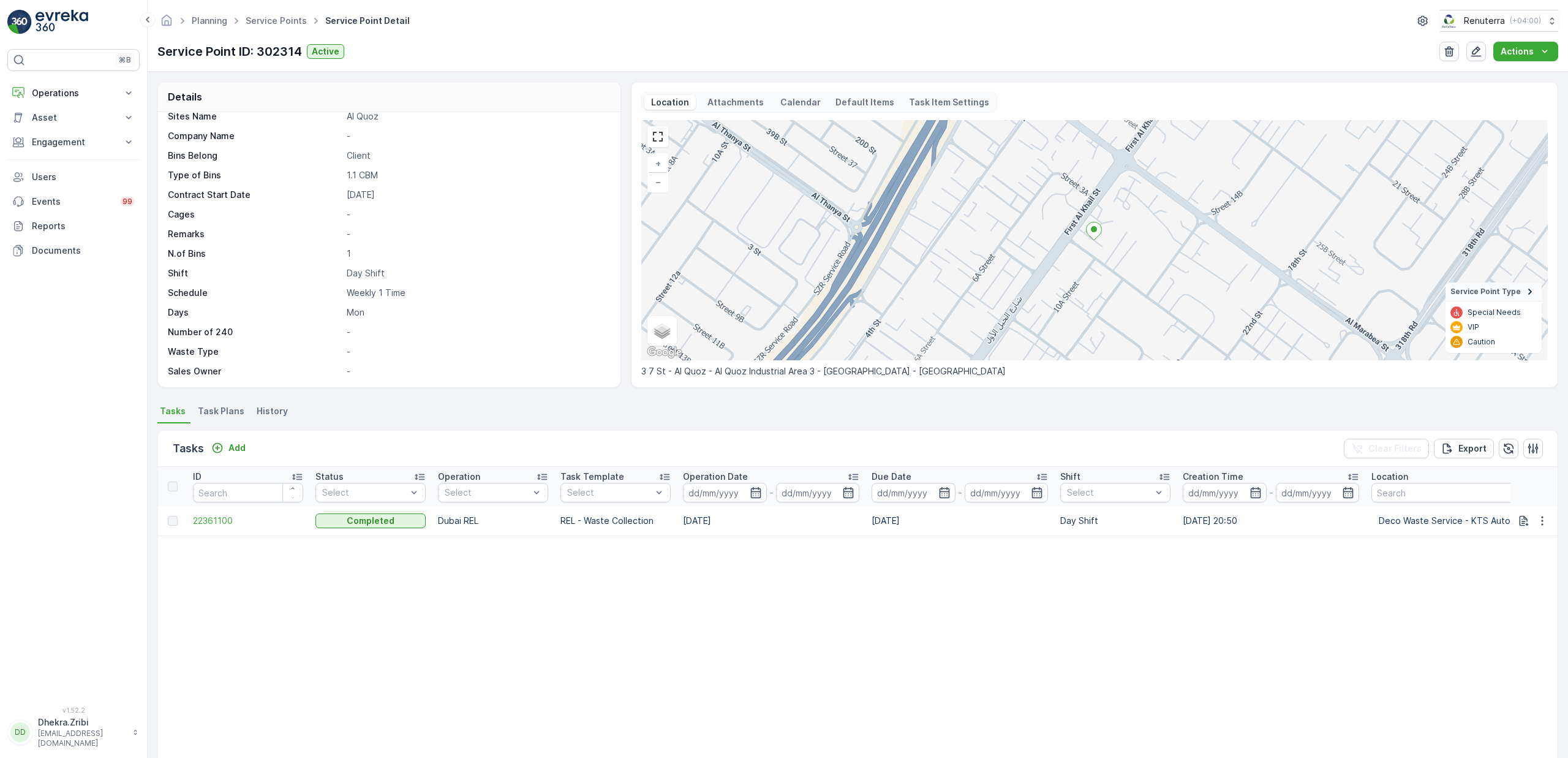
click at [1481, 56] on icon "button" at bounding box center [1476, 51] width 11 height 11
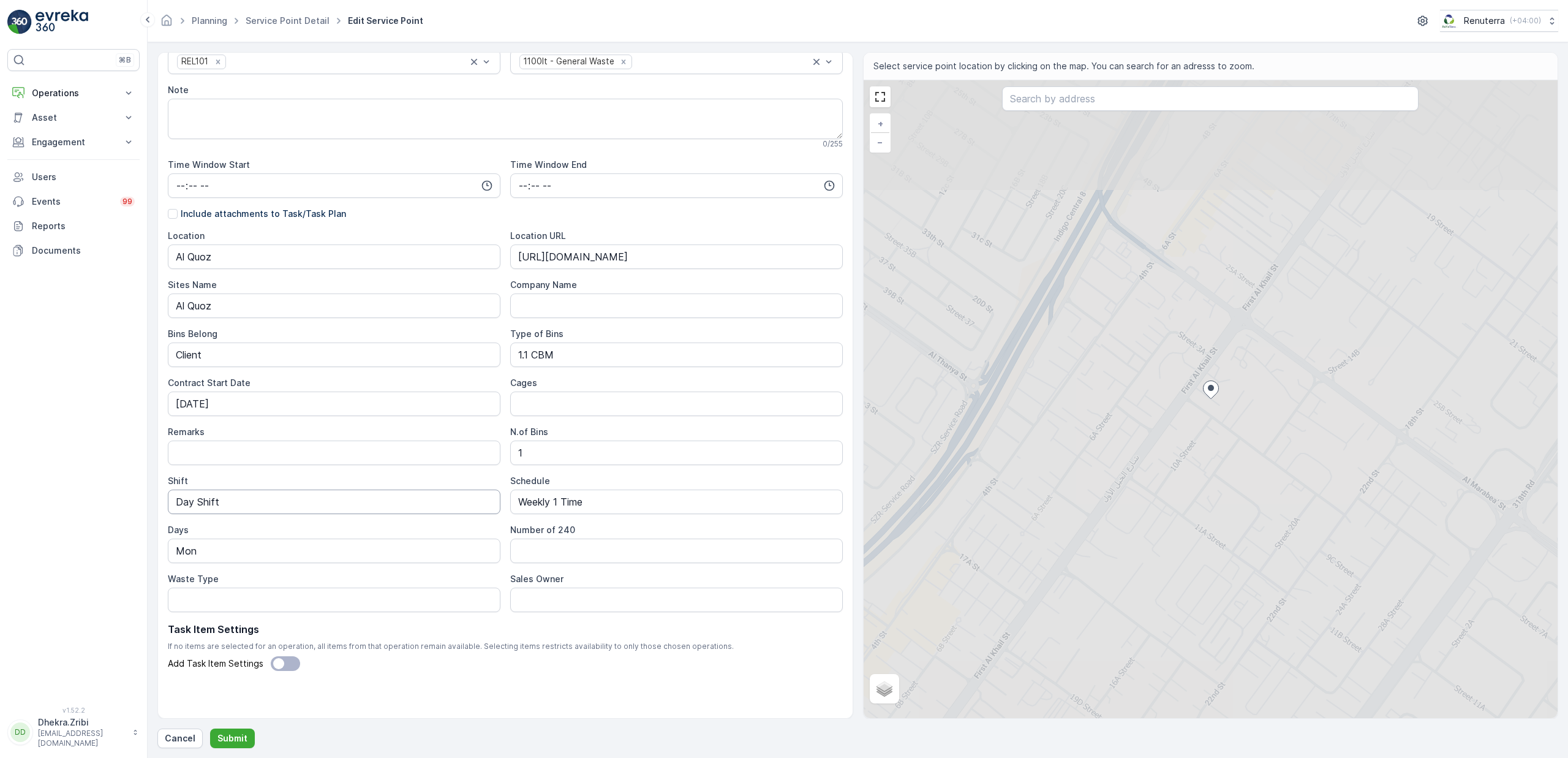
scroll to position [199, 0]
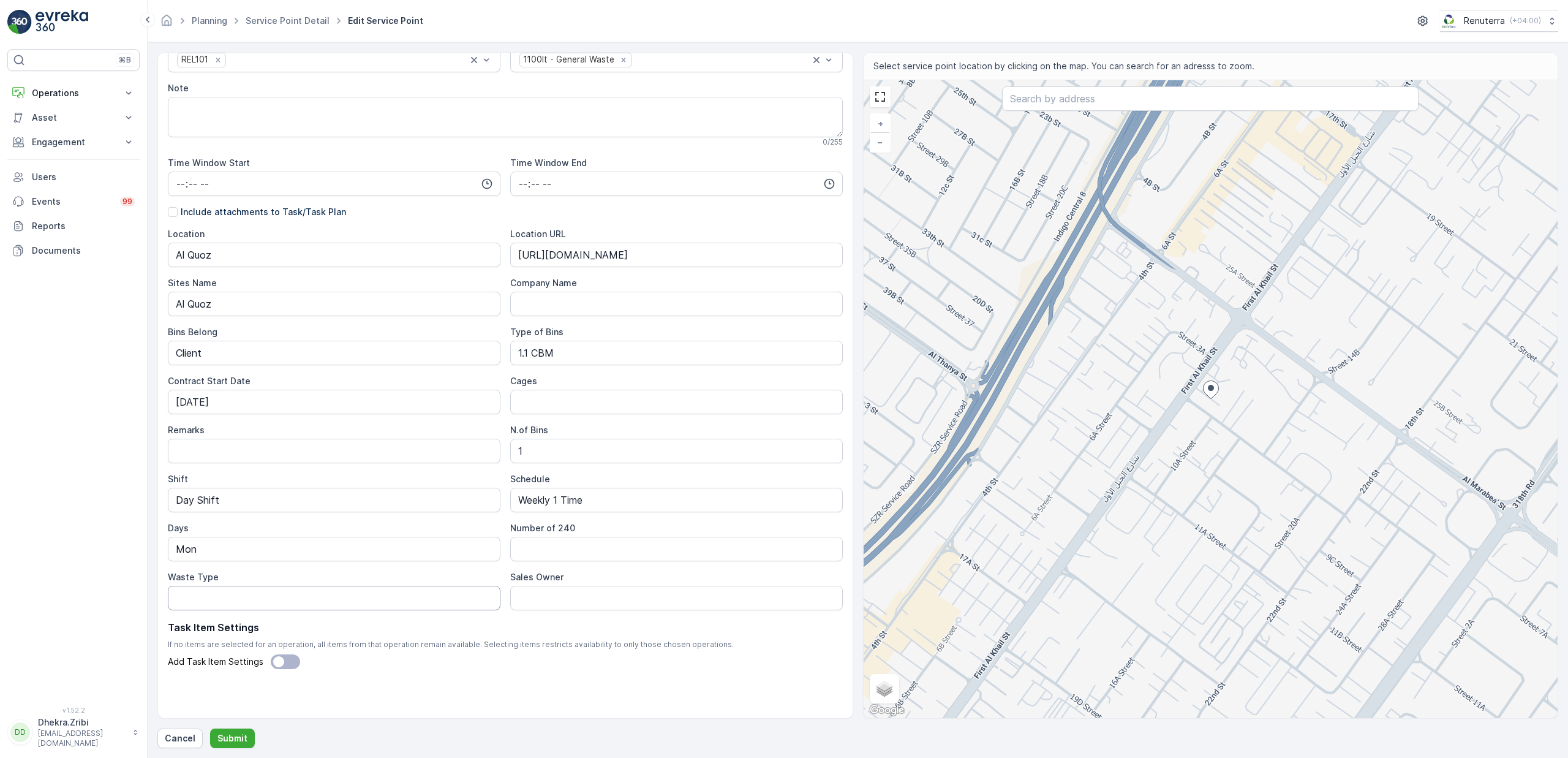
click at [237, 600] on Type "Waste Type" at bounding box center [334, 599] width 332 height 25
type Type "General Waste"
click at [538, 599] on Owner "Sales Owner" at bounding box center [676, 599] width 332 height 25
type Owner "Peer Mohamed"
click at [227, 737] on p "Submit" at bounding box center [233, 739] width 30 height 12
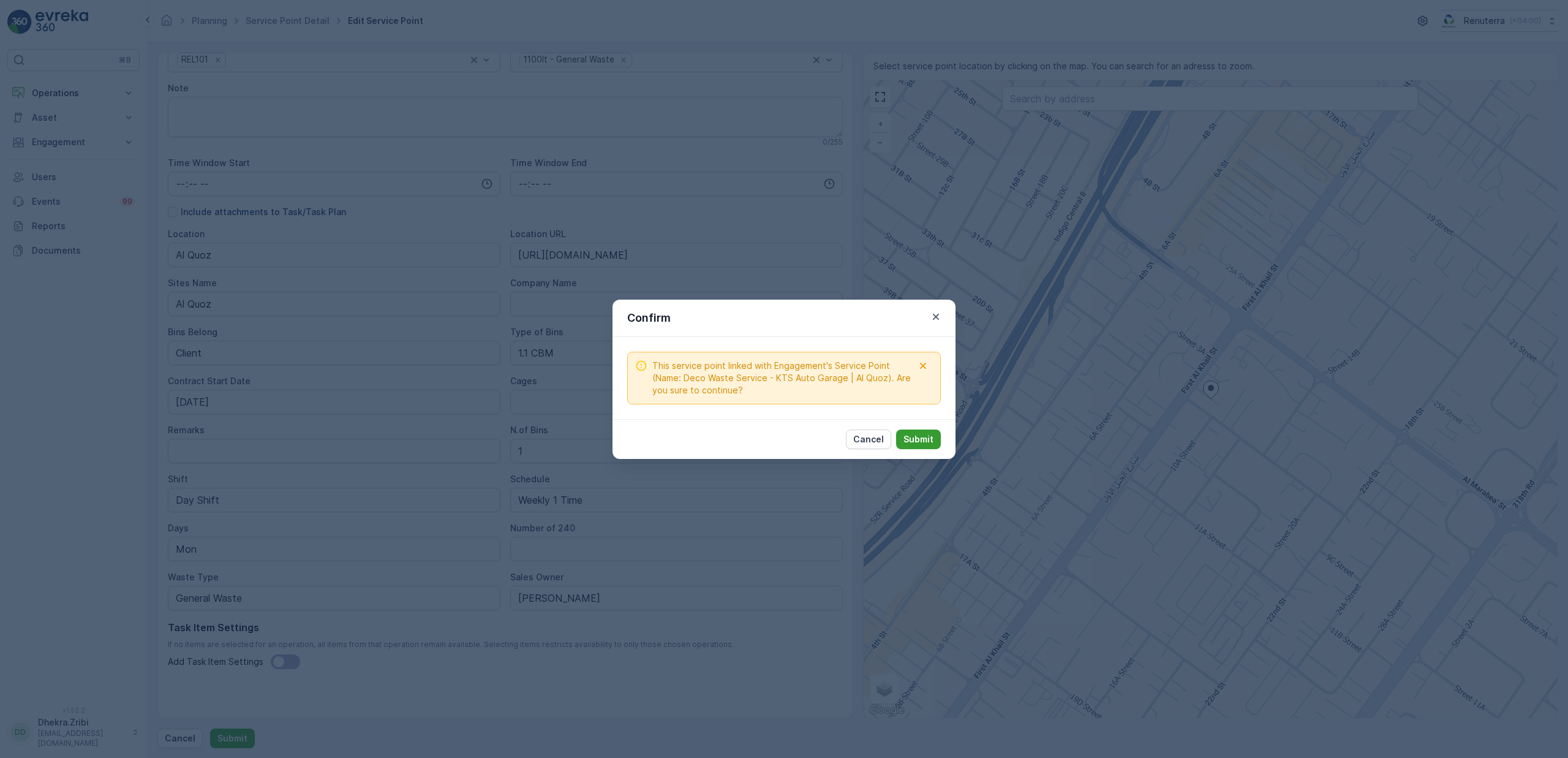
click at [931, 446] on button "Submit" at bounding box center [918, 440] width 45 height 20
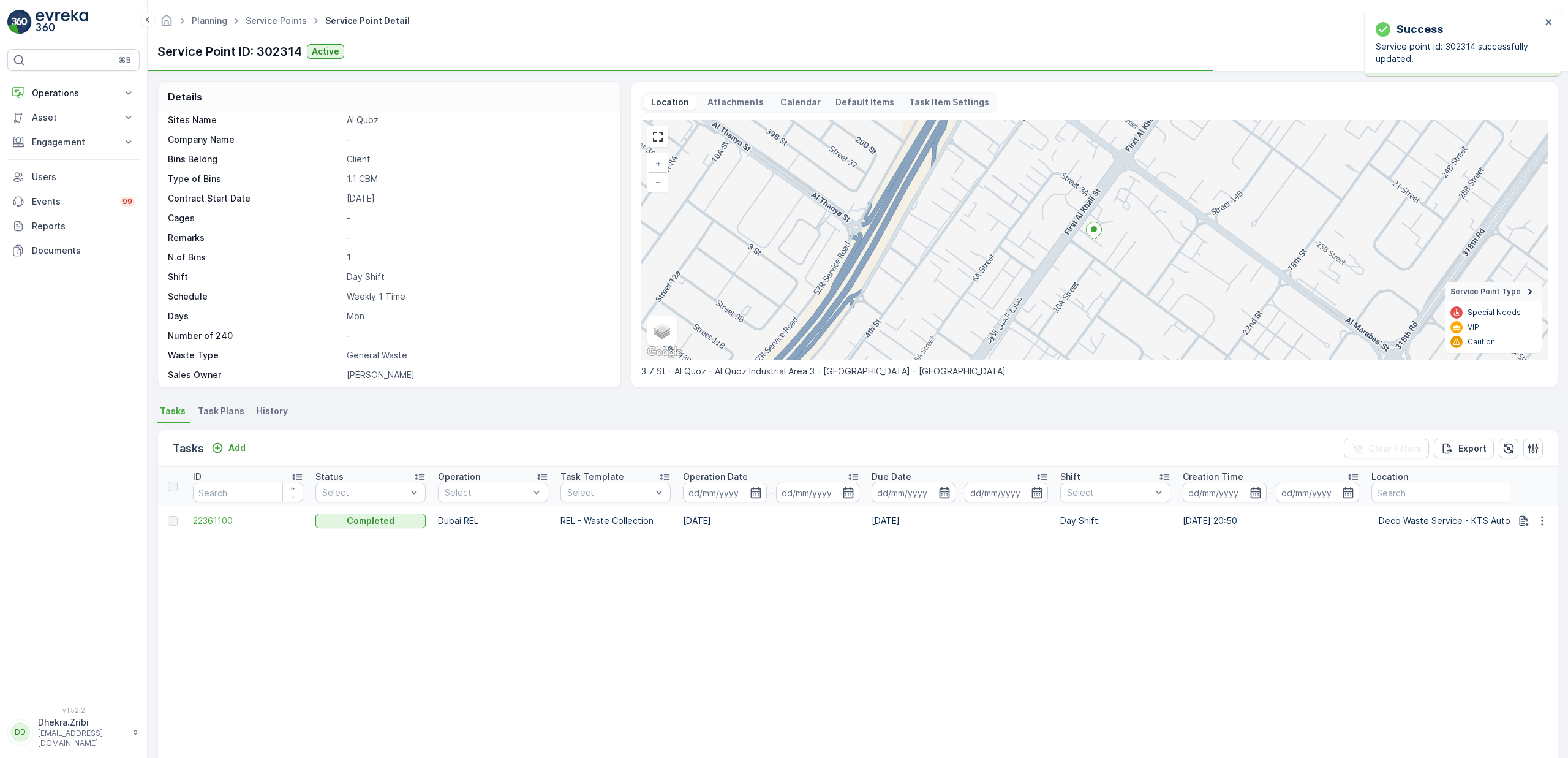
scroll to position [229, 0]
click at [281, 24] on link "Service Points" at bounding box center [276, 20] width 61 height 11
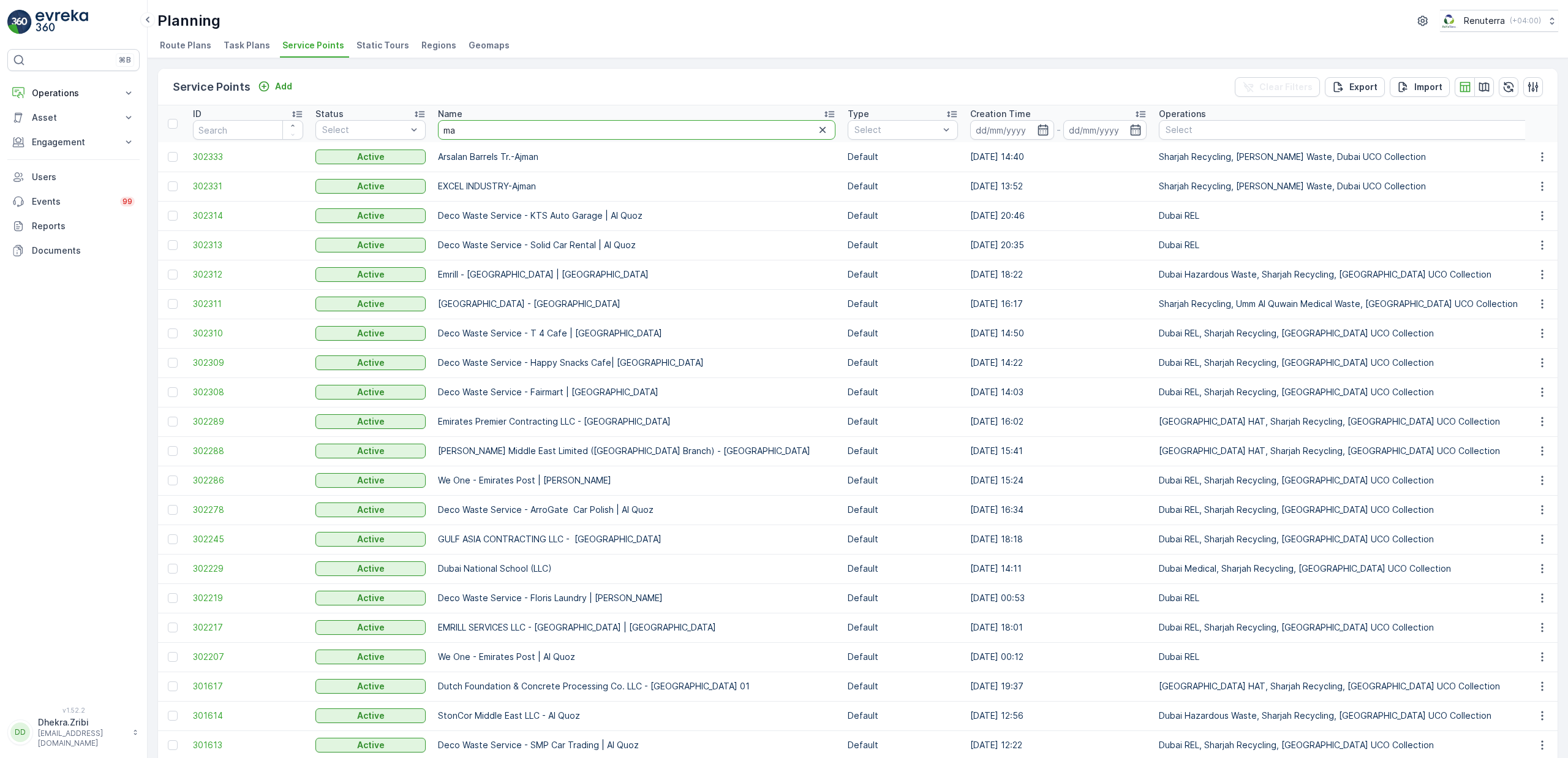
type input "max"
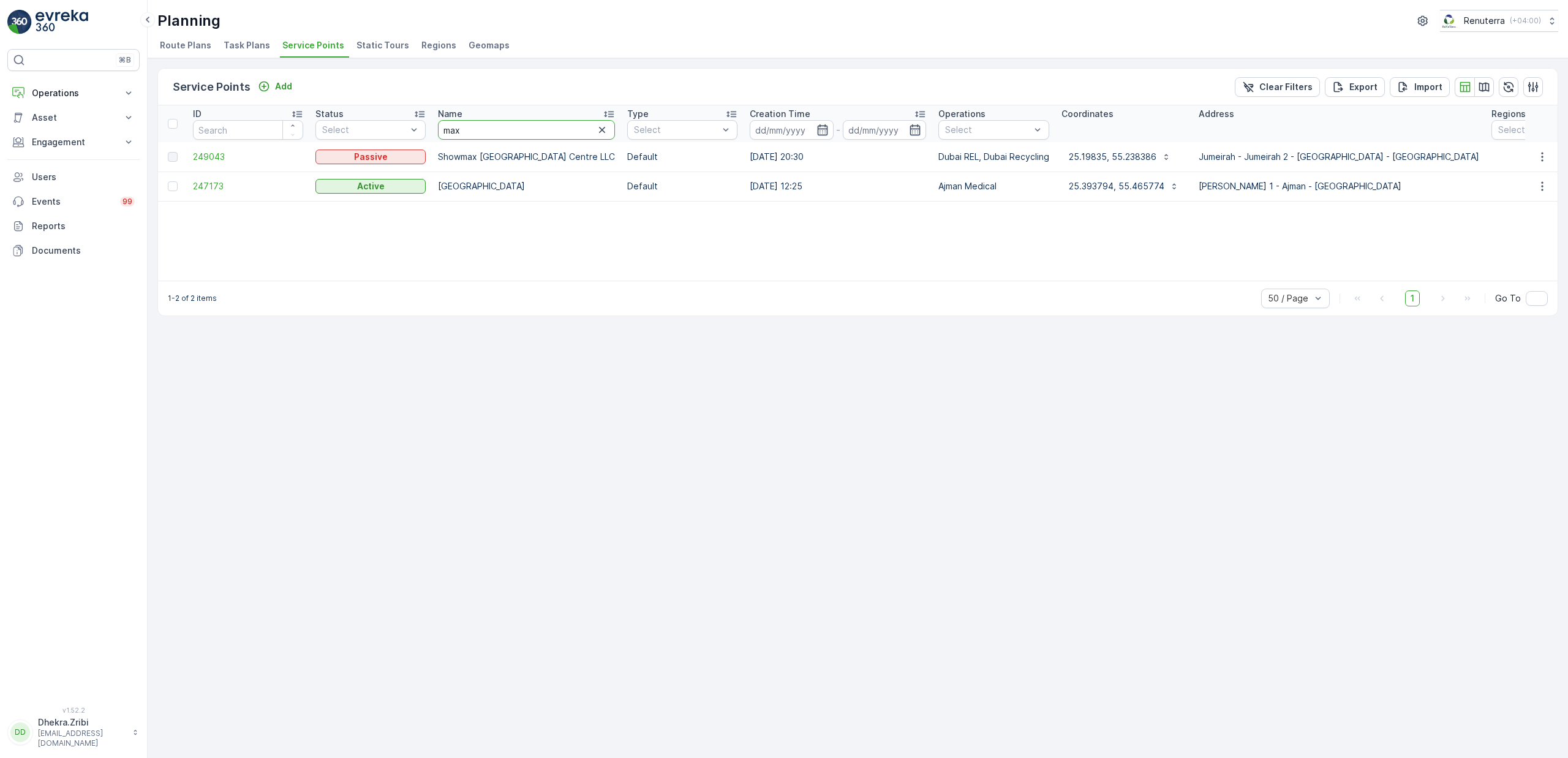
type input "vet"
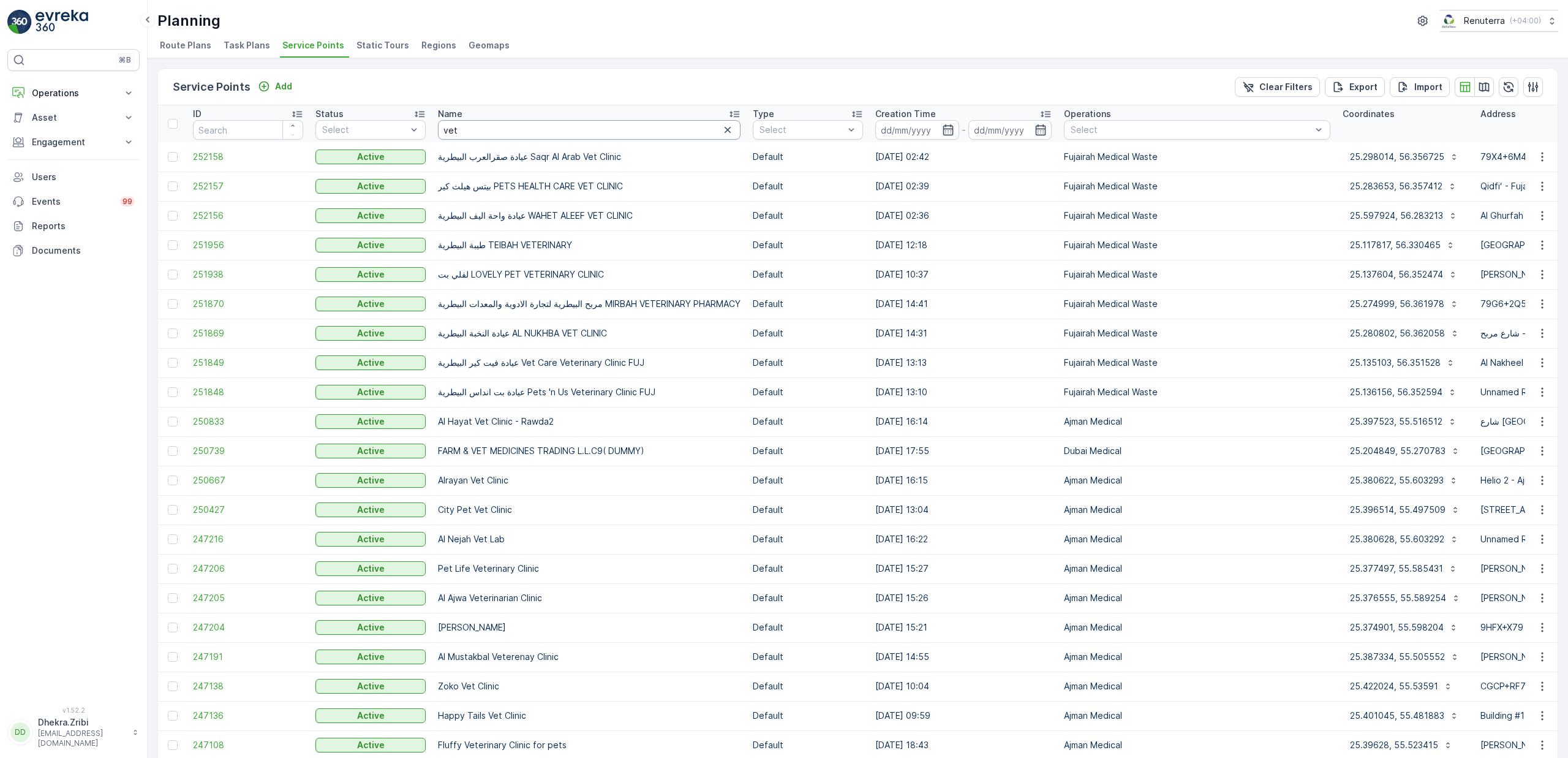
click at [472, 135] on input "vet" at bounding box center [589, 130] width 303 height 20
type input "vetin"
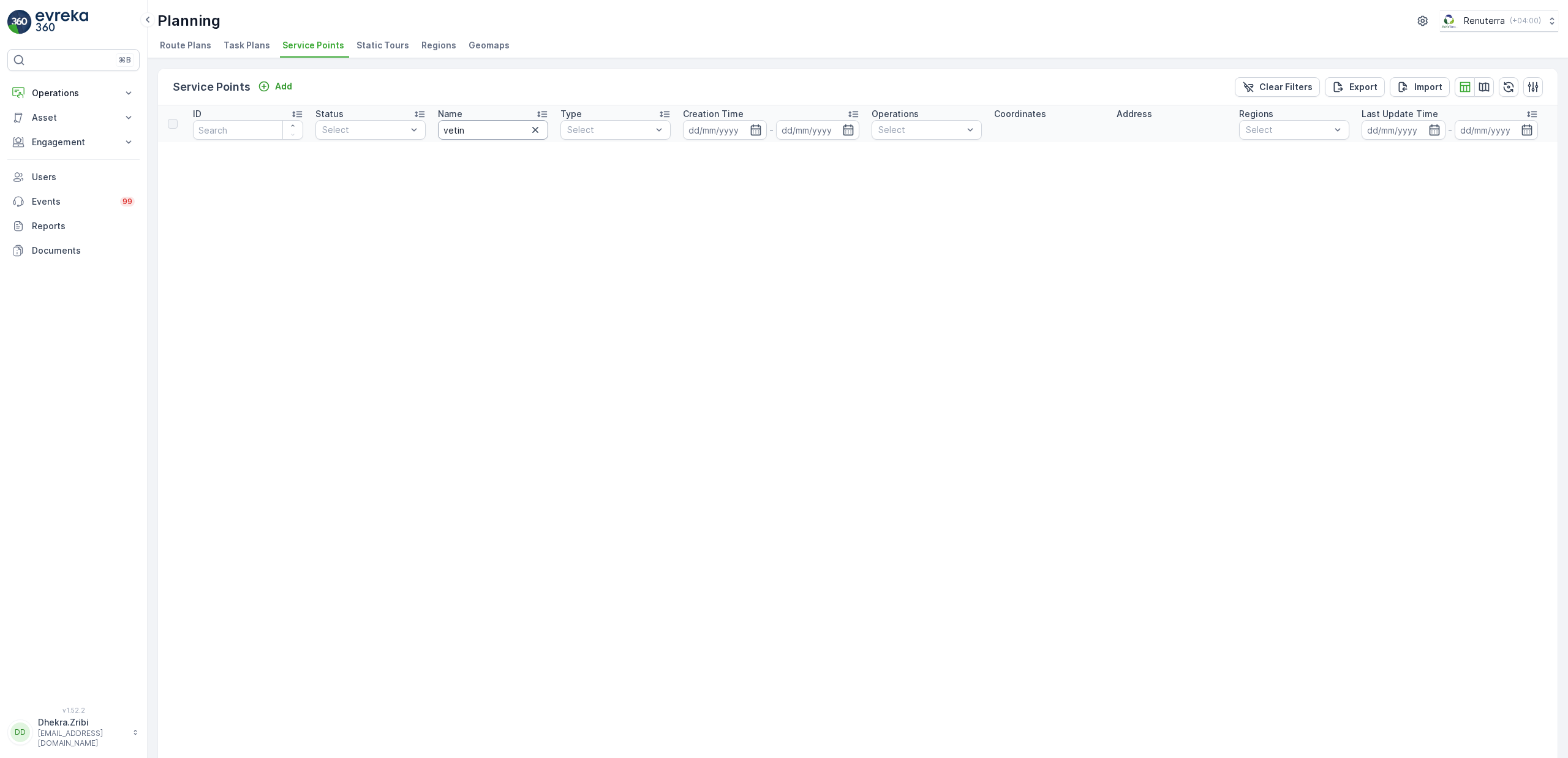
click at [476, 123] on input "vetin" at bounding box center [493, 130] width 110 height 20
click at [484, 127] on input "vetin" at bounding box center [493, 130] width 110 height 20
type input "vet"
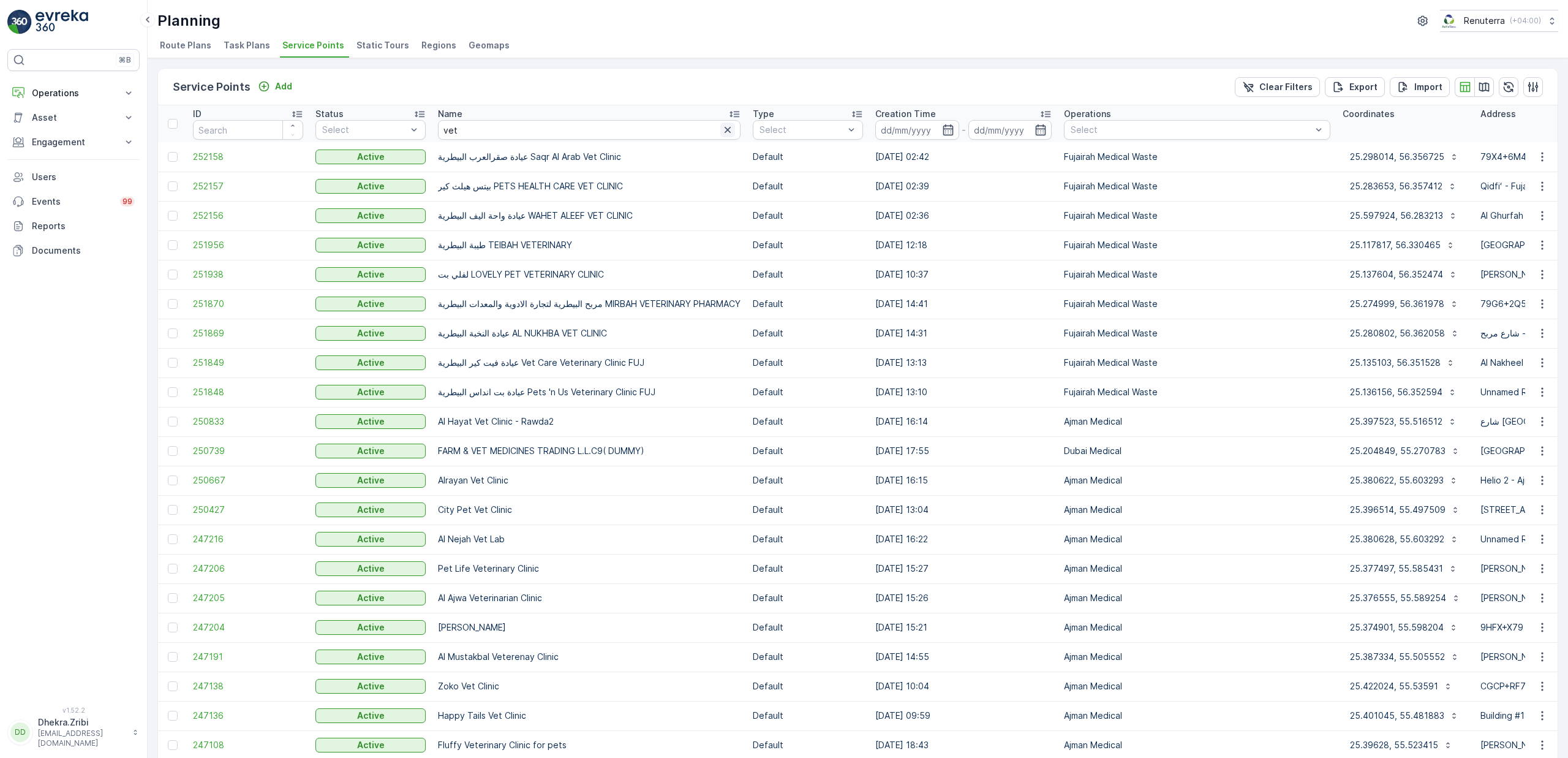
click at [722, 126] on icon "button" at bounding box center [728, 130] width 12 height 12
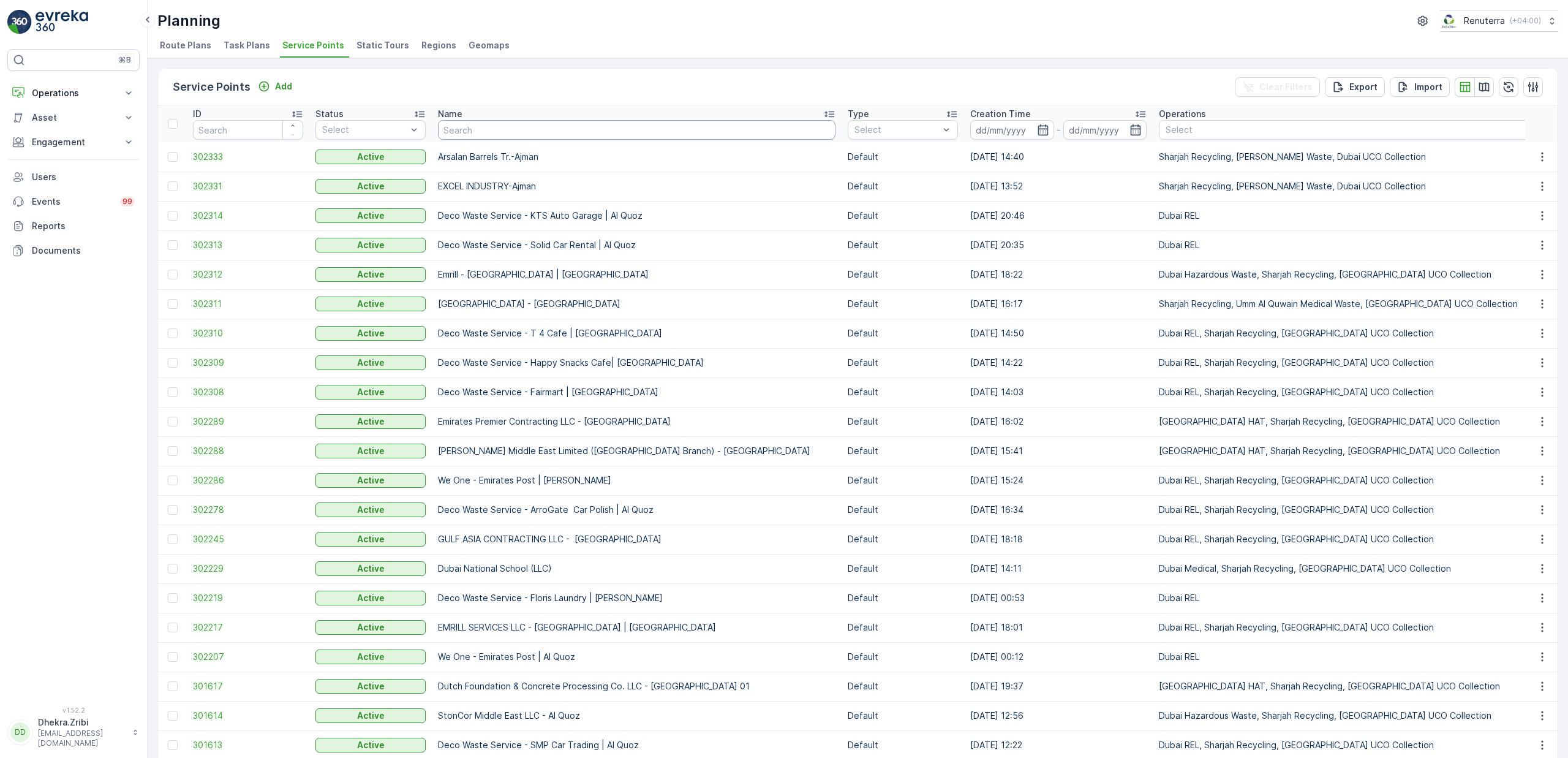
click at [502, 134] on input "text" at bounding box center [636, 130] width 397 height 20
type input "mother"
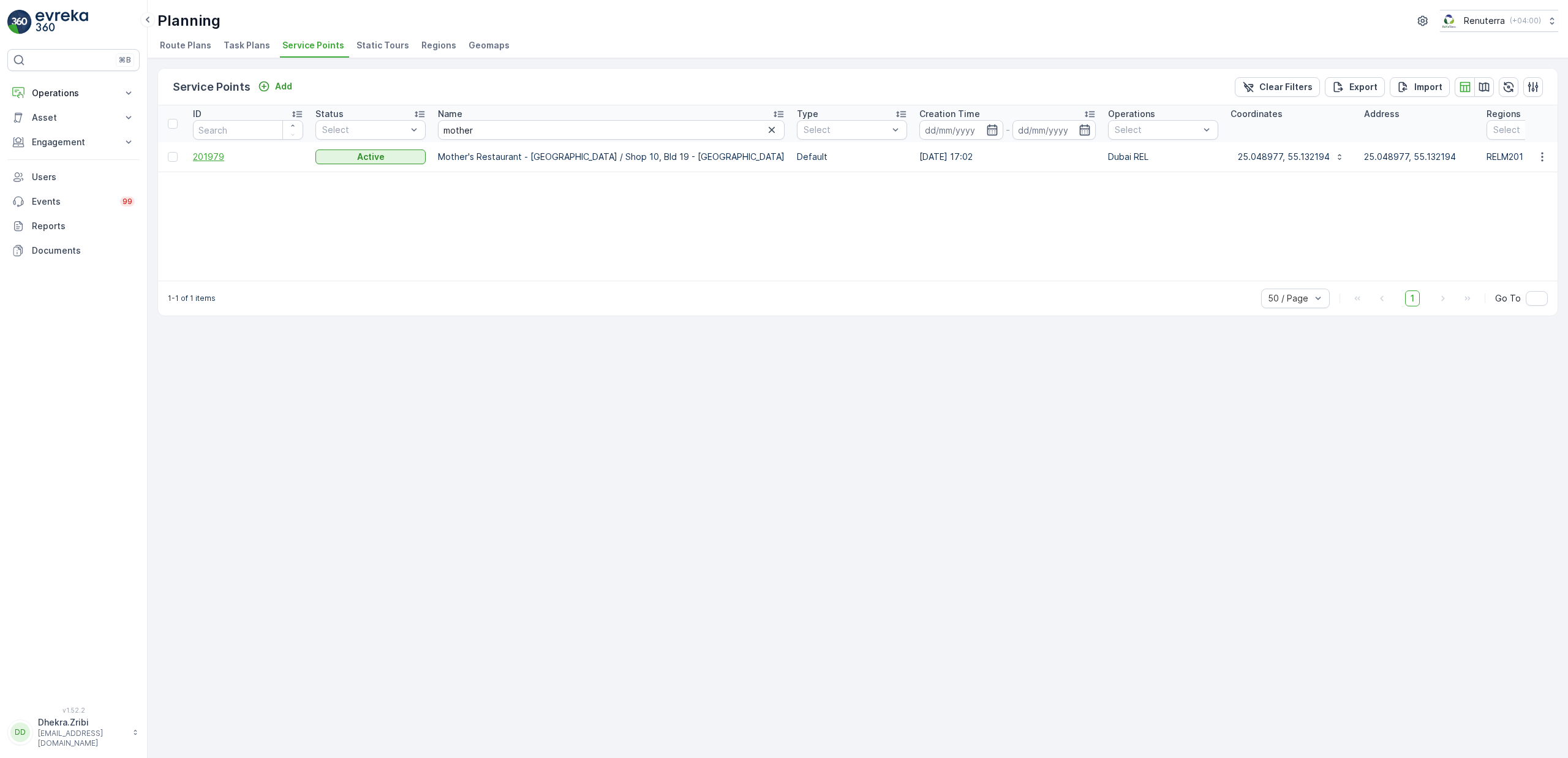
click at [203, 160] on span "201979" at bounding box center [248, 157] width 110 height 12
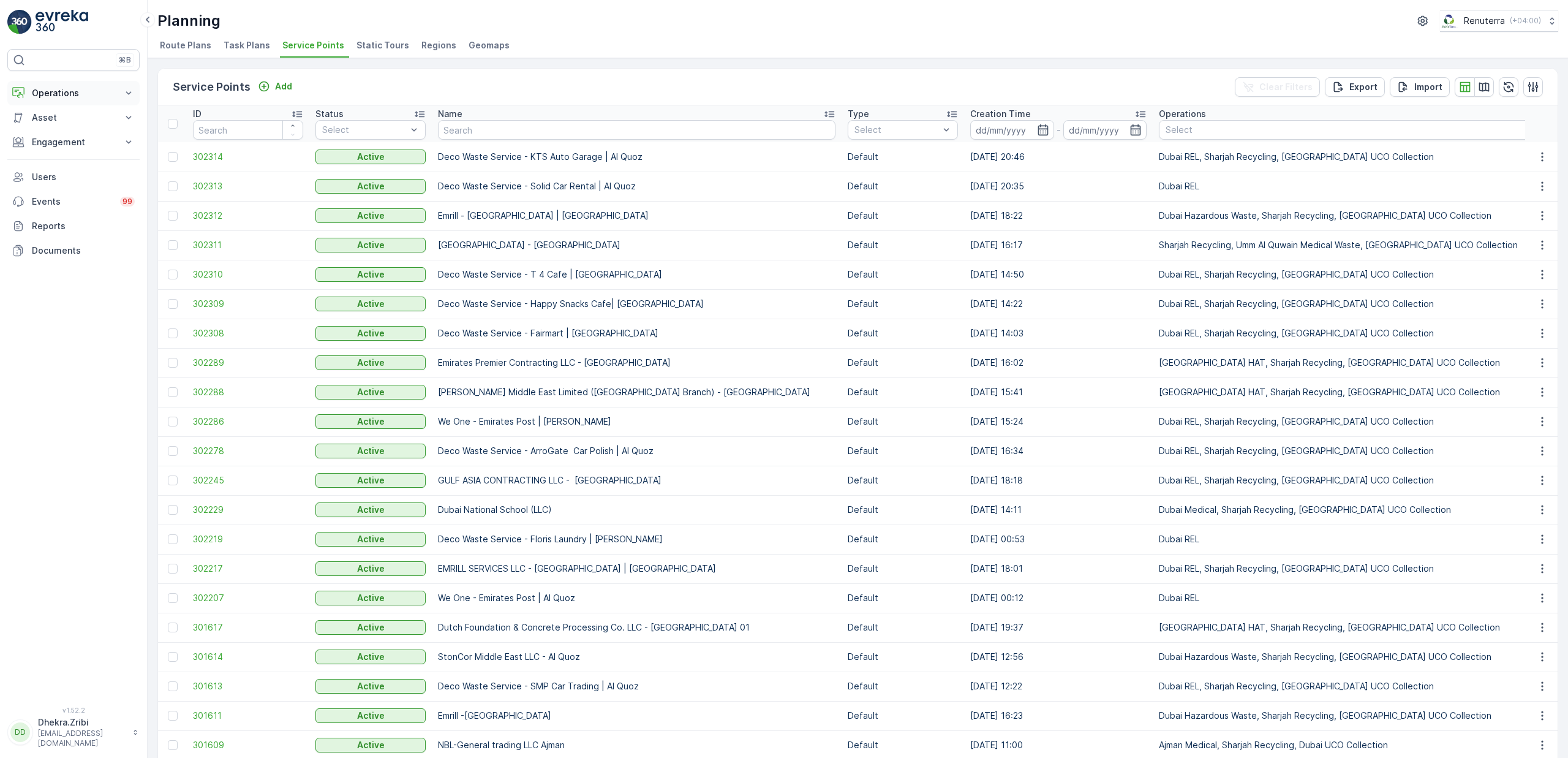
click at [63, 100] on button "Operations" at bounding box center [73, 93] width 132 height 25
click at [61, 131] on p "Planning" at bounding box center [48, 132] width 34 height 12
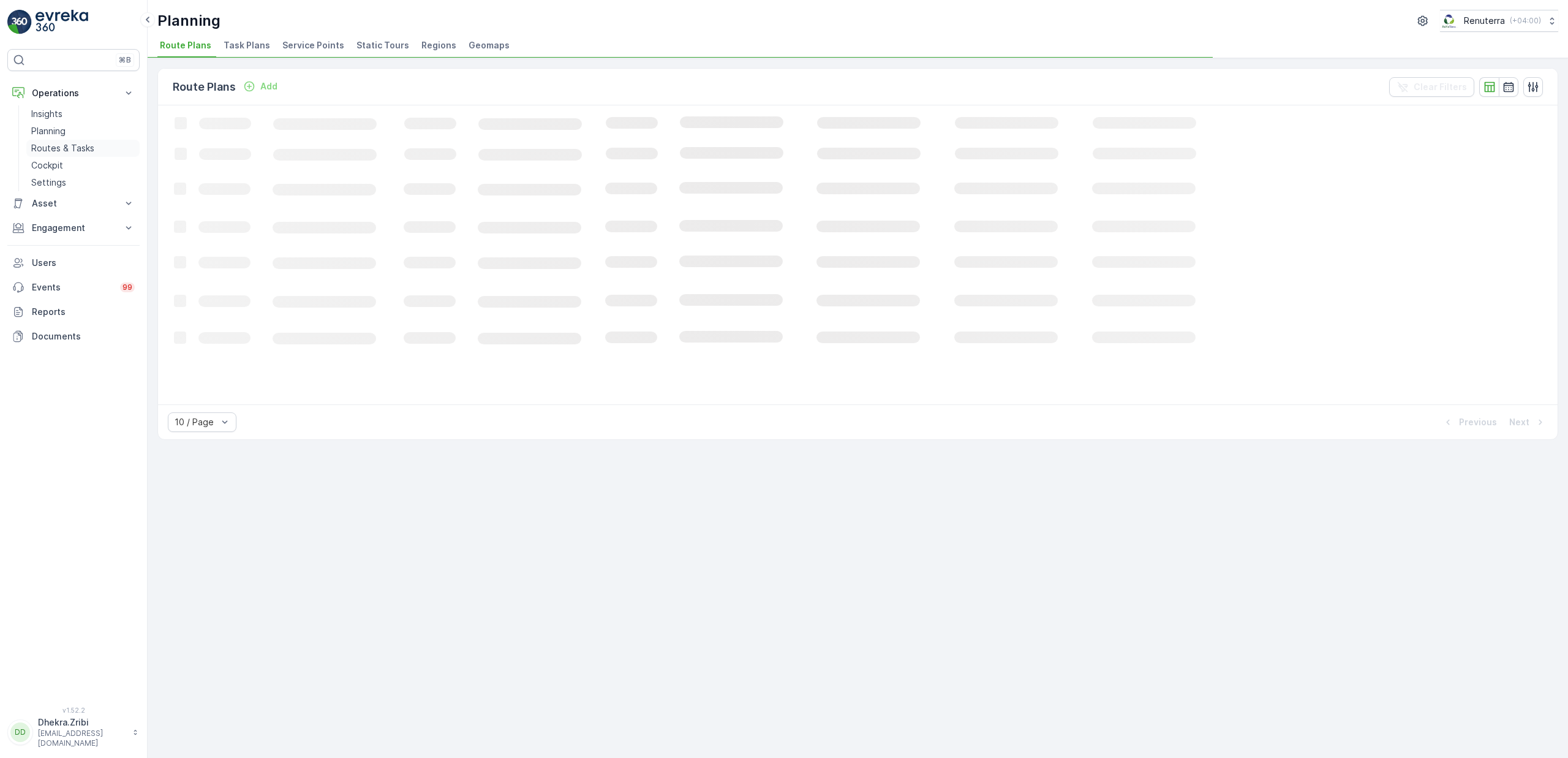
click at [42, 149] on p "Routes & Tasks" at bounding box center [63, 148] width 63 height 12
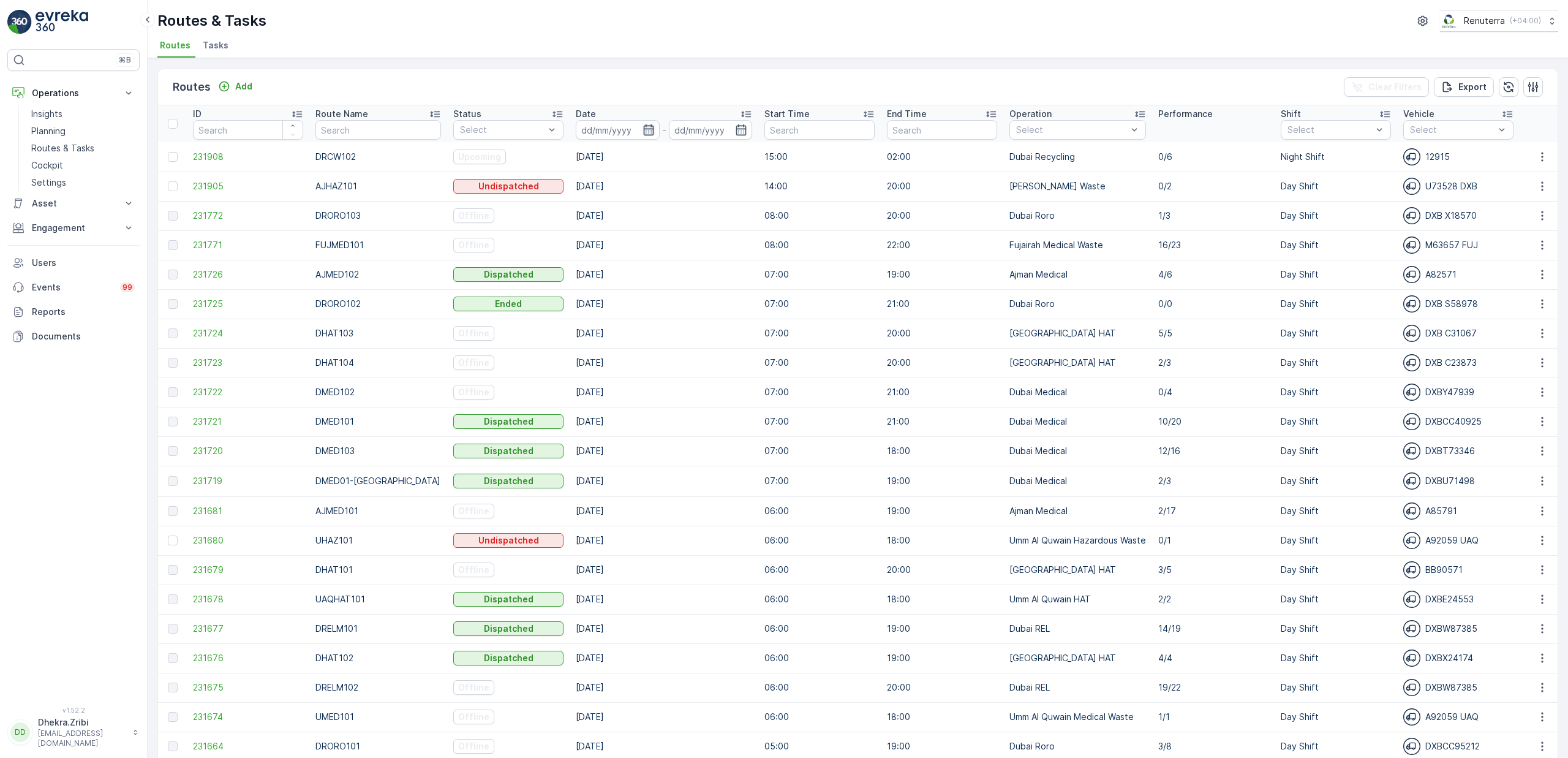
click at [642, 132] on icon "button" at bounding box center [649, 130] width 12 height 12
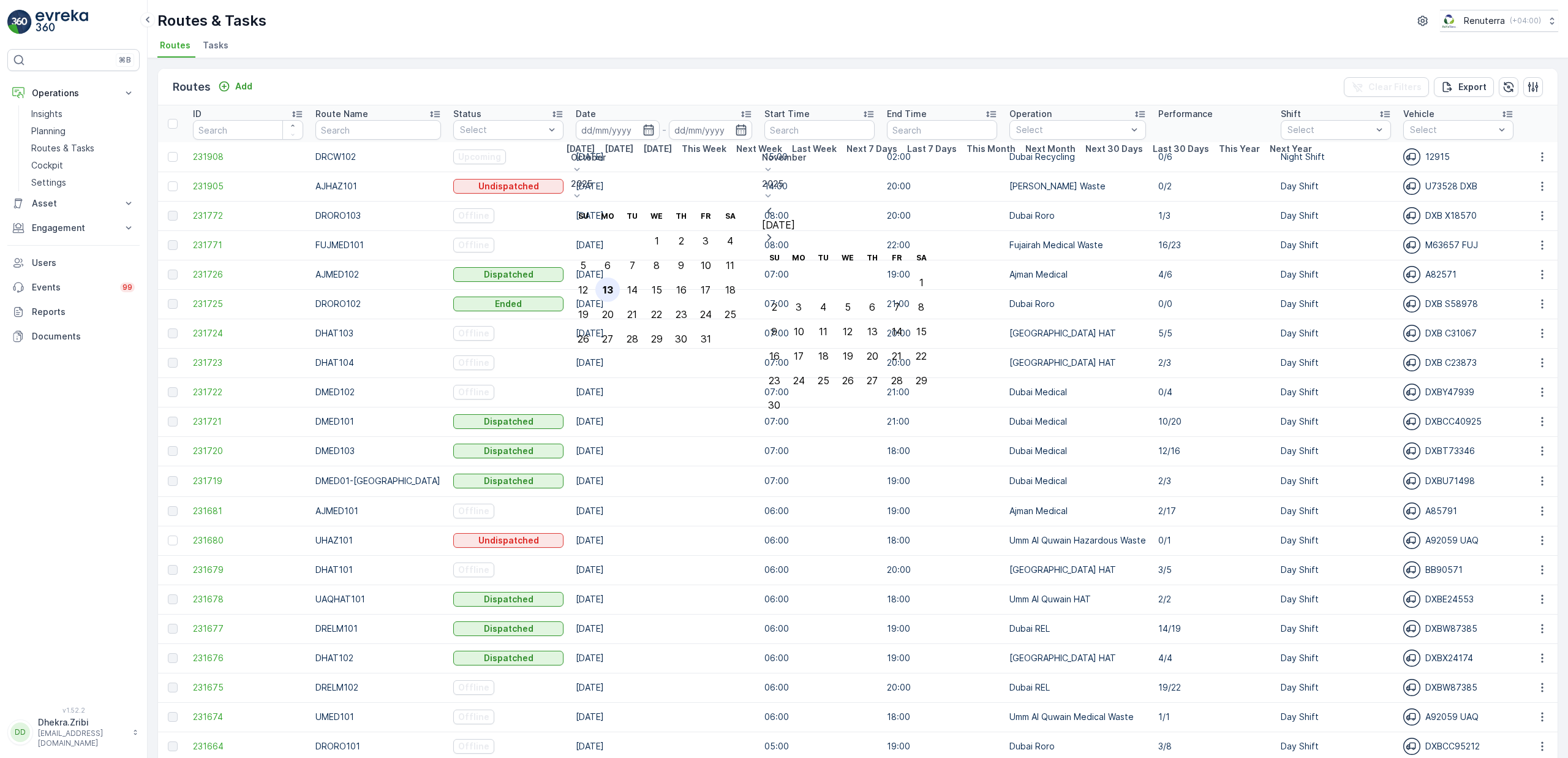
click at [613, 284] on div "13" at bounding box center [608, 290] width 11 height 11
type input "[DATE]"
click at [613, 284] on div "13" at bounding box center [608, 290] width 11 height 11
type input "[DATE]"
click at [601, 27] on div "Routes & Tasks Renuterra ( +04:00 )" at bounding box center [858, 21] width 1401 height 22
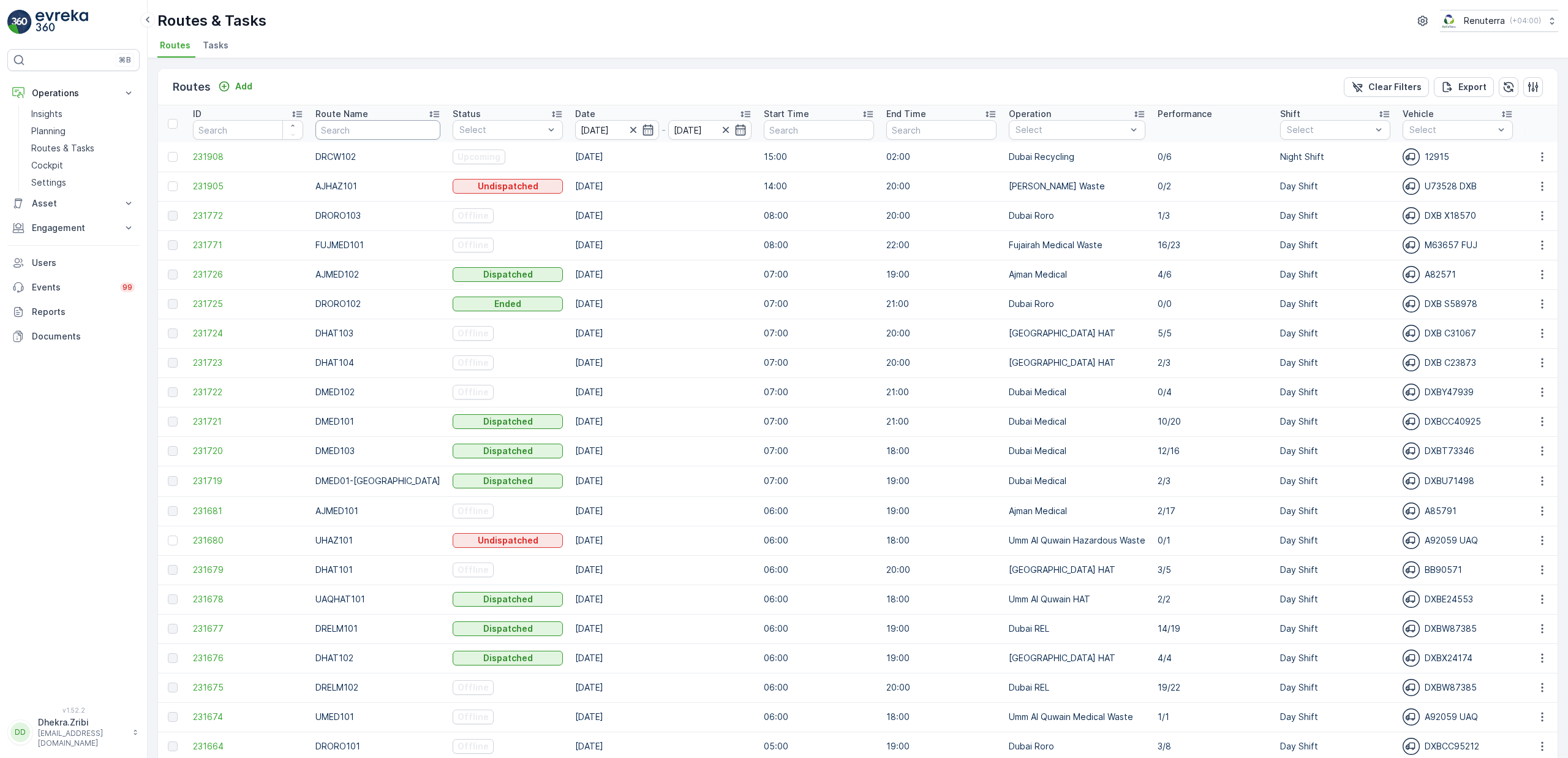
click at [368, 134] on input "text" at bounding box center [378, 130] width 125 height 20
type input "hat"
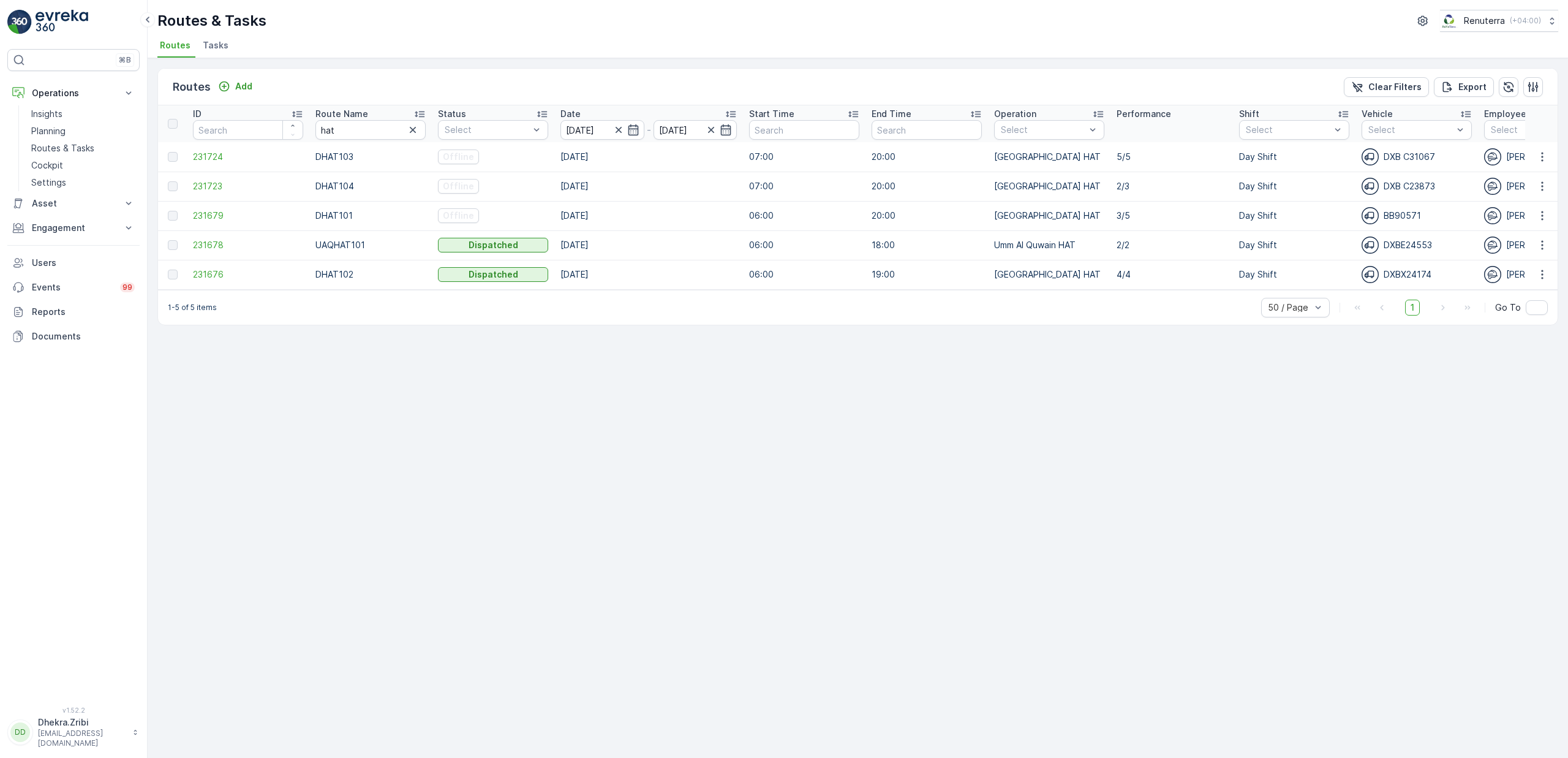
click at [419, 112] on icon at bounding box center [420, 114] width 12 height 12
click at [212, 189] on span "231676" at bounding box center [248, 186] width 110 height 12
